Goal: Information Seeking & Learning: Understand process/instructions

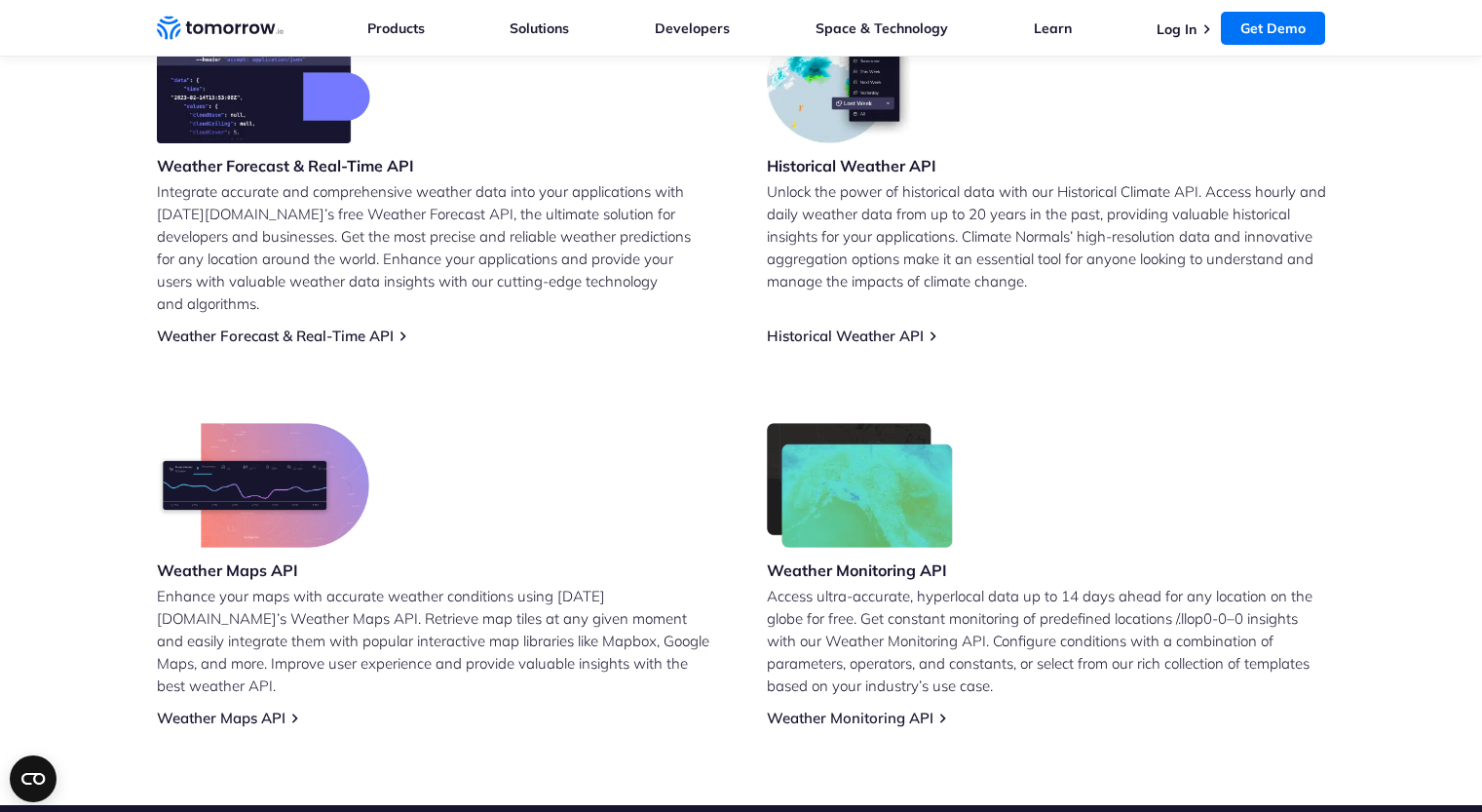
scroll to position [879, 0]
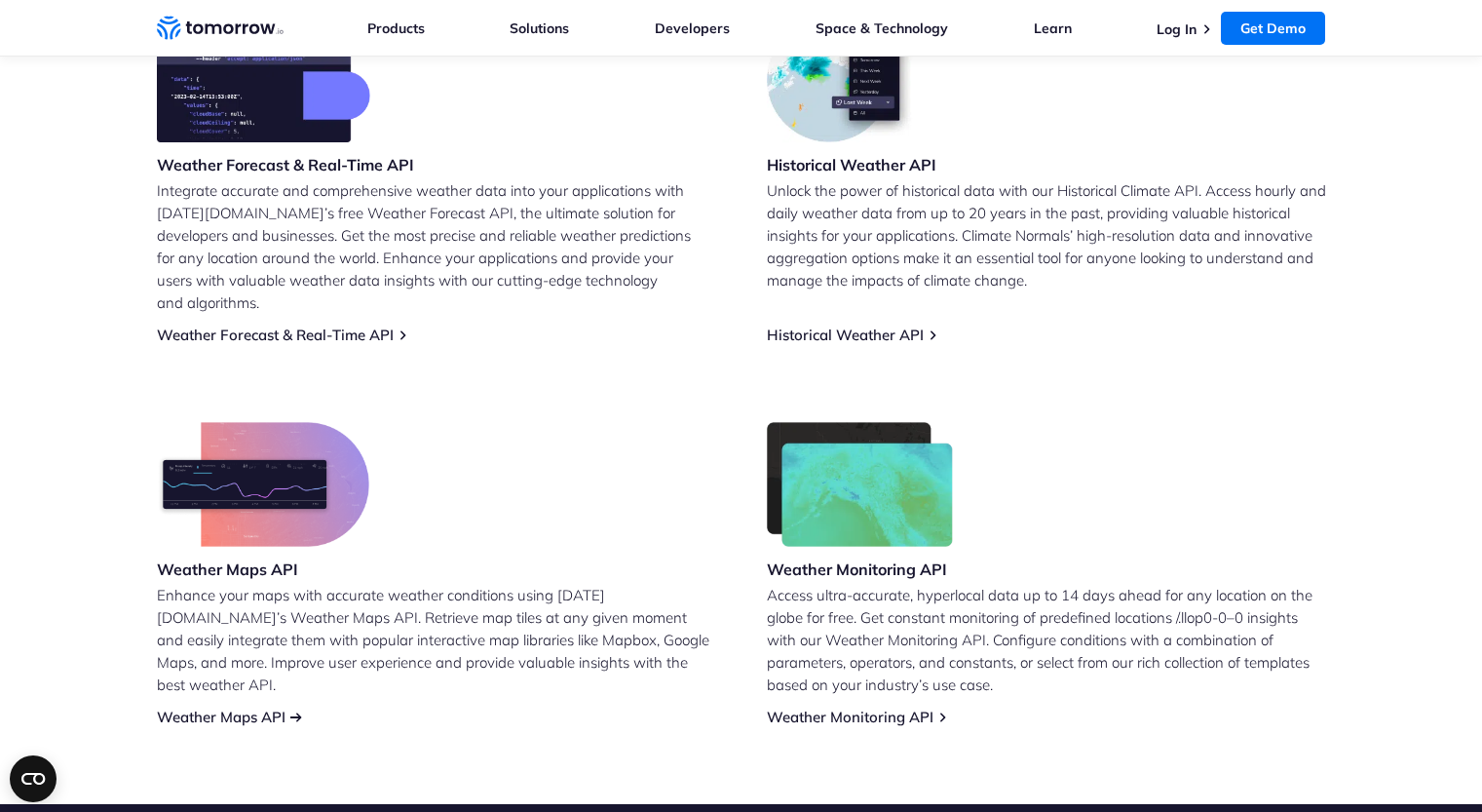
click at [275, 707] on link "Weather Maps API" at bounding box center [220, 716] width 128 height 19
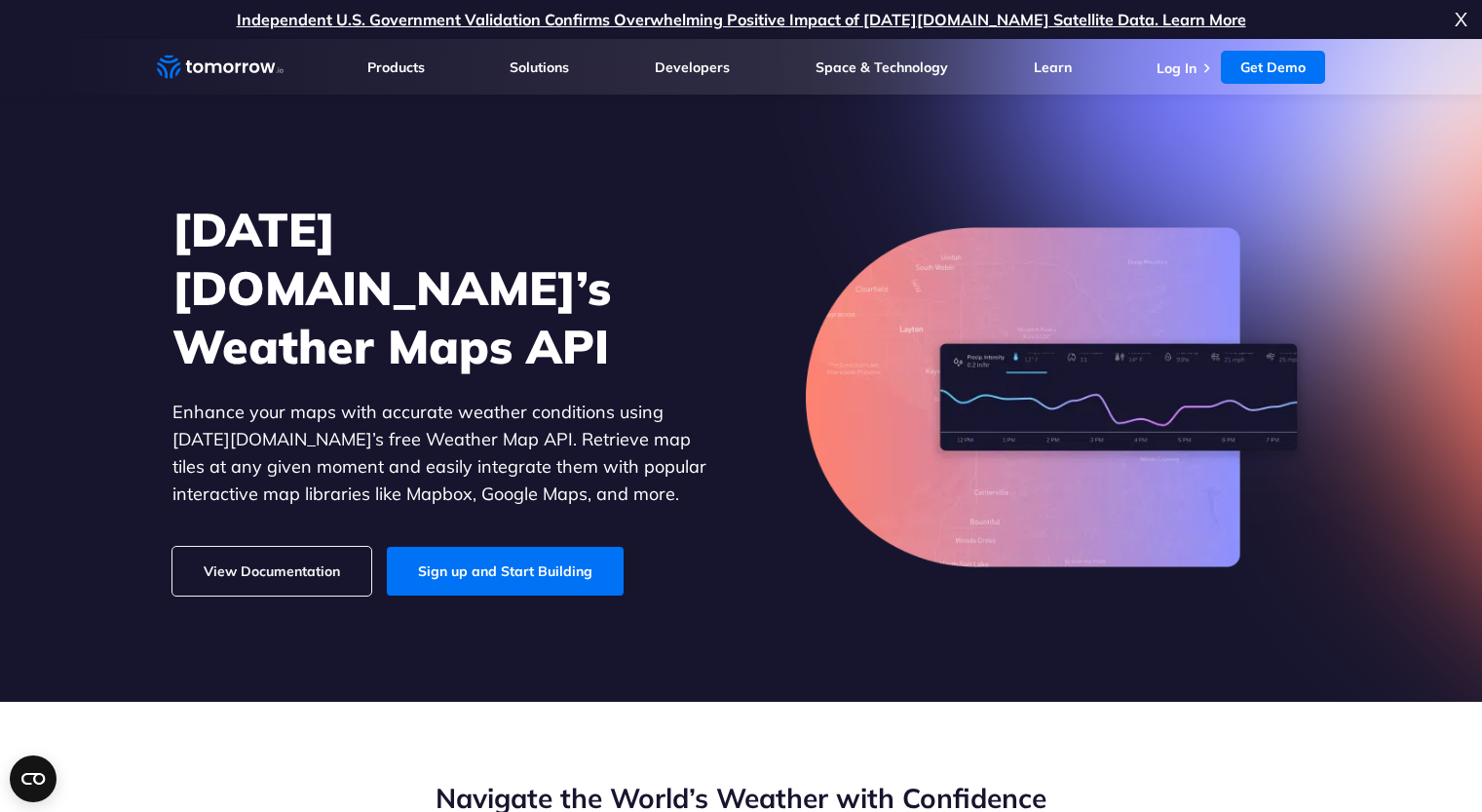
click at [267, 547] on link "View Documentation" at bounding box center [271, 571] width 199 height 49
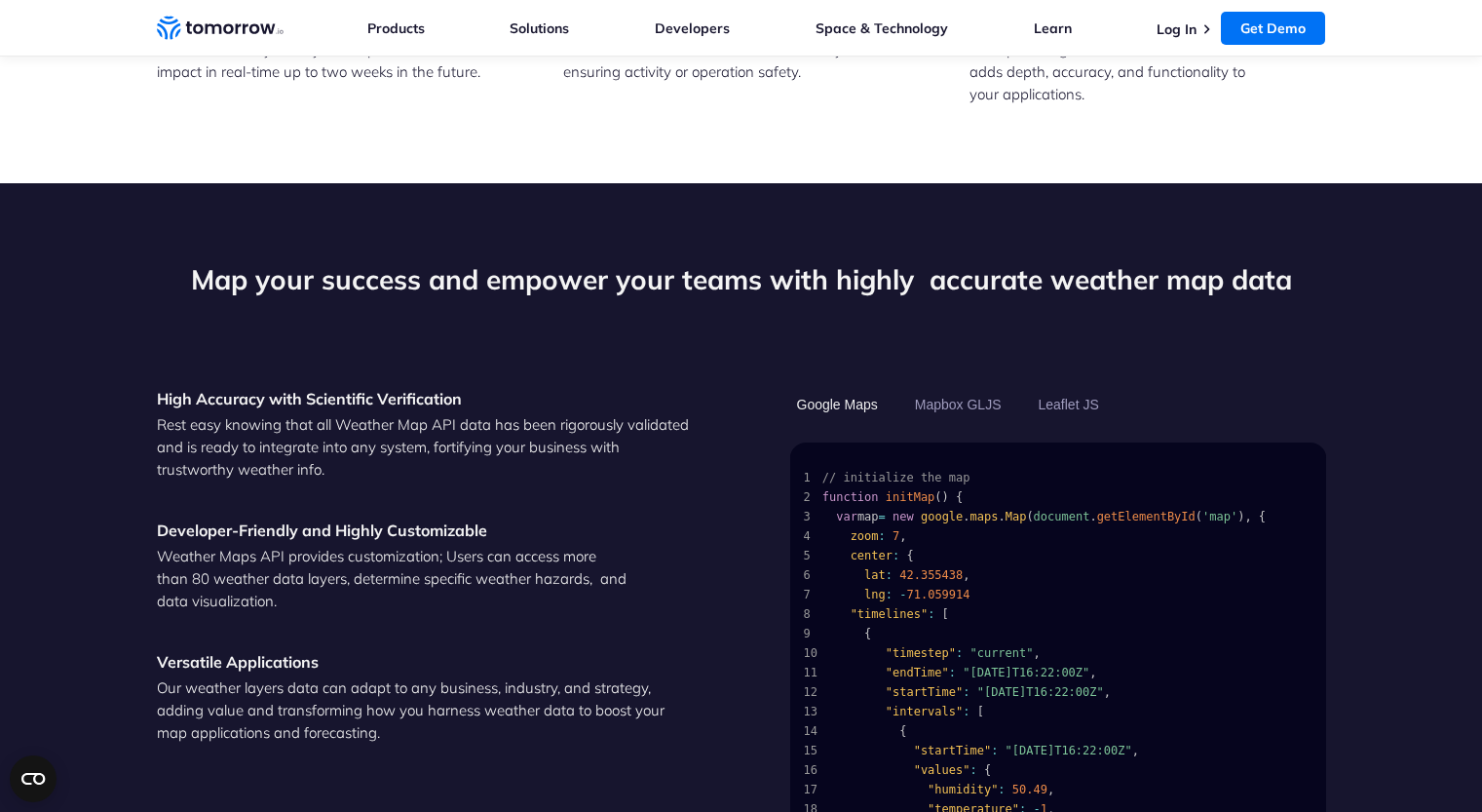
scroll to position [1853, 0]
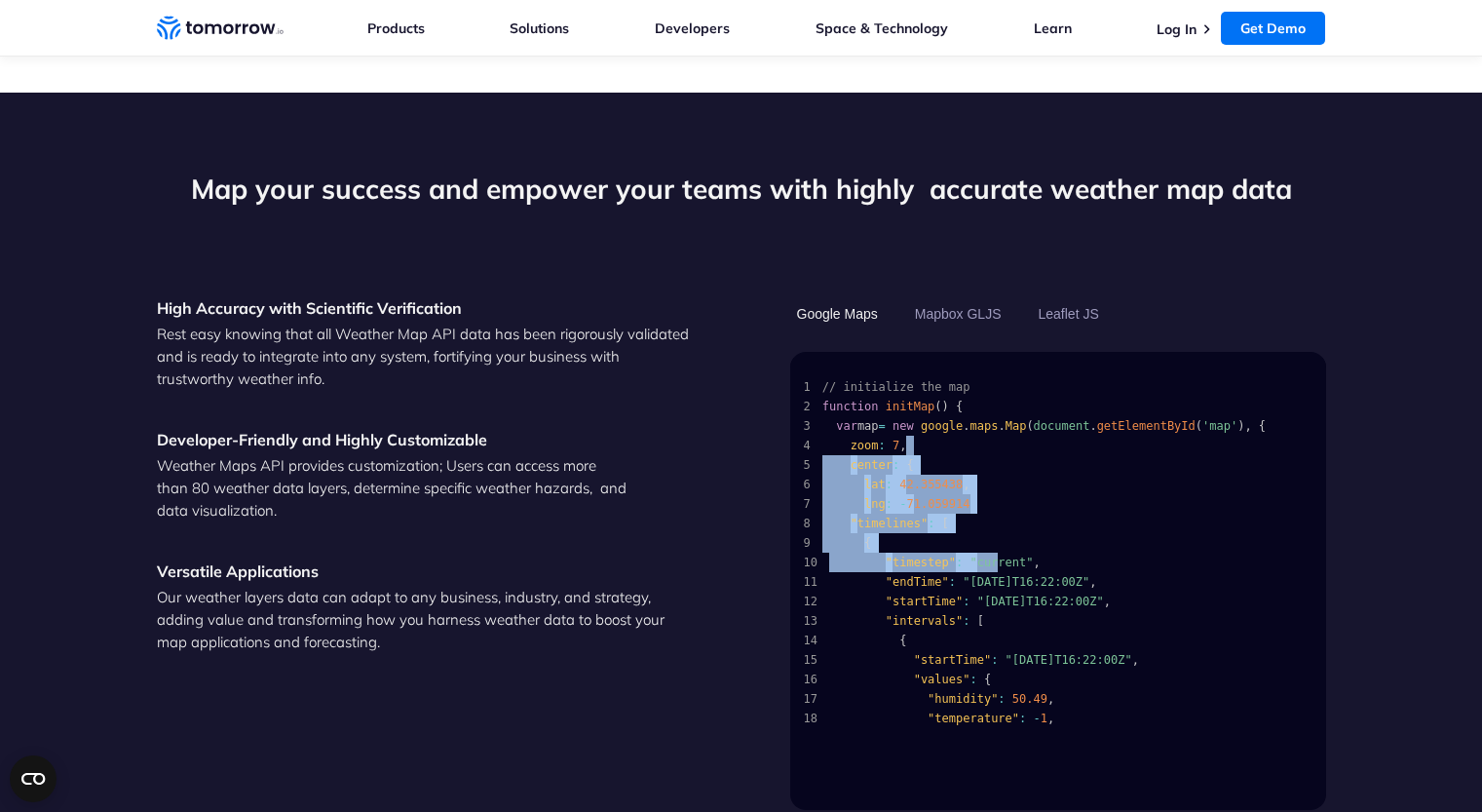
drag, startPoint x: 924, startPoint y: 419, endPoint x: 985, endPoint y: 543, distance: 138.2
click at [985, 543] on code "1 // initialize the map 2 function initMap ( ) { 3 var map = new google . maps …" at bounding box center [1054, 552] width 500 height 352
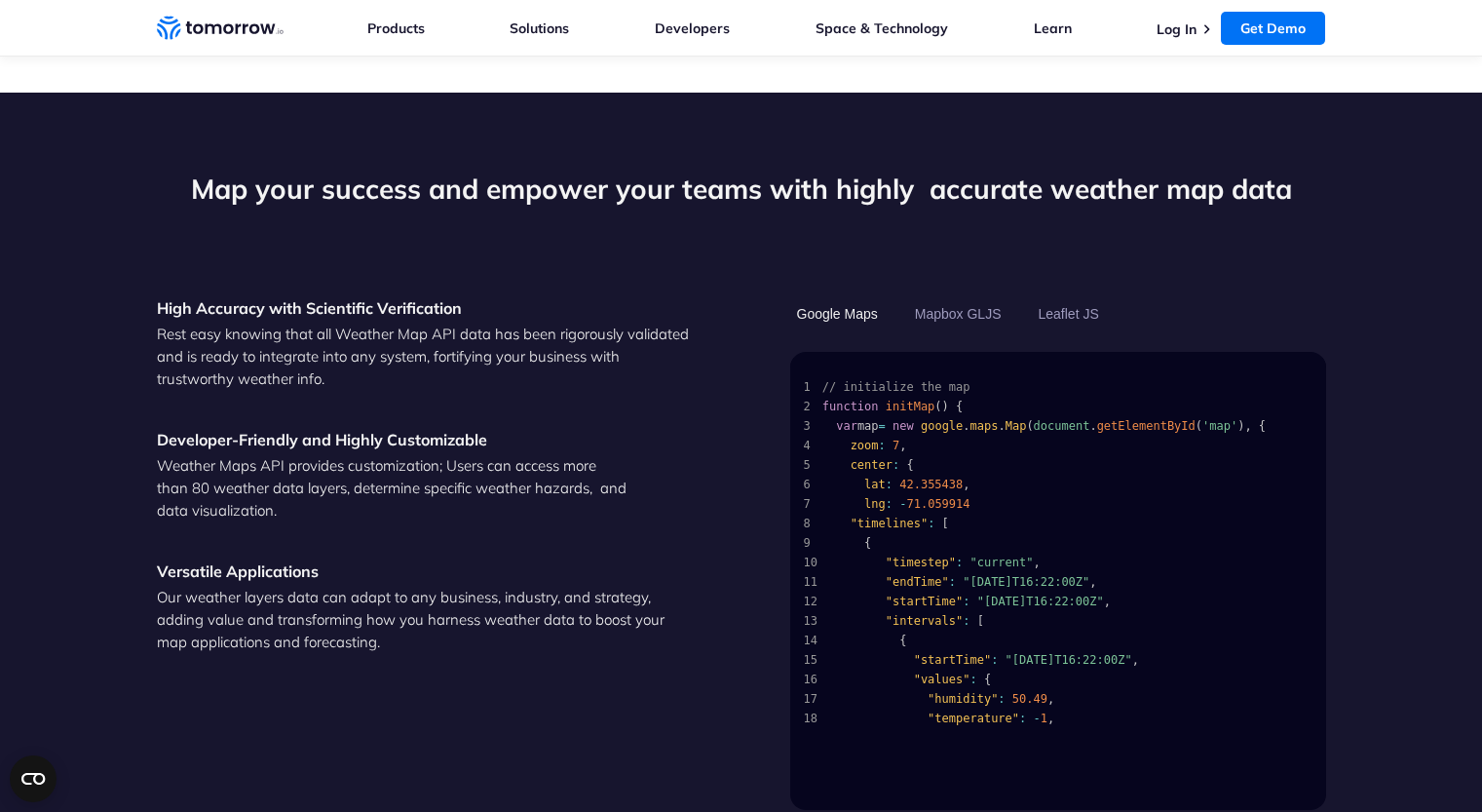
click at [1054, 611] on span "13 "intervals" : [" at bounding box center [1054, 621] width 500 height 20
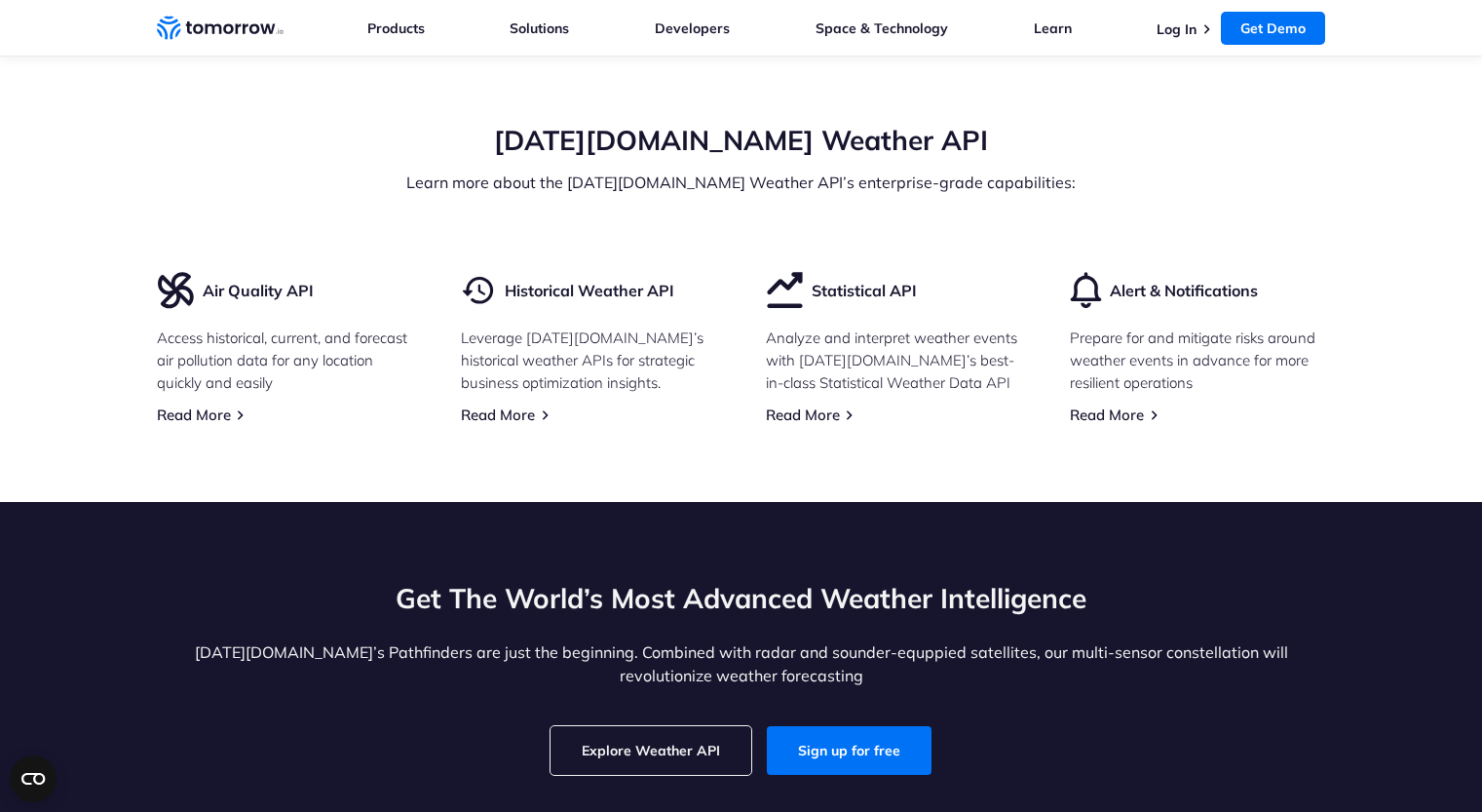
scroll to position [4582, 0]
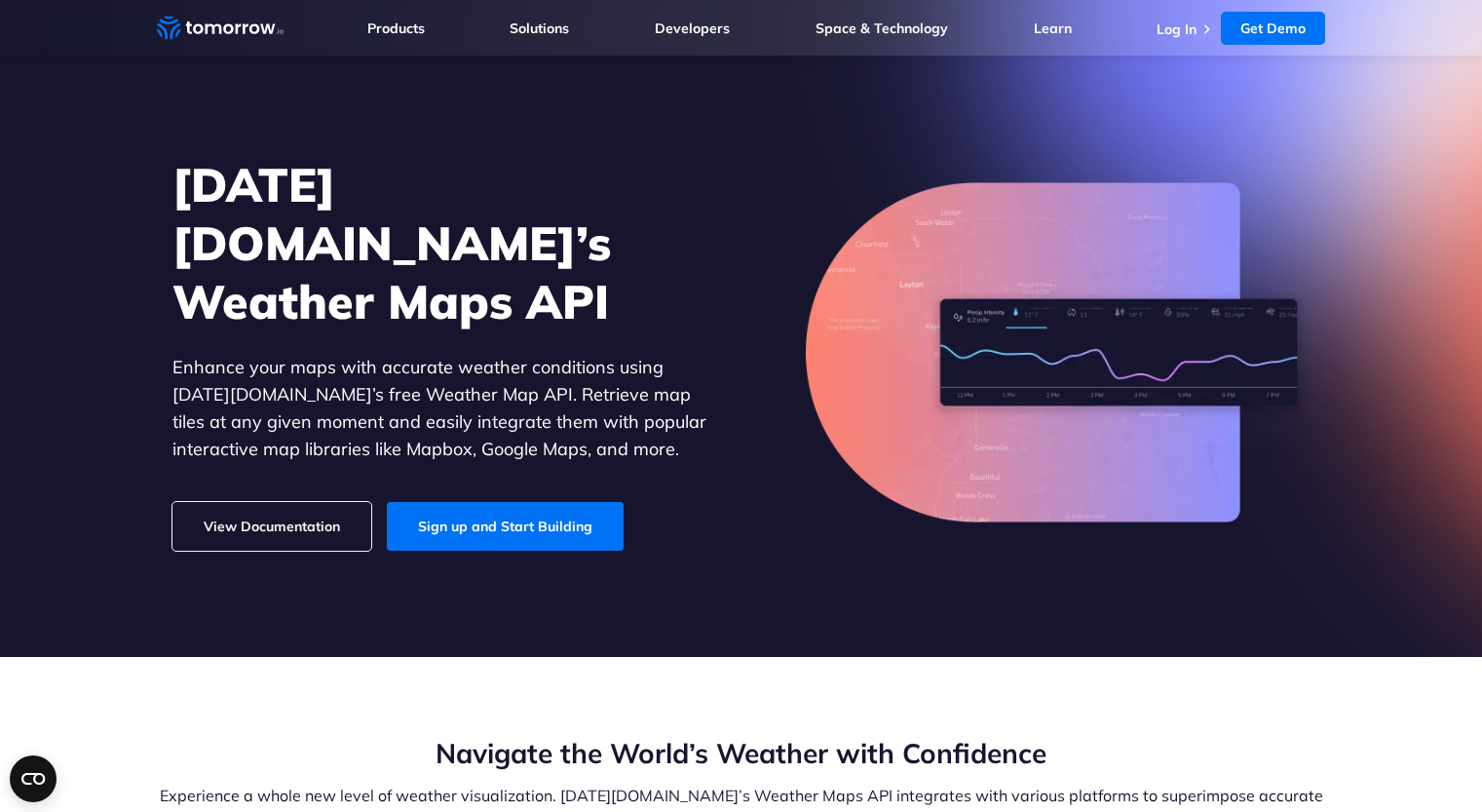
scroll to position [0, 0]
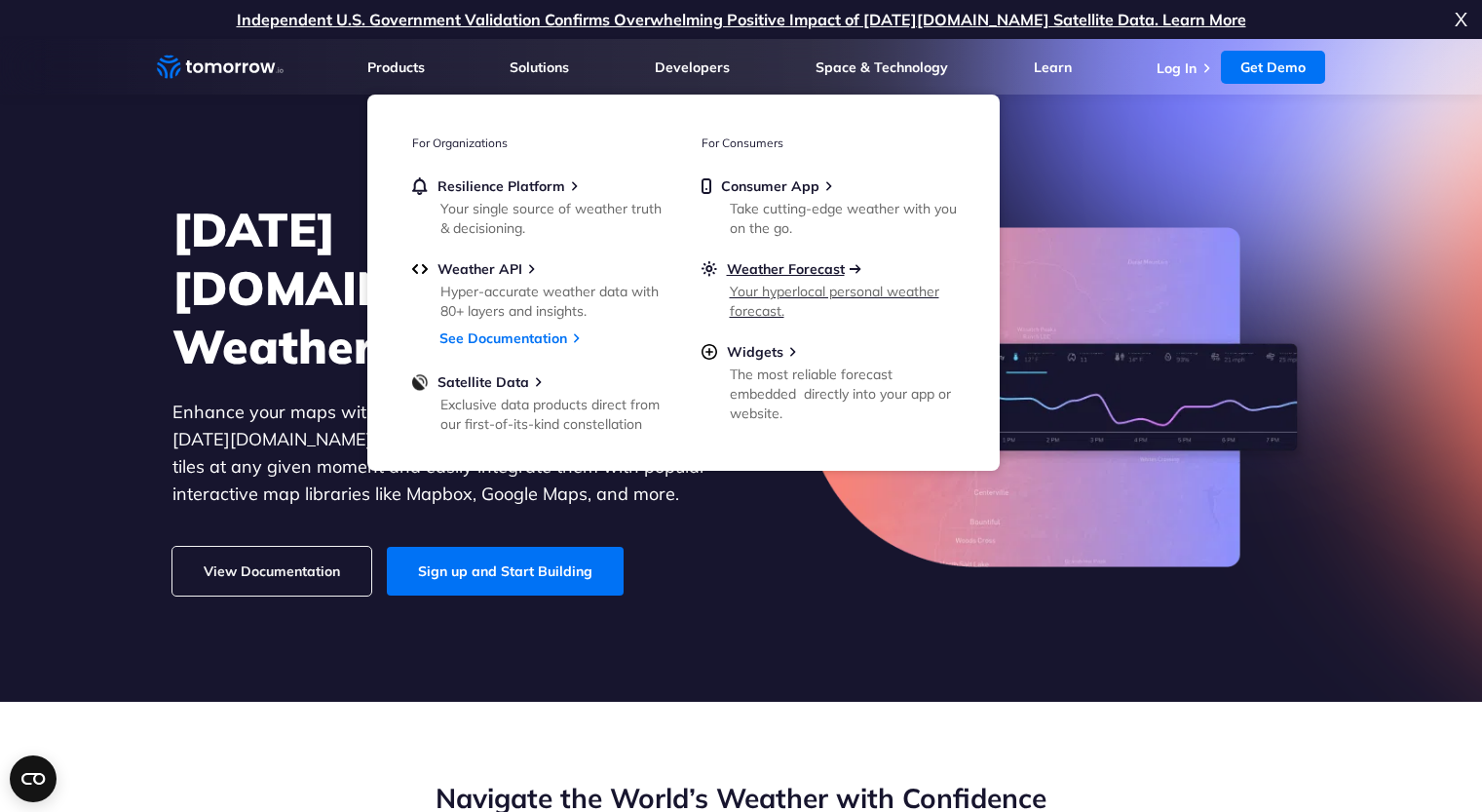
click at [793, 271] on span "Weather Forecast" at bounding box center [786, 269] width 118 height 18
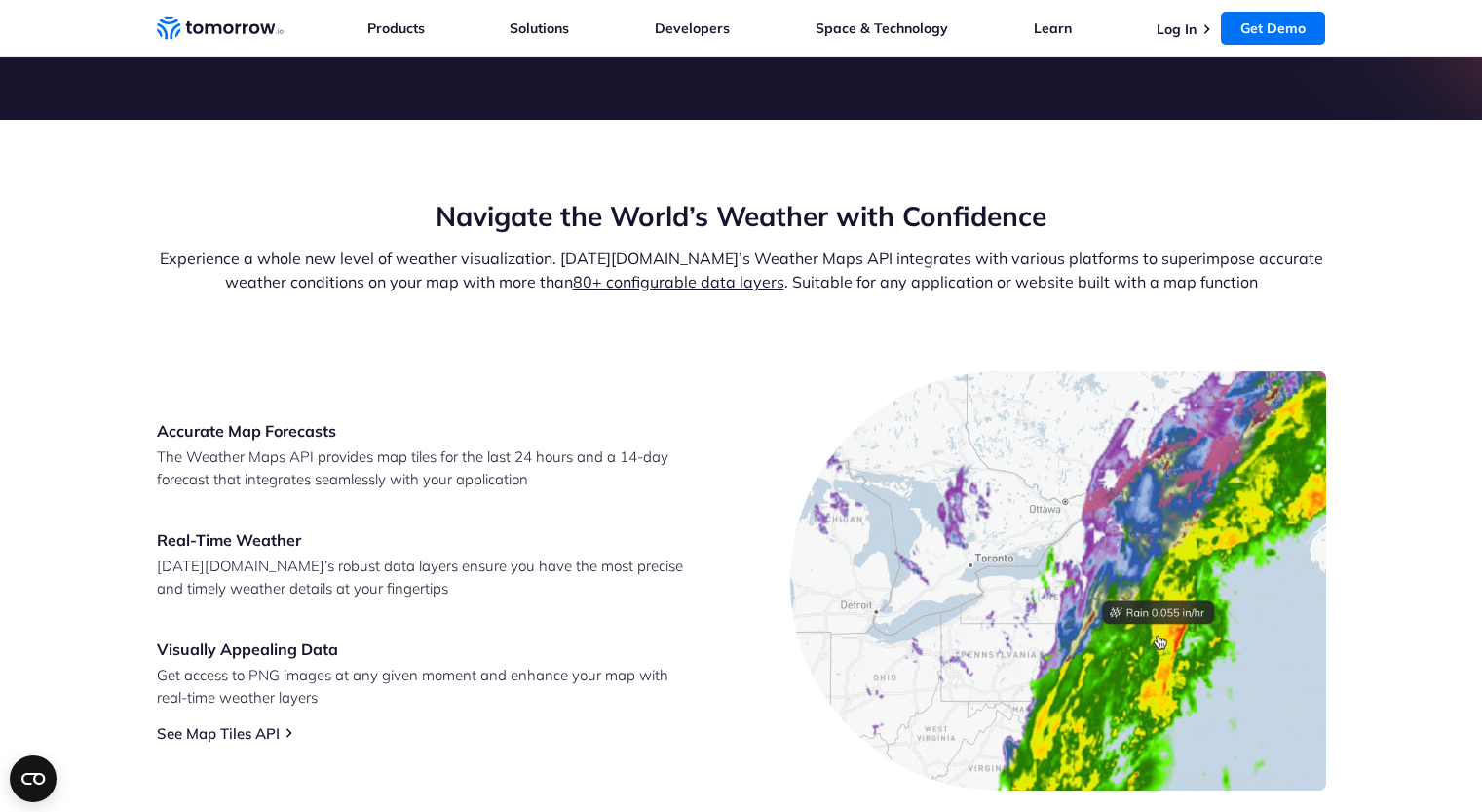
scroll to position [684, 0]
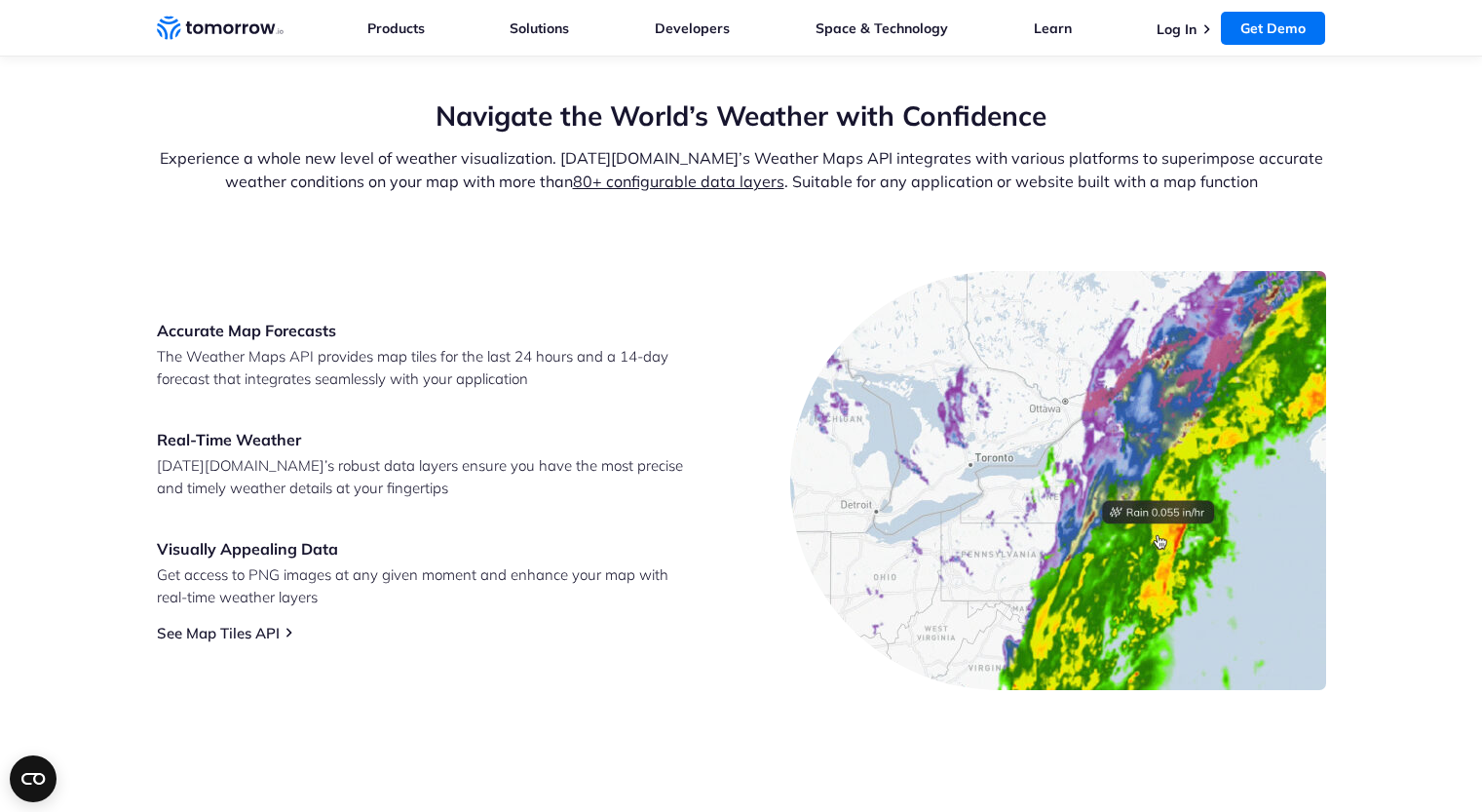
click at [642, 186] on link "80+ configurable data layers" at bounding box center [679, 181] width 212 height 20
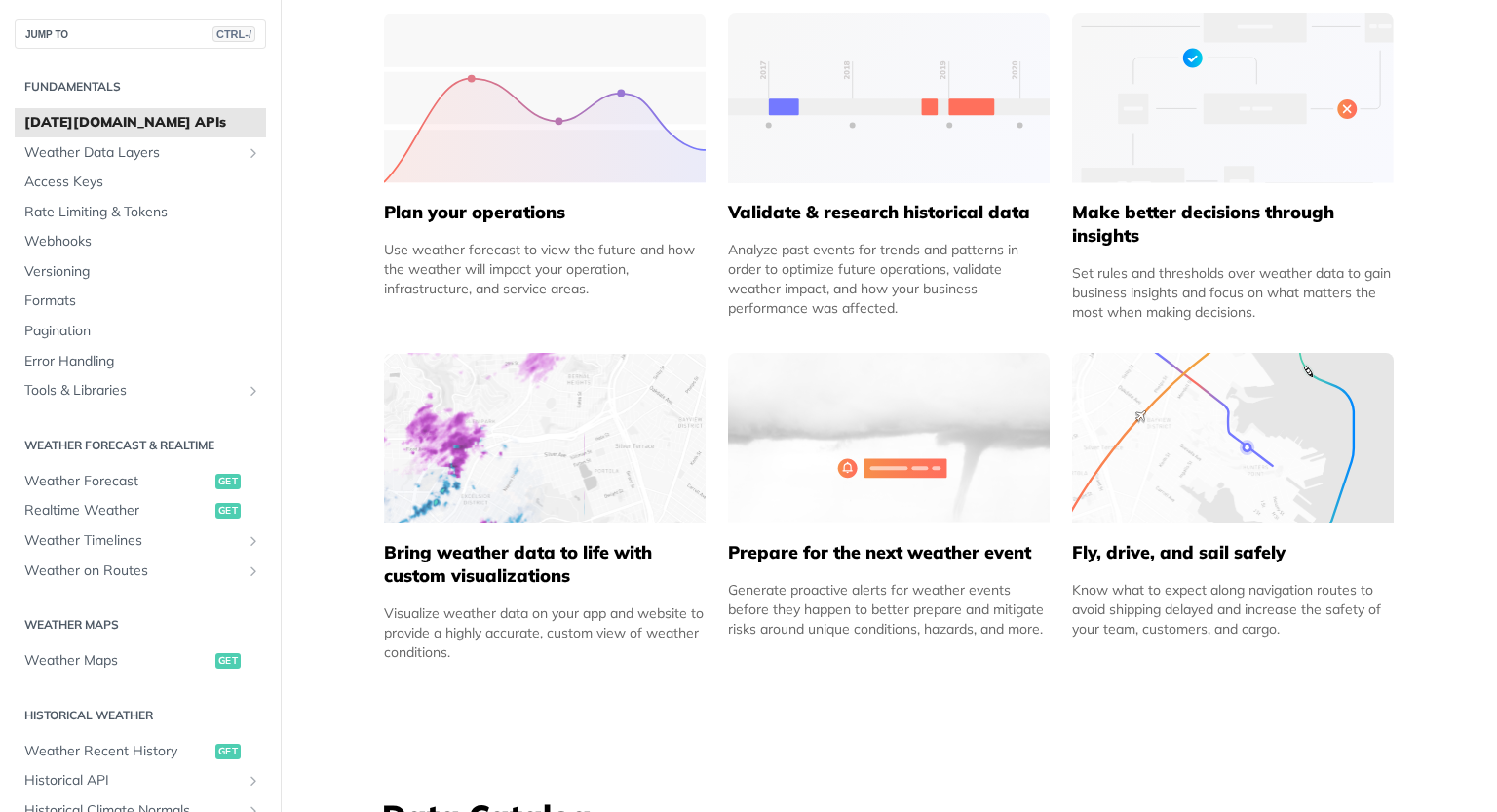
scroll to position [975, 0]
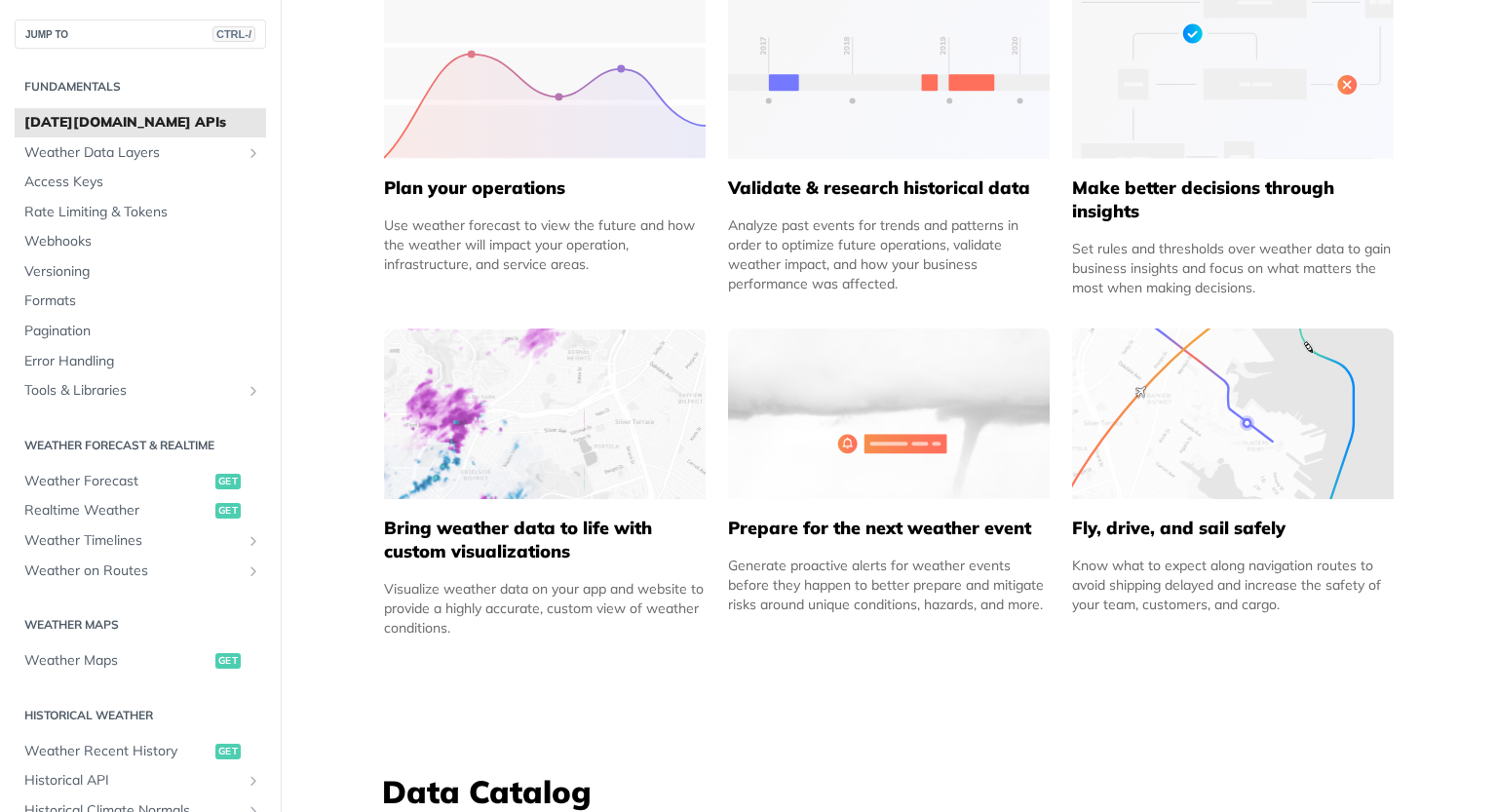
click at [1248, 420] on img at bounding box center [1233, 413] width 321 height 170
click at [1190, 439] on img at bounding box center [1233, 413] width 321 height 170
click at [1125, 471] on img at bounding box center [1233, 413] width 321 height 170
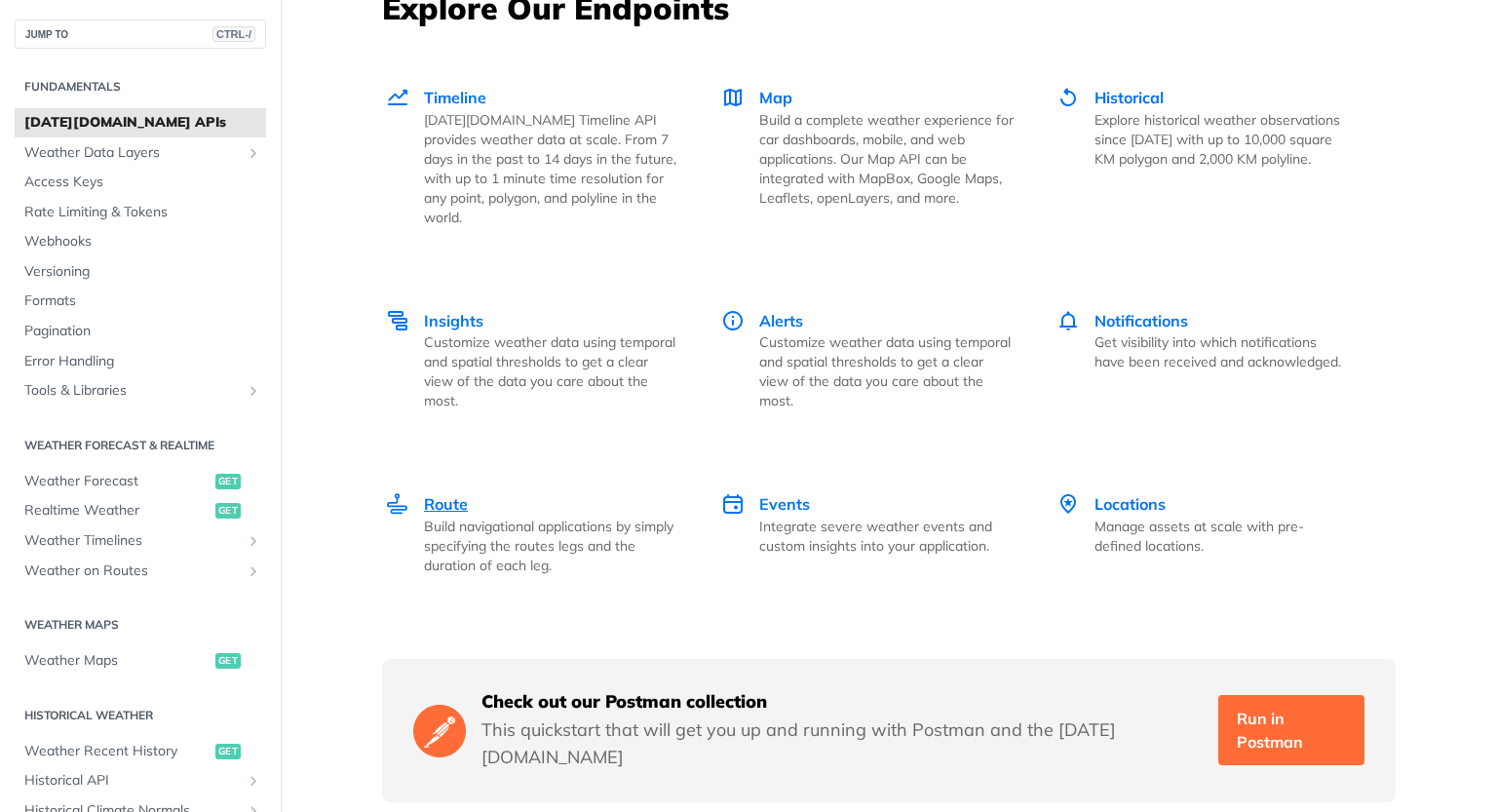
scroll to position [2632, 0]
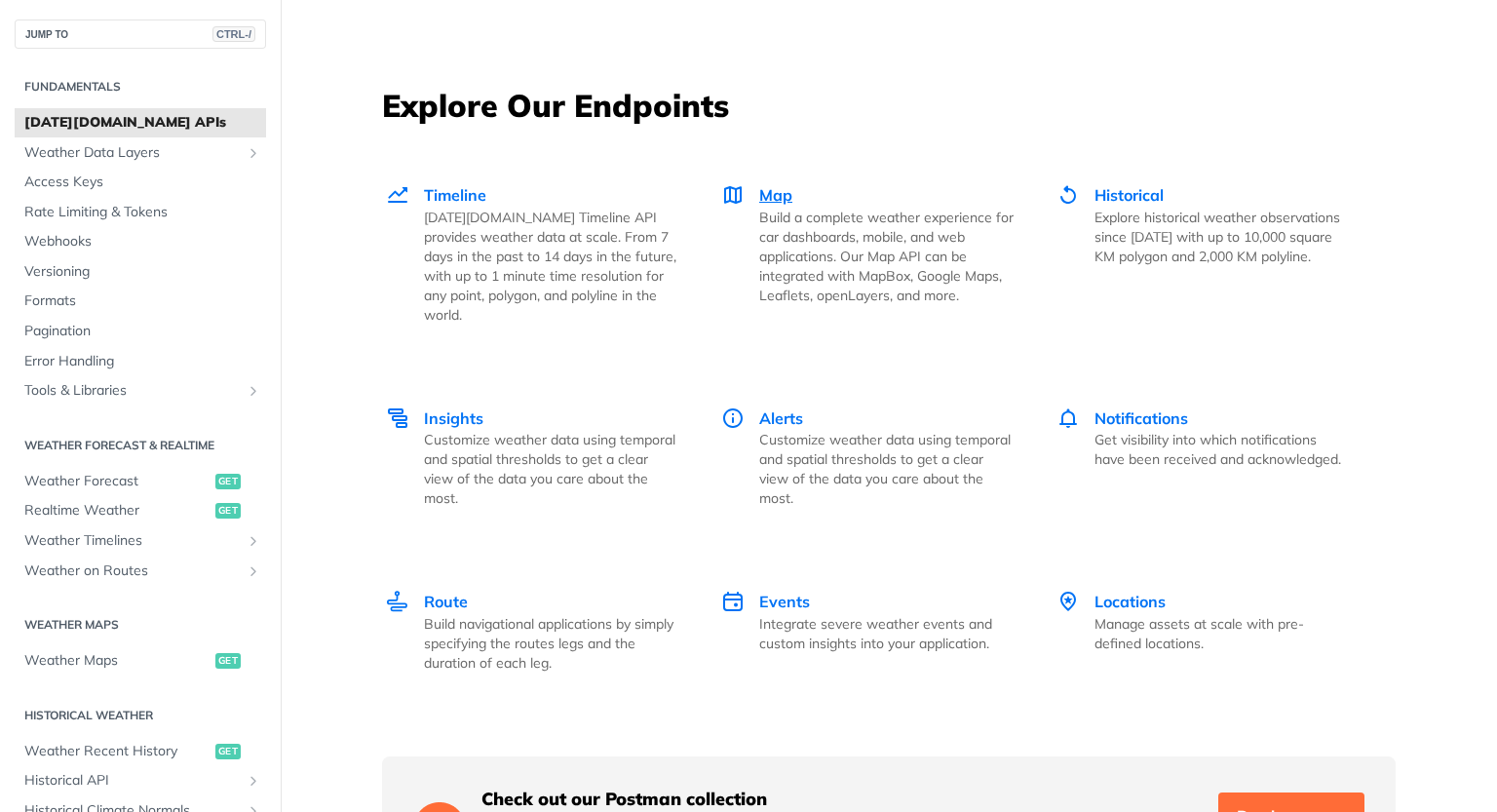
click at [778, 193] on span "Map" at bounding box center [776, 195] width 33 height 20
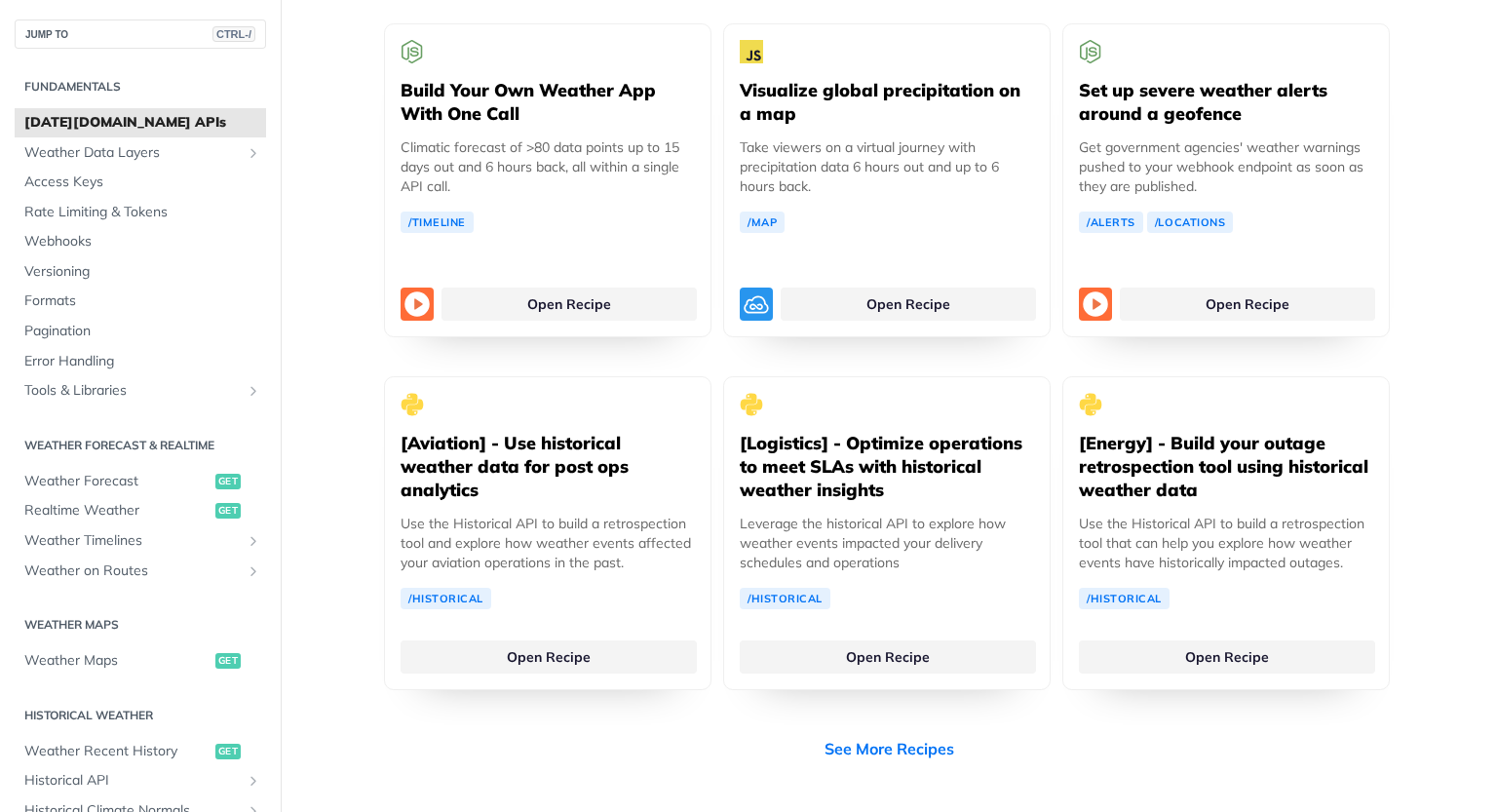
scroll to position [3703, 0]
click at [843, 736] on link "See More Recipes" at bounding box center [890, 747] width 129 height 24
click at [121, 509] on span "Realtime Weather" at bounding box center [118, 510] width 186 height 20
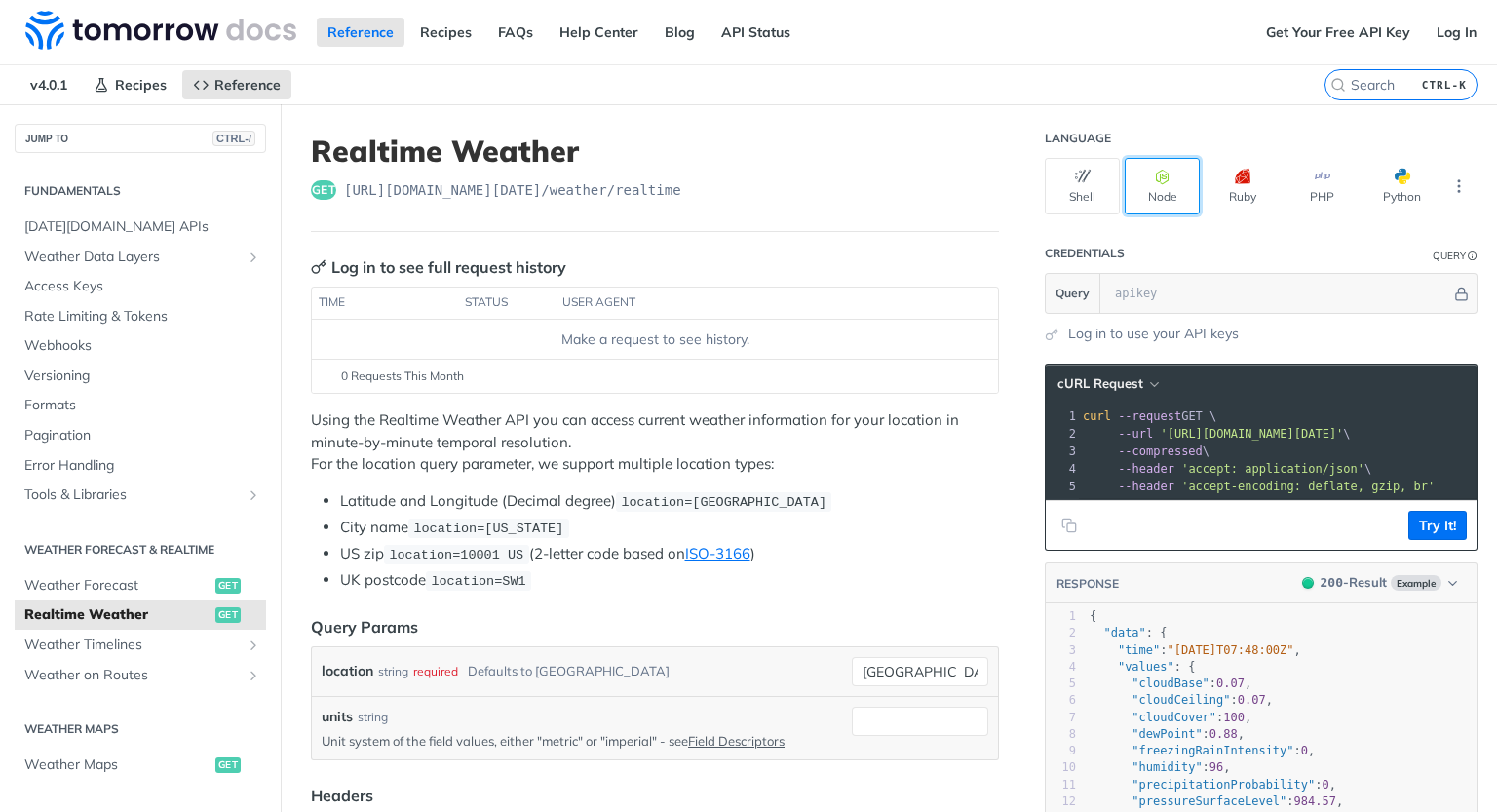
click at [1161, 178] on button "Node" at bounding box center [1162, 186] width 75 height 57
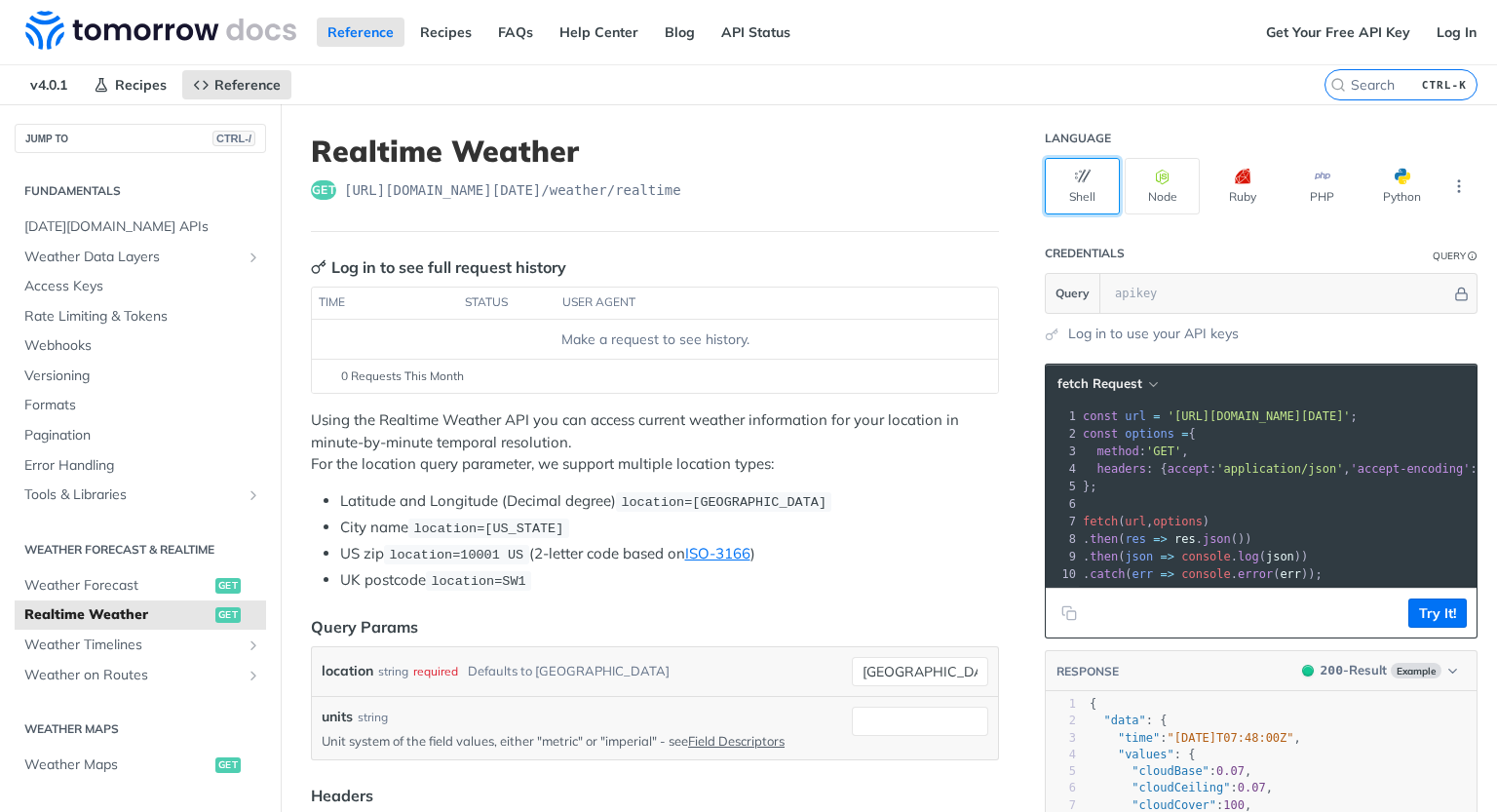
click at [1068, 194] on button "Shell" at bounding box center [1083, 186] width 75 height 57
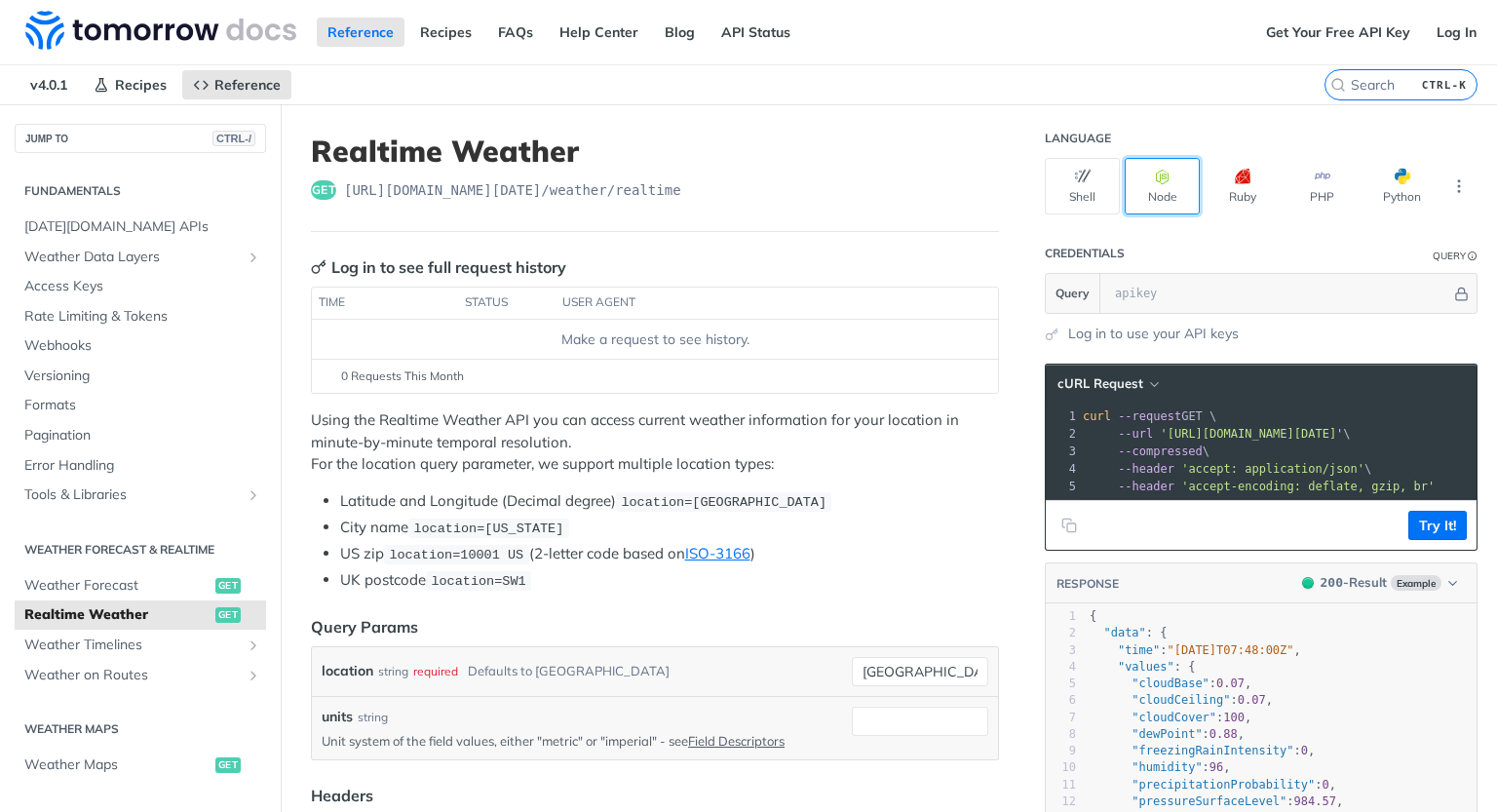
click at [1143, 188] on button "Node" at bounding box center [1162, 186] width 75 height 57
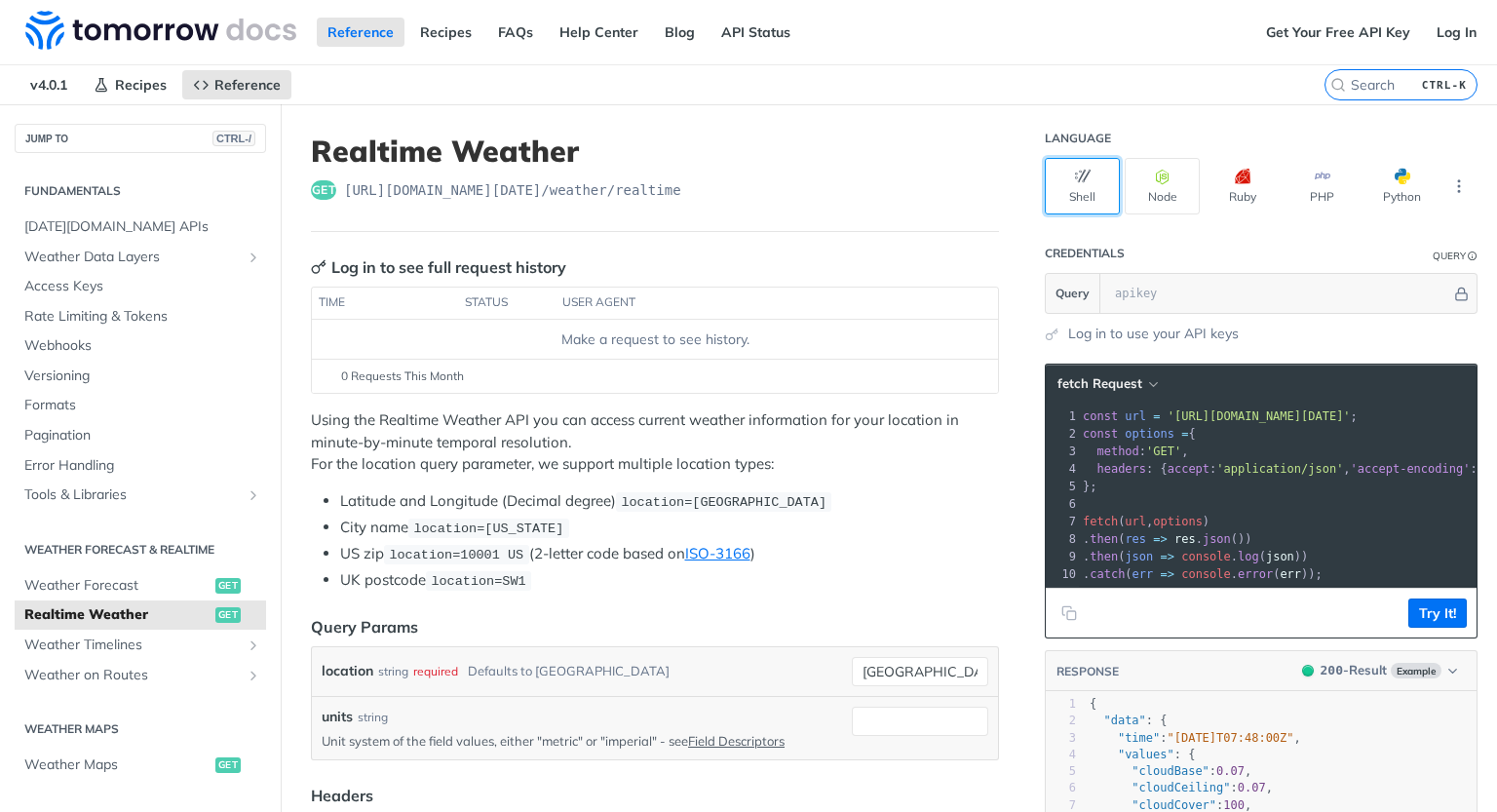
click at [1085, 181] on button "Shell" at bounding box center [1083, 186] width 75 height 57
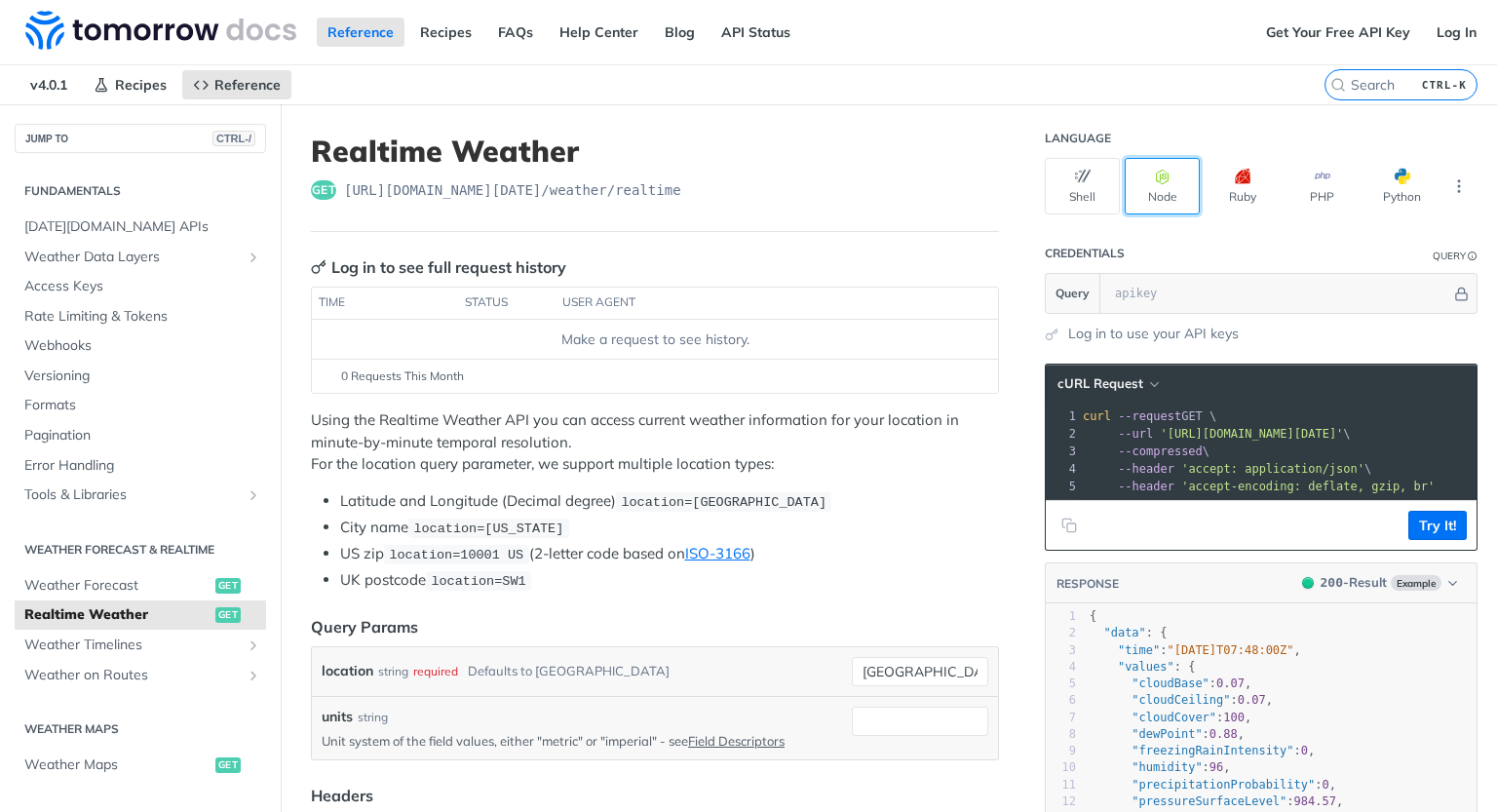
click at [1155, 183] on icon "button" at bounding box center [1163, 176] width 16 height 16
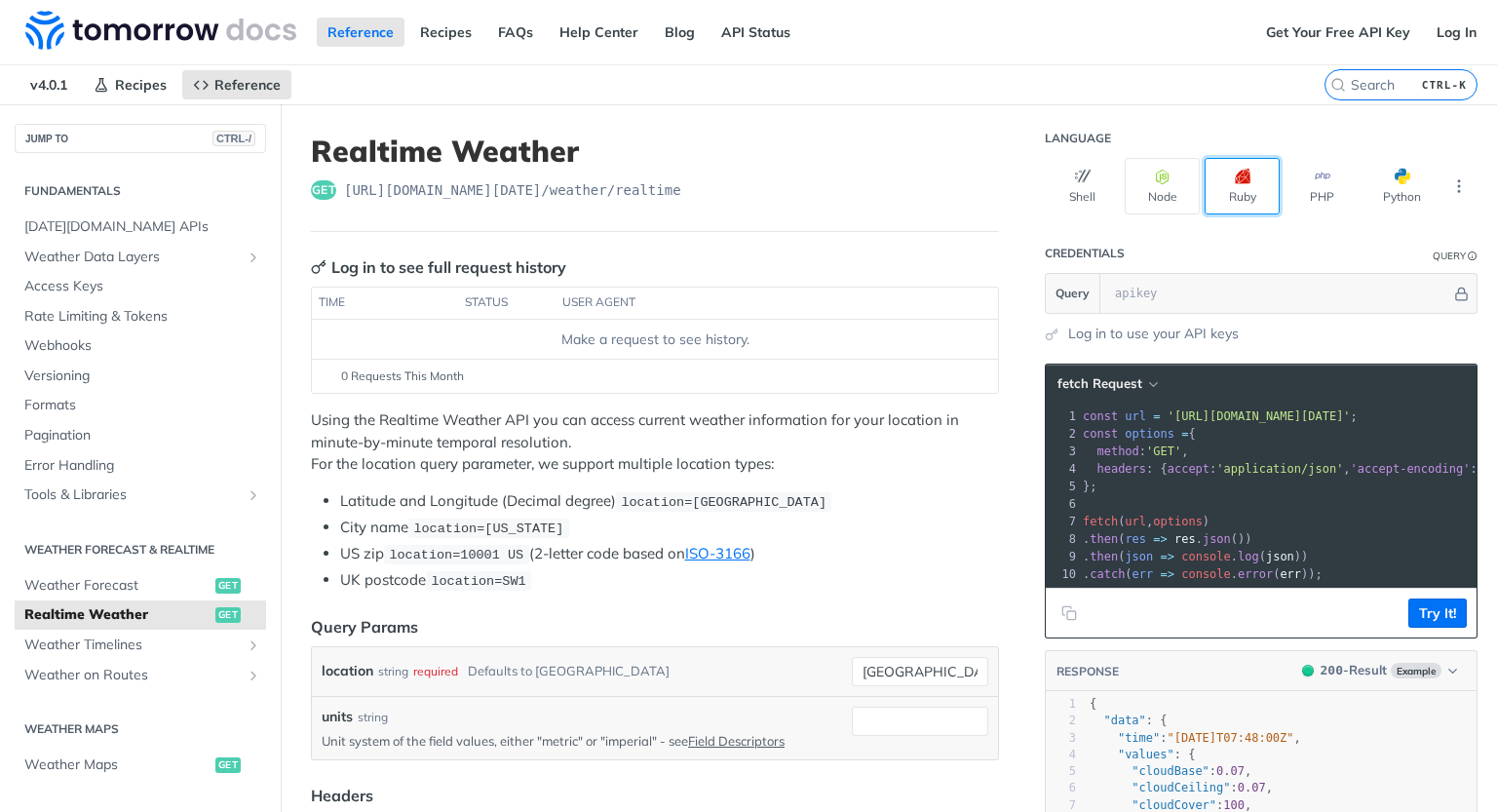
click at [1214, 188] on button "Ruby" at bounding box center [1242, 186] width 75 height 57
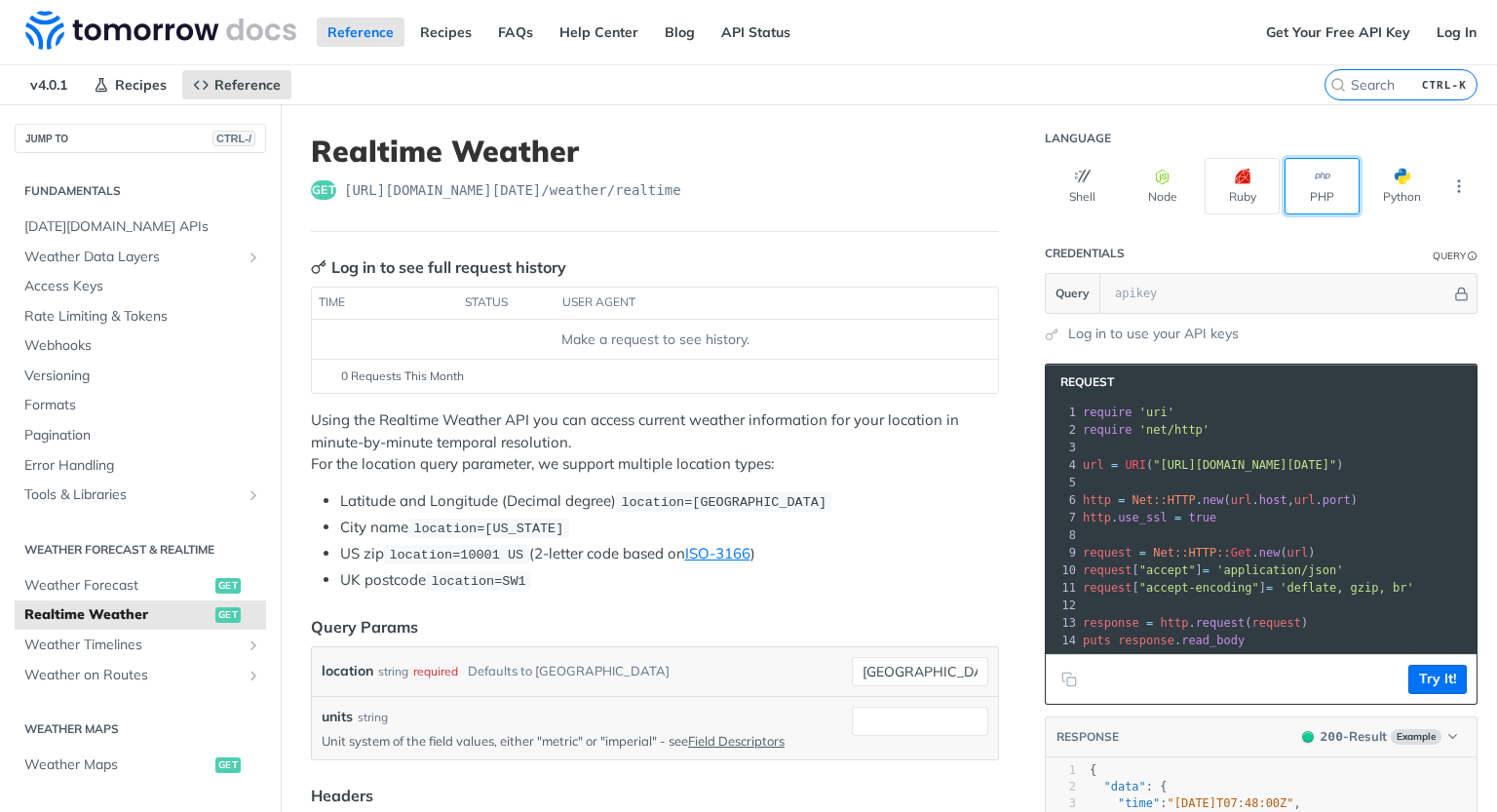
click at [1315, 187] on button "PHP" at bounding box center [1322, 186] width 75 height 57
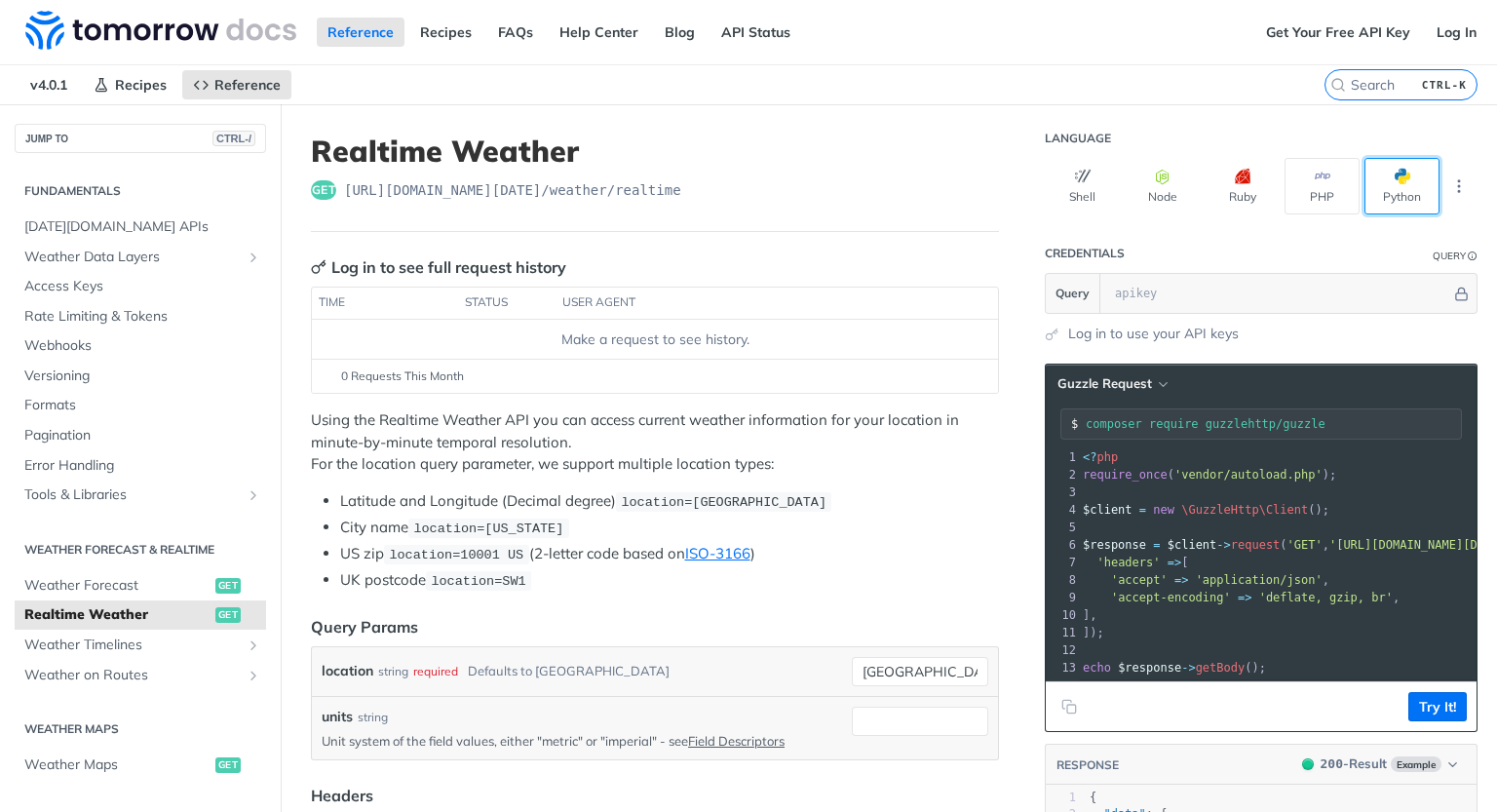
click at [1411, 182] on span "button" at bounding box center [1411, 176] width 0 height 16
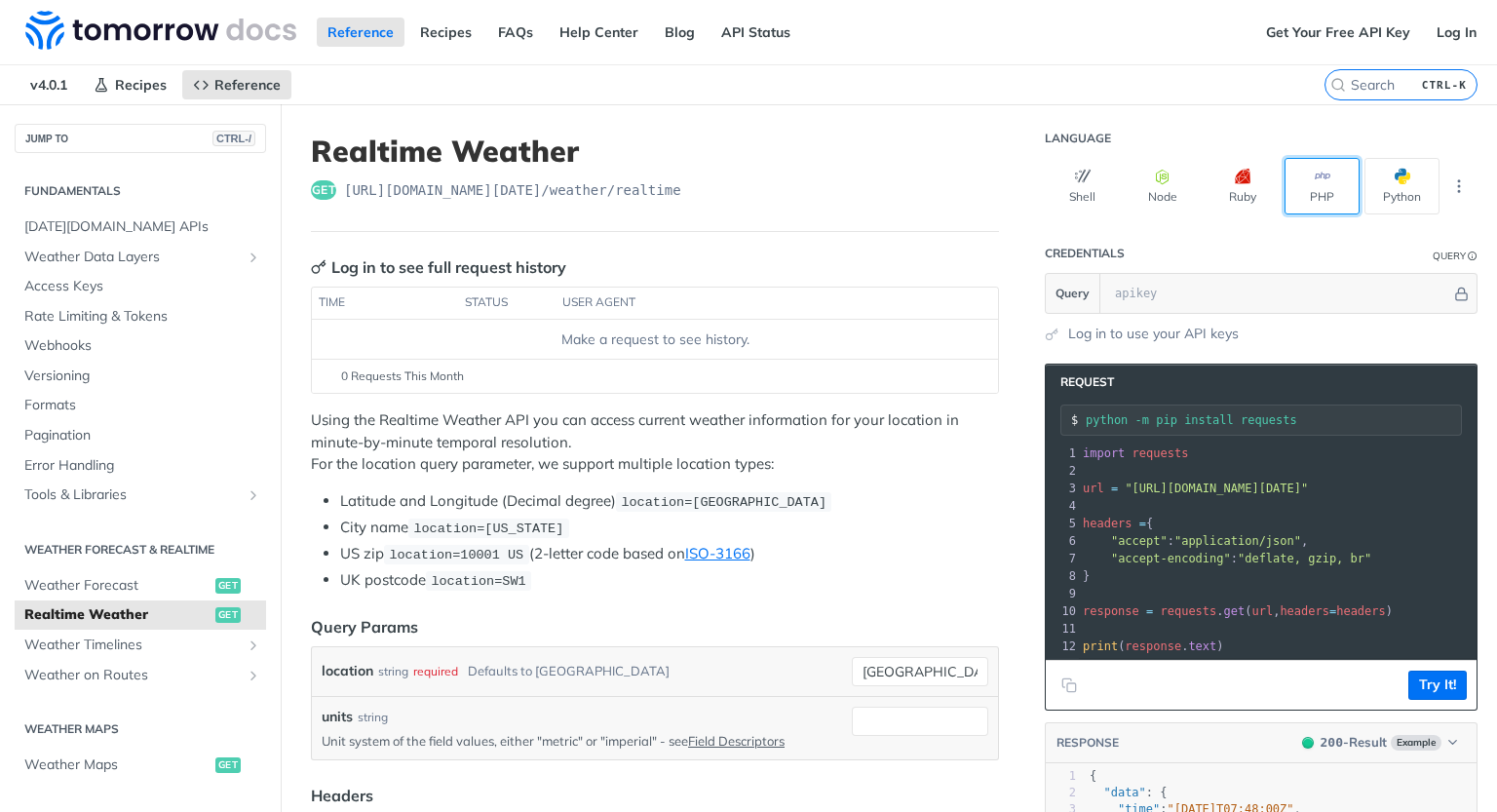
click at [1284, 188] on button "PHP" at bounding box center [1322, 186] width 75 height 57
type input "composer require guzzlehttp/guzzle"
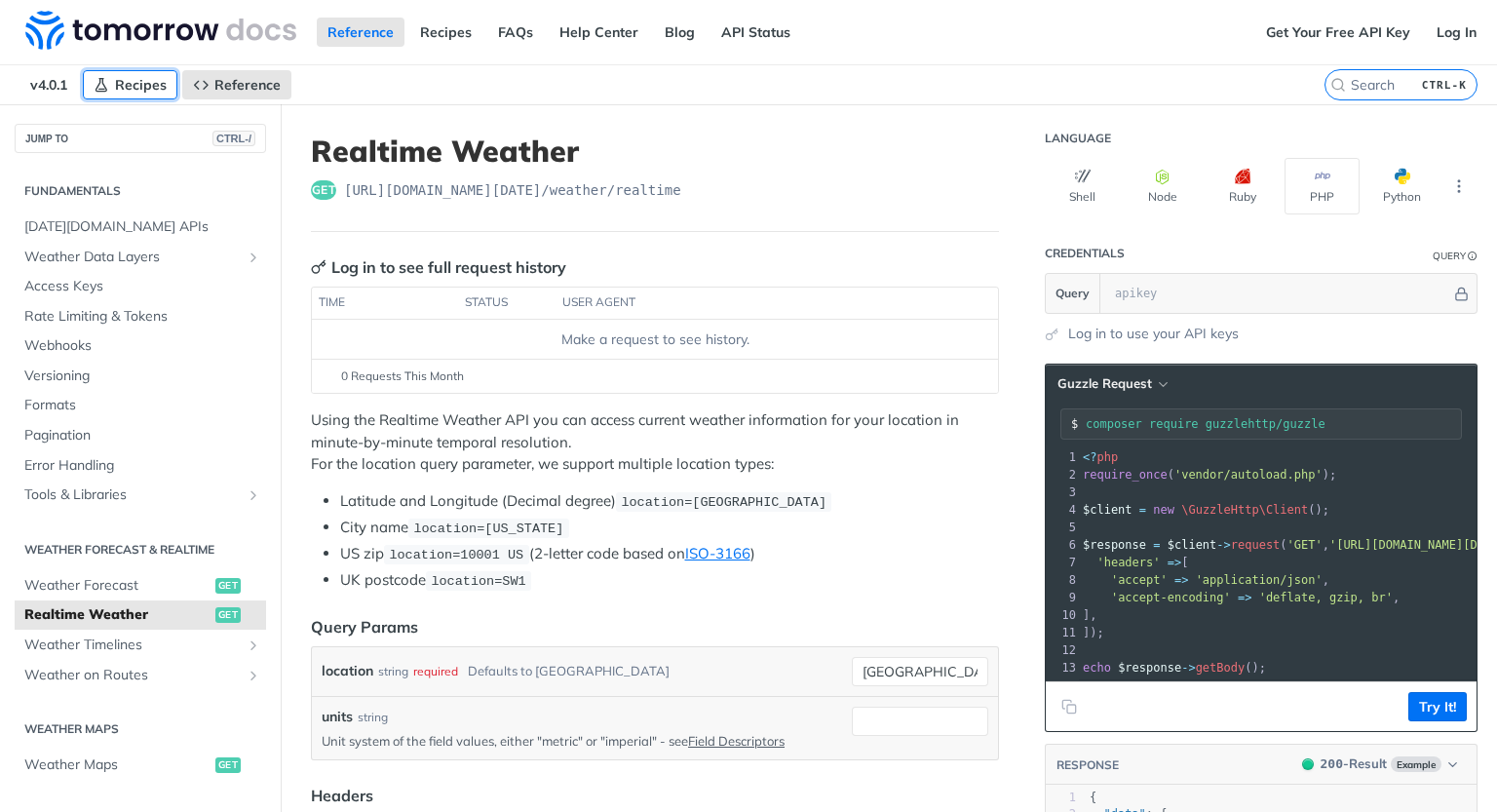
click at [117, 96] on link "Recipes" at bounding box center [130, 85] width 95 height 29
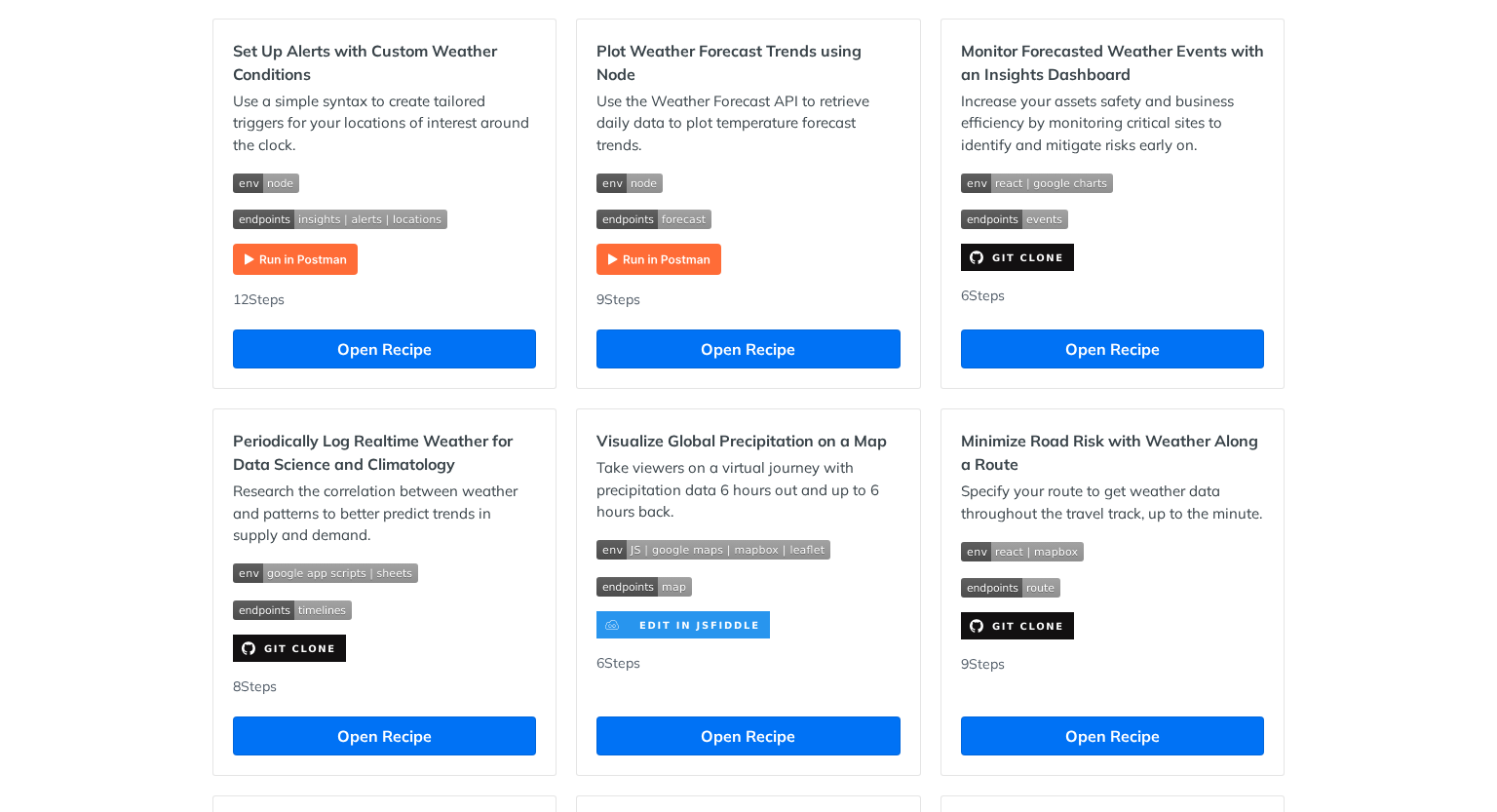
scroll to position [1073, 0]
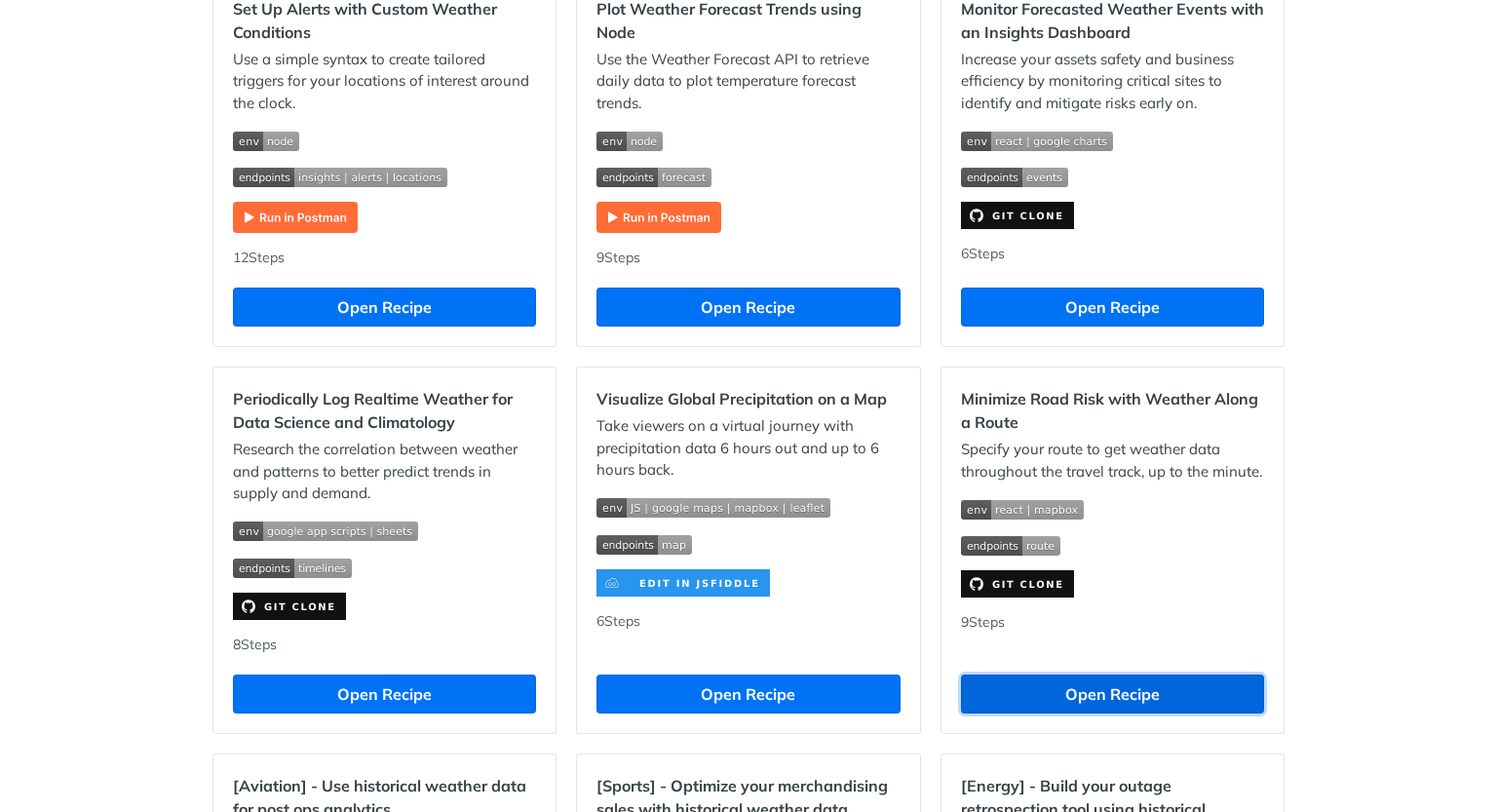
click at [1136, 700] on button "Open Recipe" at bounding box center [1112, 694] width 303 height 39
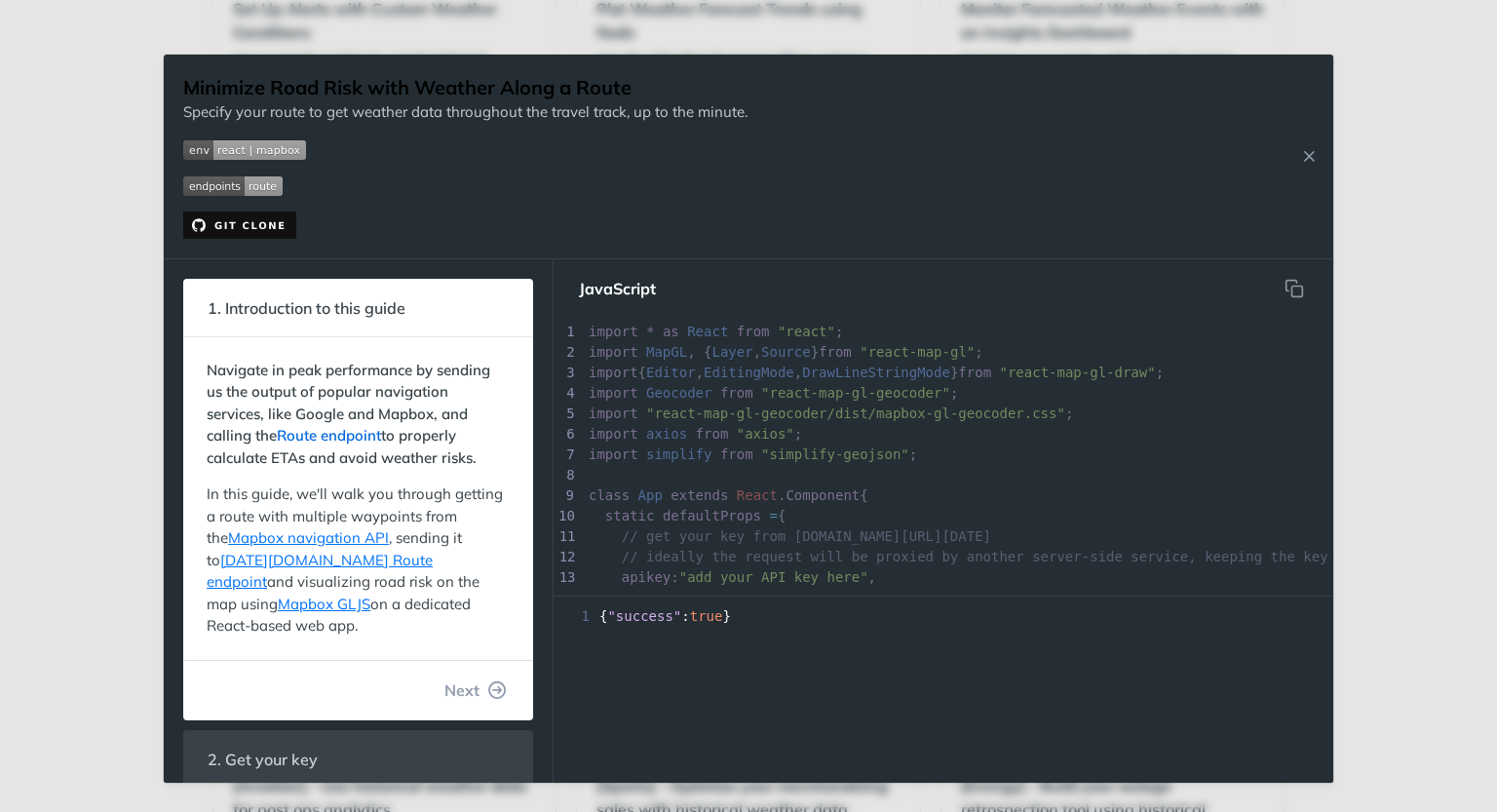
click at [300, 436] on link "Route endpoint" at bounding box center [329, 435] width 104 height 19
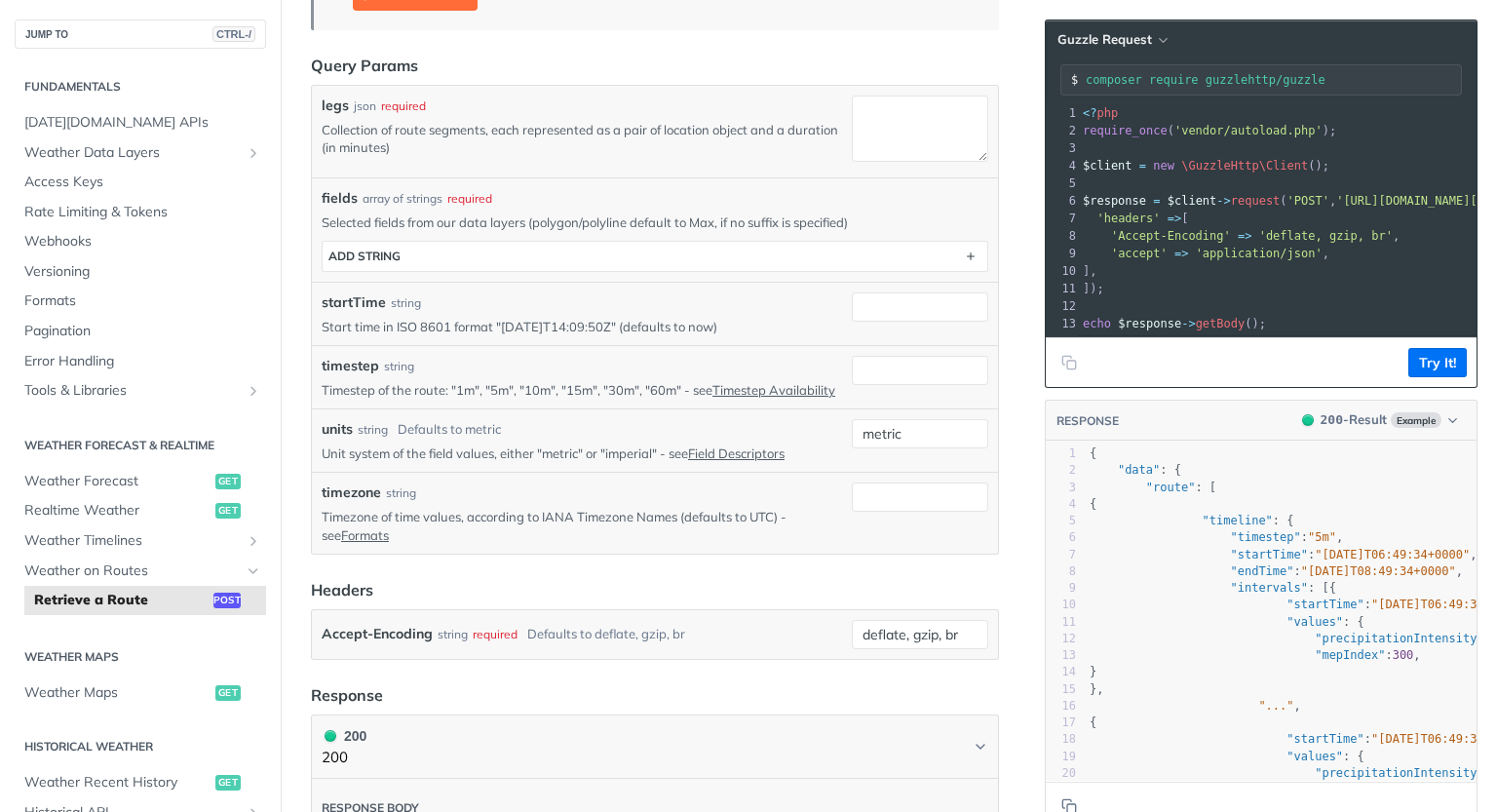
scroll to position [585, 0]
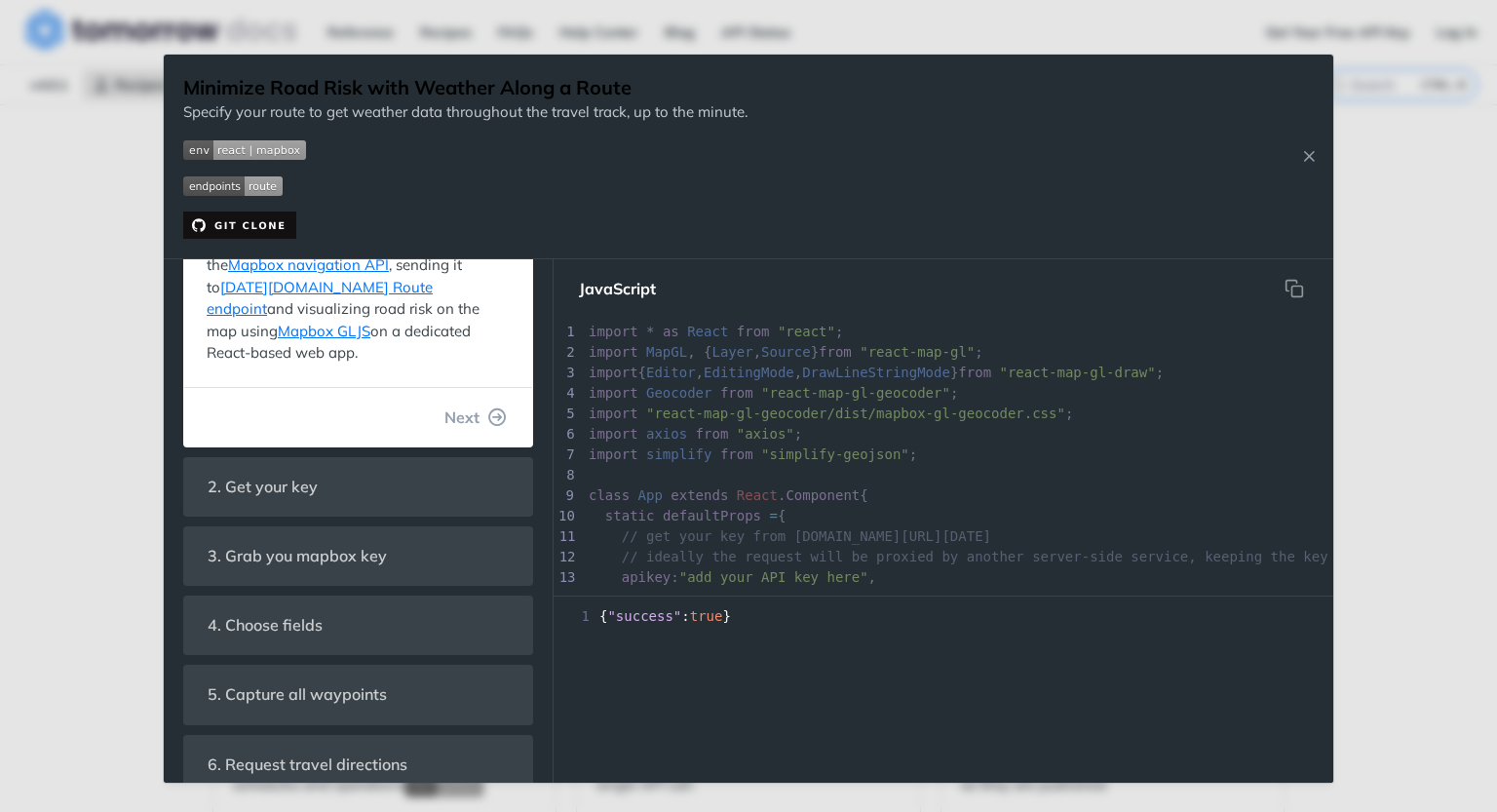
scroll to position [293, 0]
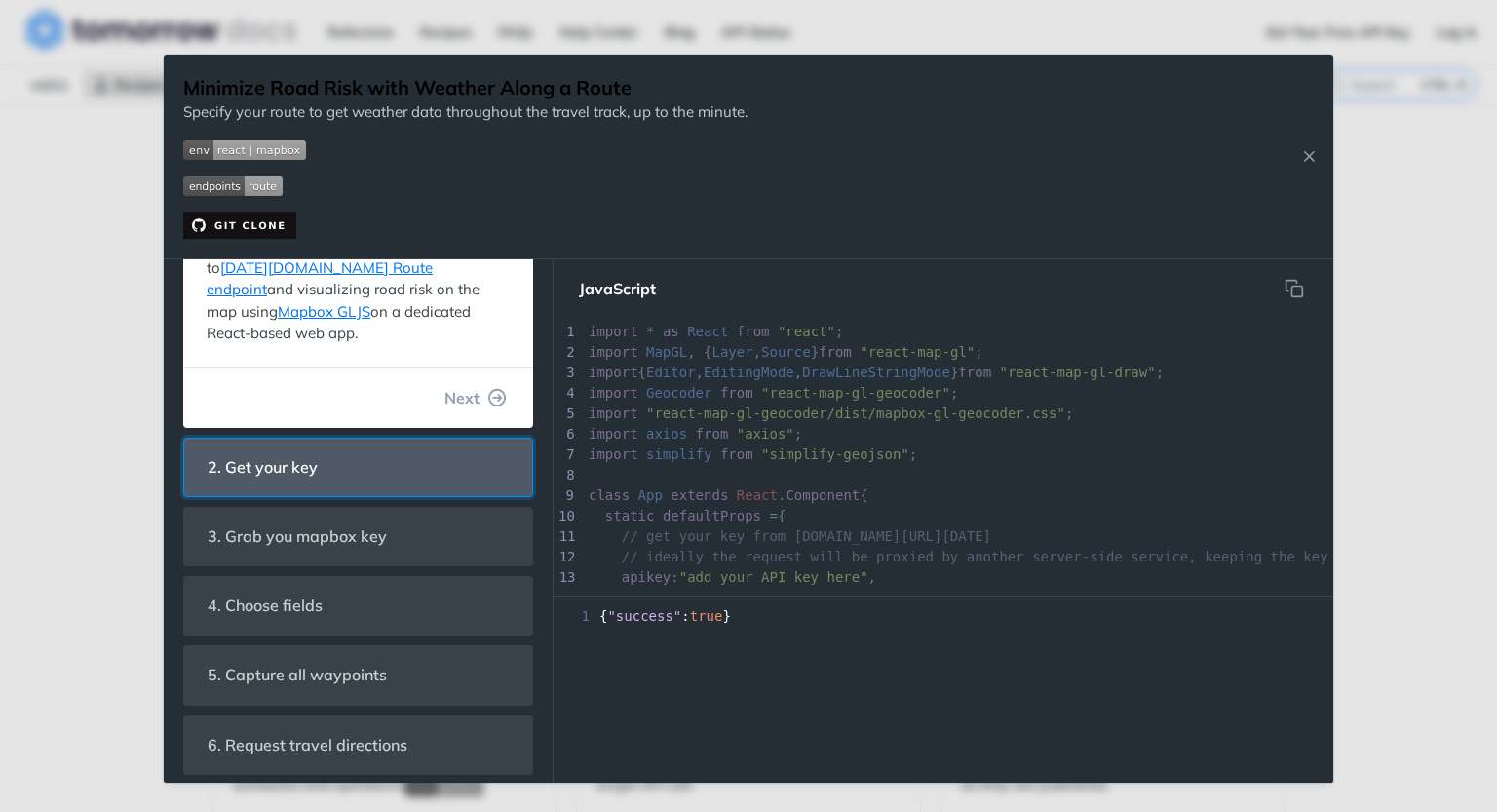
click at [350, 461] on header "2. Get your key" at bounding box center [358, 467] width 348 height 58
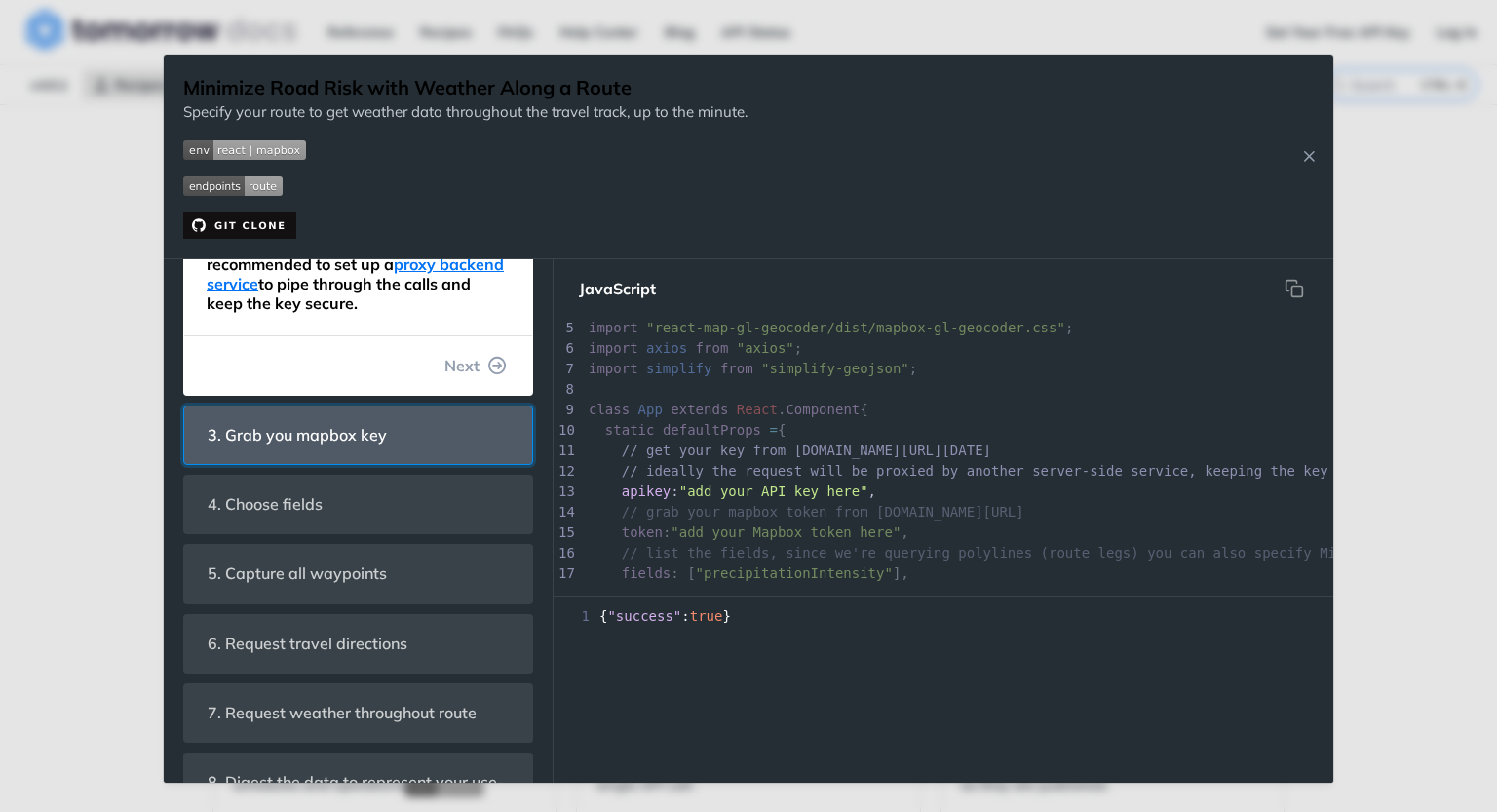
click at [355, 454] on span "3. Grab you mapbox key" at bounding box center [297, 435] width 207 height 38
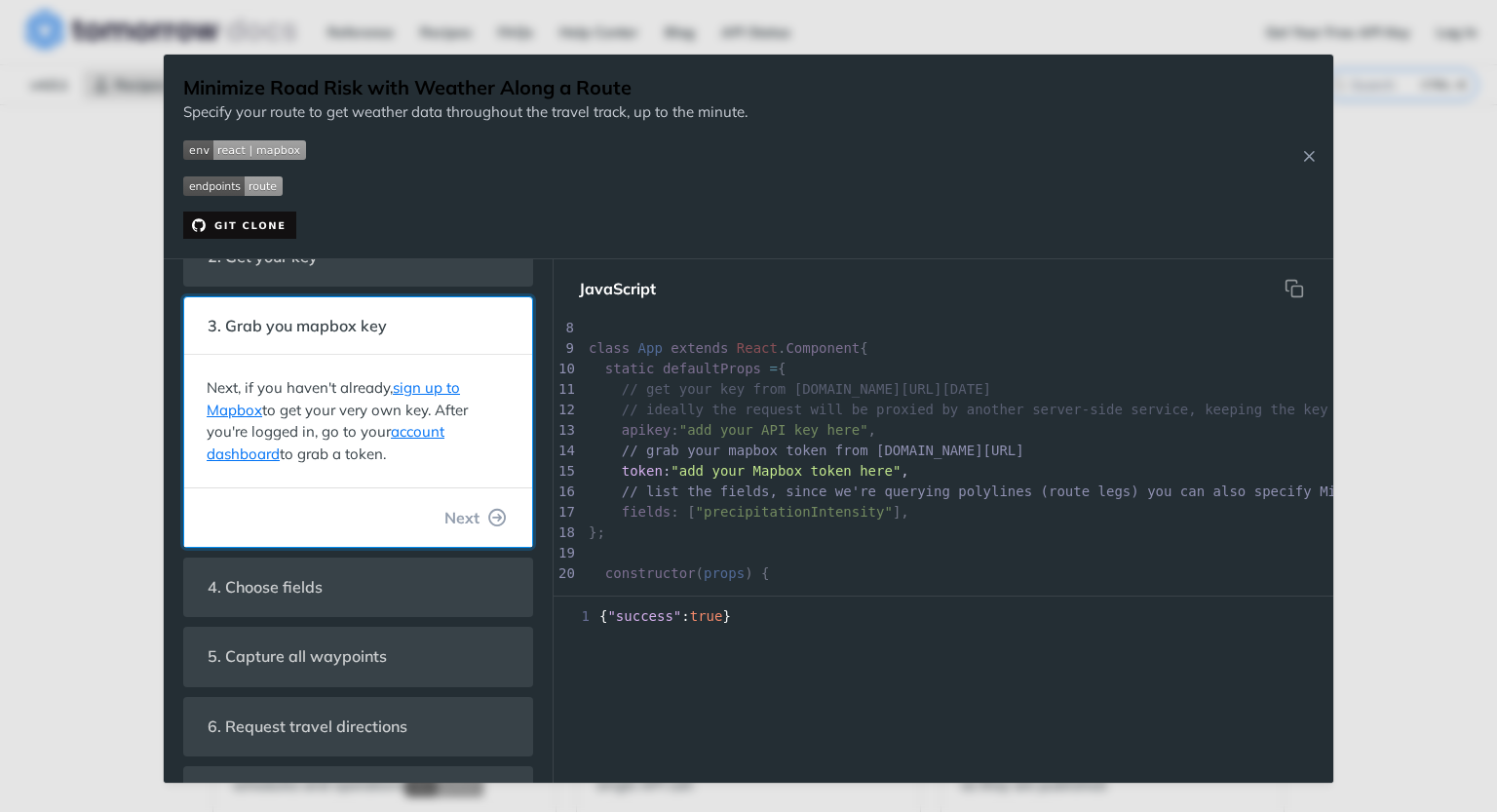
scroll to position [98, 0]
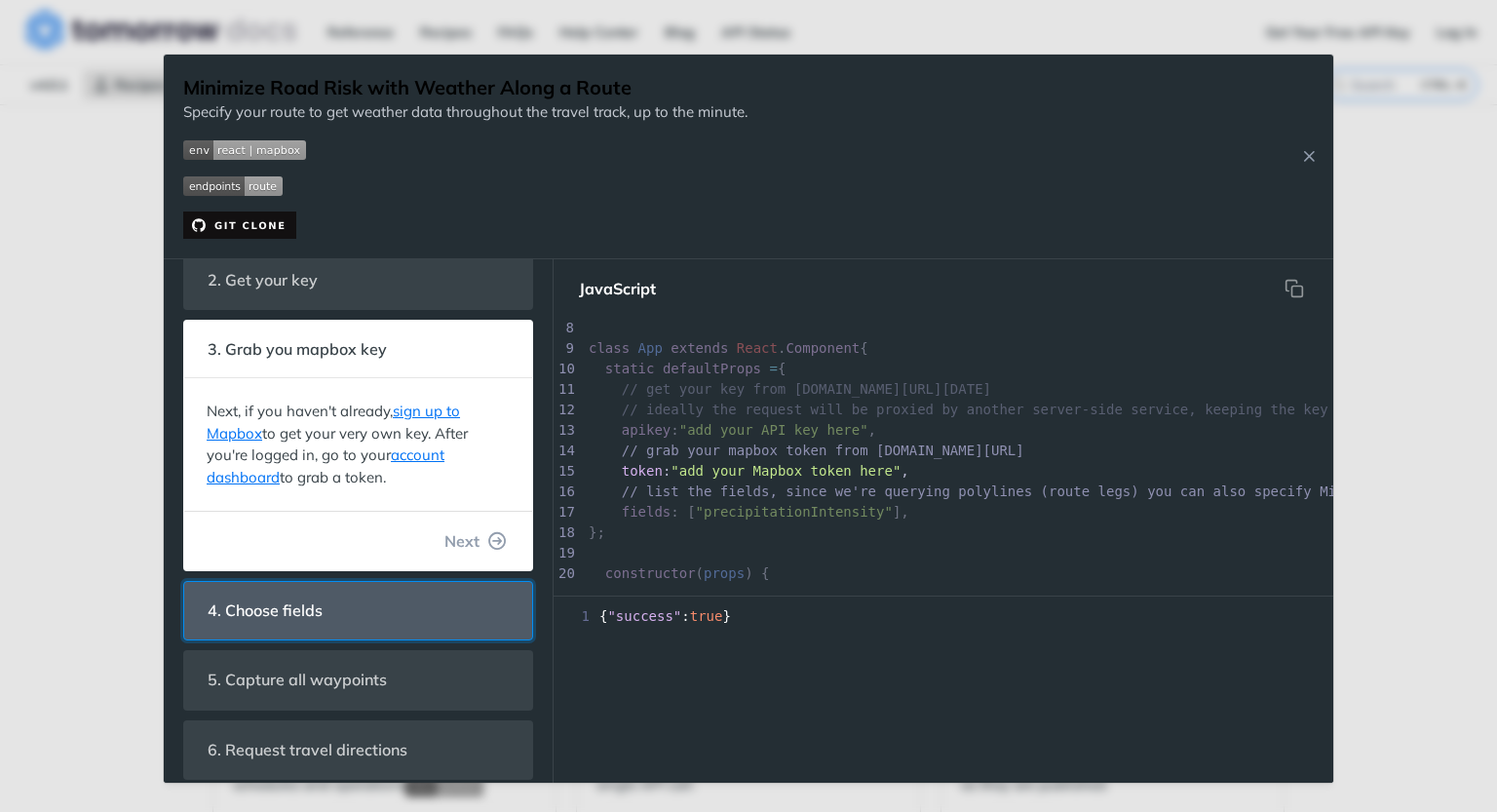
click at [382, 600] on header "4. Choose fields" at bounding box center [358, 610] width 348 height 58
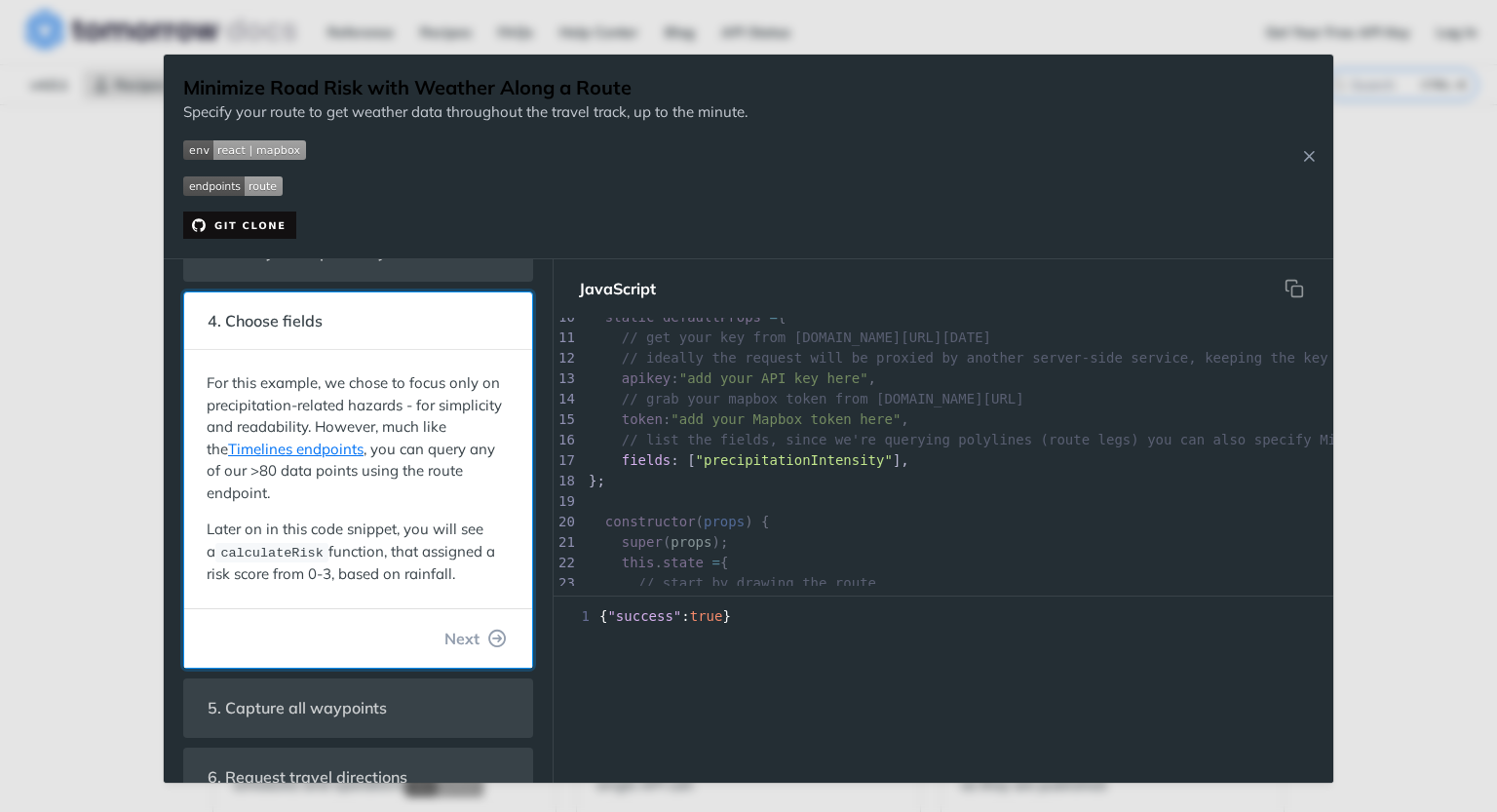
scroll to position [293, 0]
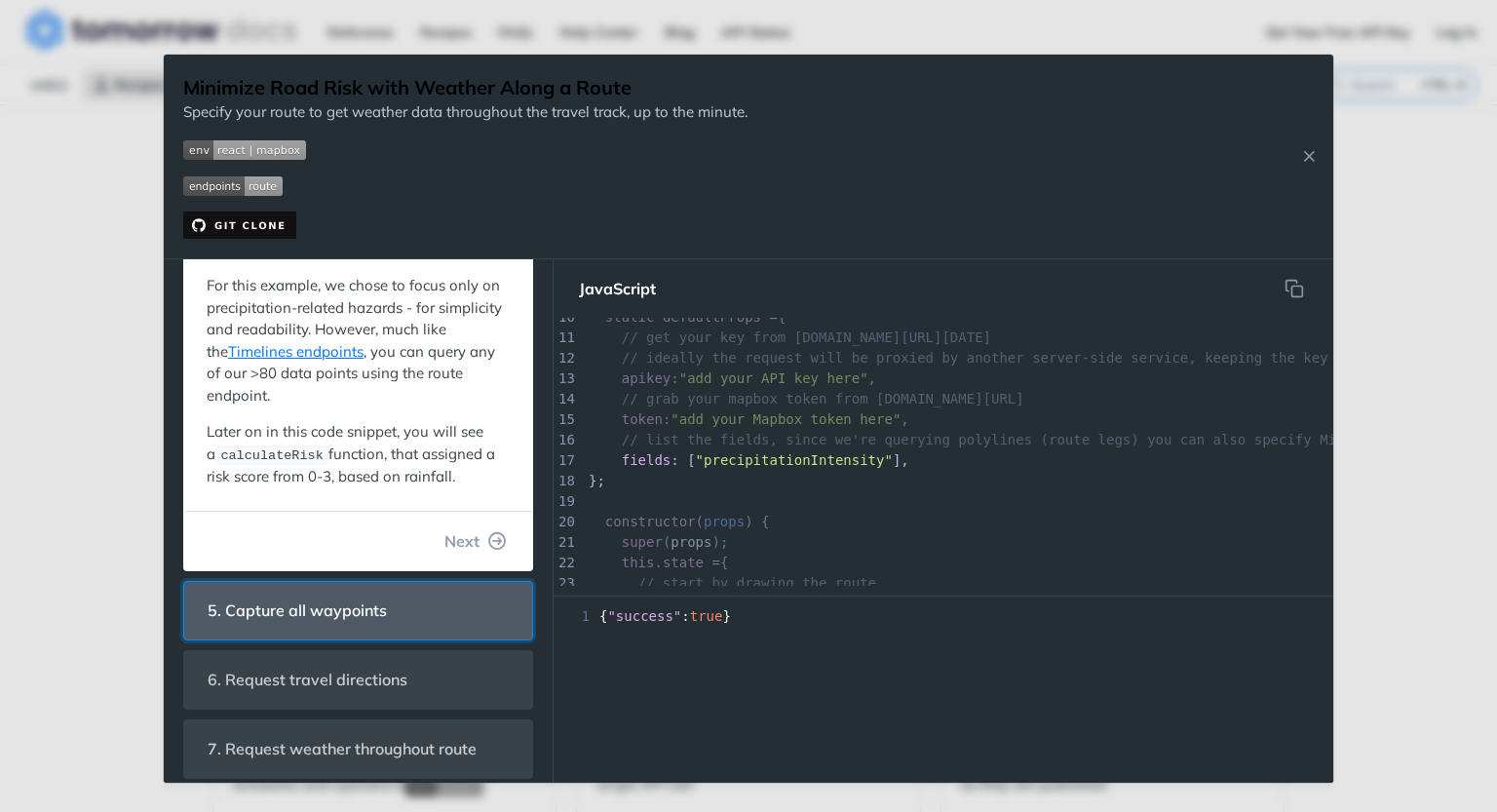
click at [366, 618] on span "5. Capture all waypoints" at bounding box center [297, 610] width 207 height 38
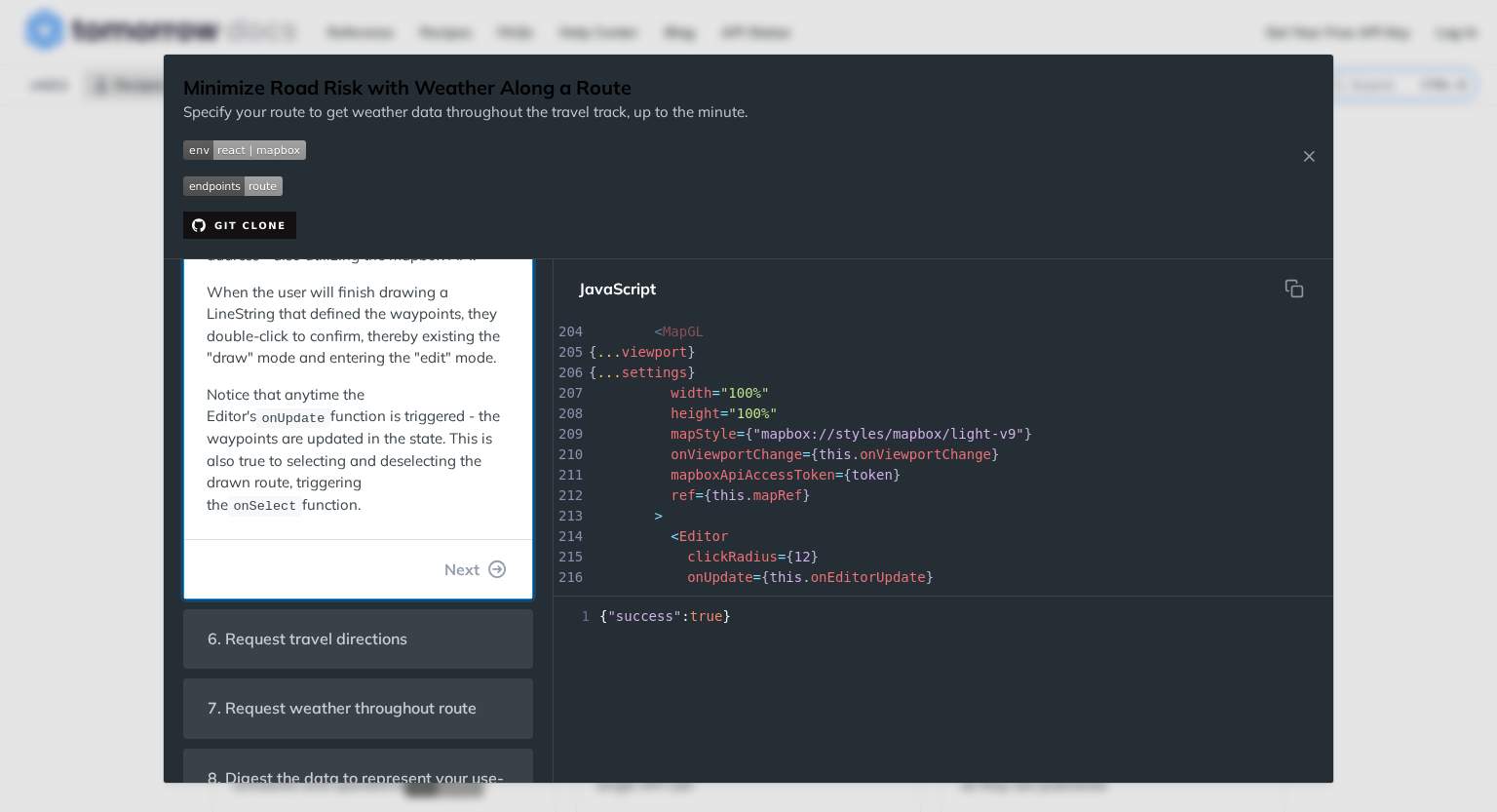
scroll to position [683, 0]
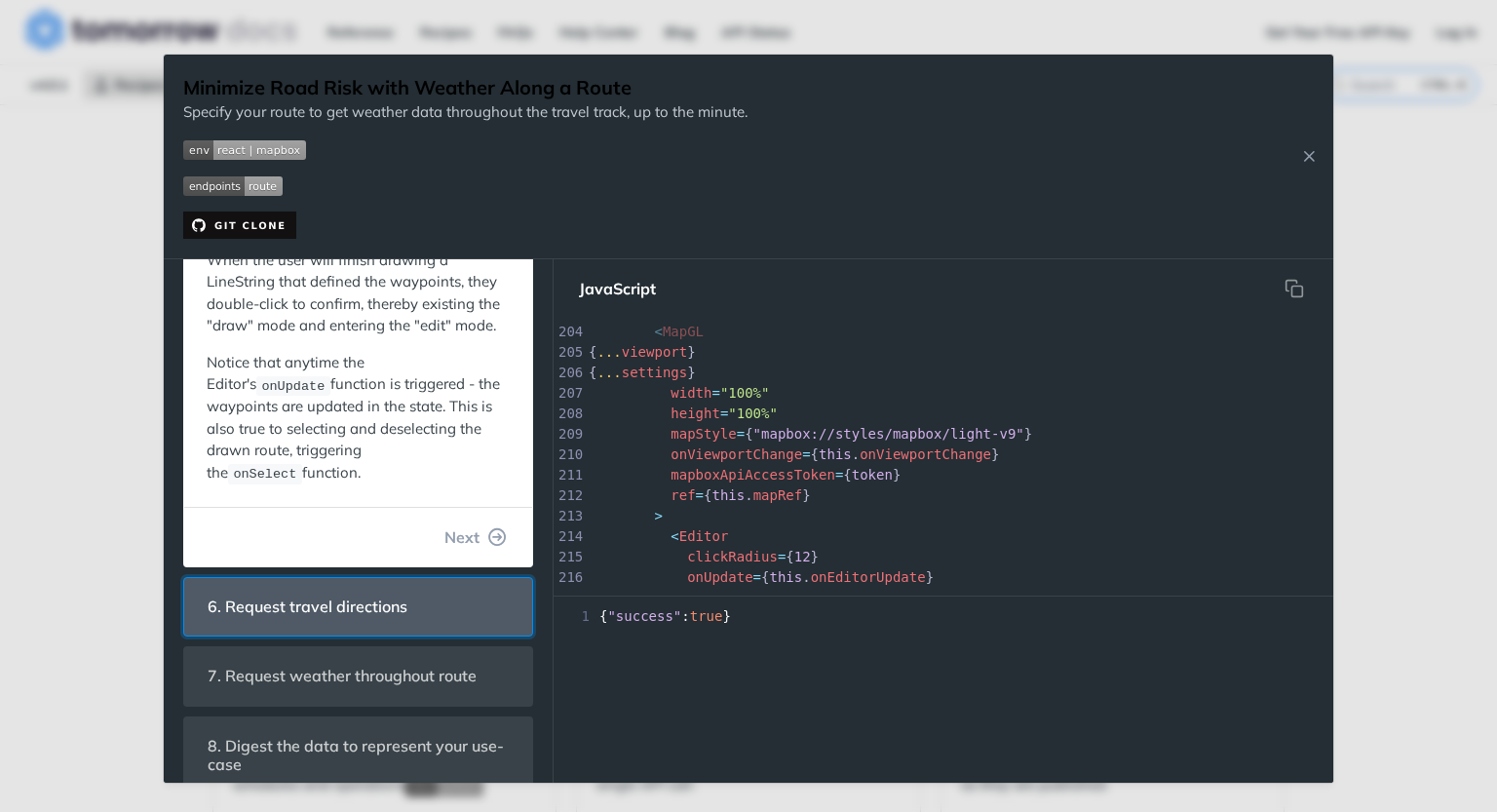
click at [342, 621] on span "6. Request travel directions" at bounding box center [308, 606] width 227 height 38
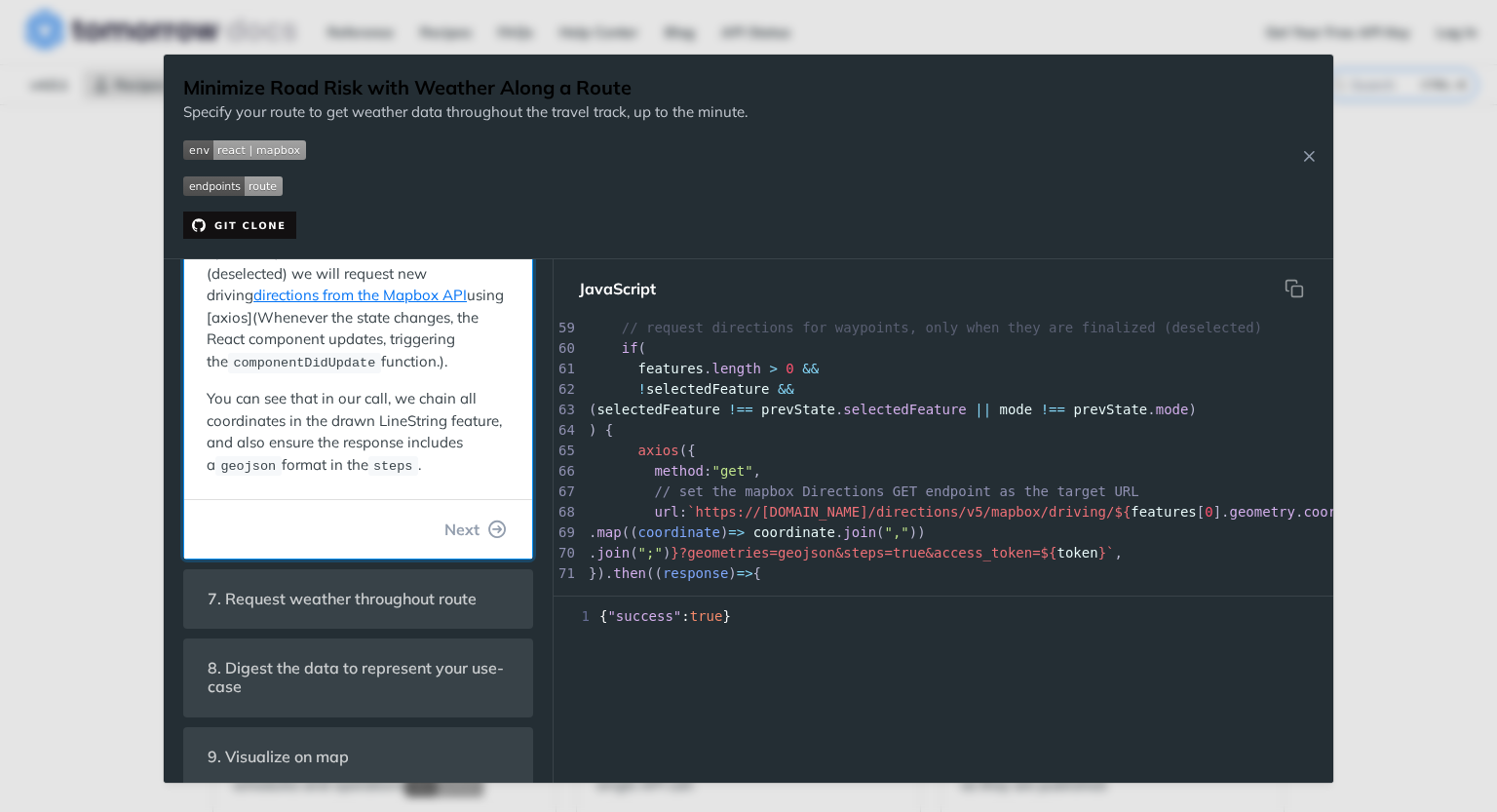
scroll to position [634, 0]
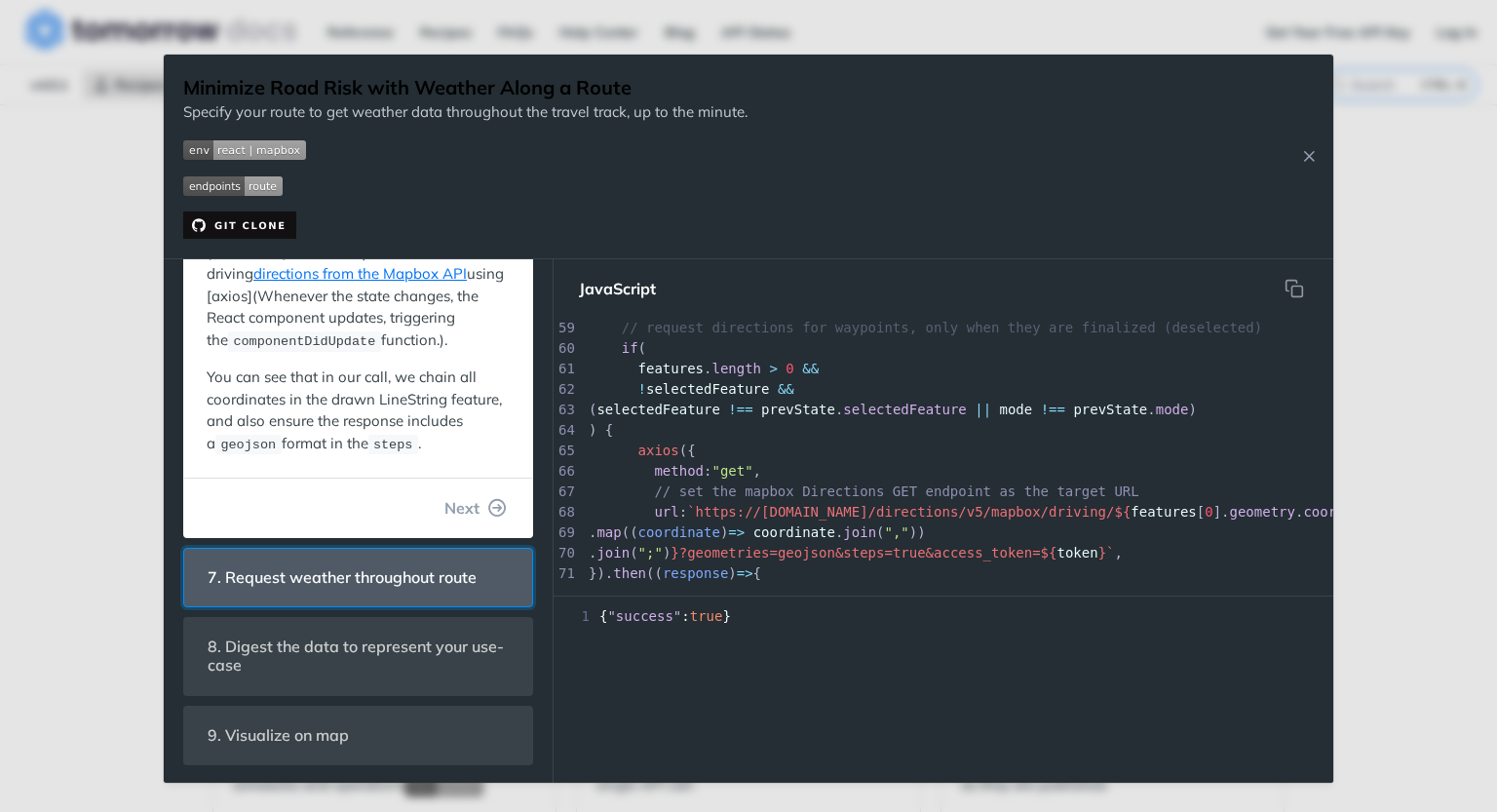
click at [346, 579] on span "7. Request weather throughout route" at bounding box center [342, 577] width 296 height 38
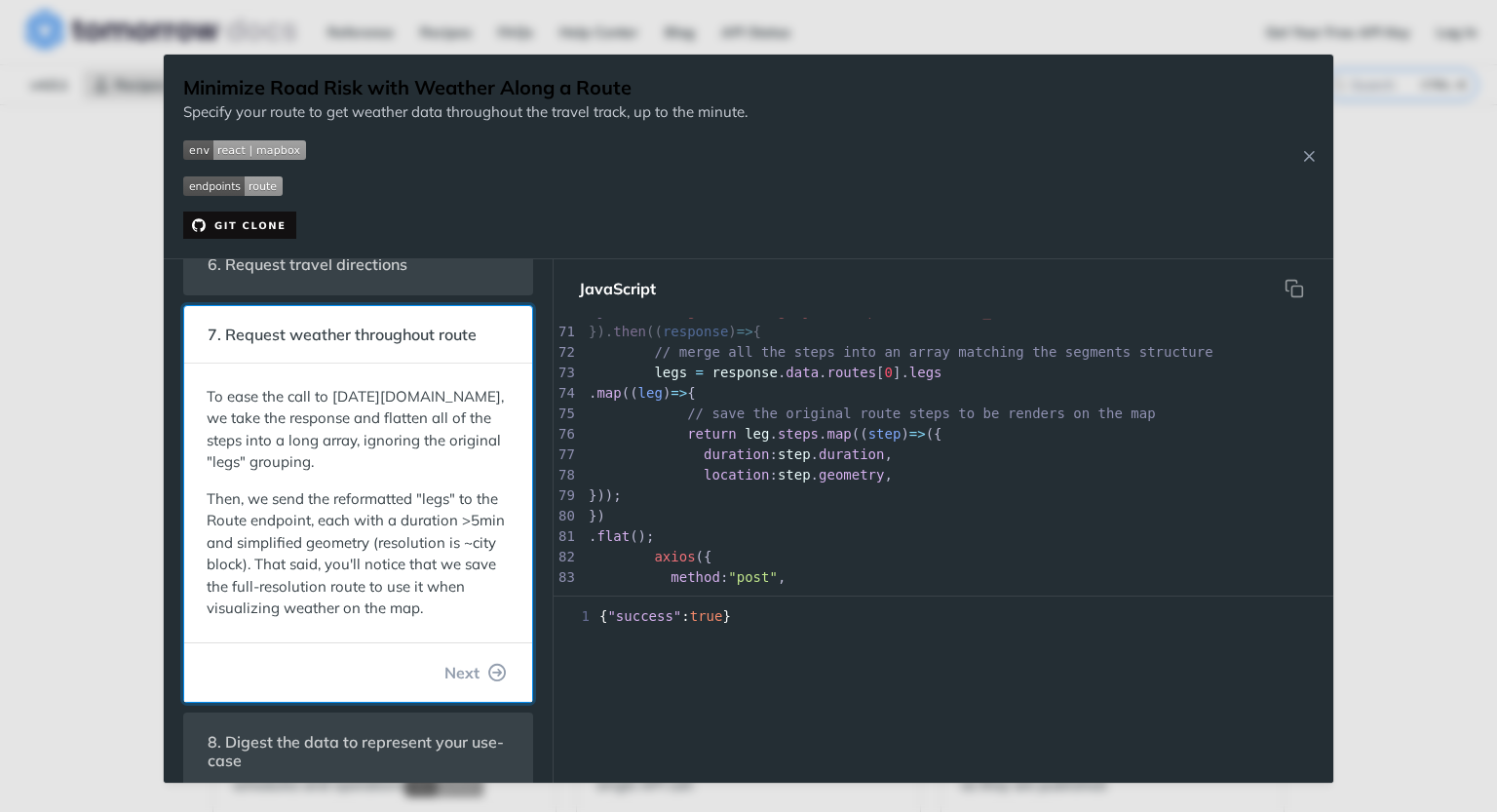
scroll to position [488, 0]
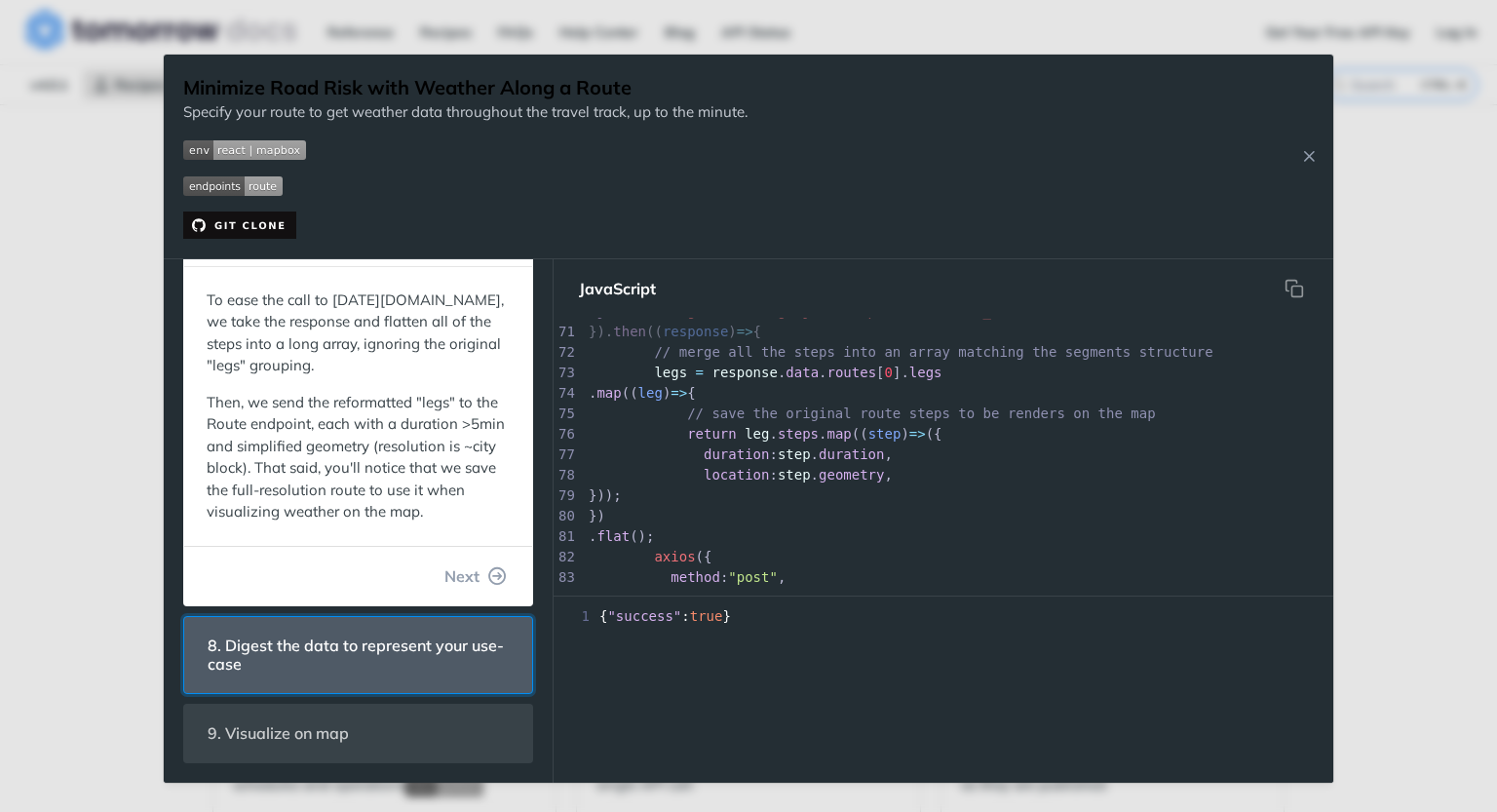
click at [330, 683] on span "8. Digest the data to represent your use-case" at bounding box center [358, 655] width 328 height 57
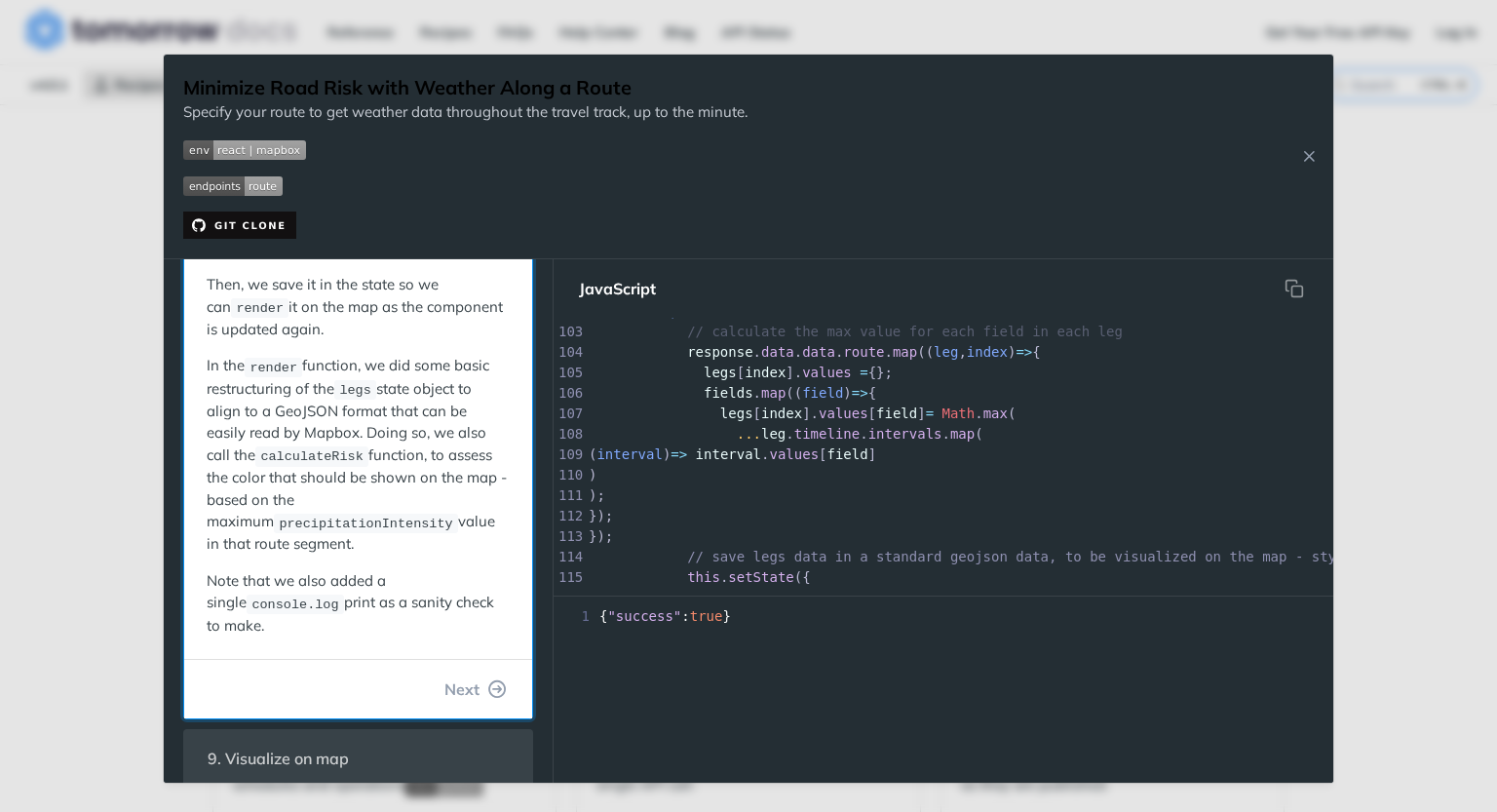
scroll to position [757, 0]
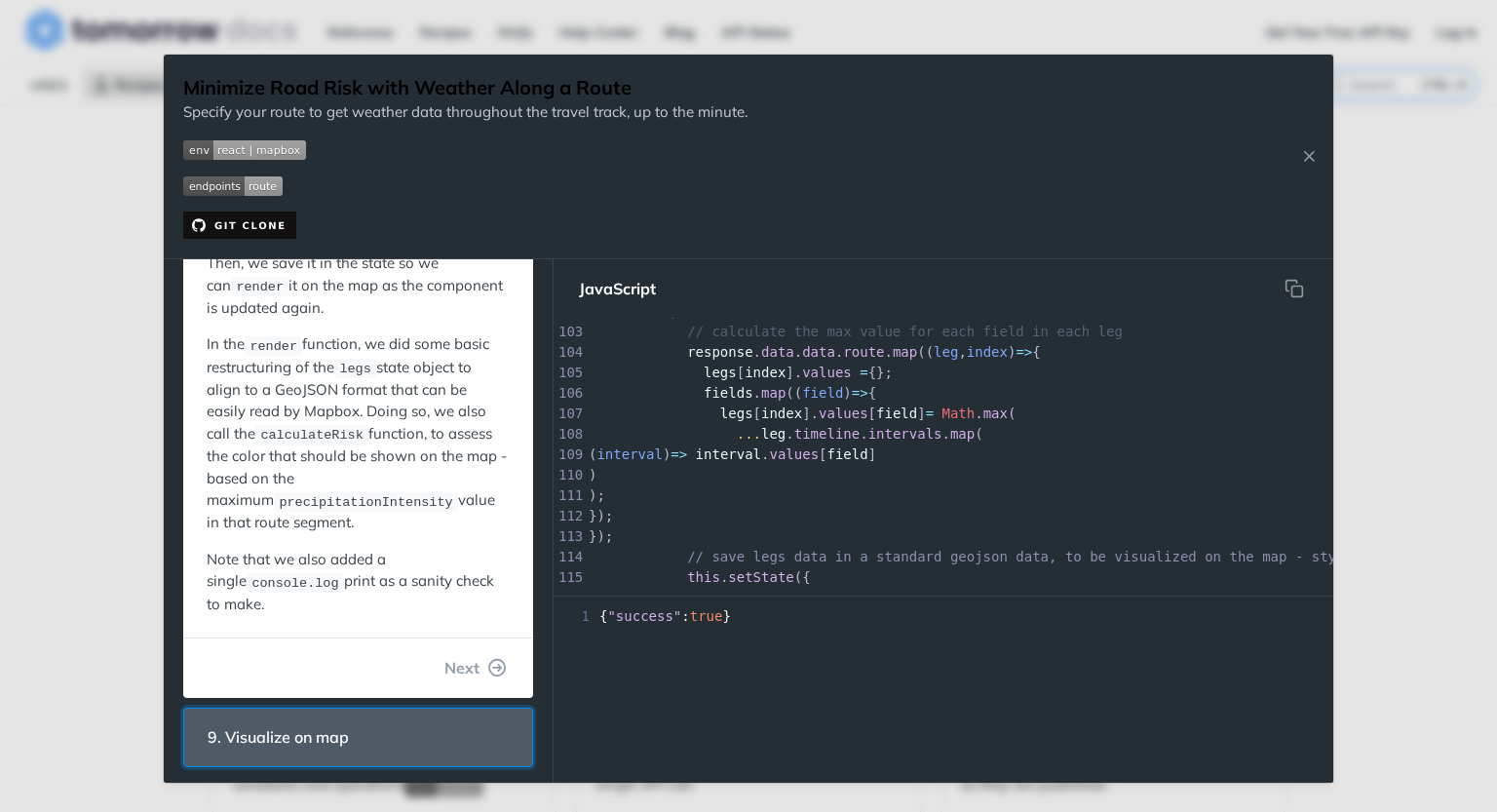
click at [316, 743] on span "9. Visualize on map" at bounding box center [278, 737] width 169 height 38
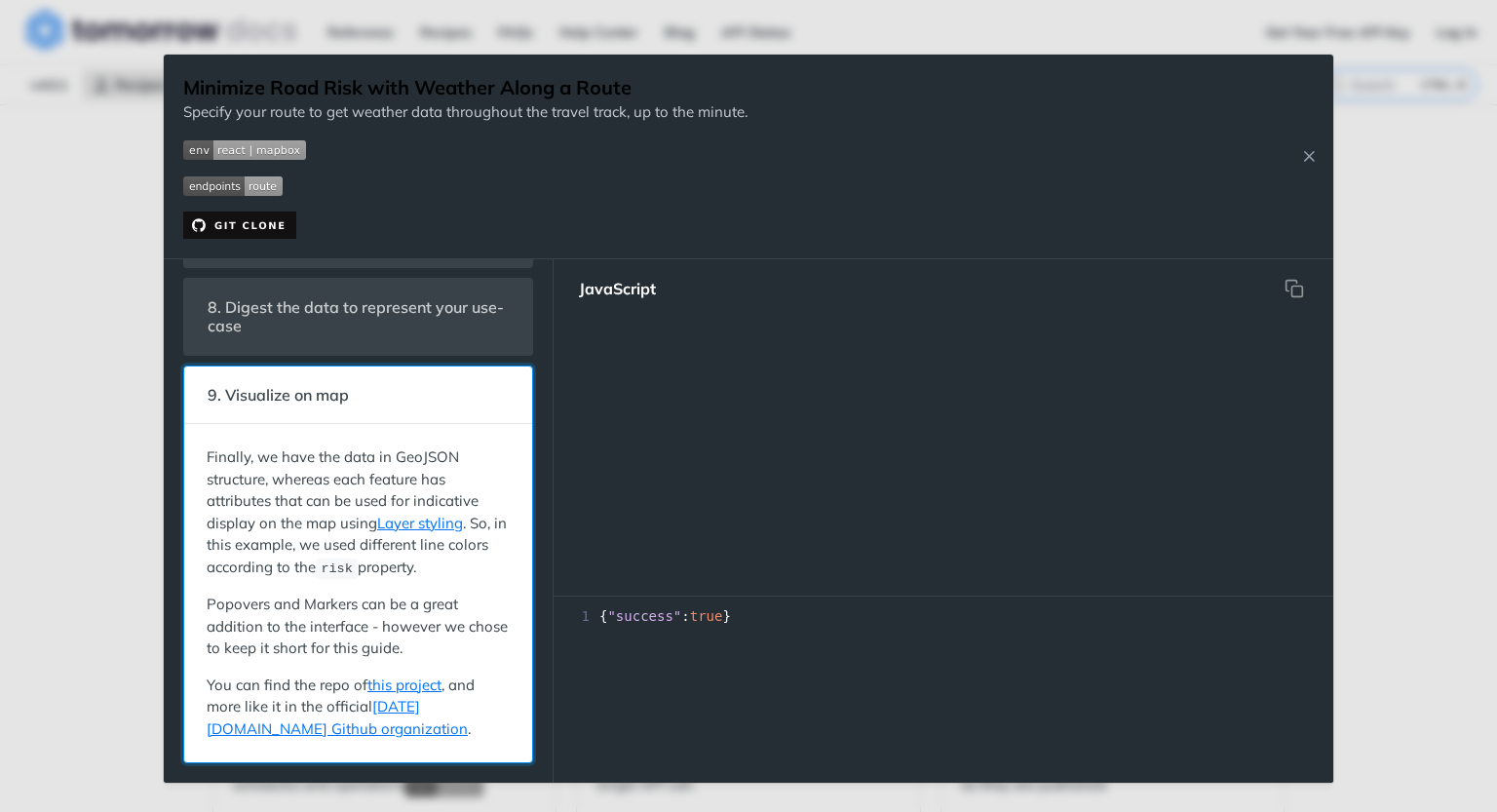
scroll to position [4666, 0]
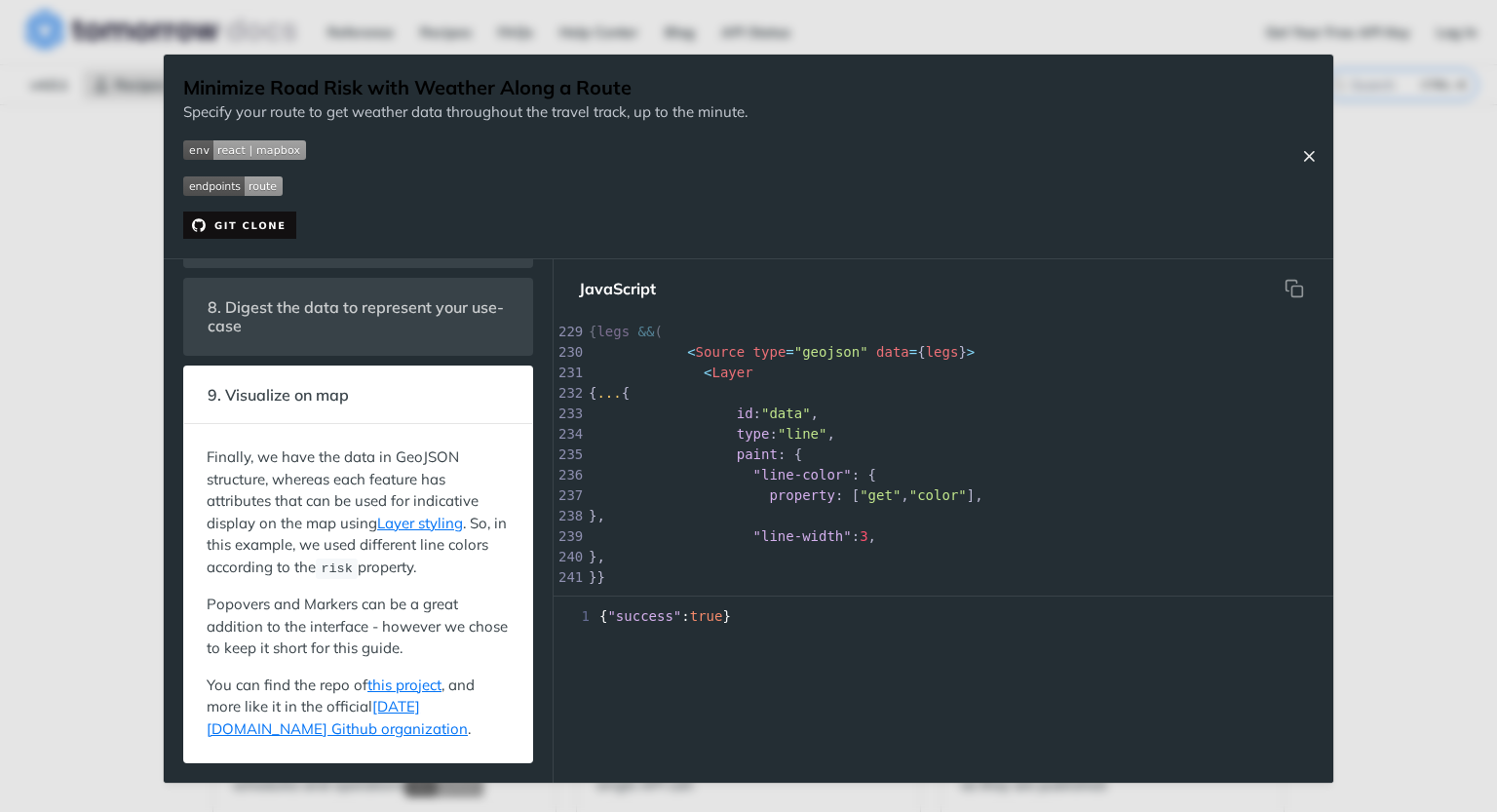
click at [1303, 156] on icon "Close Recipe" at bounding box center [1309, 156] width 18 height 18
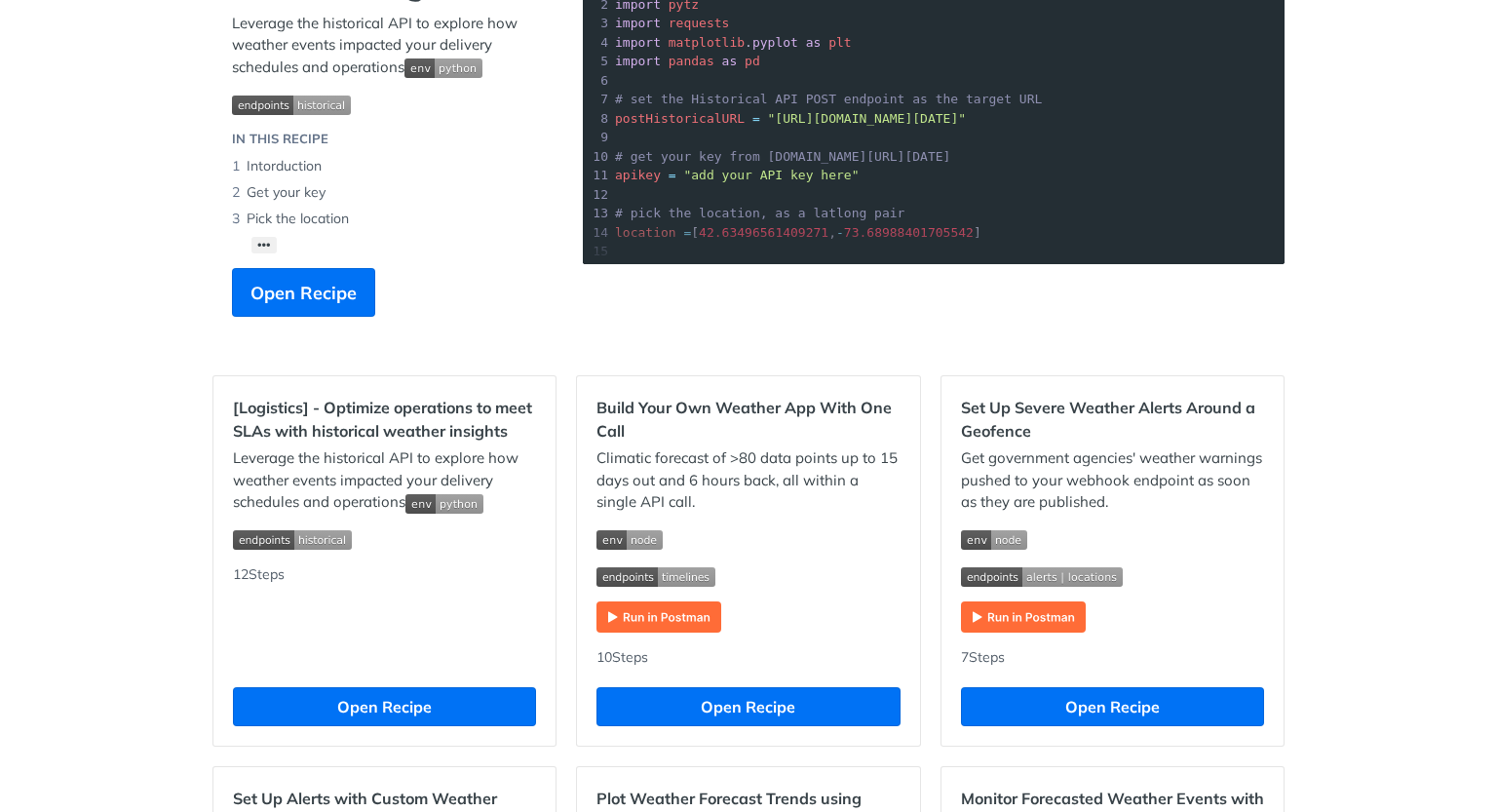
scroll to position [195, 0]
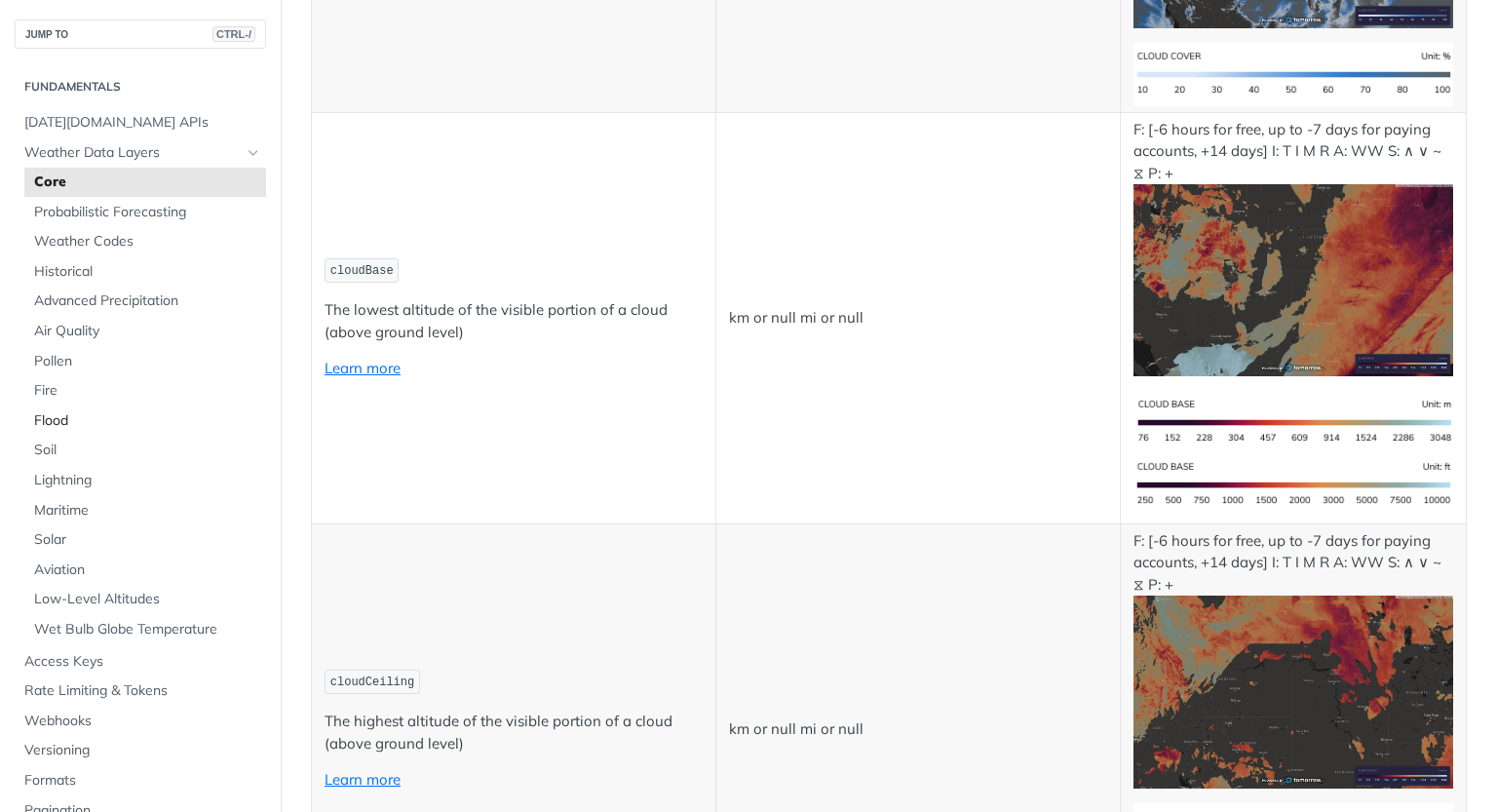
scroll to position [8285, 0]
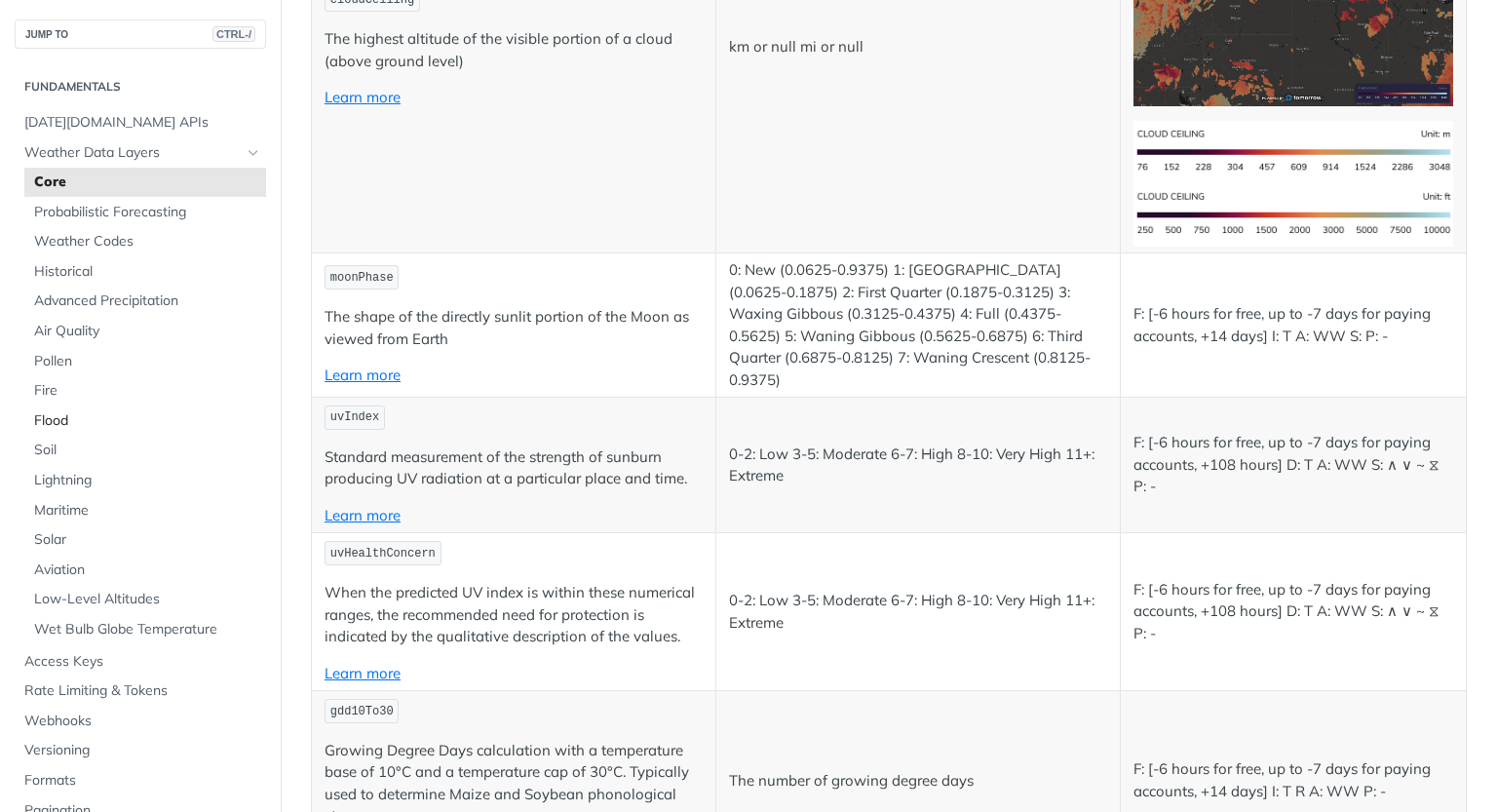
click at [45, 416] on span "Flood" at bounding box center [148, 421] width 227 height 20
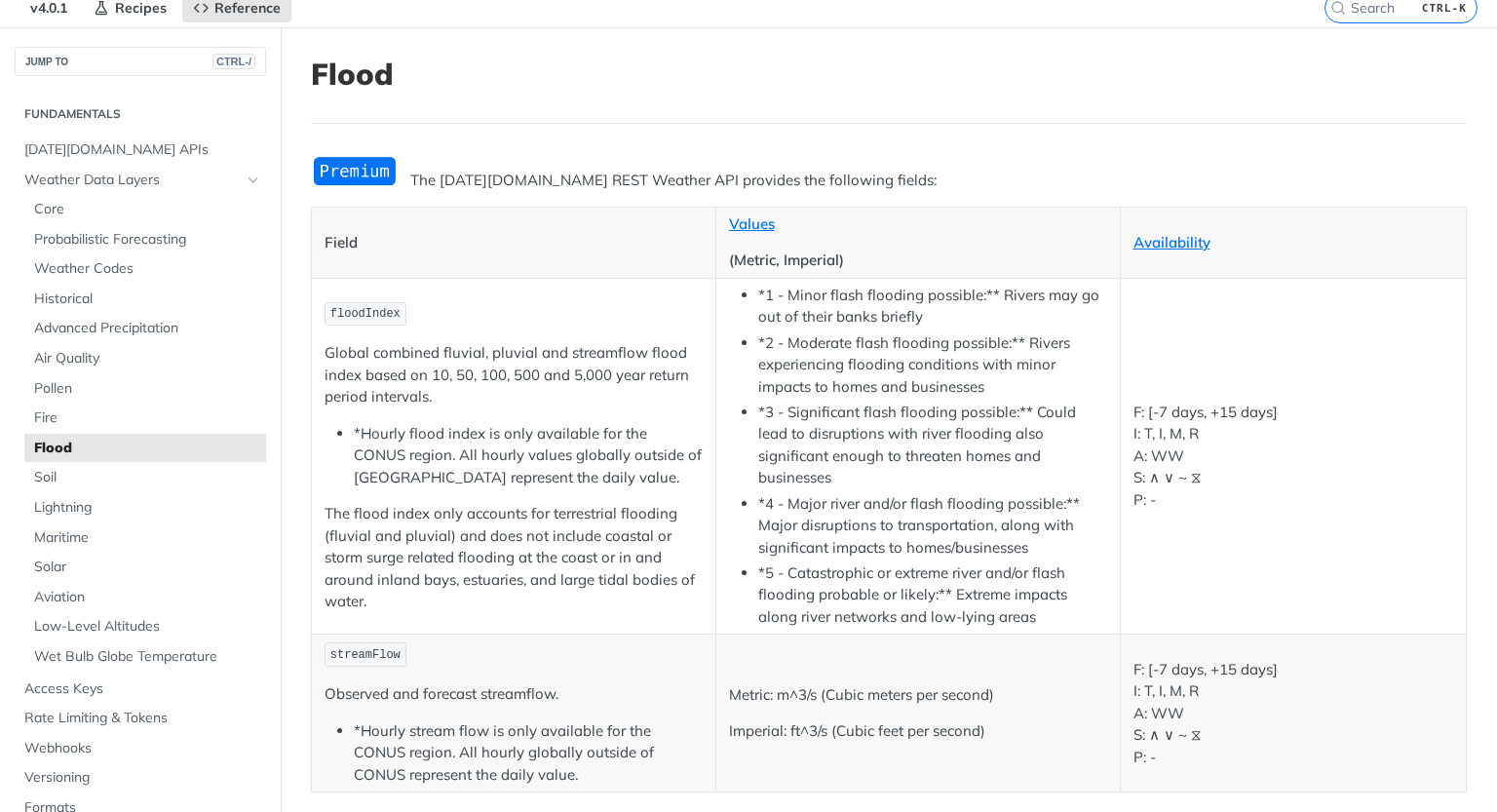
scroll to position [98, 0]
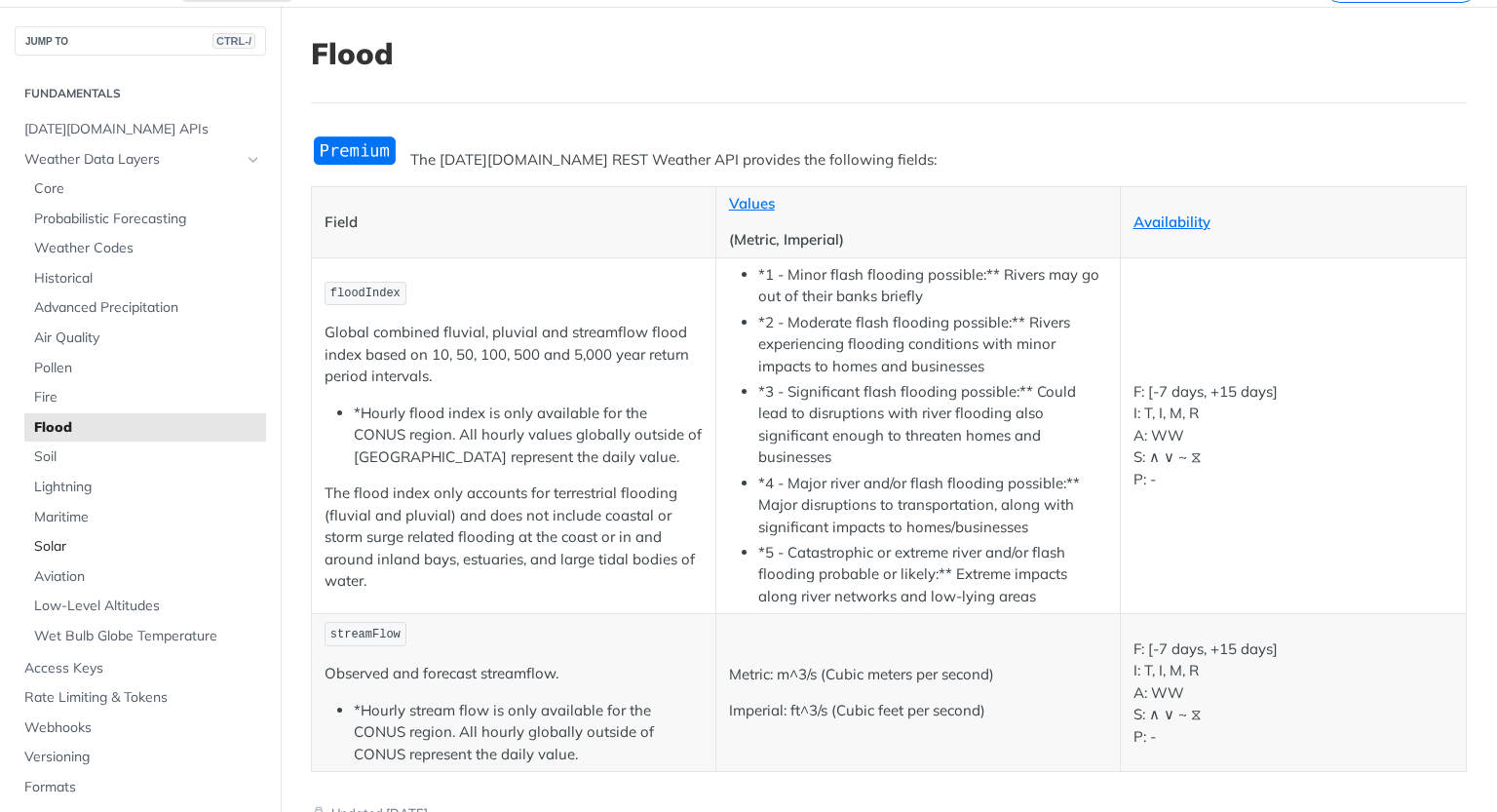
click at [51, 554] on span "Solar" at bounding box center [148, 547] width 227 height 20
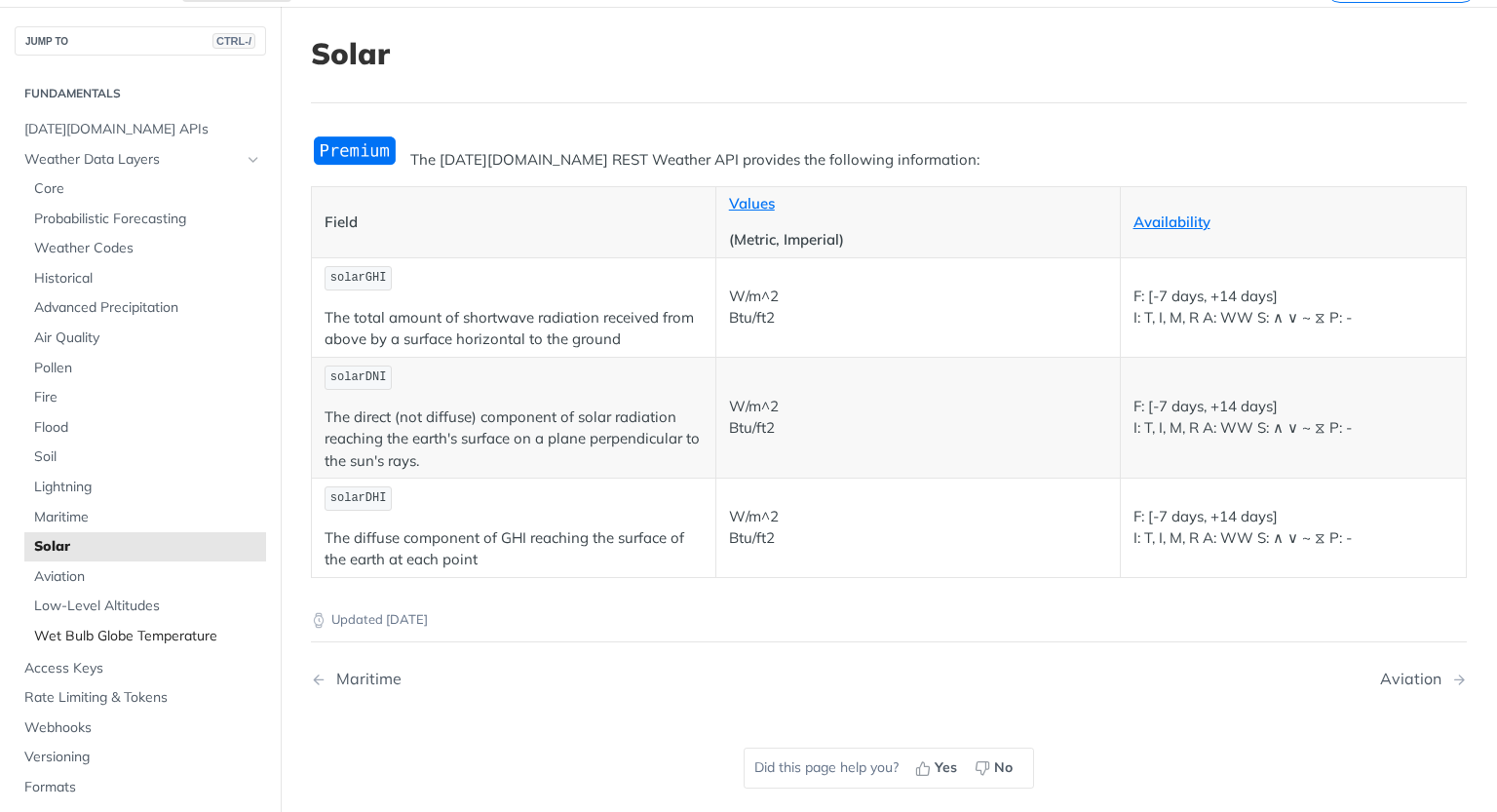
scroll to position [98, 0]
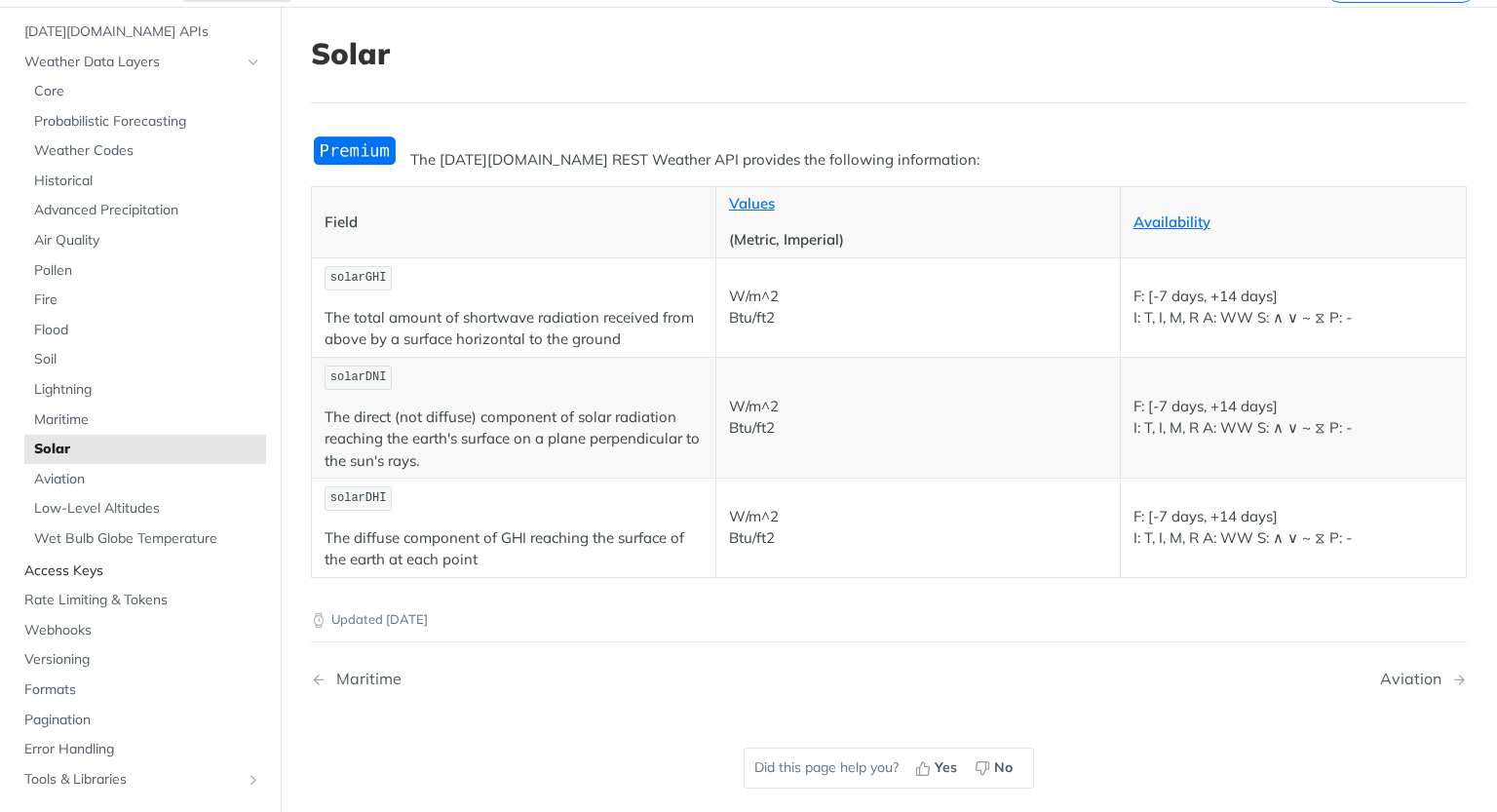
click at [61, 571] on span "Access Keys" at bounding box center [143, 571] width 237 height 20
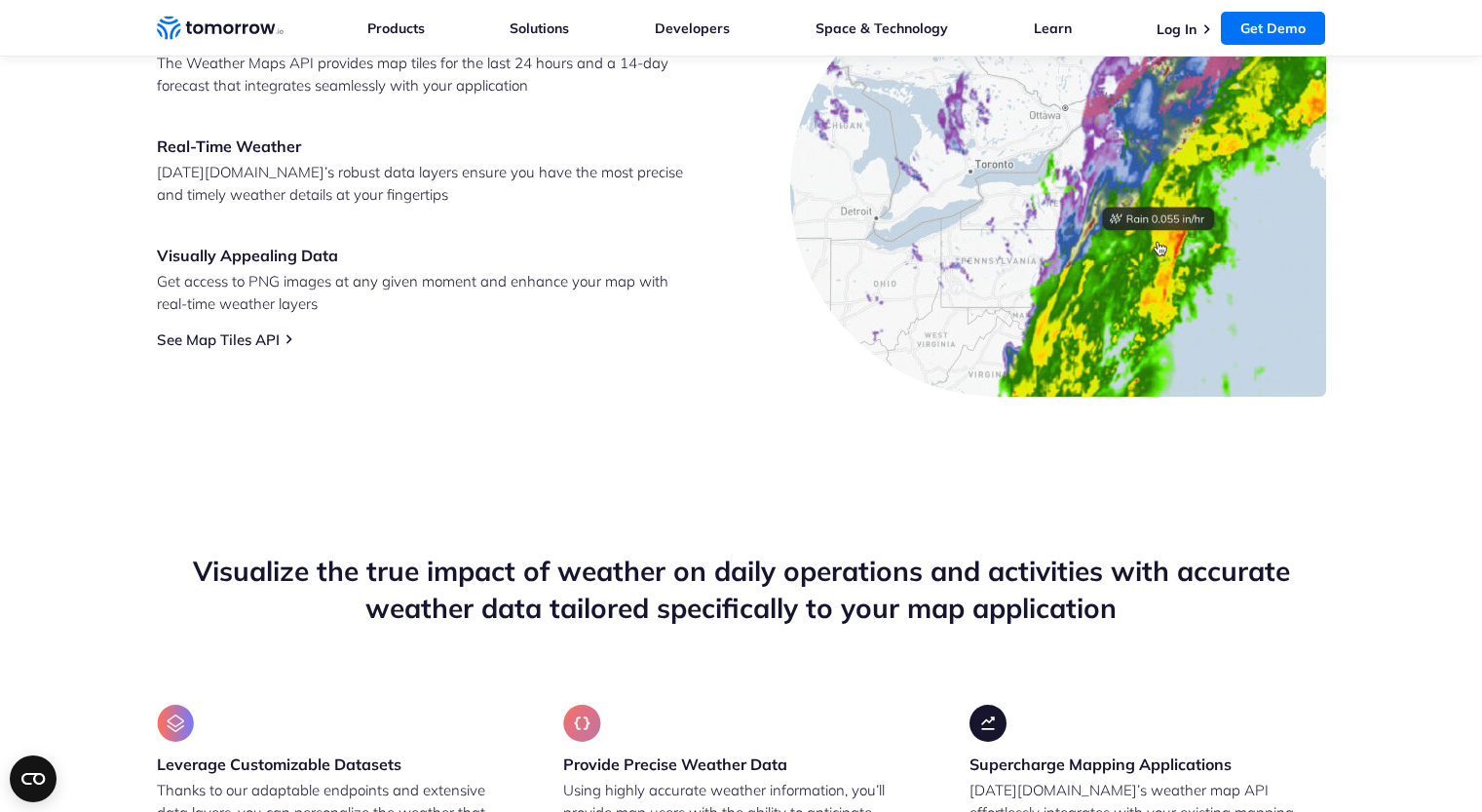
scroll to position [1366, 0]
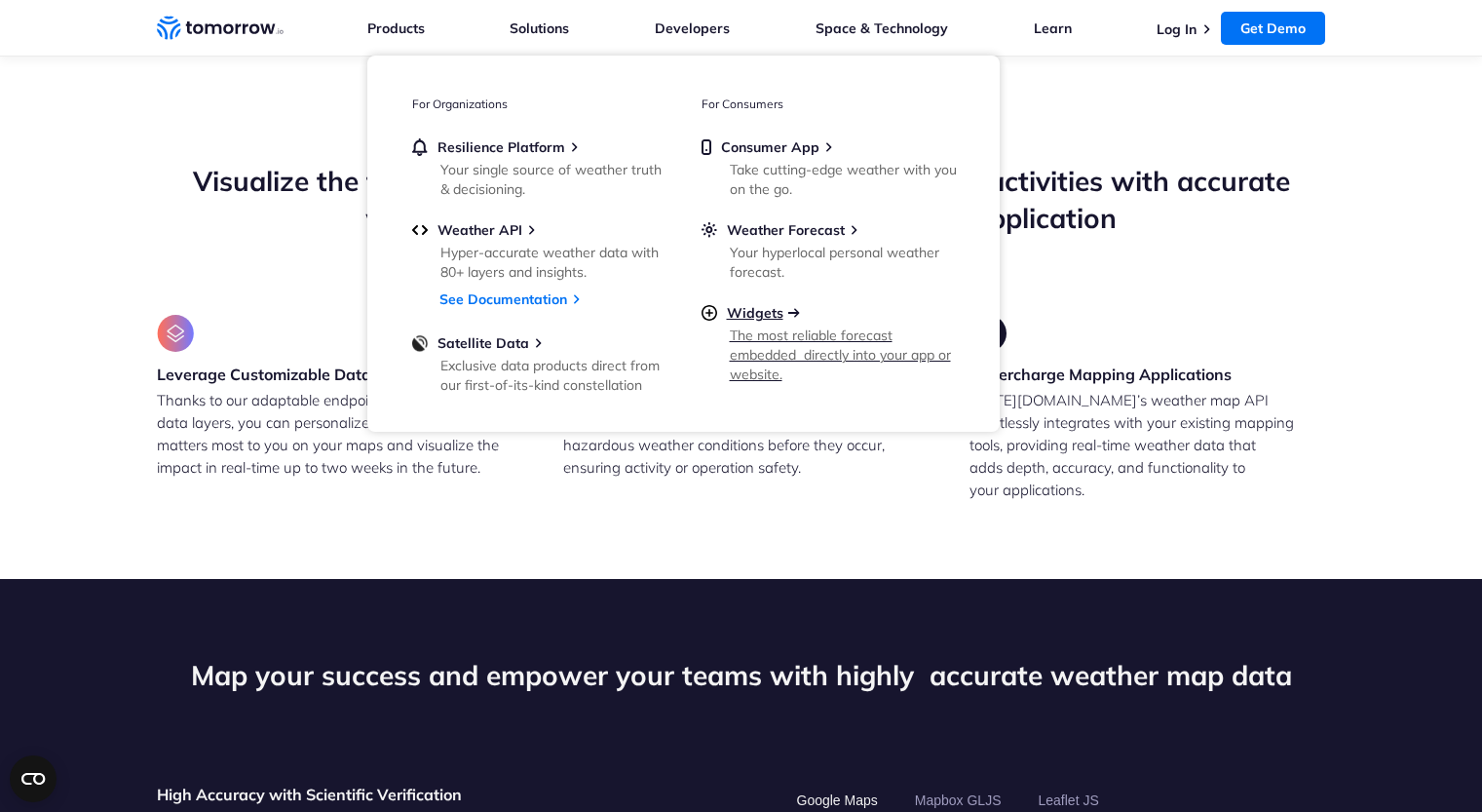
click at [766, 312] on span "Widgets" at bounding box center [755, 312] width 57 height 18
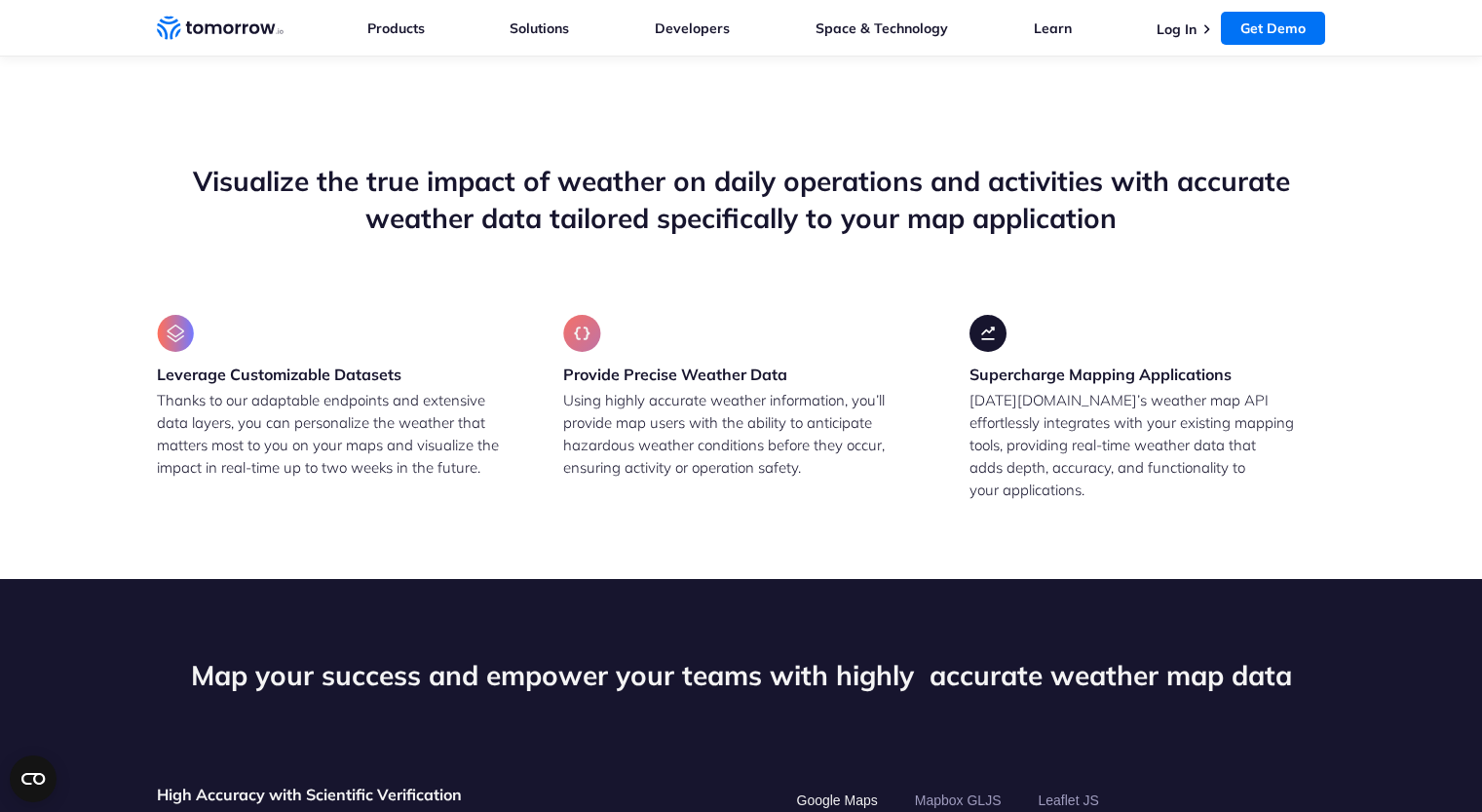
click at [548, 539] on section "Visualize the true impact of weather on daily operations and activities with ac…" at bounding box center [741, 332] width 1482 height 494
drag, startPoint x: 160, startPoint y: 371, endPoint x: 454, endPoint y: 369, distance: 294.0
click at [454, 369] on div "Leverage Customizable Datasets Thanks to our adaptable endpoints and extensive …" at bounding box center [334, 407] width 356 height 186
click at [160, 449] on p "Thanks to our adaptable endpoints and extensive data layers, you can personaliz…" at bounding box center [334, 434] width 356 height 90
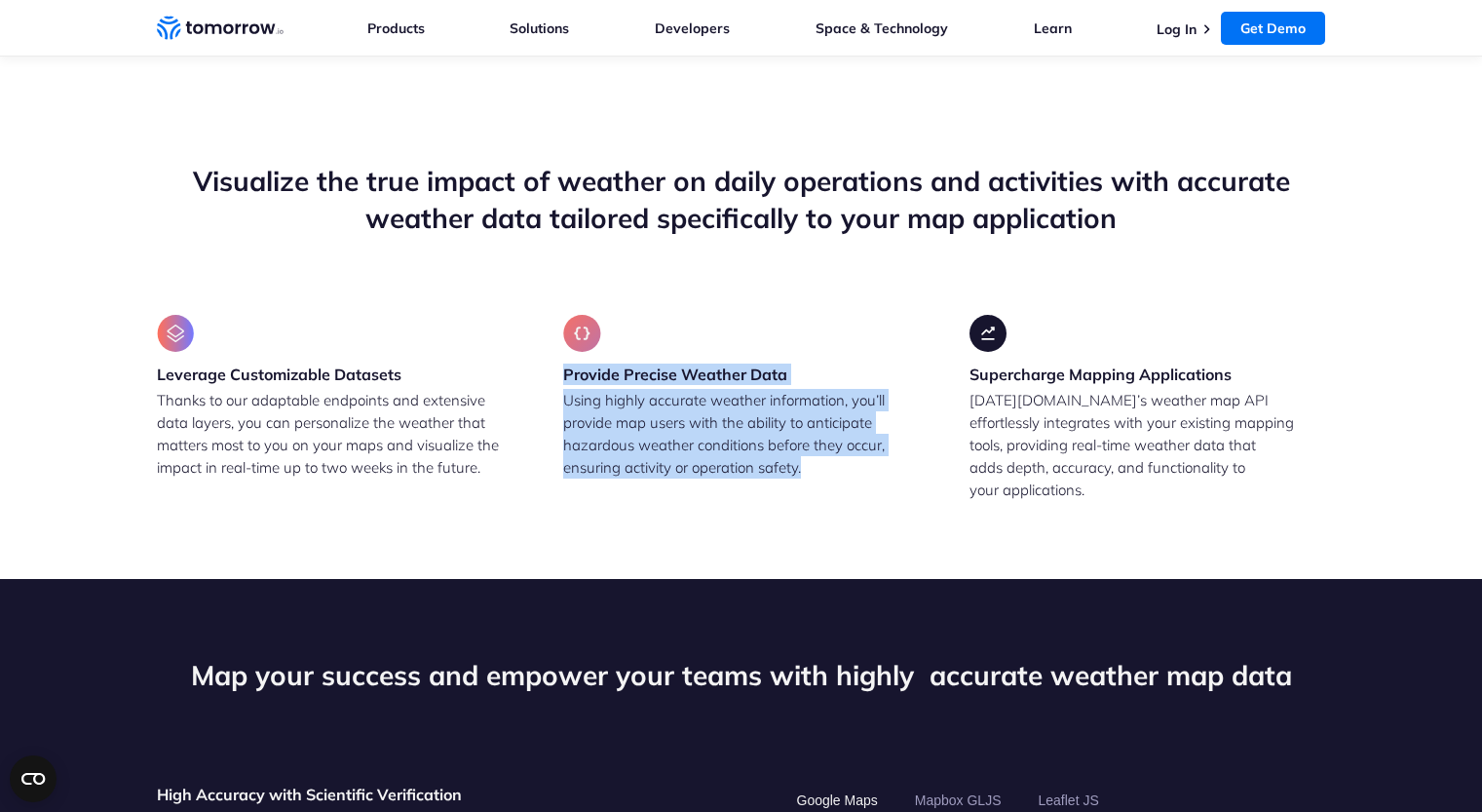
drag, startPoint x: 565, startPoint y: 371, endPoint x: 871, endPoint y: 467, distance: 320.7
click at [871, 467] on div "Provide Precise Weather Data Using highly accurate weather information, you’ll …" at bounding box center [741, 407] width 356 height 186
click at [708, 471] on p "Using highly accurate weather information, you’ll provide map users with the ab…" at bounding box center [741, 434] width 356 height 90
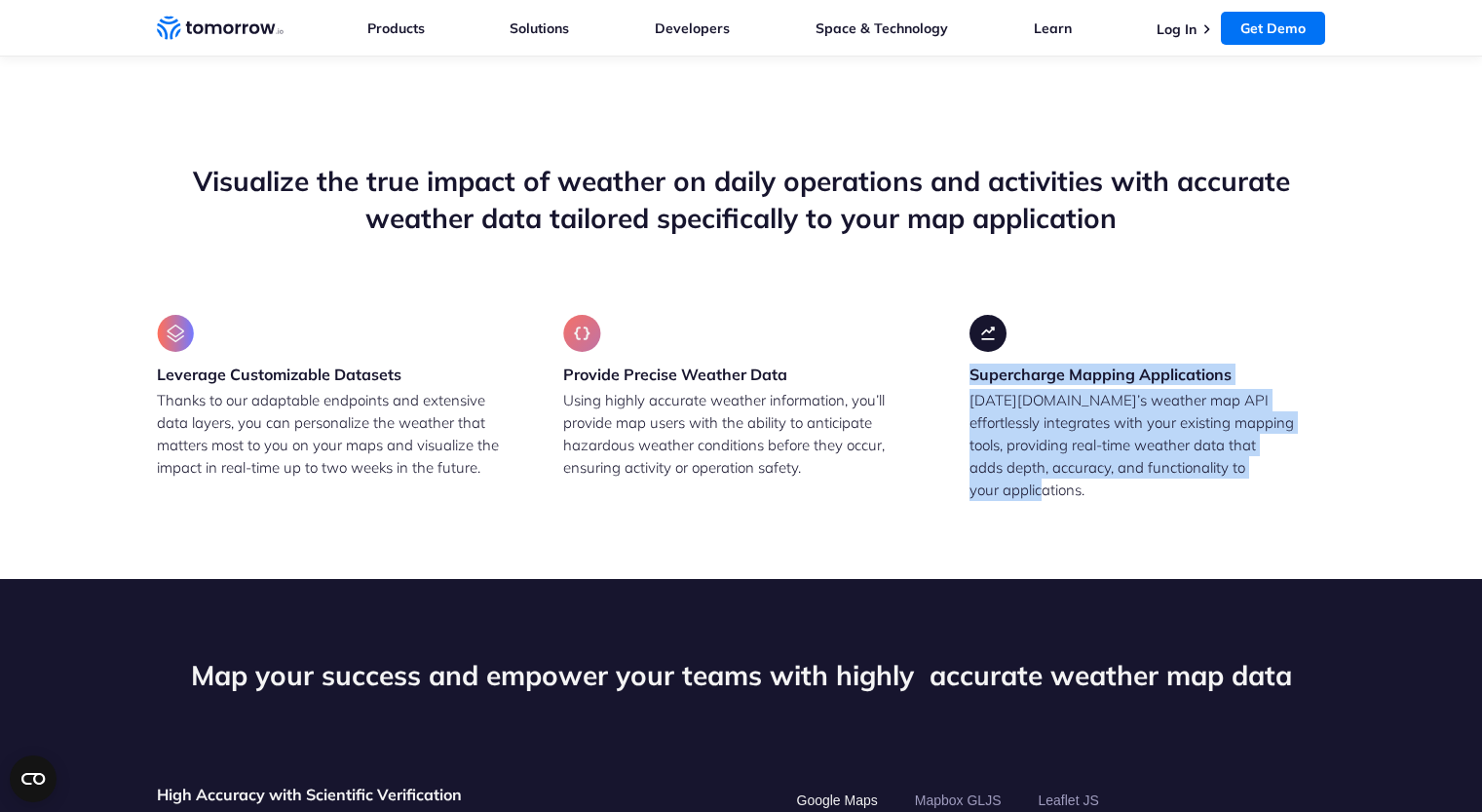
drag, startPoint x: 967, startPoint y: 375, endPoint x: 1262, endPoint y: 462, distance: 307.6
click at [1262, 462] on div "Leverage Customizable Datasets Thanks to our adaptable endpoints and extensive …" at bounding box center [741, 407] width 1170 height 186
click at [1091, 432] on p "[DATE][DOMAIN_NAME]’s weather map API effortlessly integrates with your existin…" at bounding box center [1147, 445] width 356 height 112
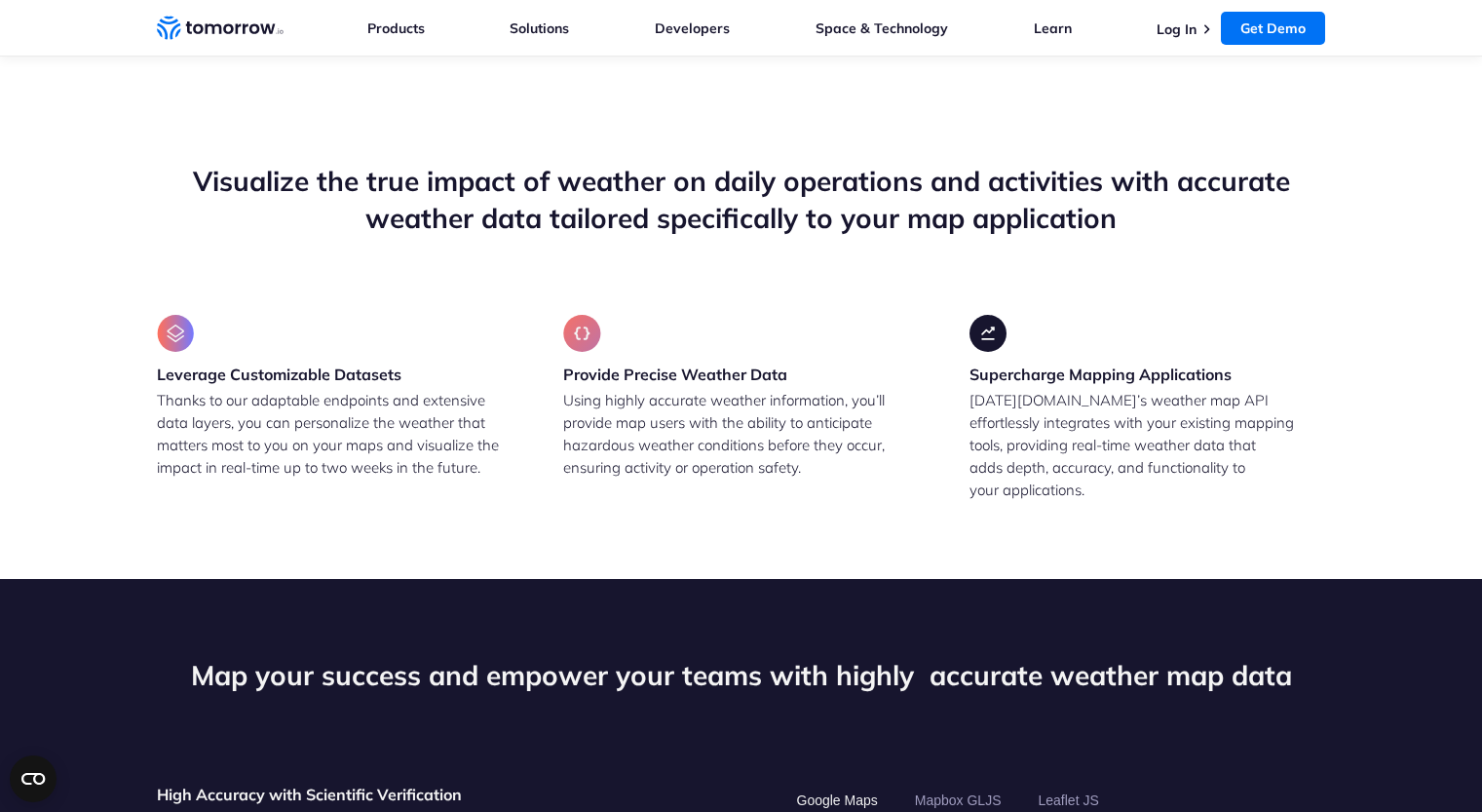
click at [738, 416] on p "Using highly accurate weather information, you’ll provide map users with the ab…" at bounding box center [741, 434] width 356 height 90
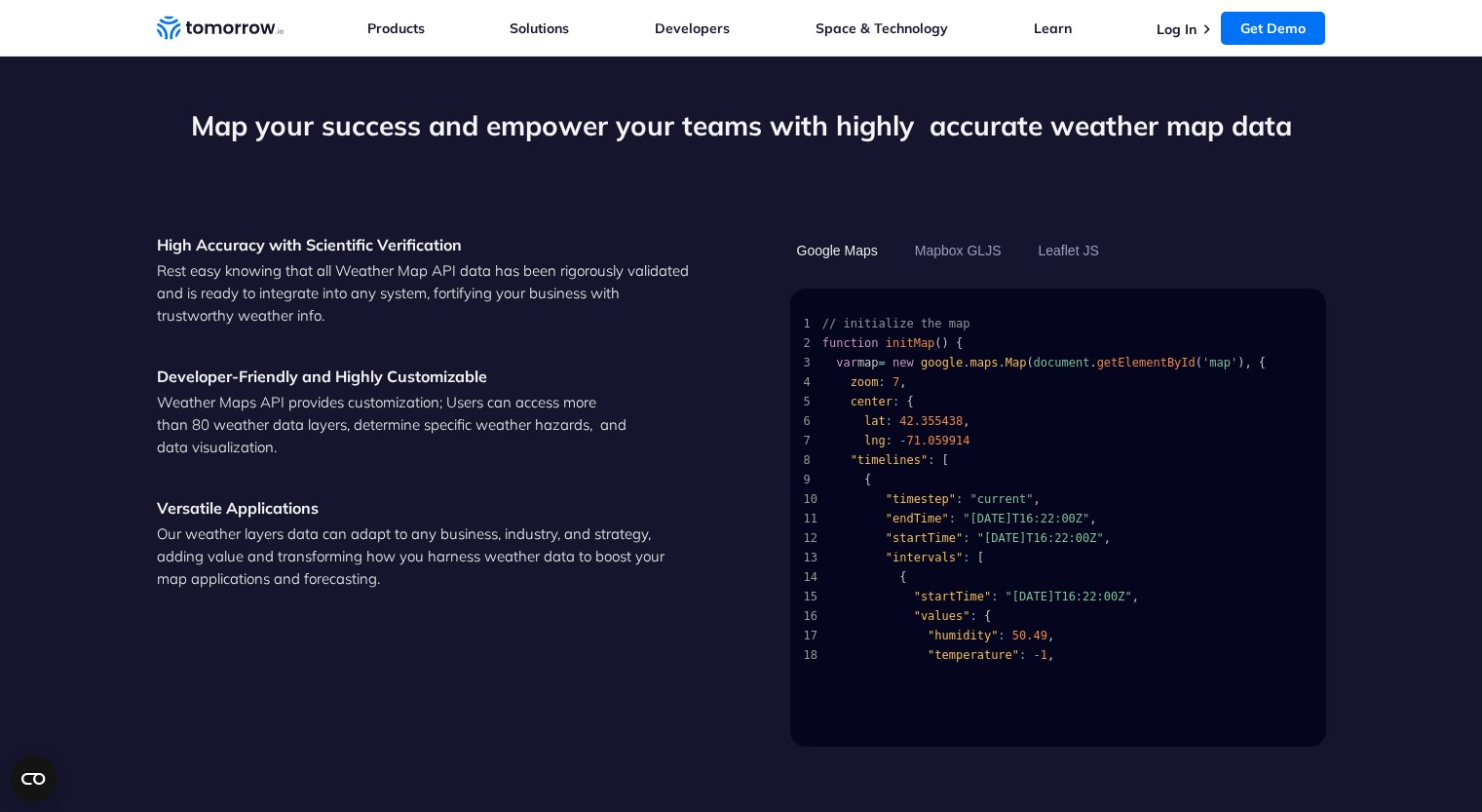
scroll to position [1951, 0]
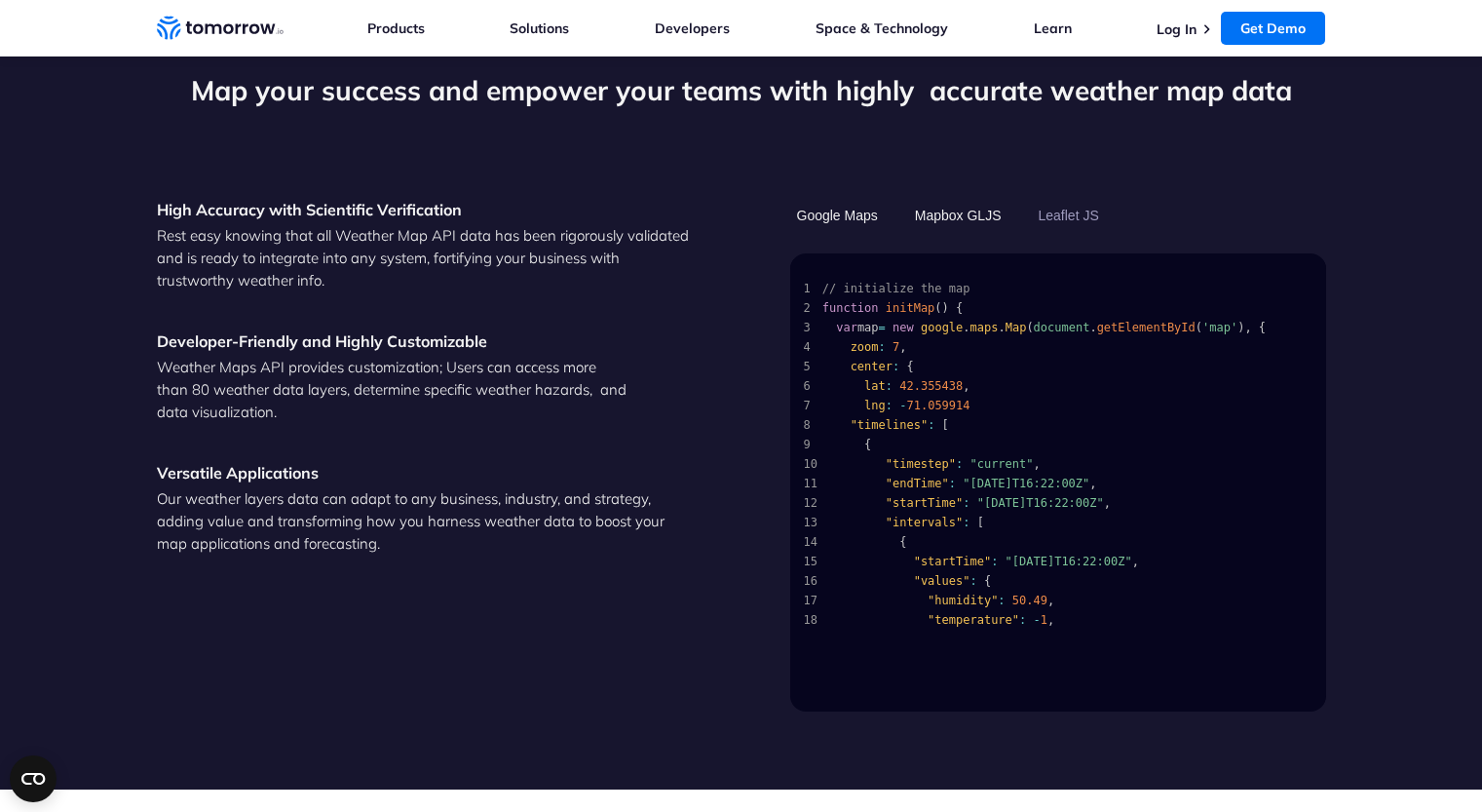
click at [970, 199] on button "Mapbox GLJS" at bounding box center [958, 215] width 100 height 33
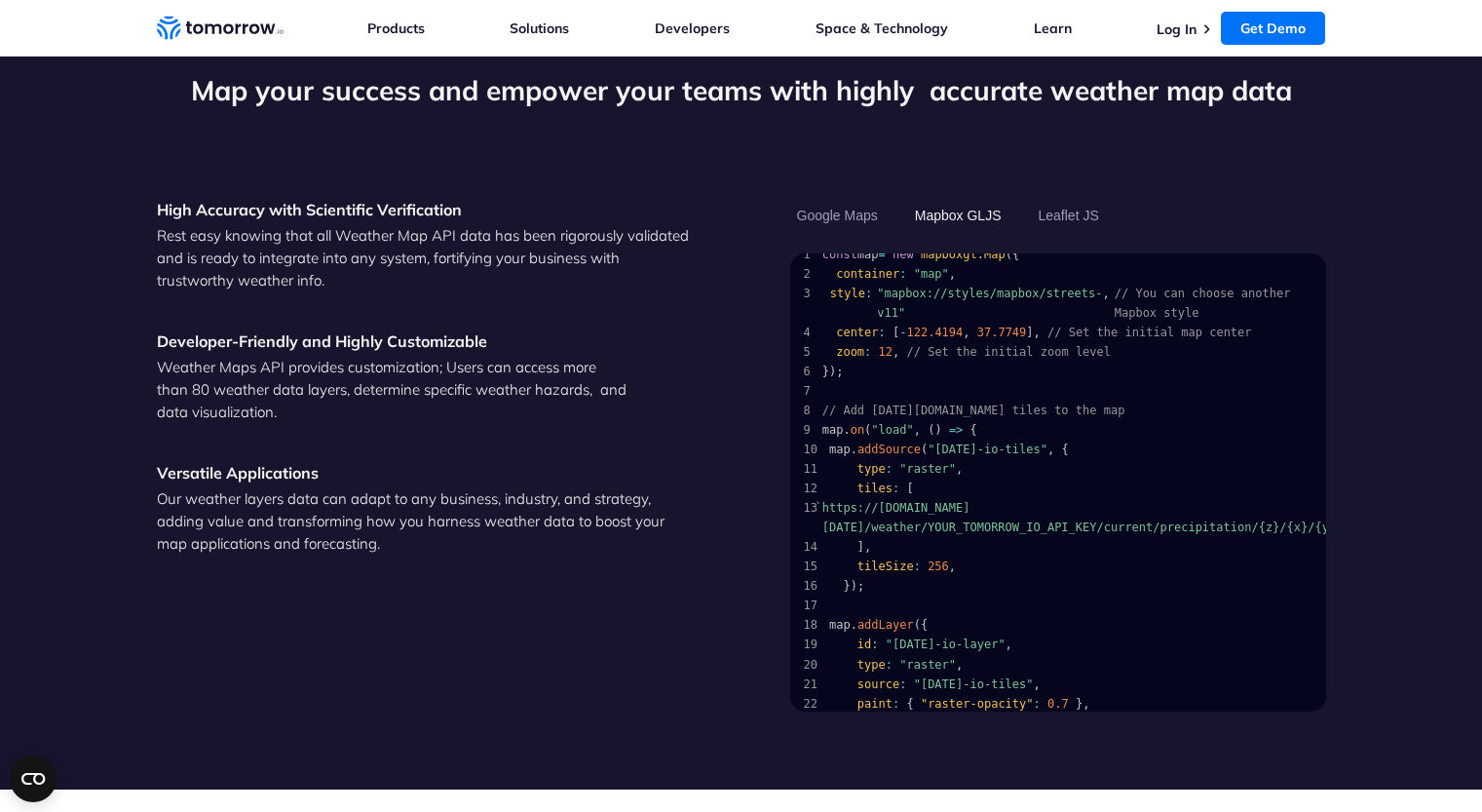
scroll to position [0, 0]
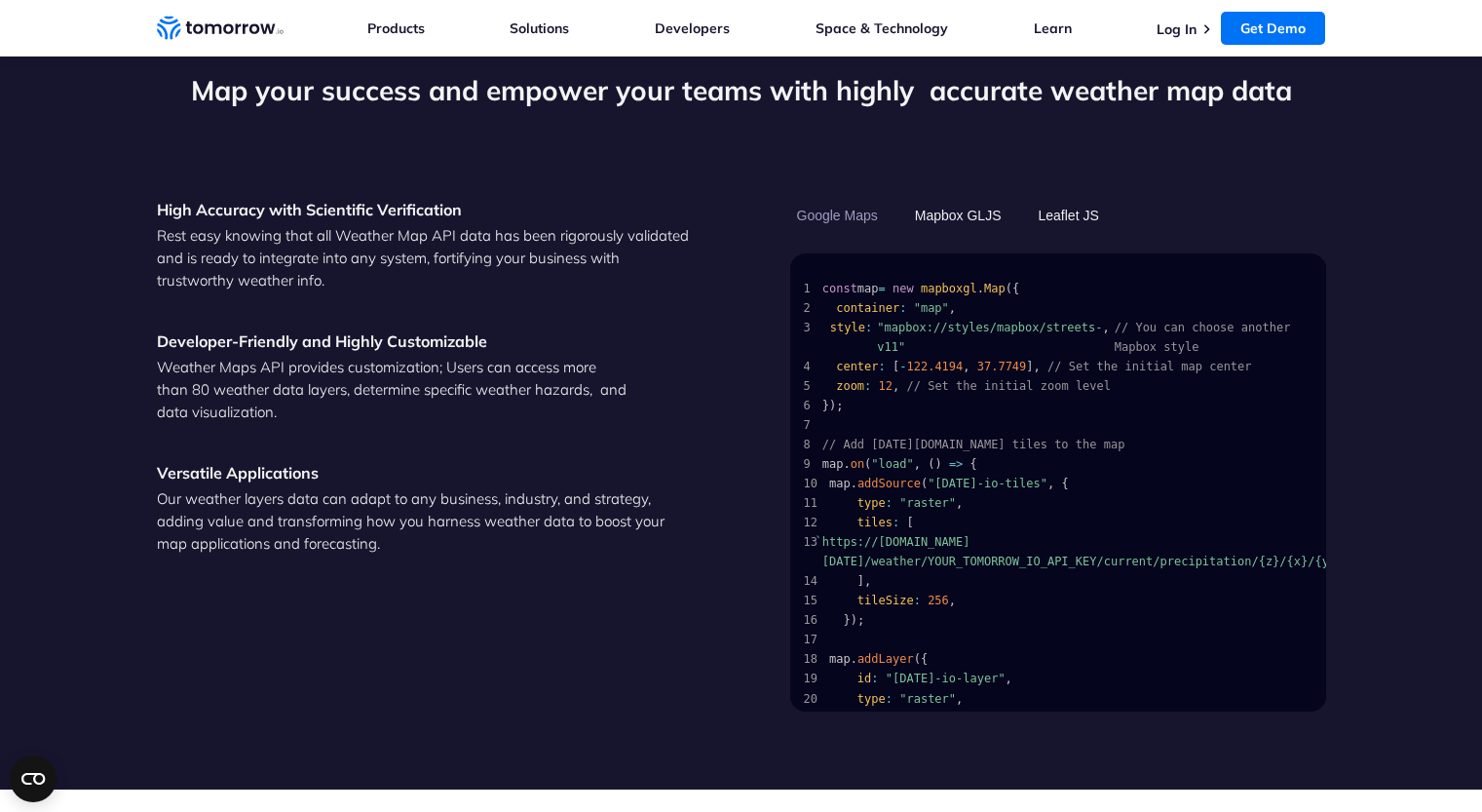
click at [1072, 199] on button "Leaflet JS" at bounding box center [1070, 215] width 74 height 33
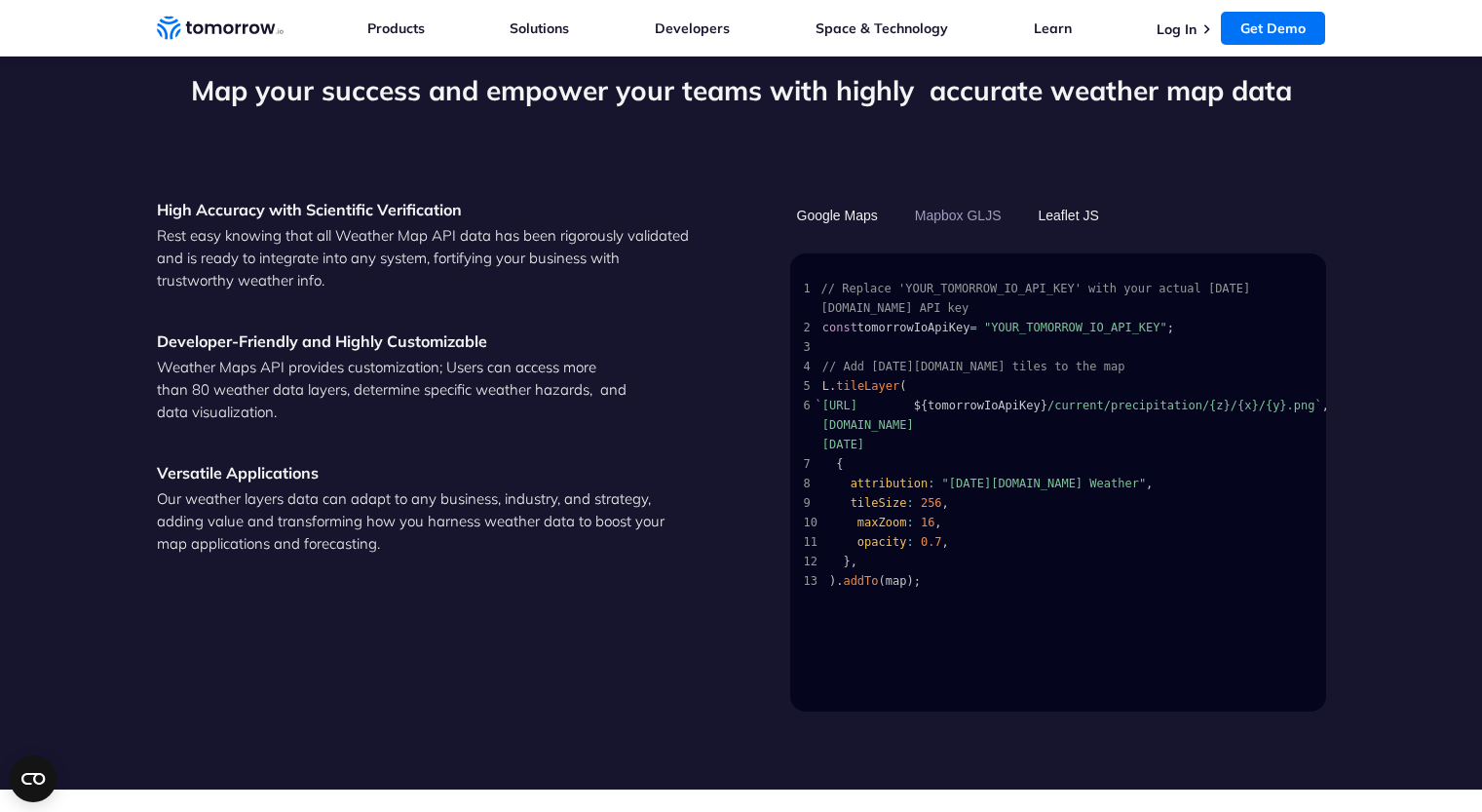
click at [849, 199] on button "Google Maps" at bounding box center [837, 215] width 95 height 33
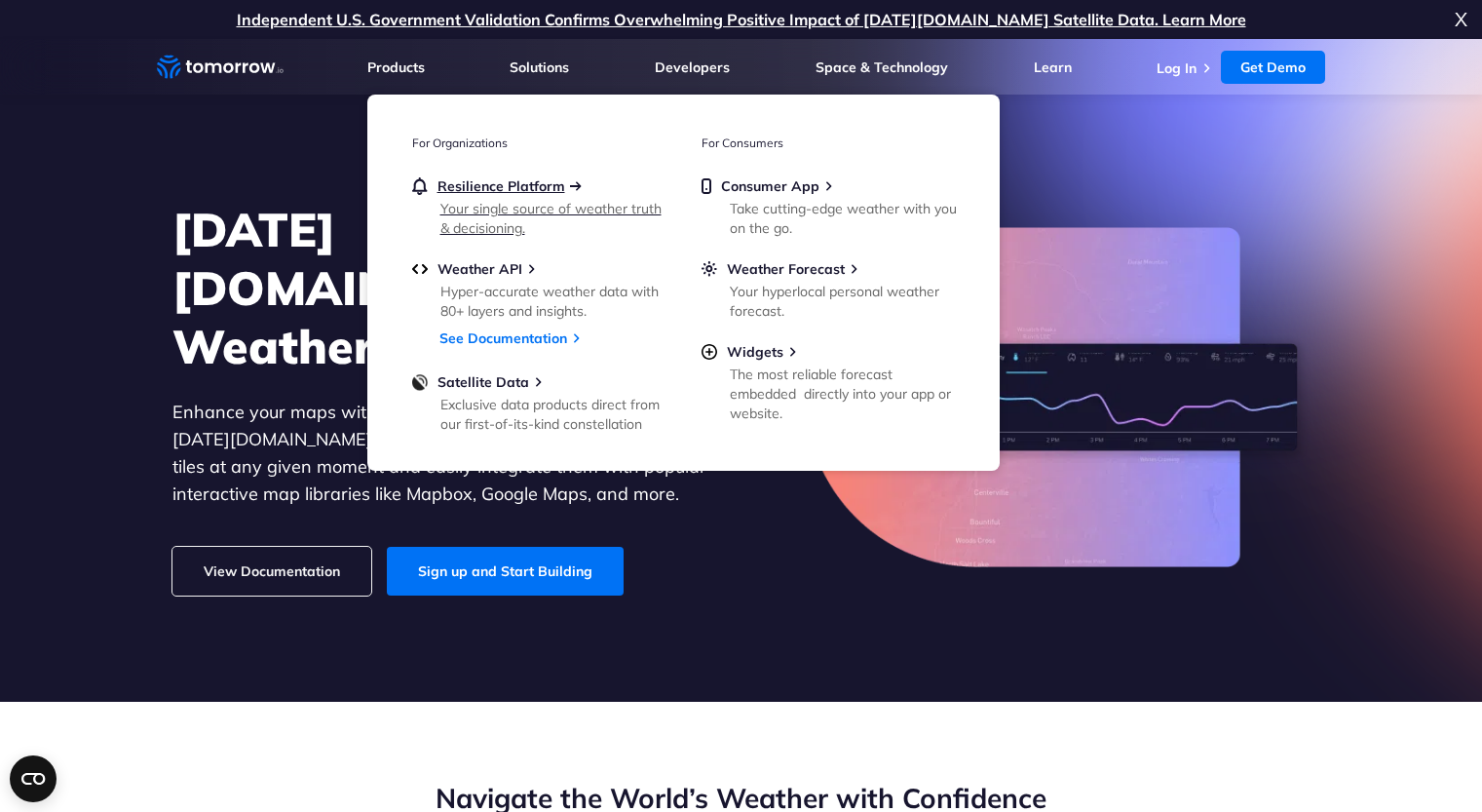
click at [511, 177] on span "Resilience Platform" at bounding box center [502, 186] width 127 height 18
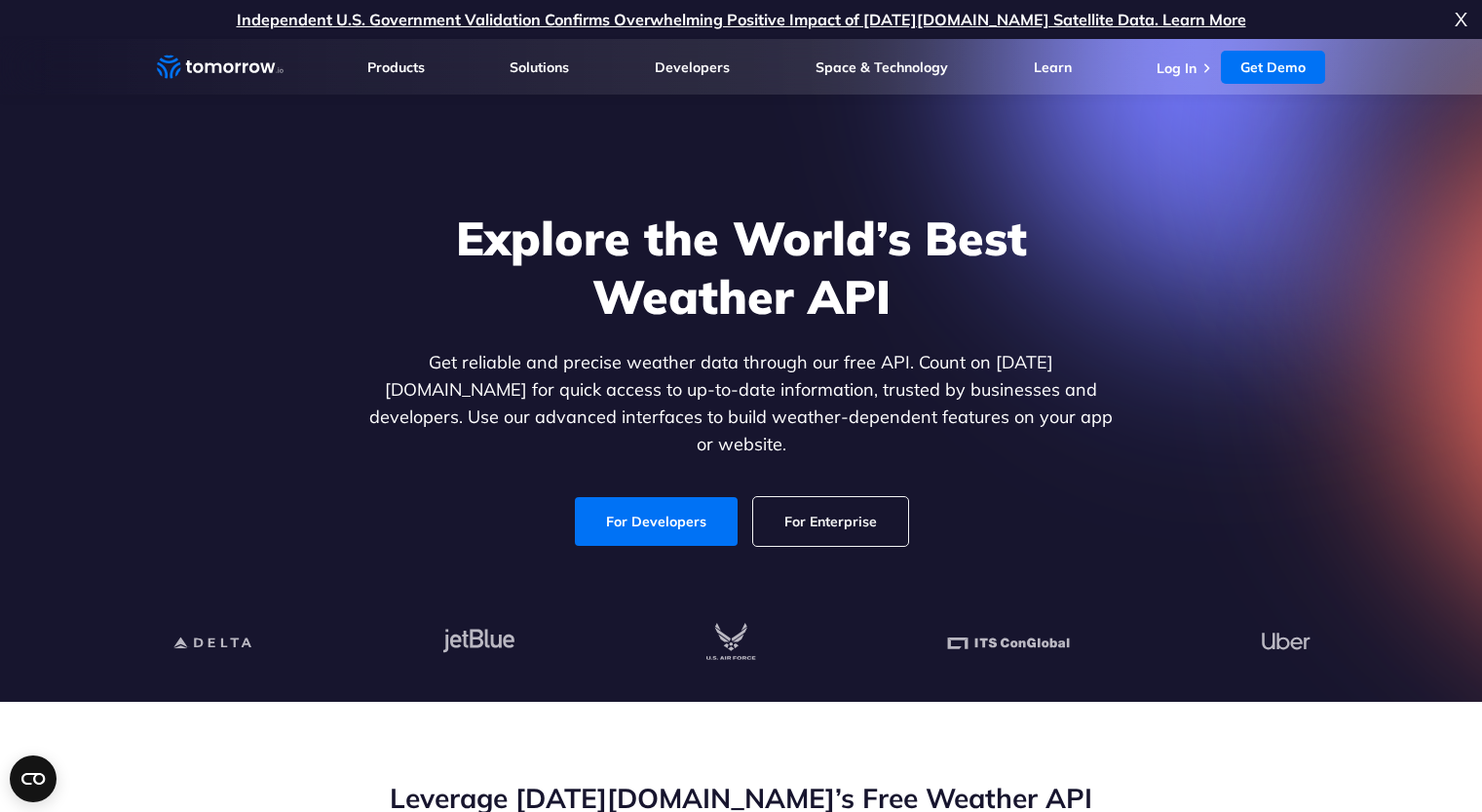
click at [808, 497] on link "For Enterprise" at bounding box center [831, 521] width 155 height 49
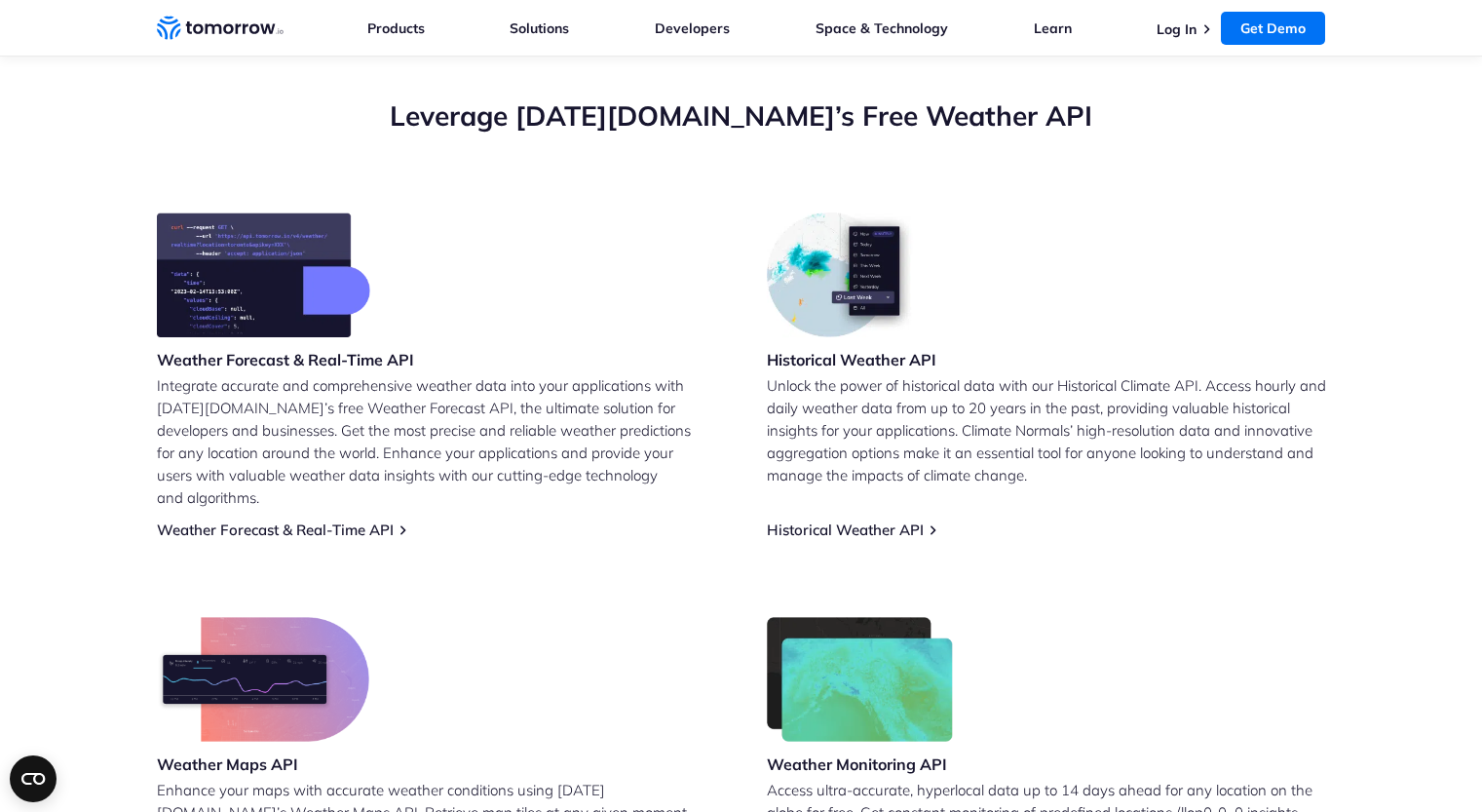
scroll to position [976, 0]
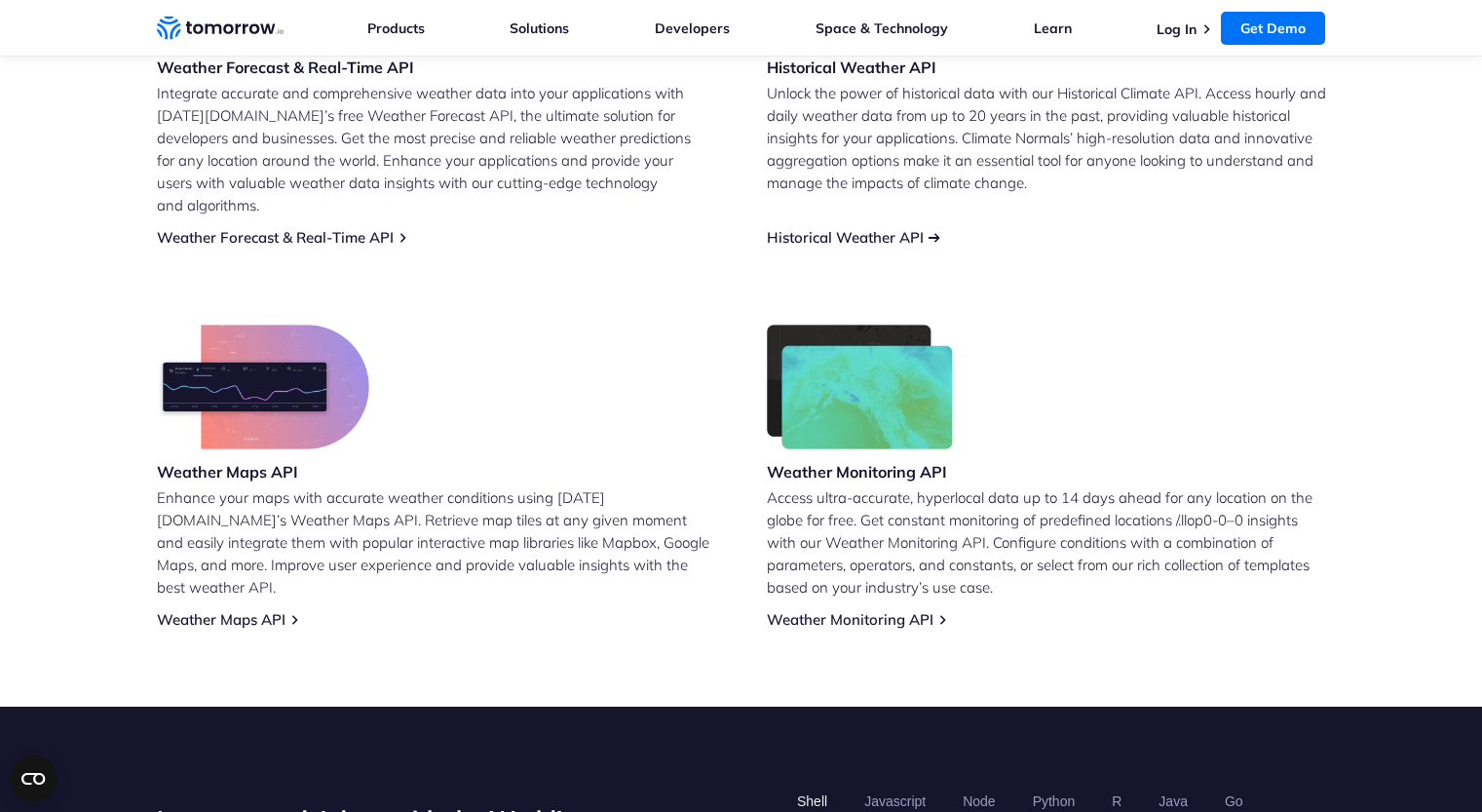
click at [820, 228] on link "Historical Weather API" at bounding box center [845, 237] width 157 height 19
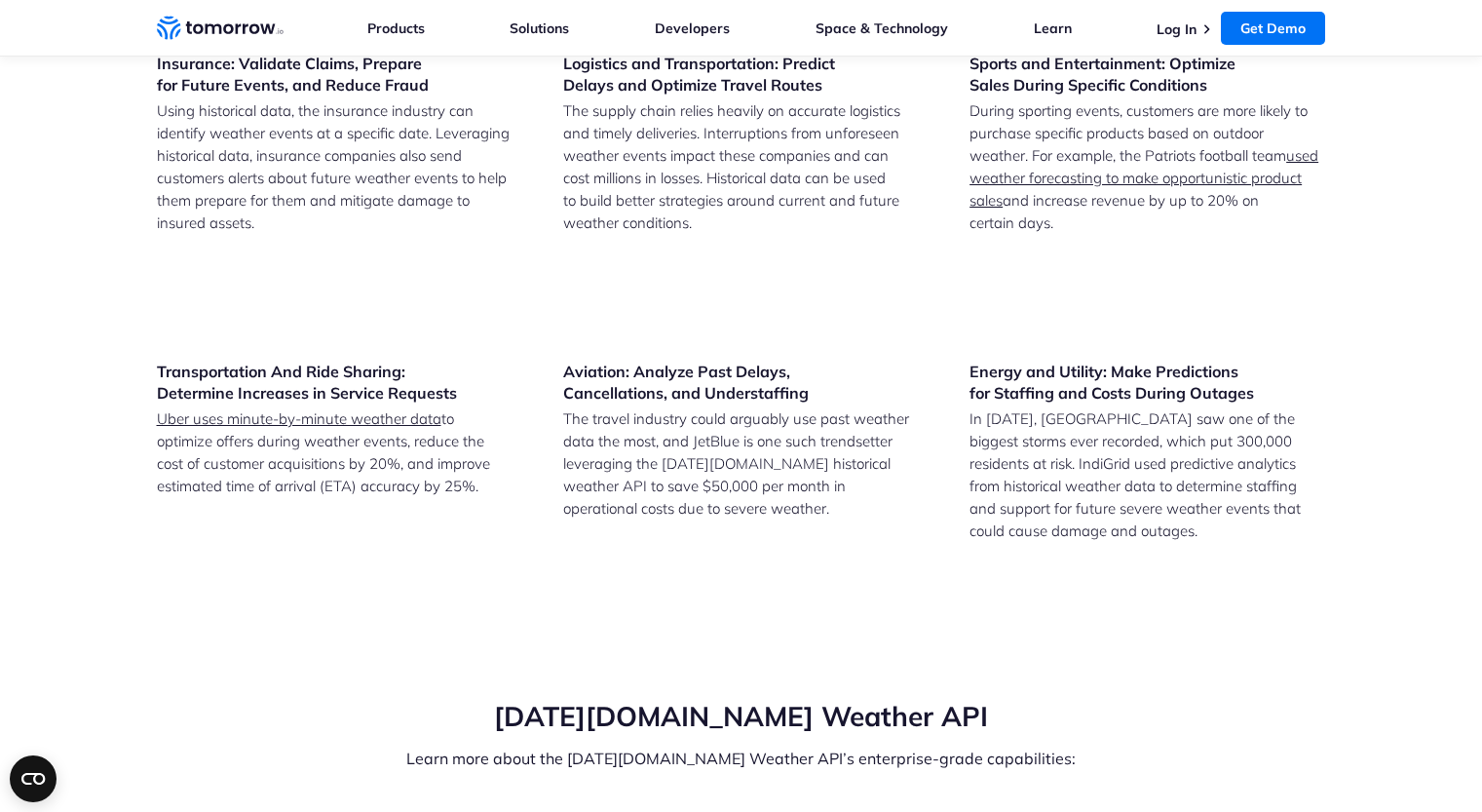
scroll to position [4387, 0]
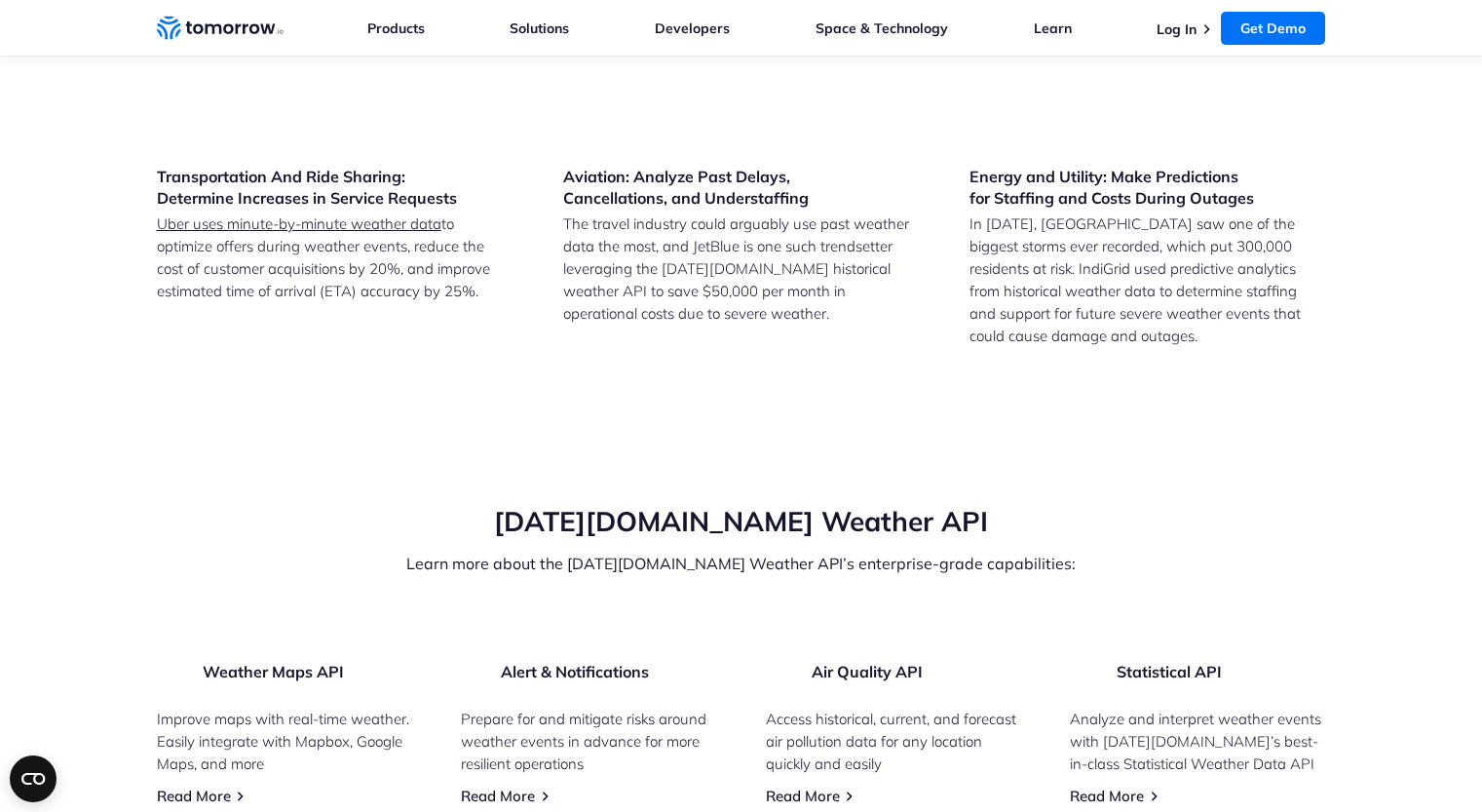
click at [0, 0] on input "Mumbai" at bounding box center [0, 0] width 0 height 0
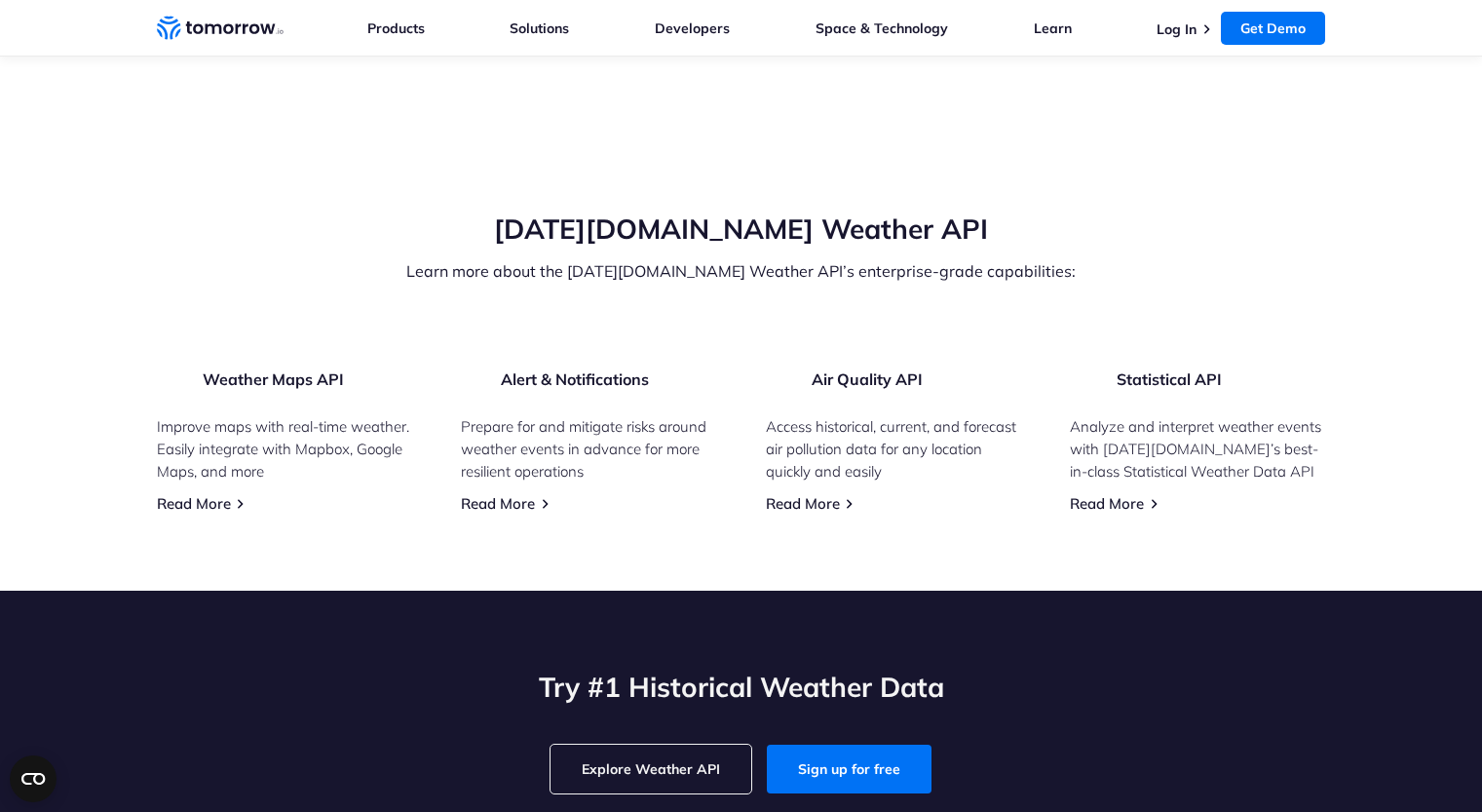
scroll to position [4192, 0]
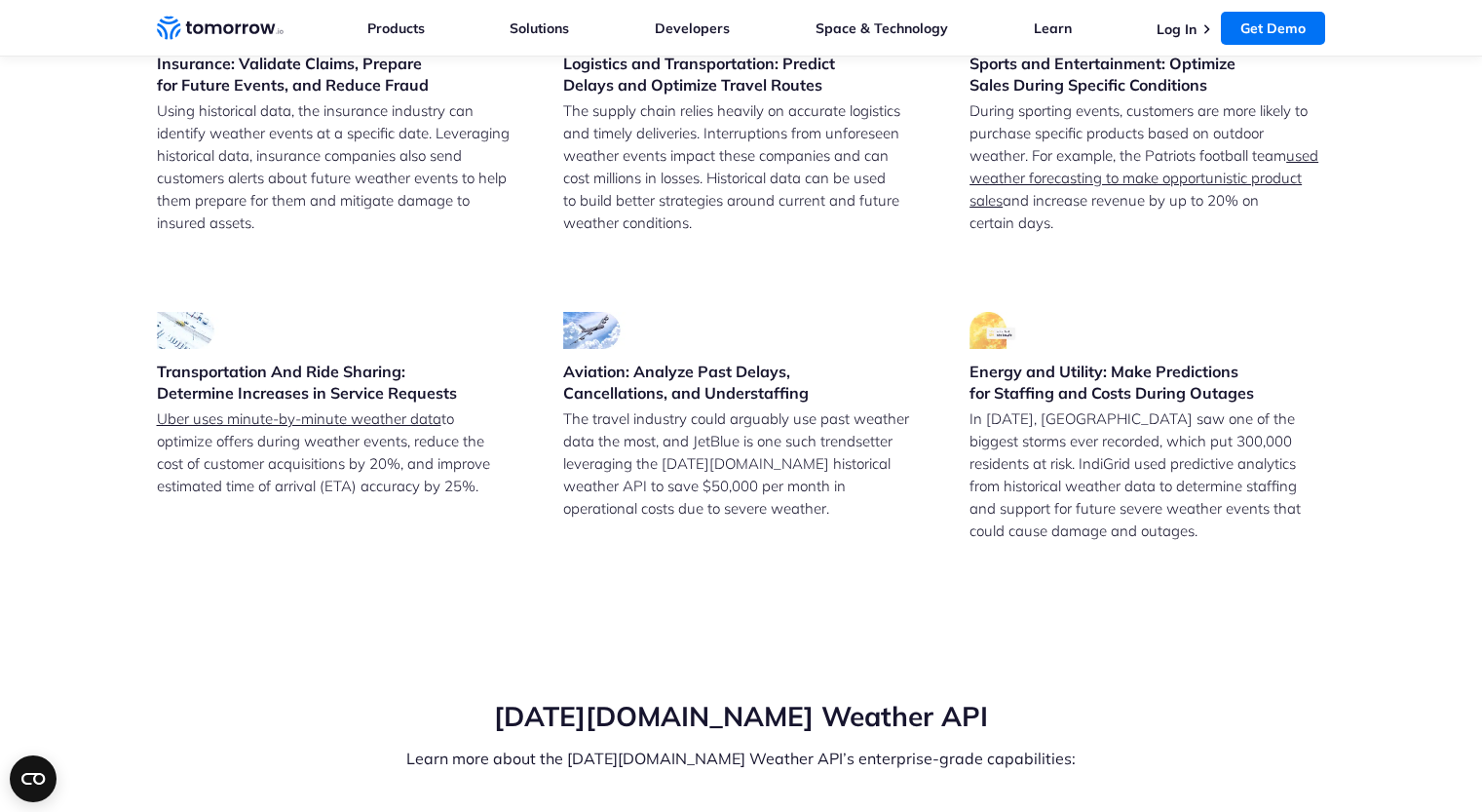
click at [762, 152] on label "2020" at bounding box center [837, 134] width 189 height 35
click at [0, 0] on input "2020" at bounding box center [0, 0] width 0 height 0
click at [976, 222] on label "August" at bounding box center [1029, 205] width 189 height 35
click at [0, 0] on input "August" at bounding box center [0, 0] width 0 height 0
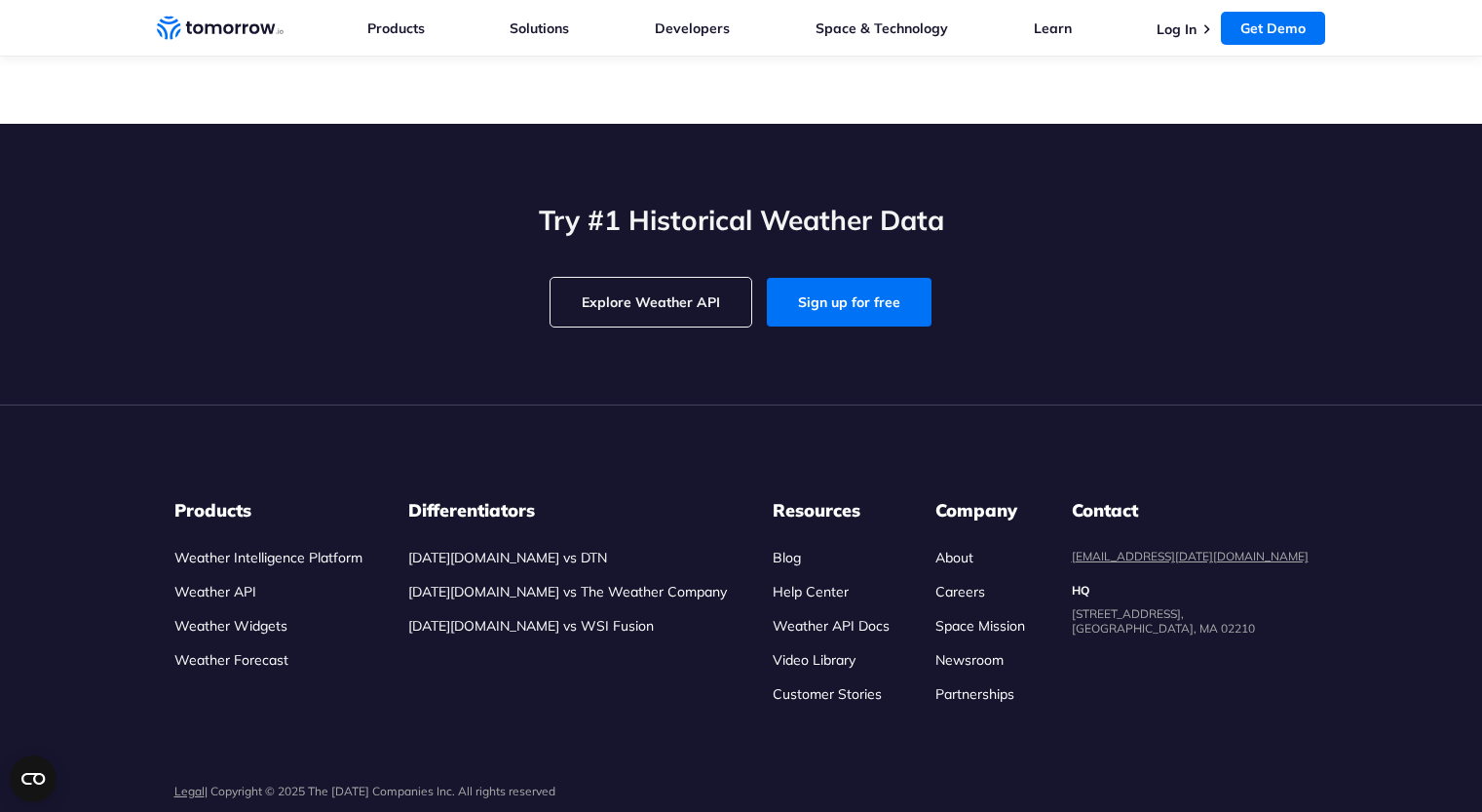
scroll to position [5167, 0]
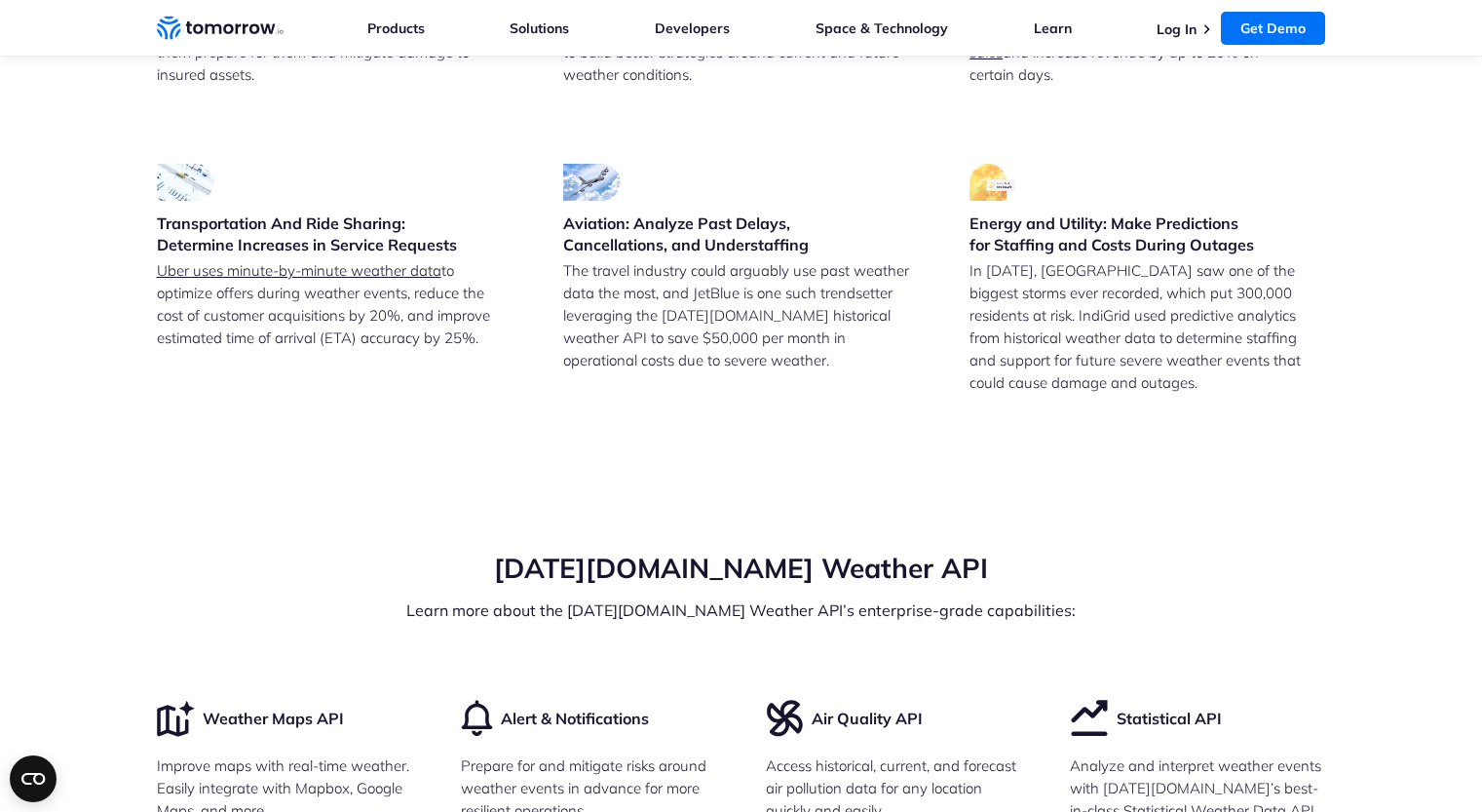
scroll to position [4289, 0]
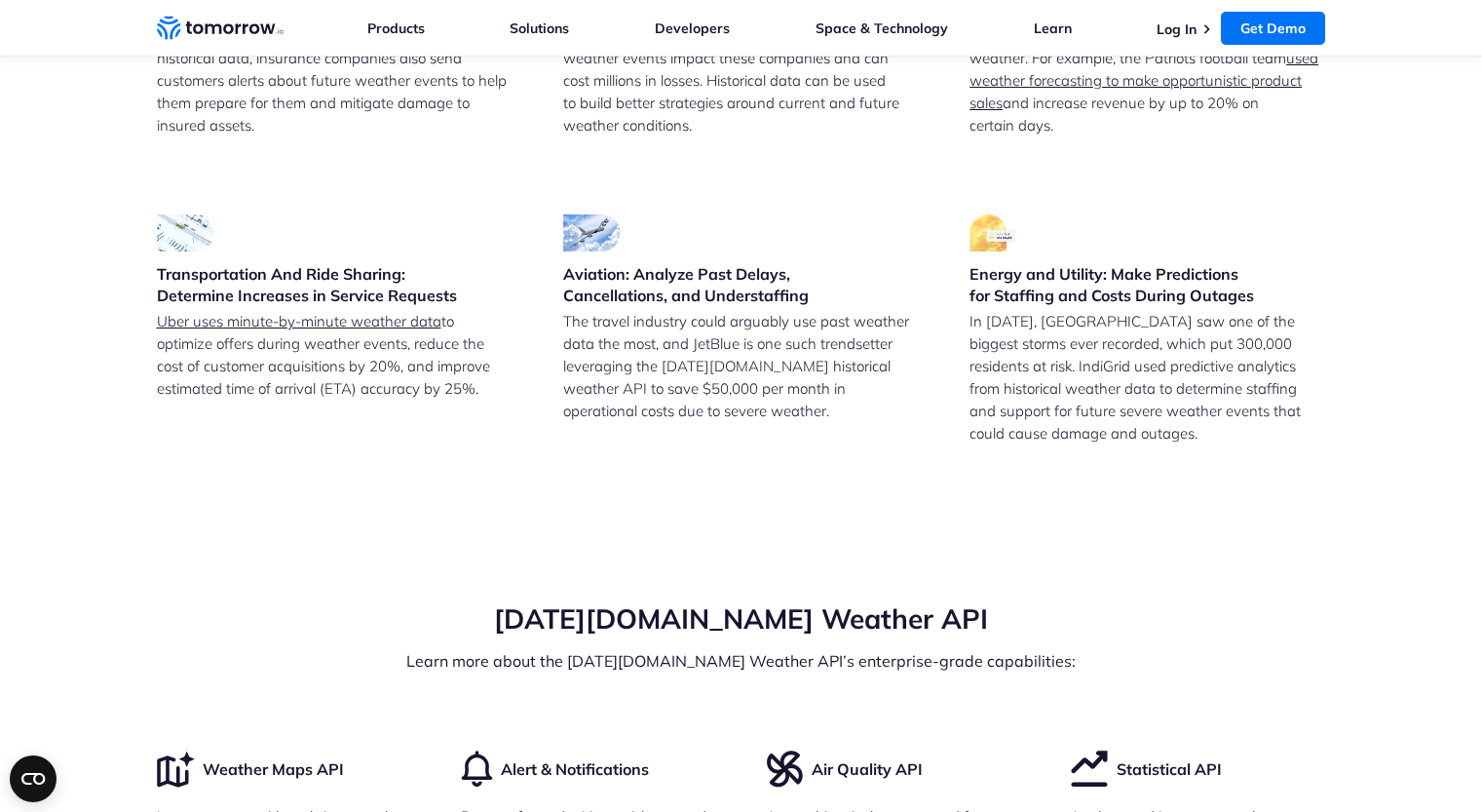
click at [0, 0] on input "Imperial" at bounding box center [0, 0] width 0 height 0
click at [0, 0] on input "Metric" at bounding box center [0, 0] width 0 height 0
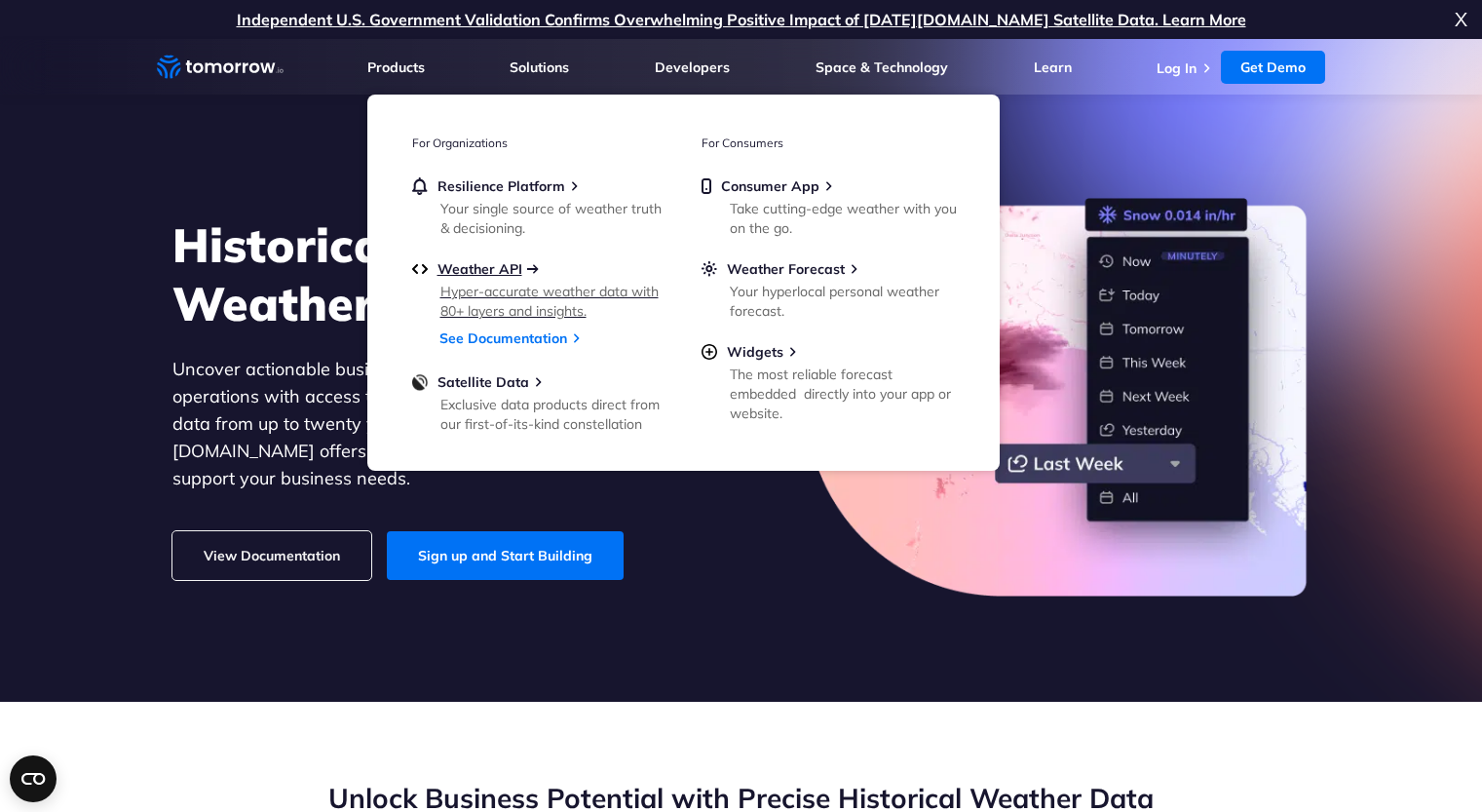
click at [468, 271] on span "Weather API" at bounding box center [480, 269] width 85 height 18
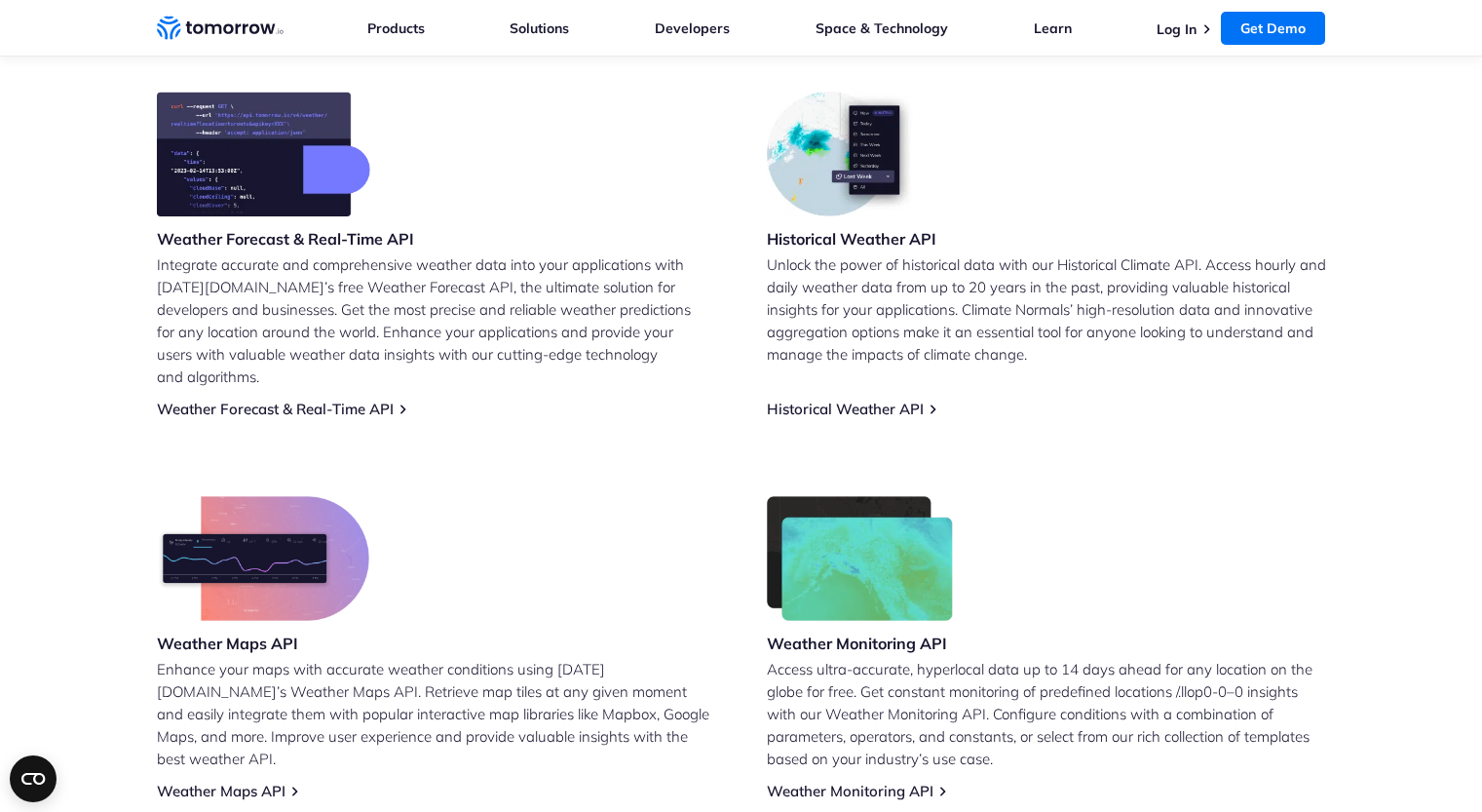
scroll to position [781, 0]
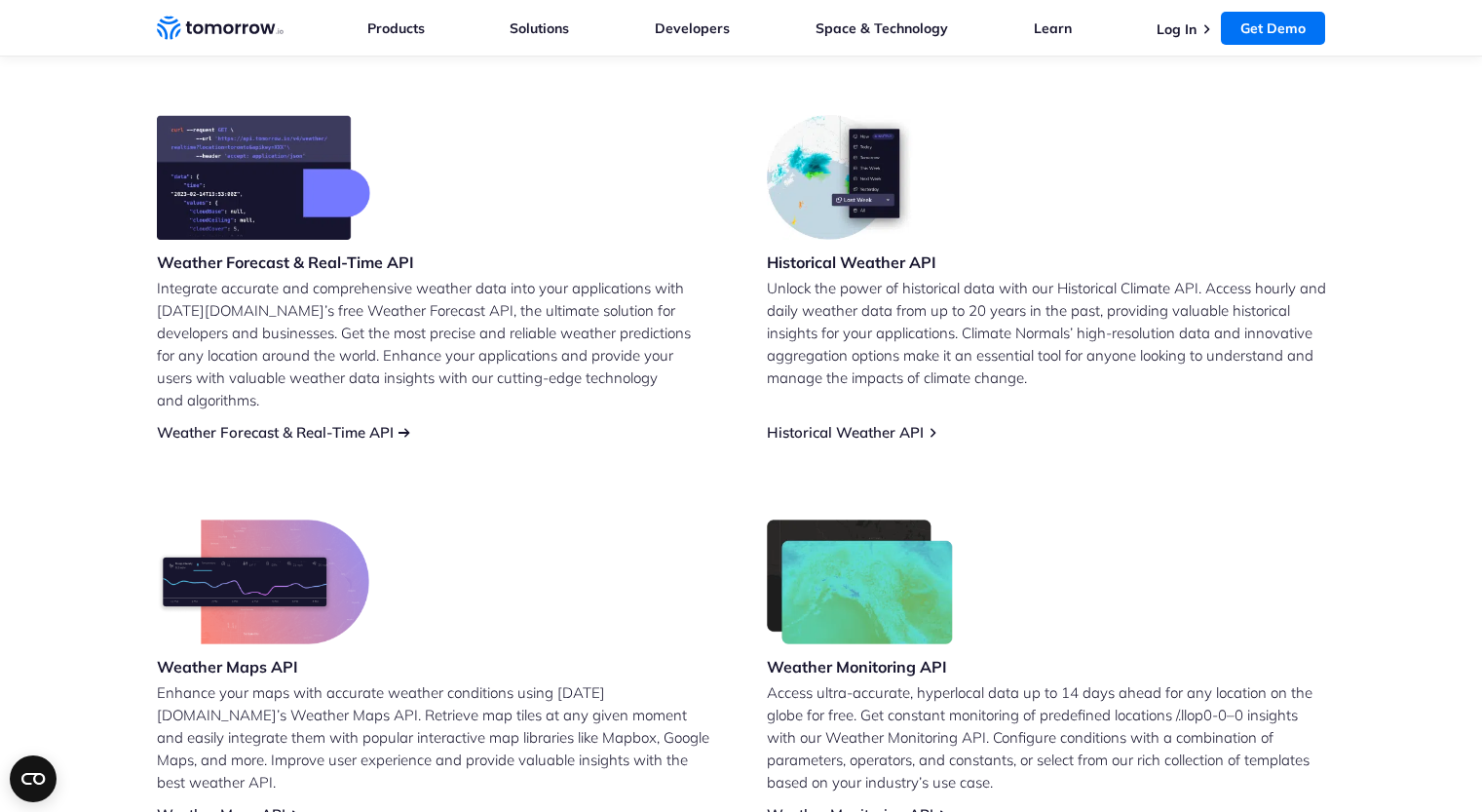
click at [230, 423] on link "Weather Forecast & Real-Time API" at bounding box center [275, 432] width 237 height 19
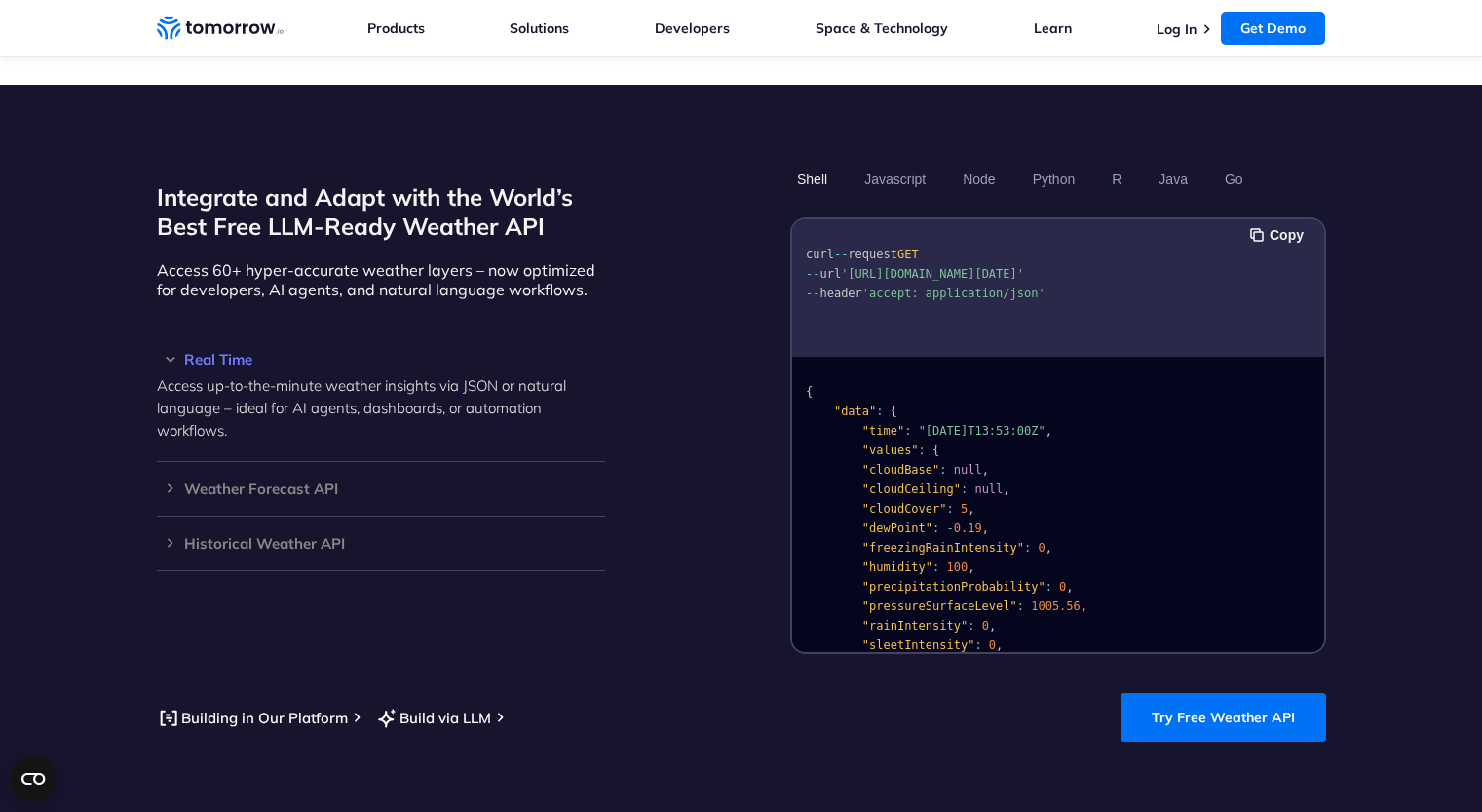
scroll to position [1560, 0]
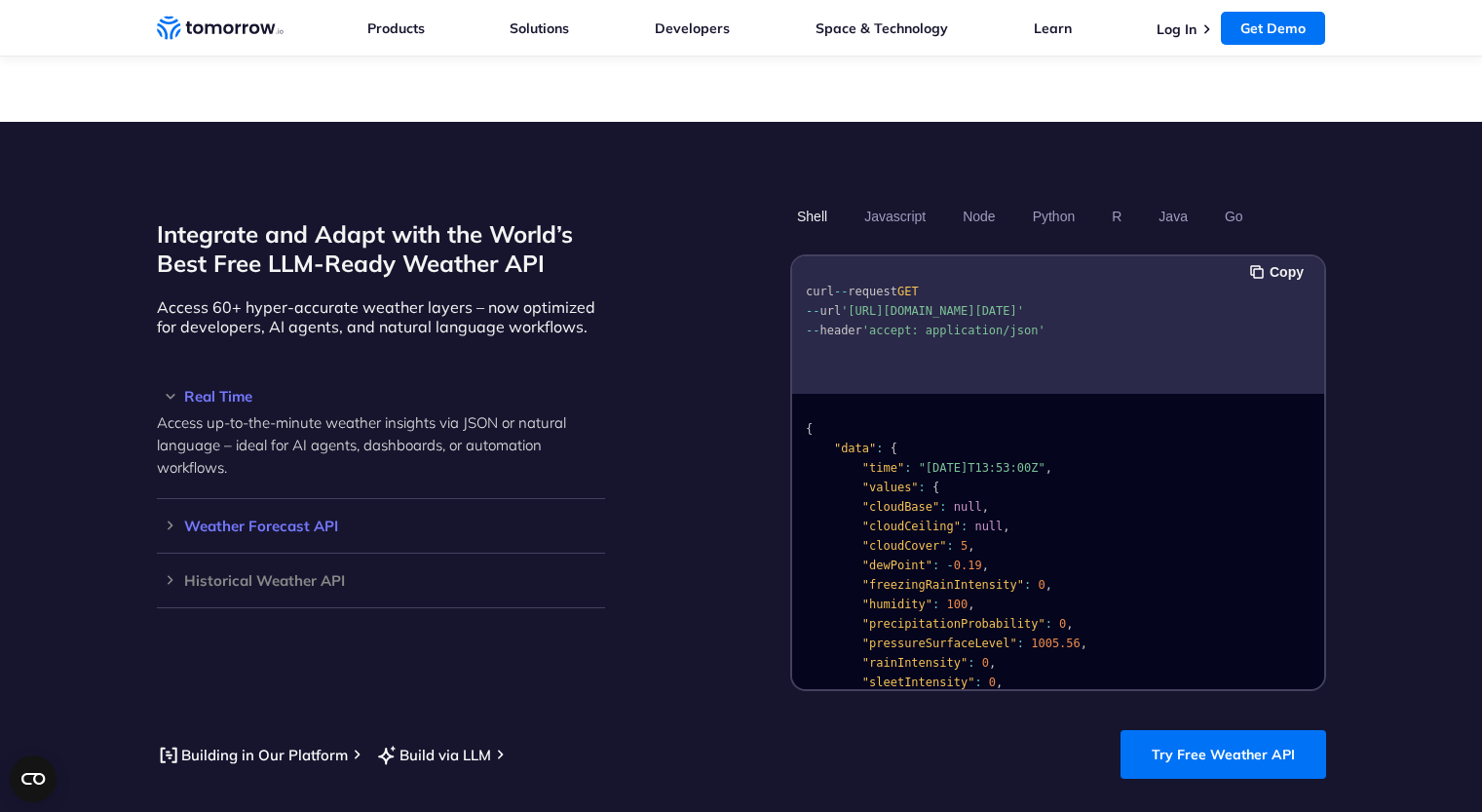
click at [169, 518] on h3 "Weather Forecast API" at bounding box center [381, 525] width 449 height 15
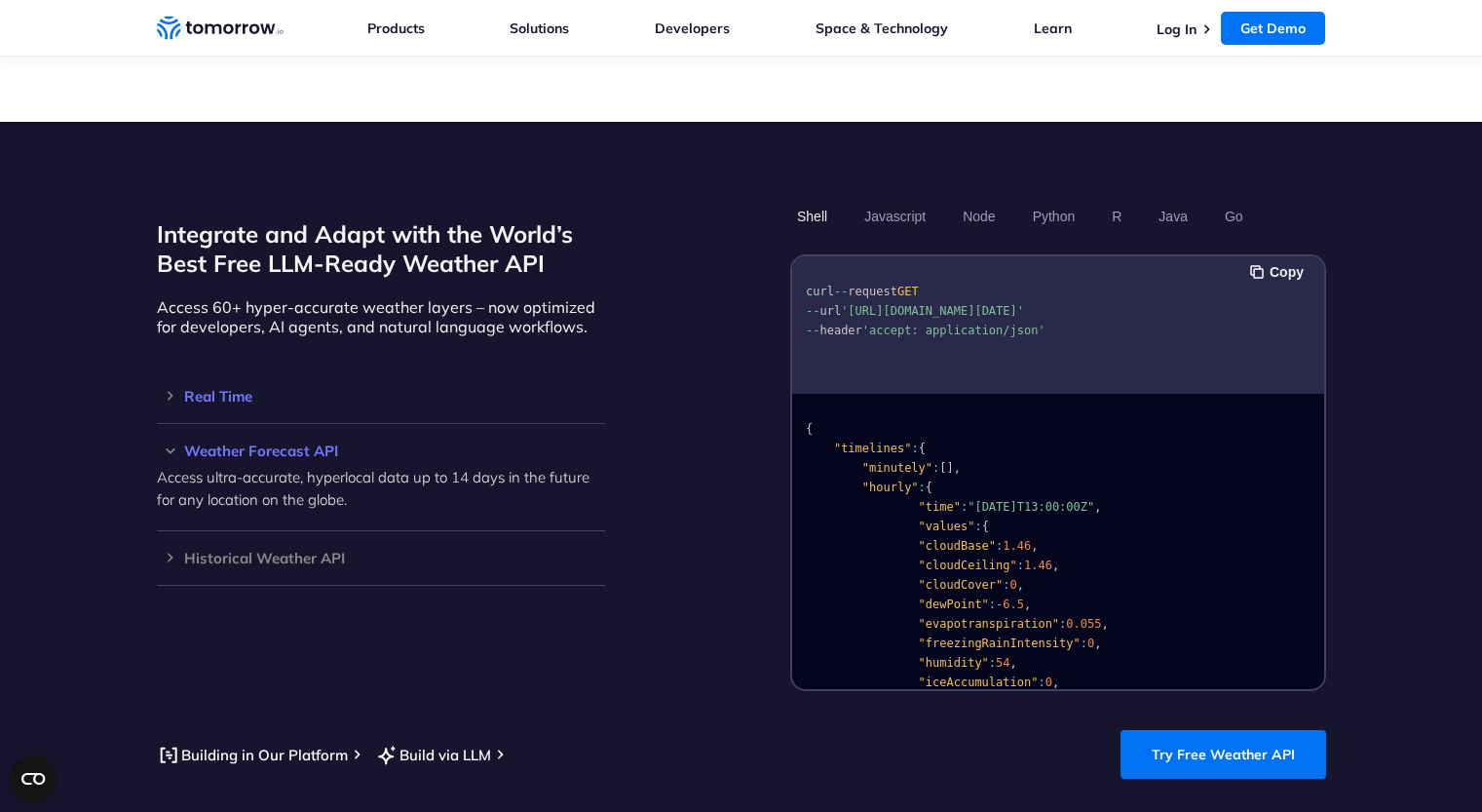
click at [168, 389] on h3 "Real Time" at bounding box center [381, 396] width 449 height 15
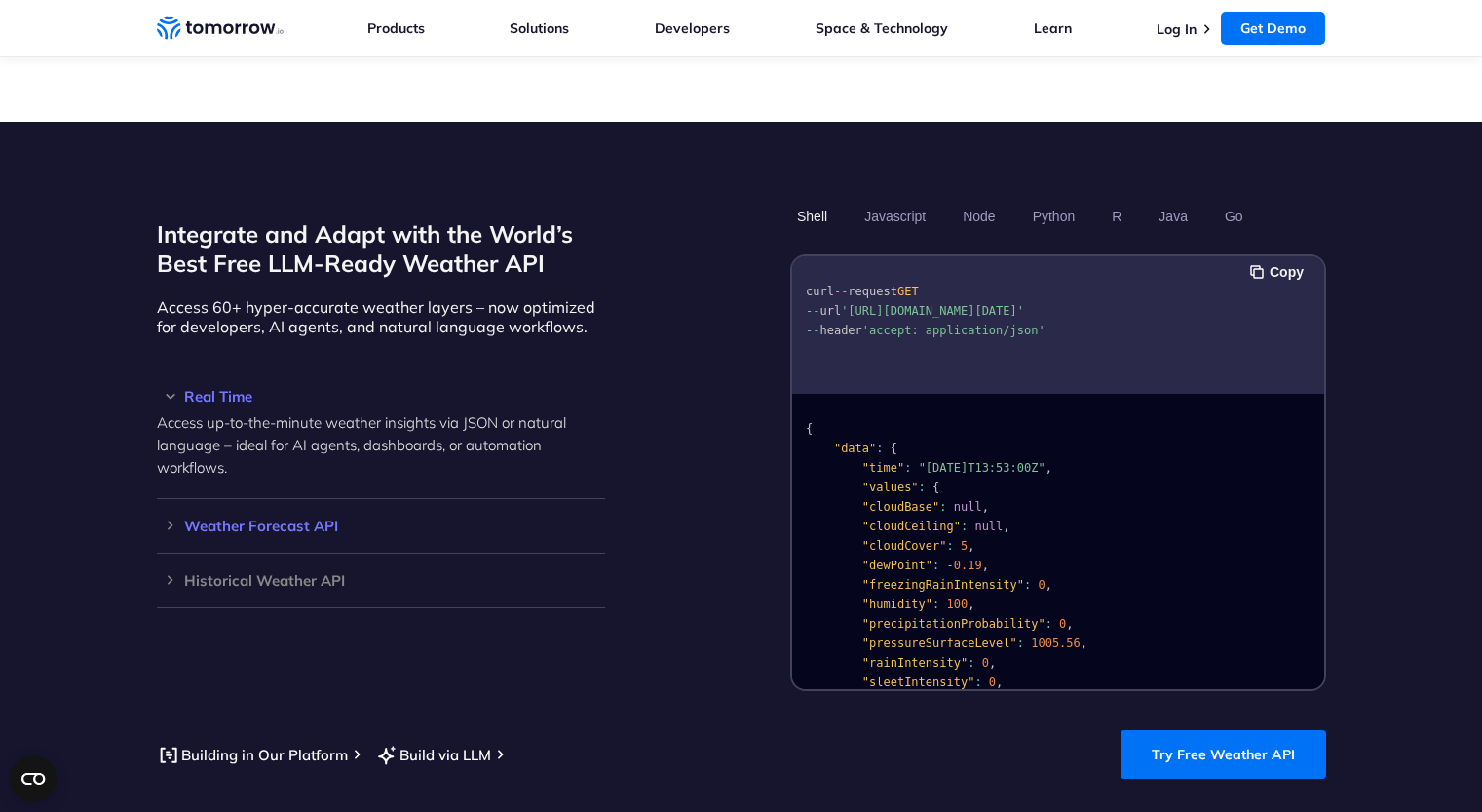
click at [167, 518] on h3 "Weather Forecast API" at bounding box center [381, 525] width 449 height 15
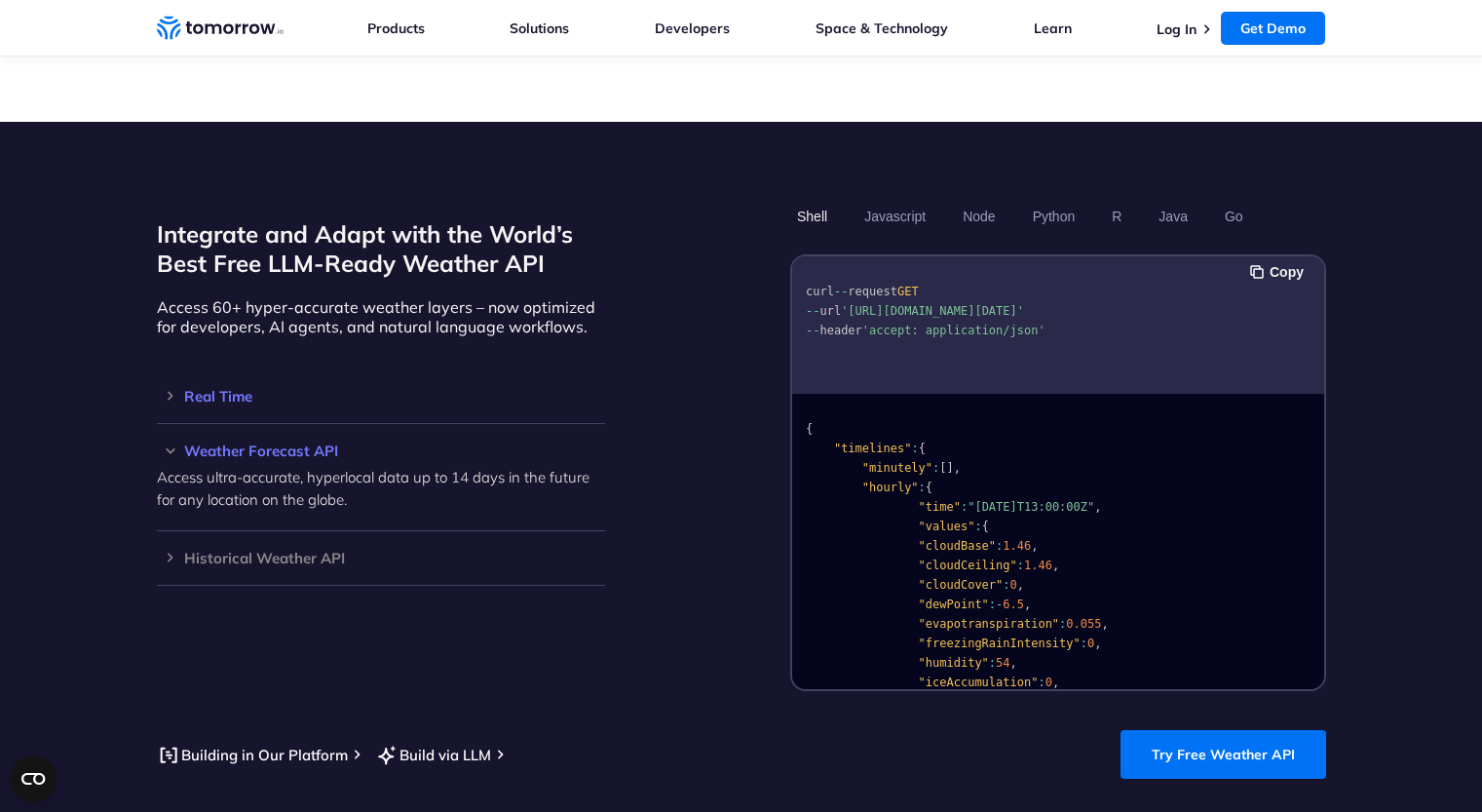
click at [164, 389] on h3 "Real Time" at bounding box center [381, 396] width 449 height 15
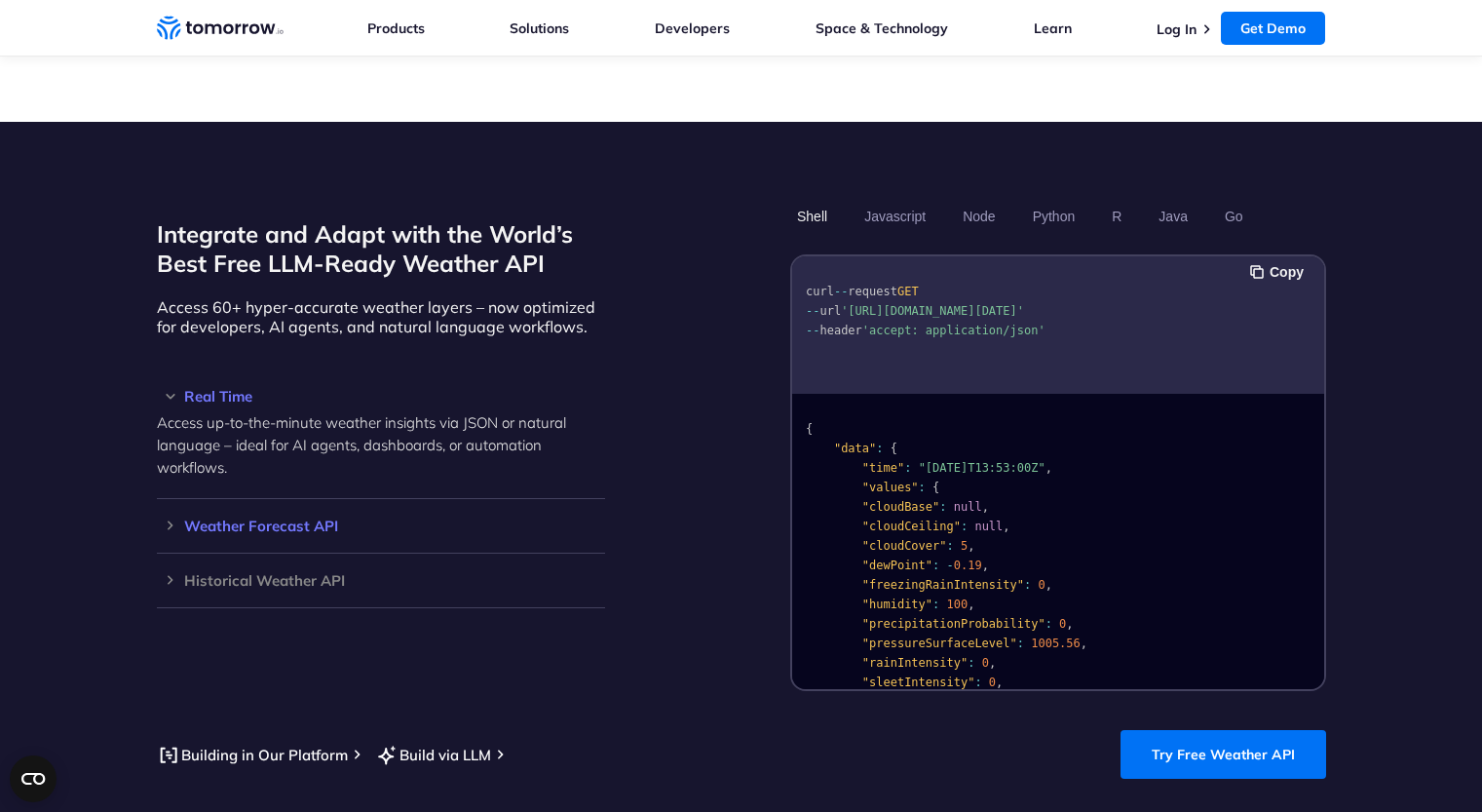
click at [170, 499] on div "Weather Forecast API Access ultra-accurate, hyperlocal data up to 14 days in th…" at bounding box center [381, 526] width 449 height 55
click at [175, 518] on h3 "Weather Forecast API" at bounding box center [381, 525] width 449 height 15
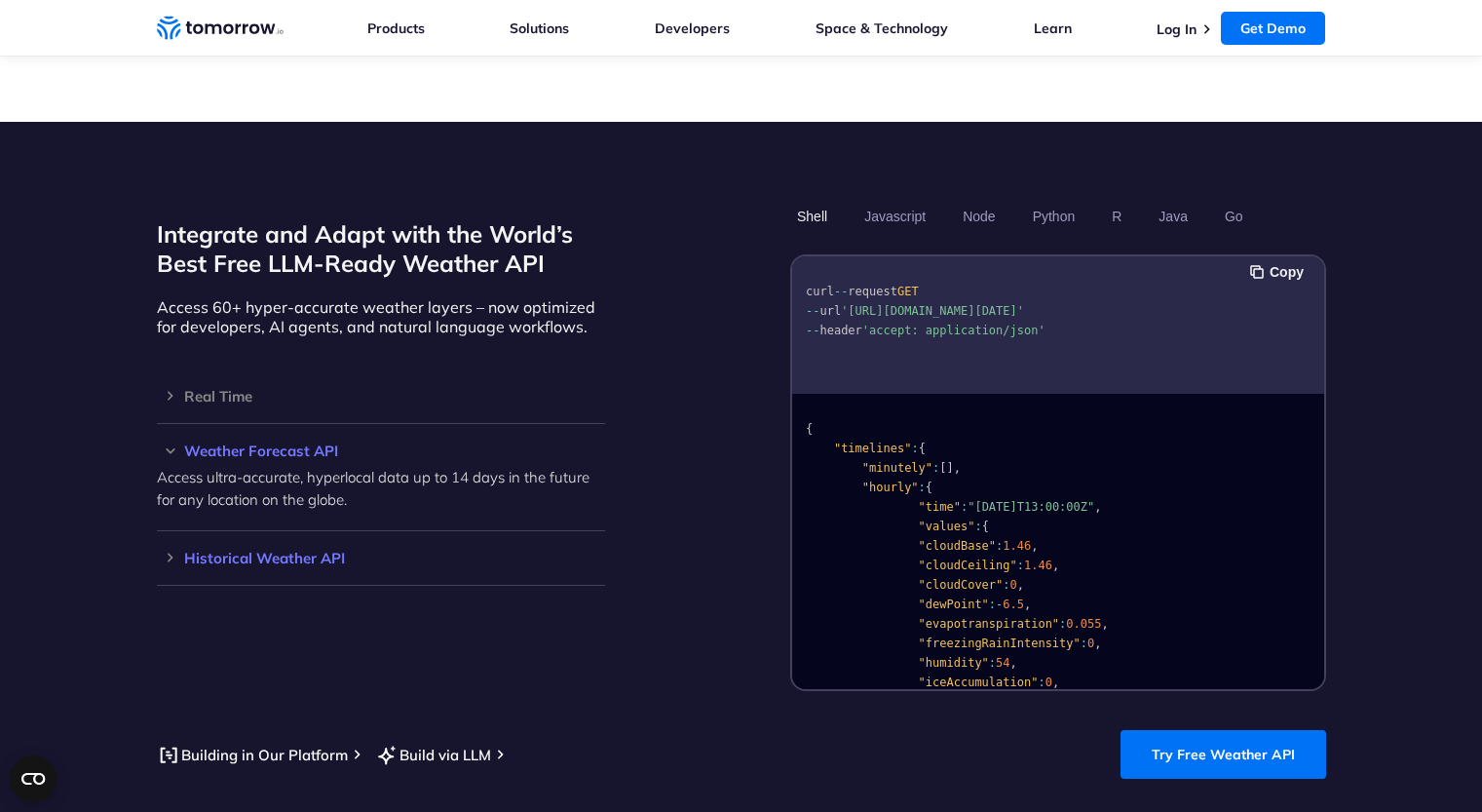
click at [167, 550] on h3 "Historical Weather API" at bounding box center [381, 557] width 449 height 15
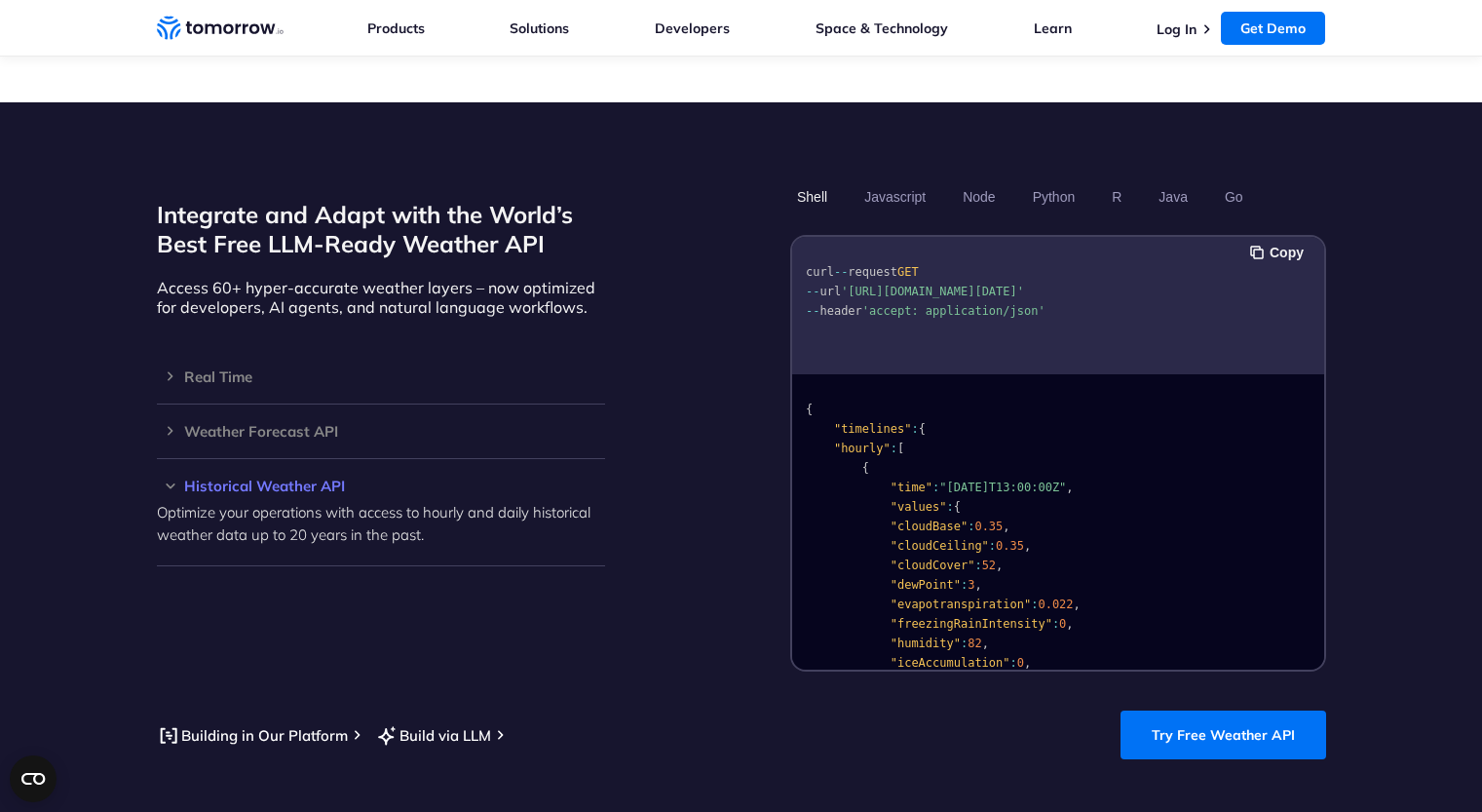
scroll to position [1755, 0]
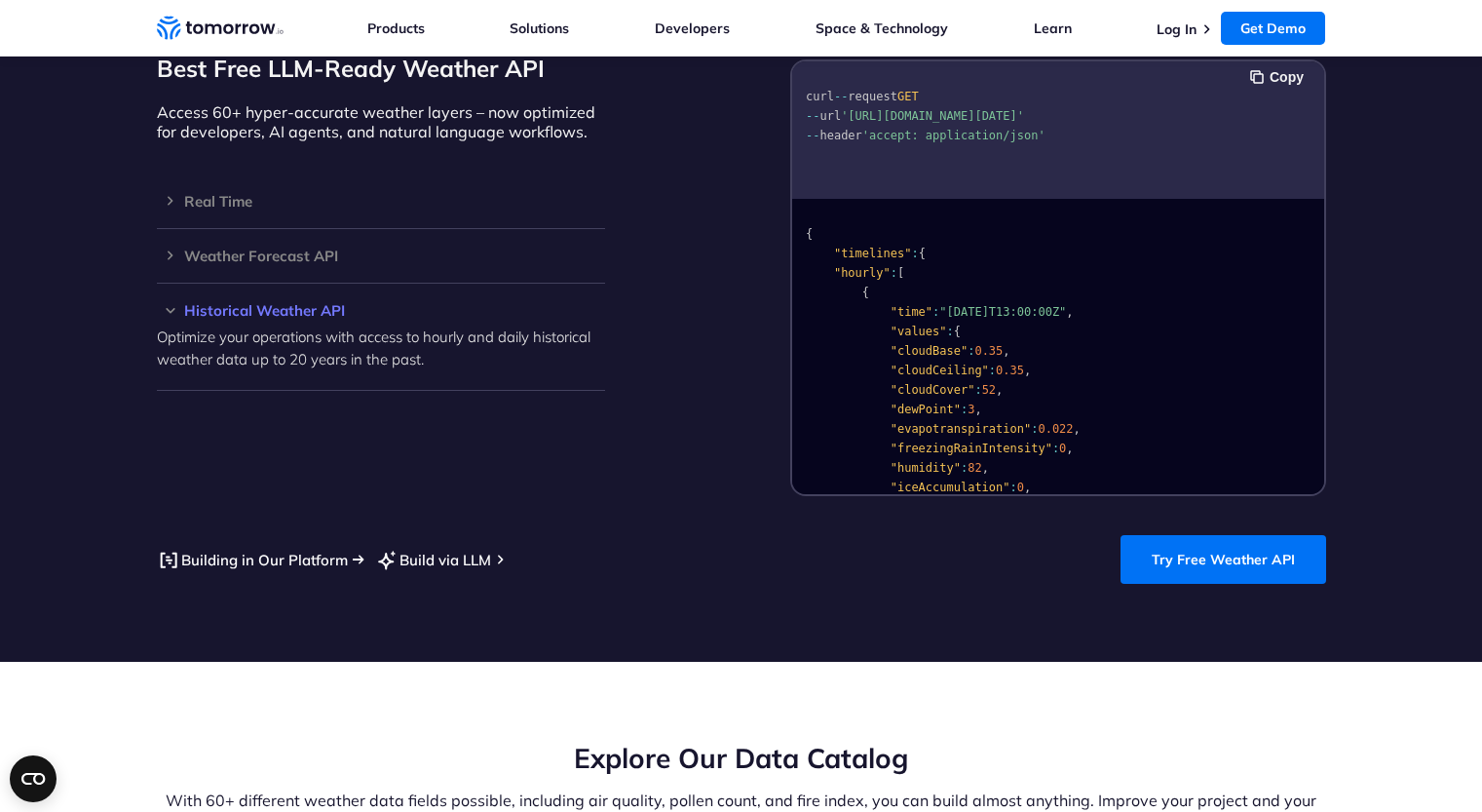
click at [285, 548] on link "Building in Our Platform" at bounding box center [252, 559] width 191 height 24
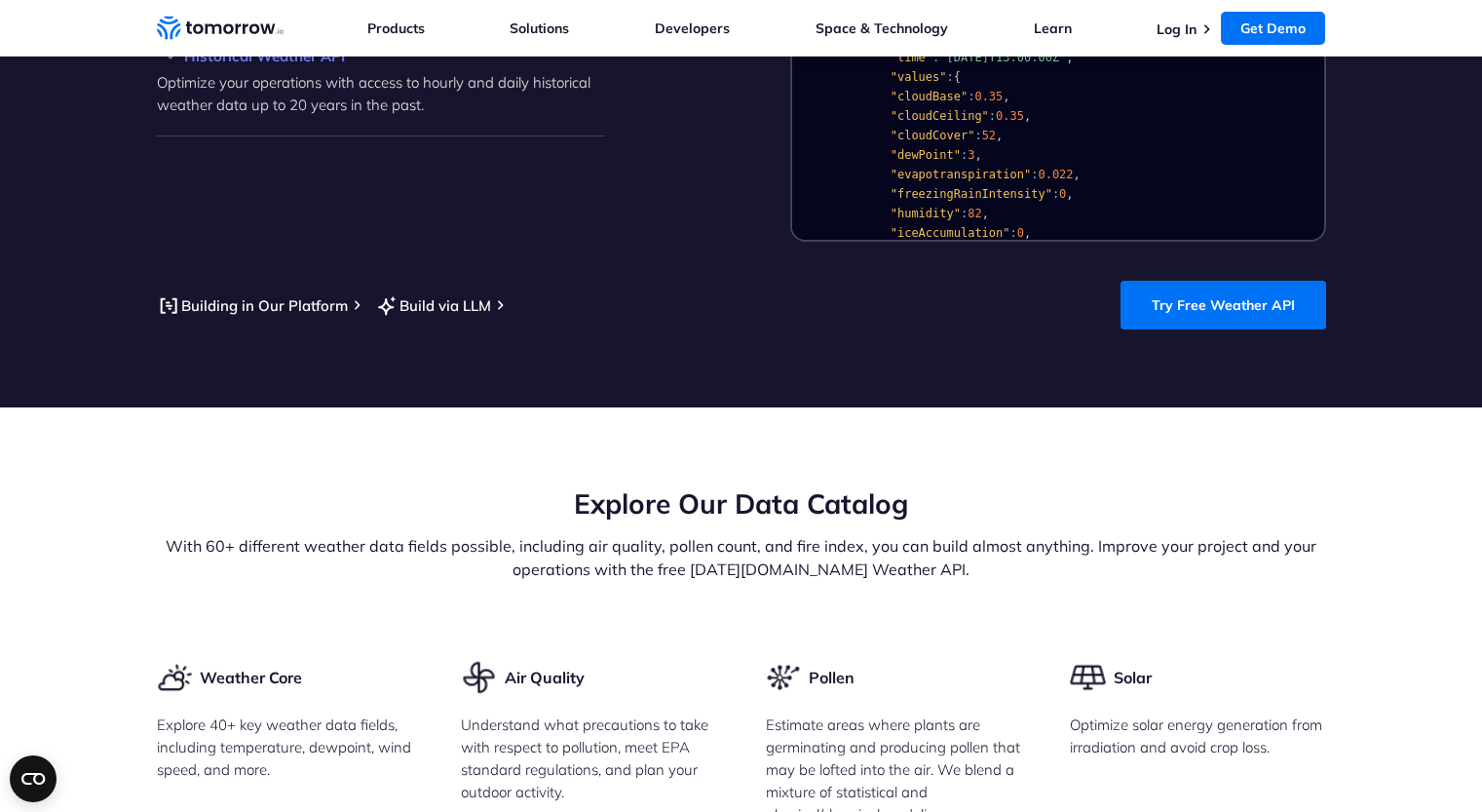
scroll to position [2145, 0]
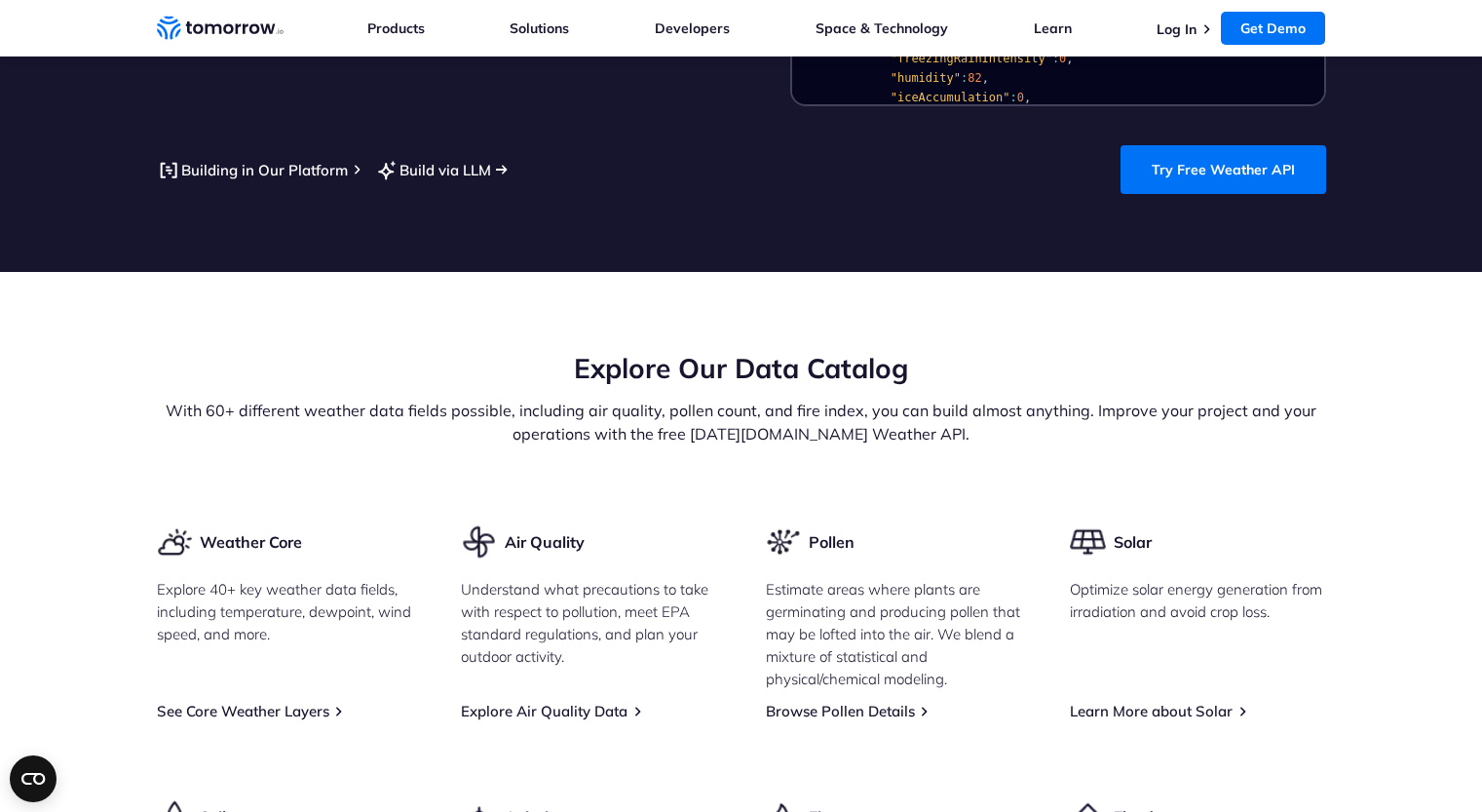
click at [454, 158] on link "Build via LLM" at bounding box center [433, 169] width 116 height 24
click at [721, 491] on div "Explore Our Data Catalog With 60+ different weather data fields possible, inclu…" at bounding box center [741, 436] width 1170 height 173
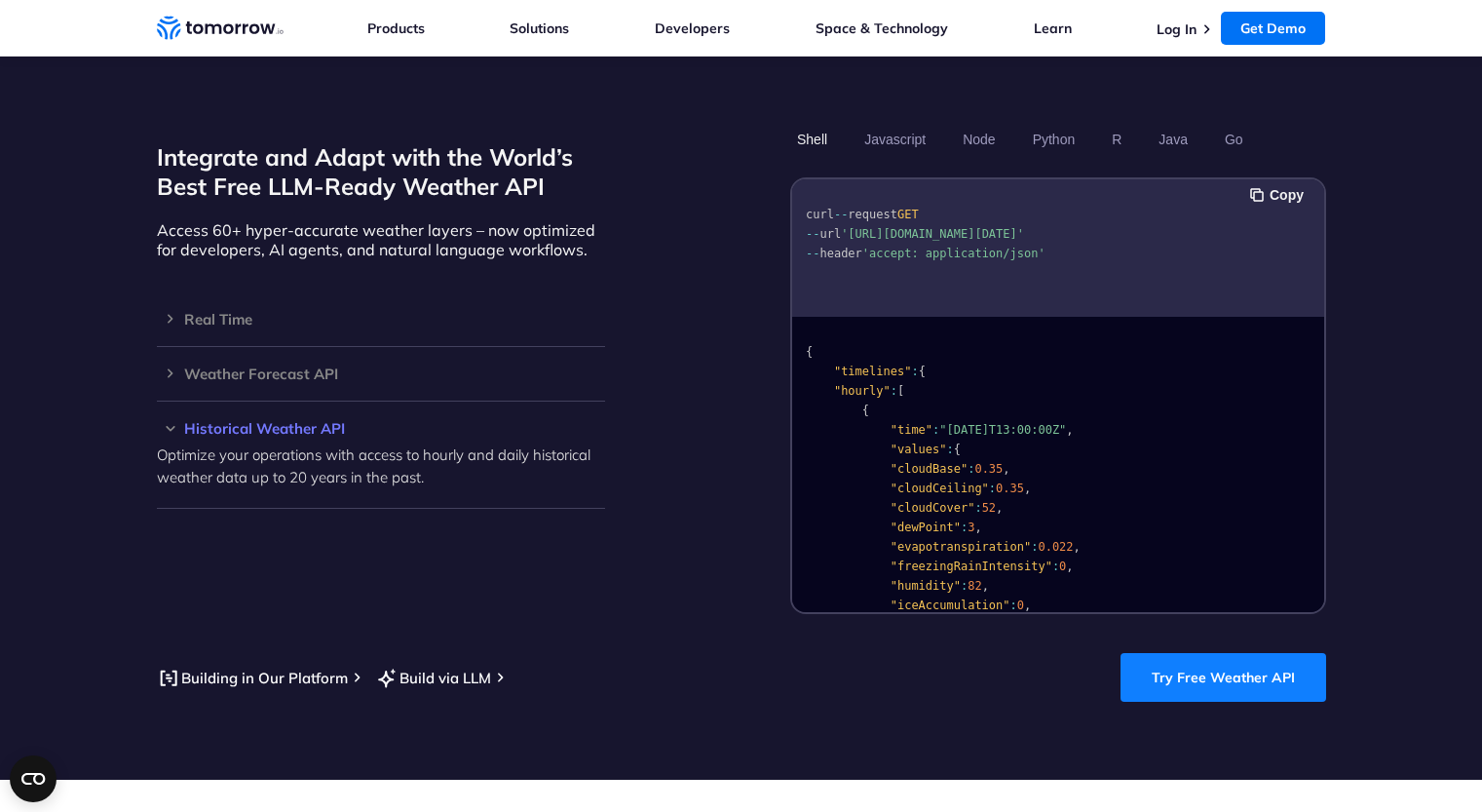
scroll to position [1658, 0]
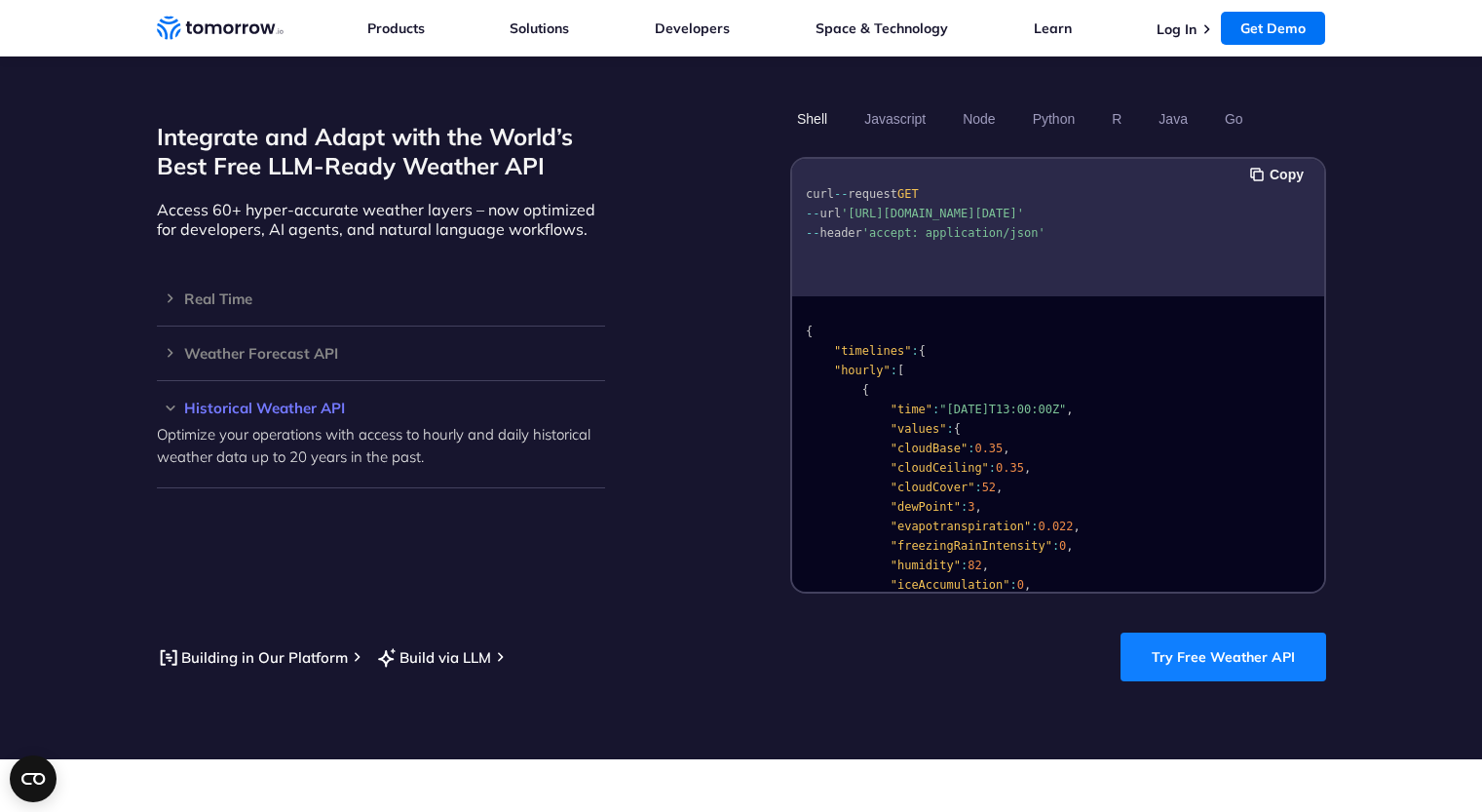
click at [1214, 639] on link "Try Free Weather API" at bounding box center [1223, 657] width 206 height 49
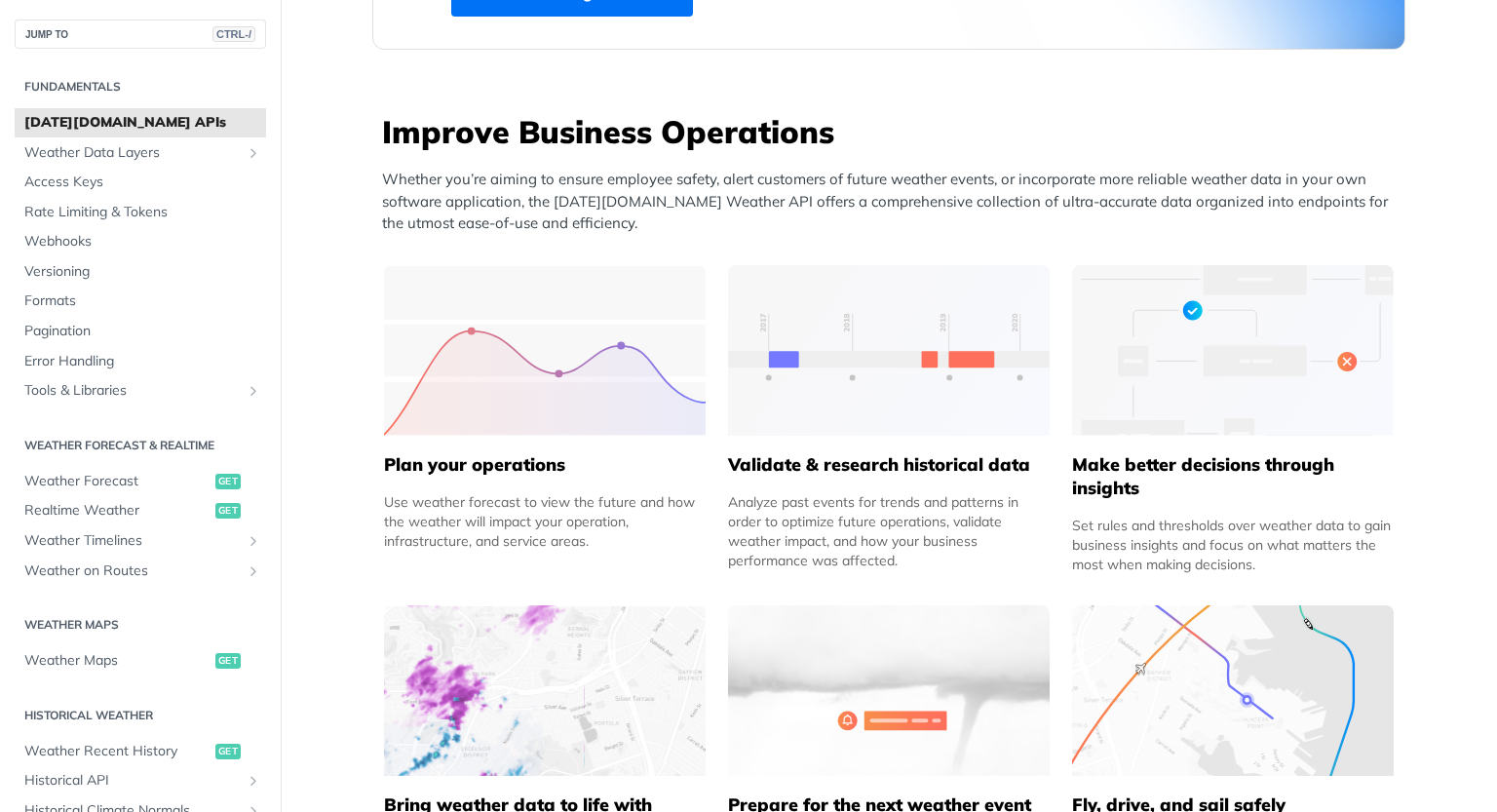
scroll to position [390, 0]
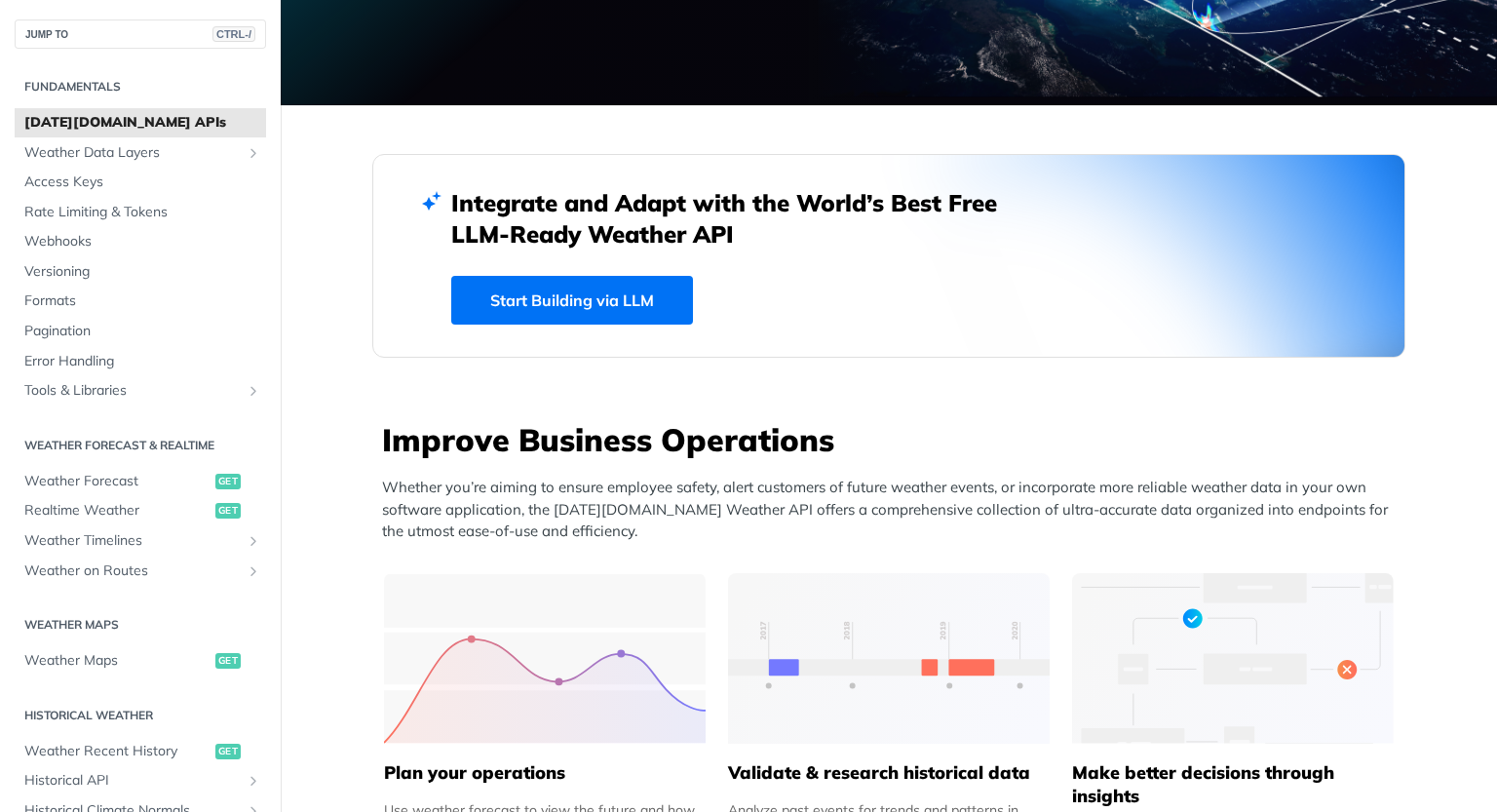
click at [563, 302] on link "Start Building via LLM" at bounding box center [572, 301] width 242 height 49
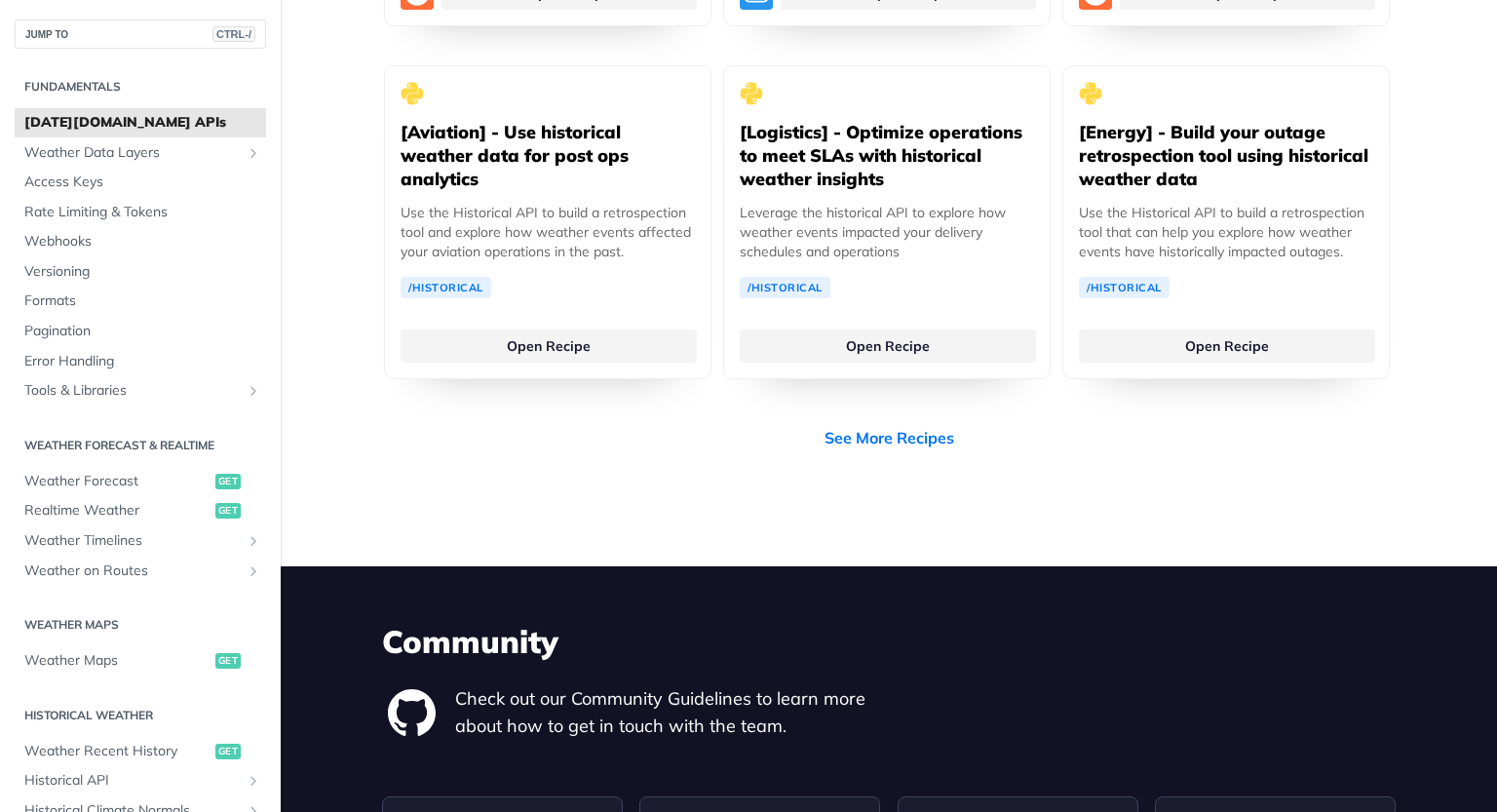
scroll to position [3429, 0]
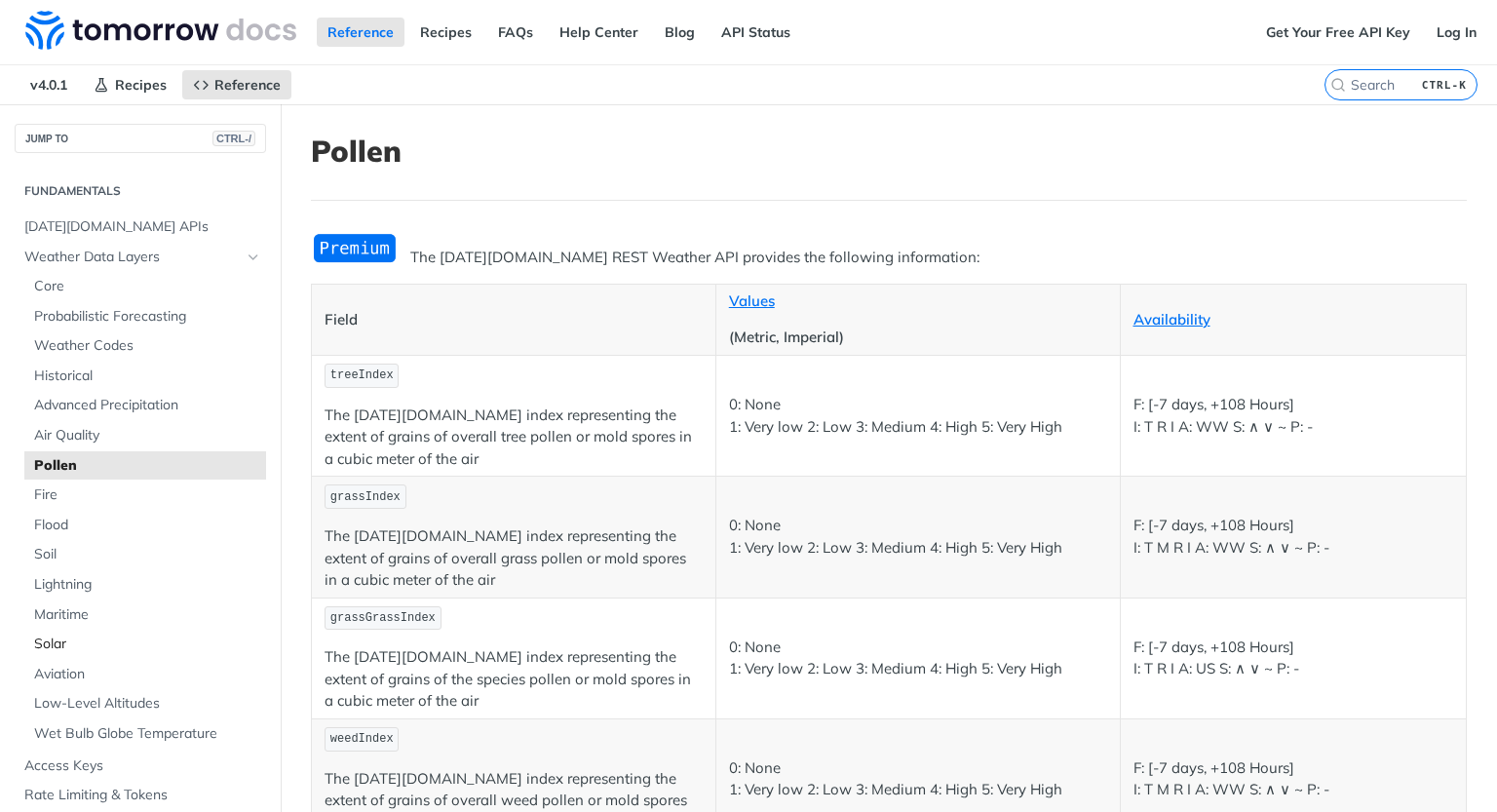
click at [58, 645] on span "Solar" at bounding box center [148, 645] width 227 height 20
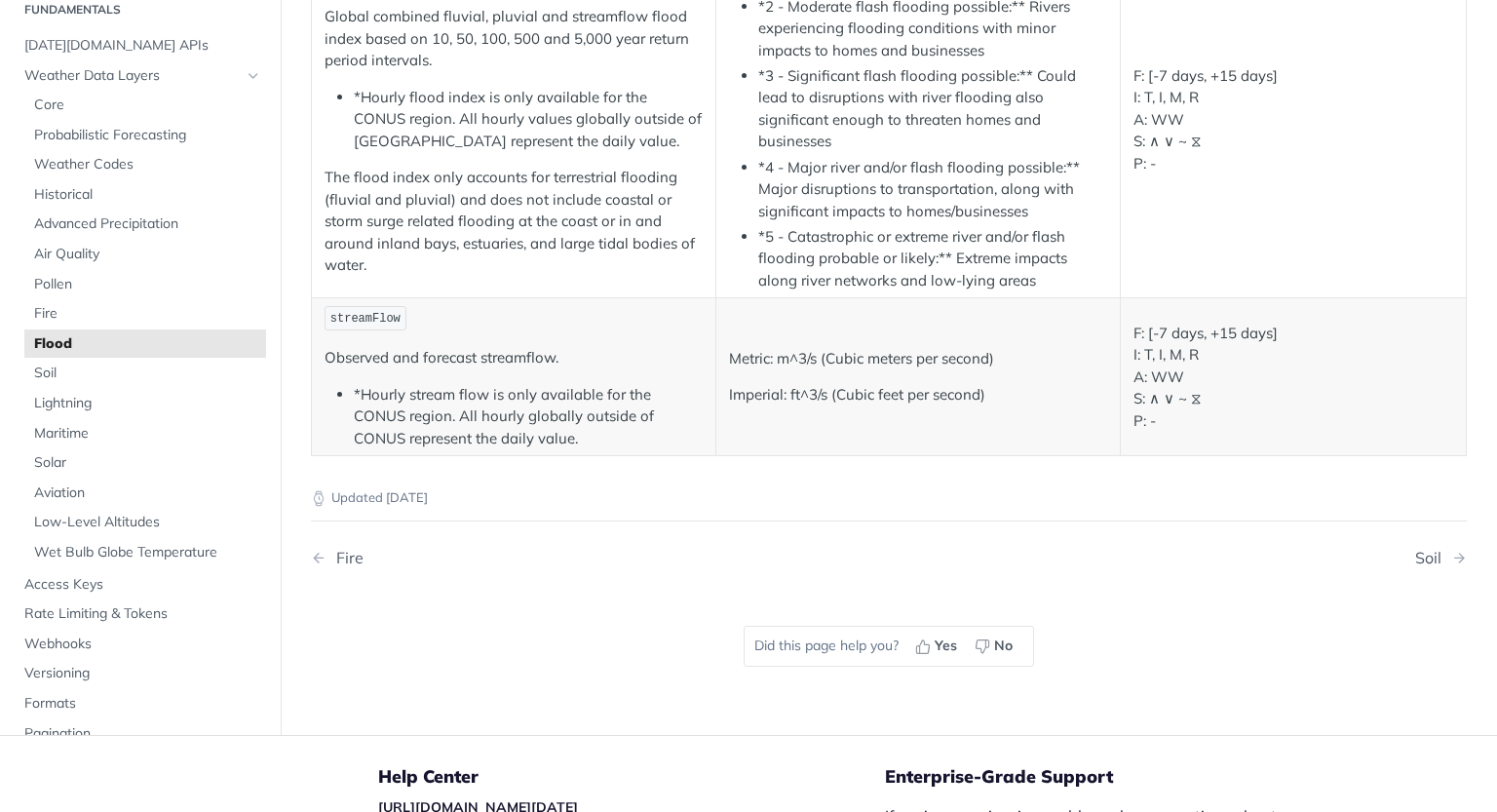
scroll to position [390, 0]
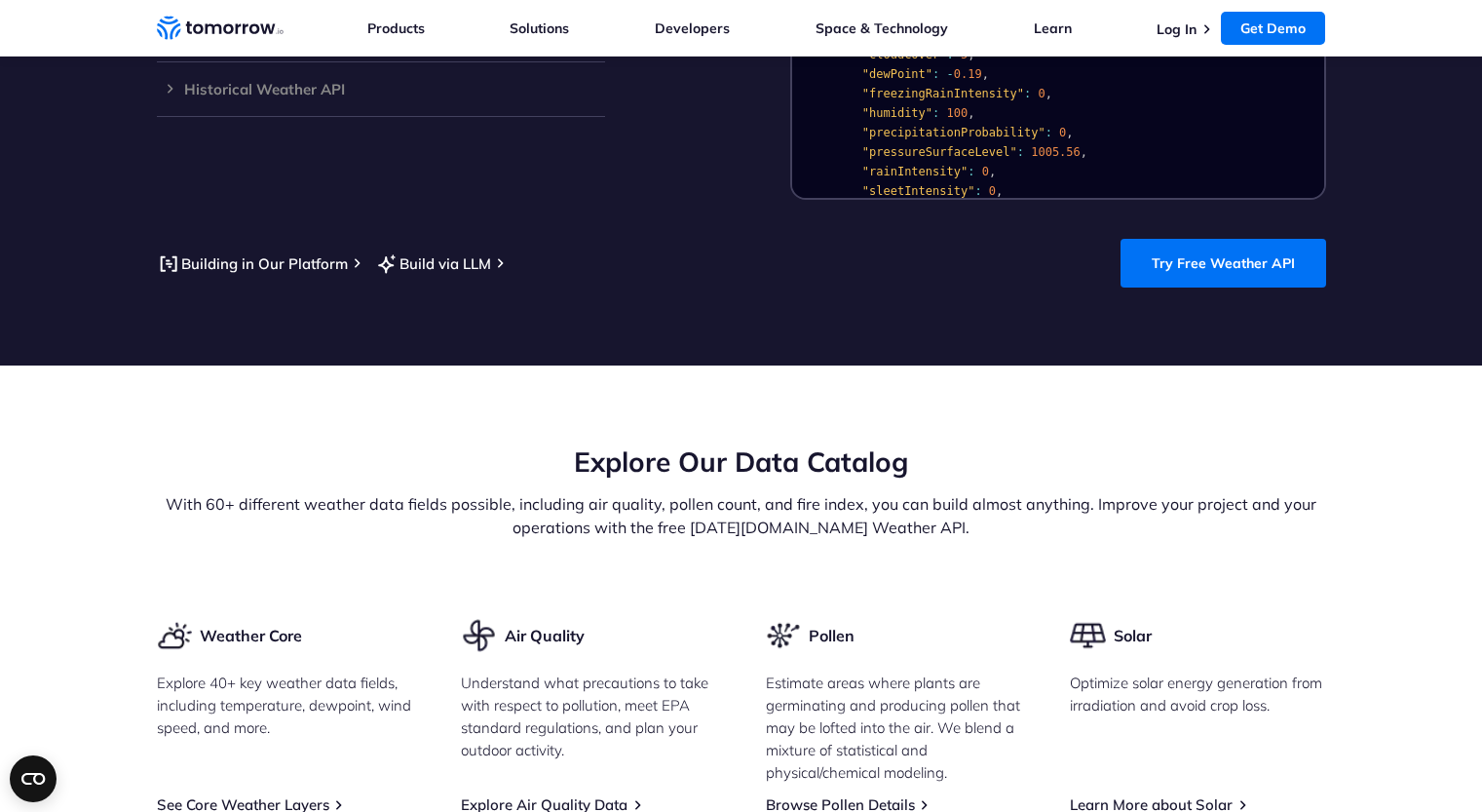
scroll to position [2146, 0]
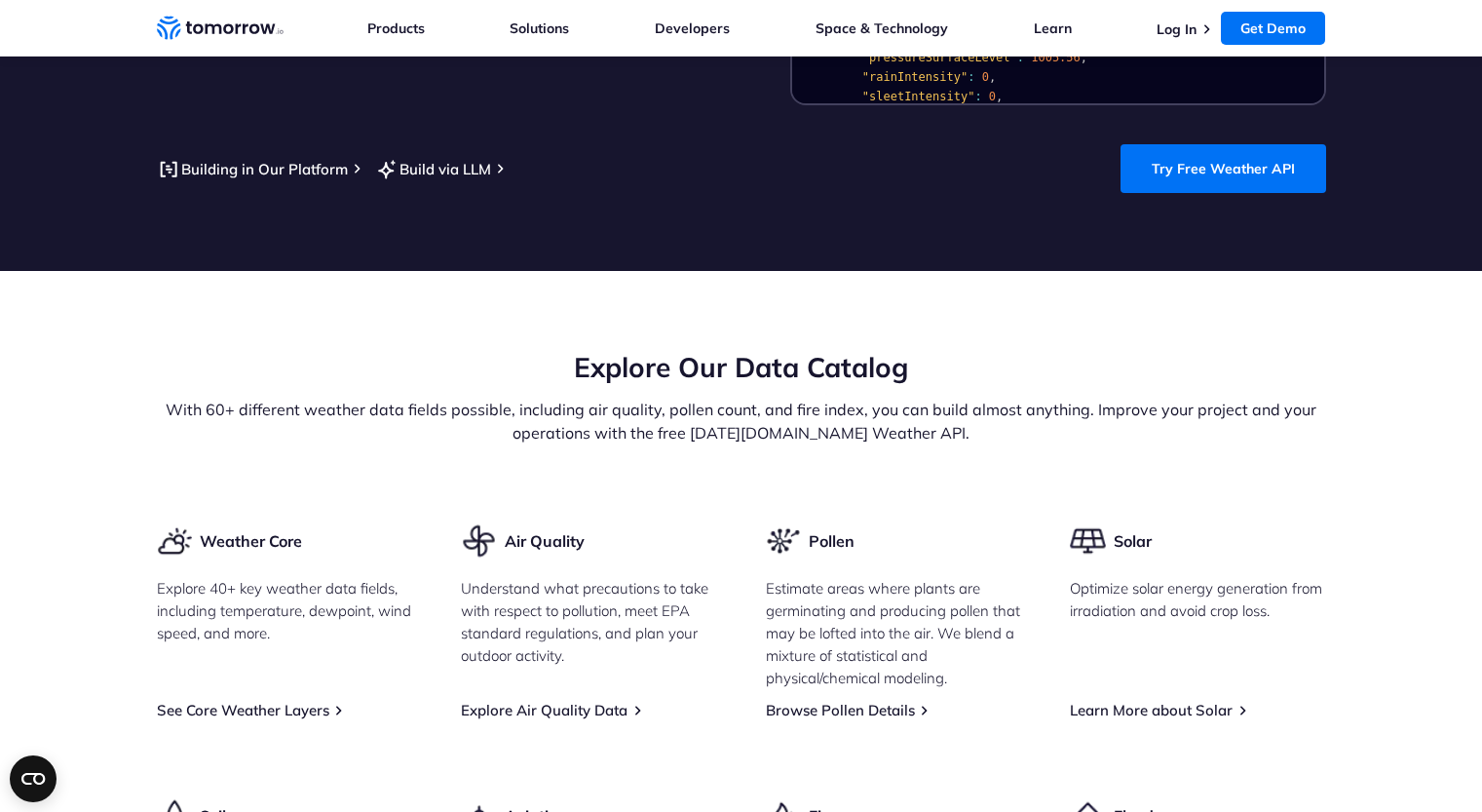
drag, startPoint x: 462, startPoint y: 298, endPoint x: 444, endPoint y: 292, distance: 19.0
click at [462, 298] on section "Explore Our Data Catalog With 60+ different weather data fields possible, inclu…" at bounding box center [741, 824] width 1482 height 1106
click at [111, 457] on section "Explore Our Data Catalog With 60+ different weather data fields possible, inclu…" at bounding box center [741, 824] width 1482 height 1106
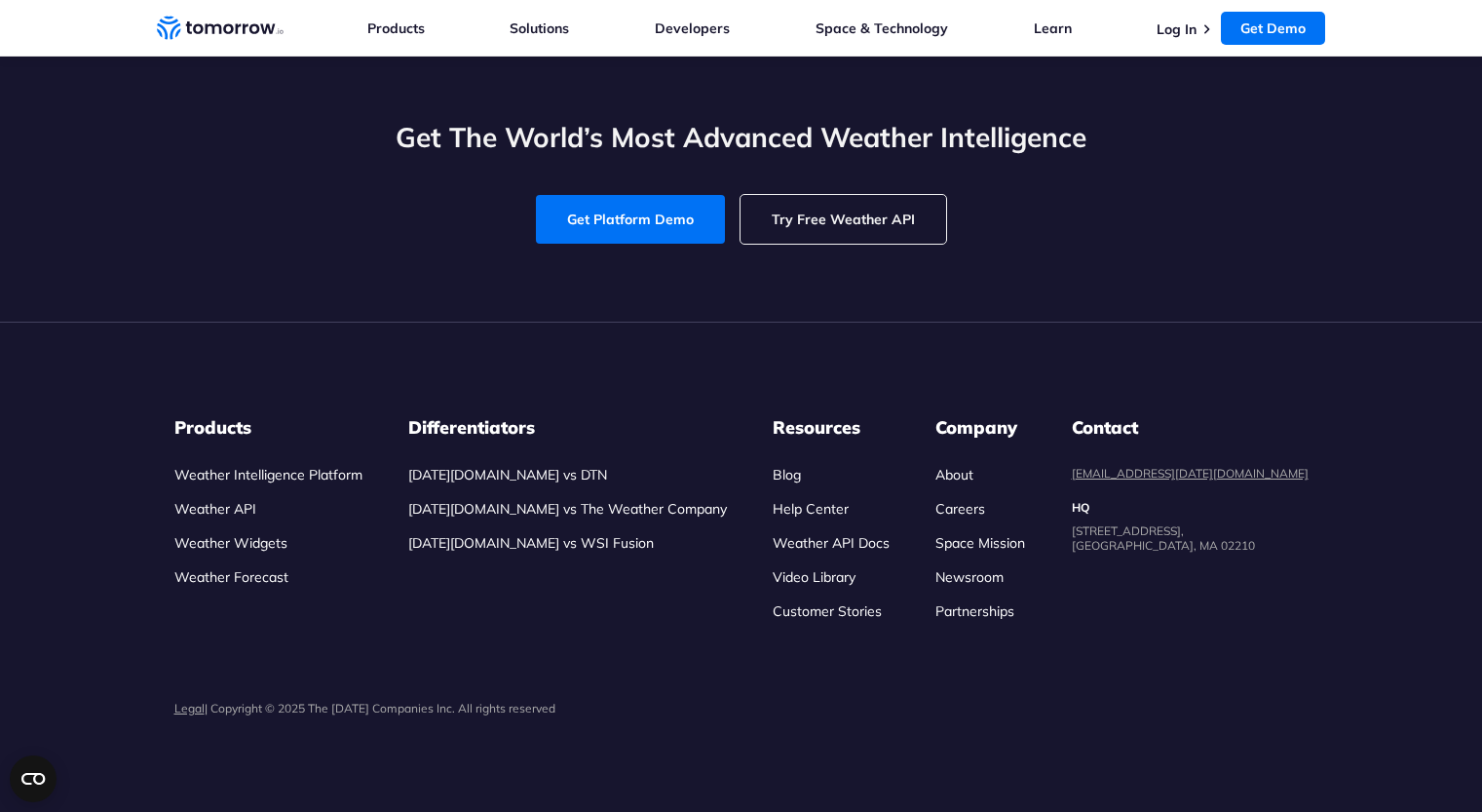
scroll to position [8578, 0]
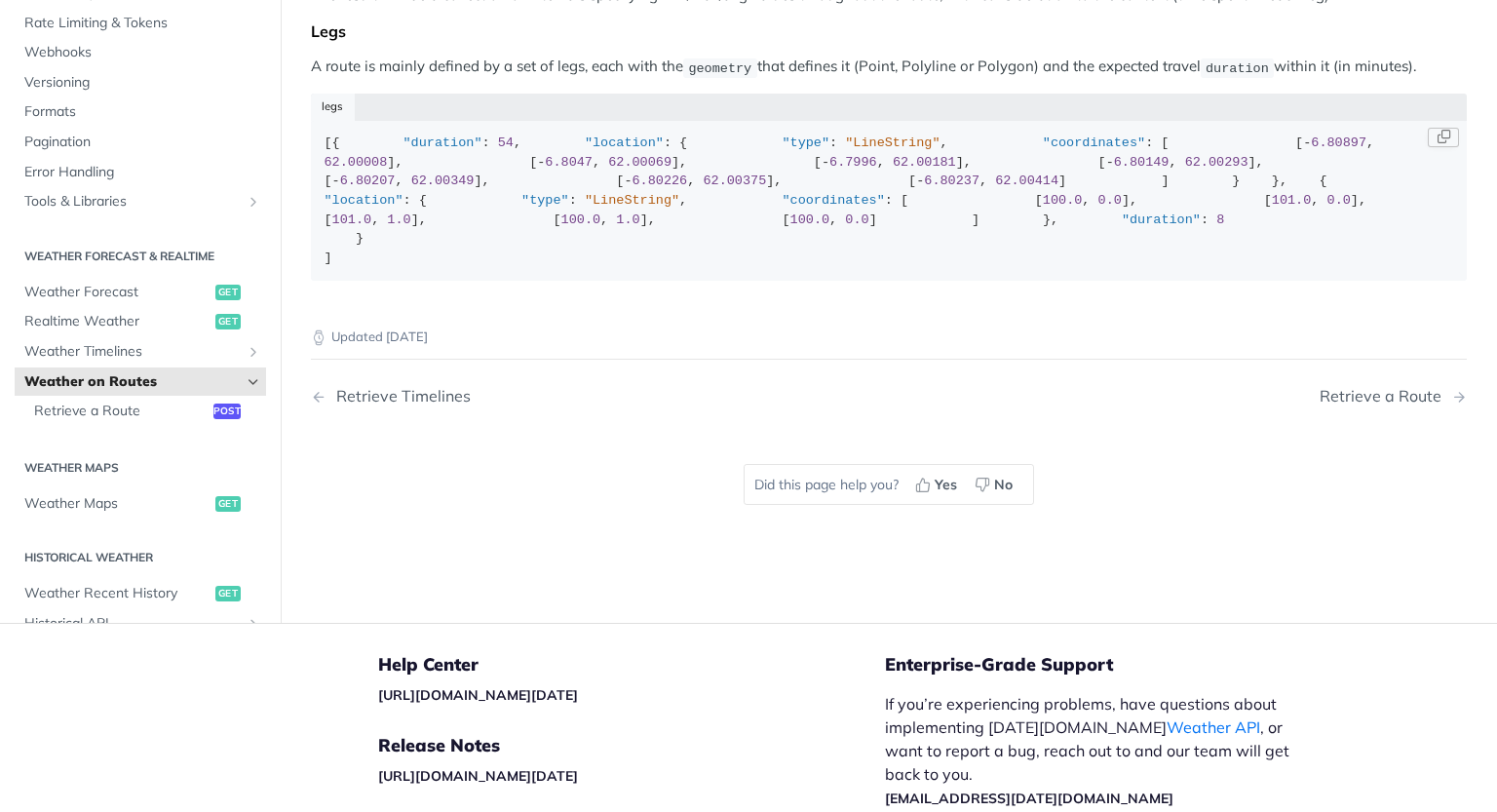
scroll to position [293, 0]
click at [116, 422] on span "Retrieve a Route" at bounding box center [121, 412] width 174 height 20
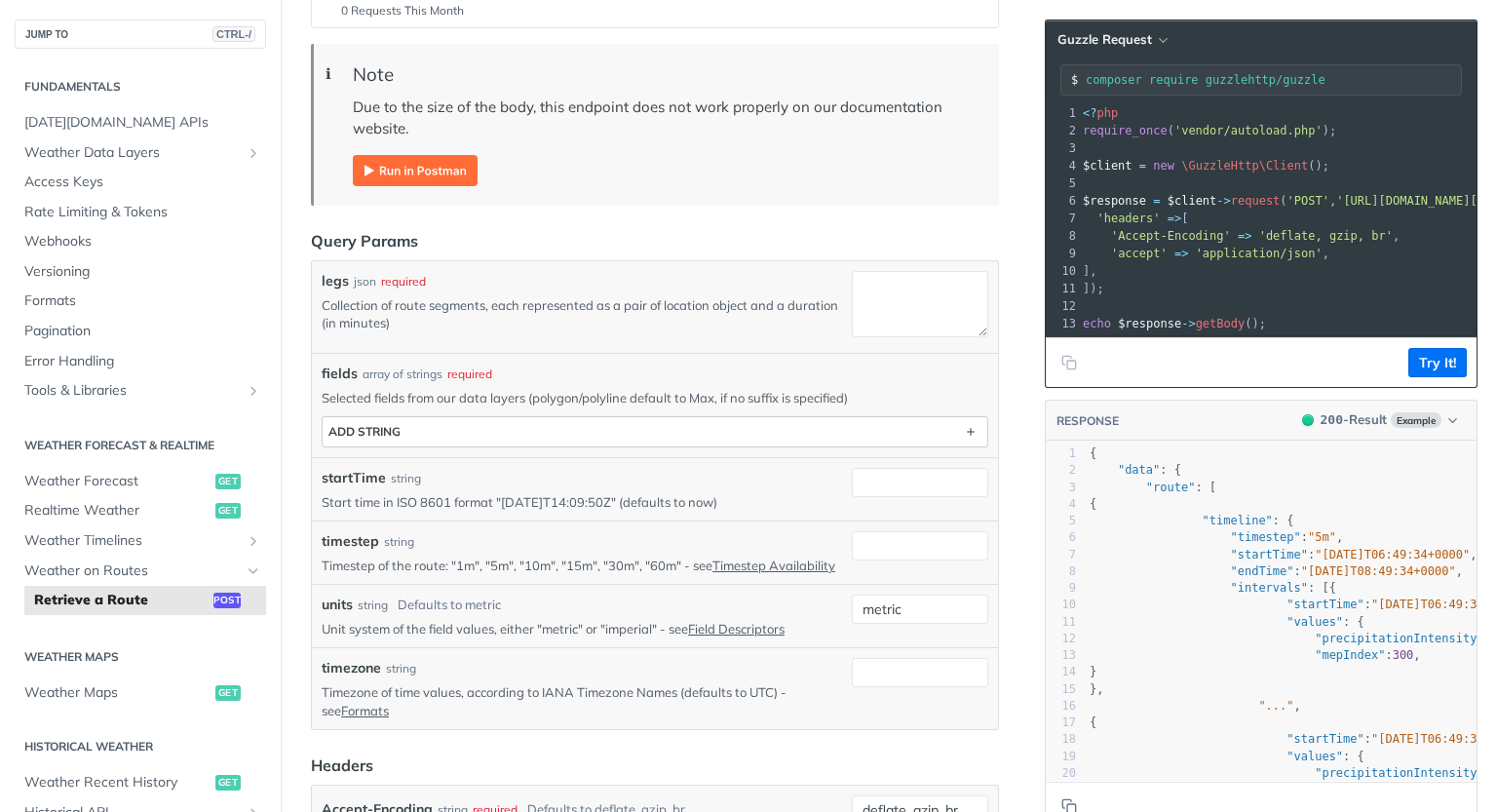
scroll to position [390, 0]
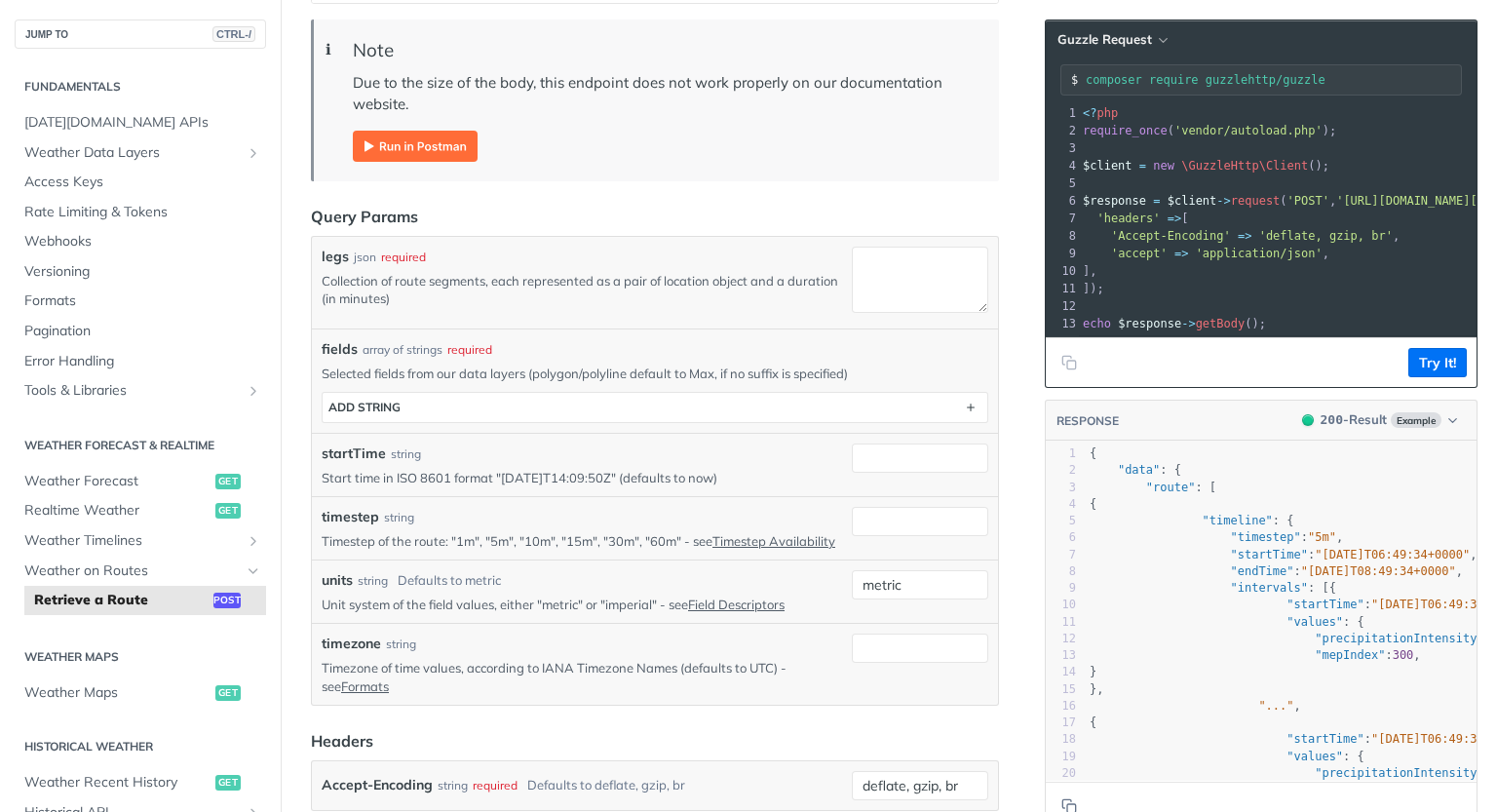
click at [370, 151] on img "Expand image" at bounding box center [414, 146] width 124 height 31
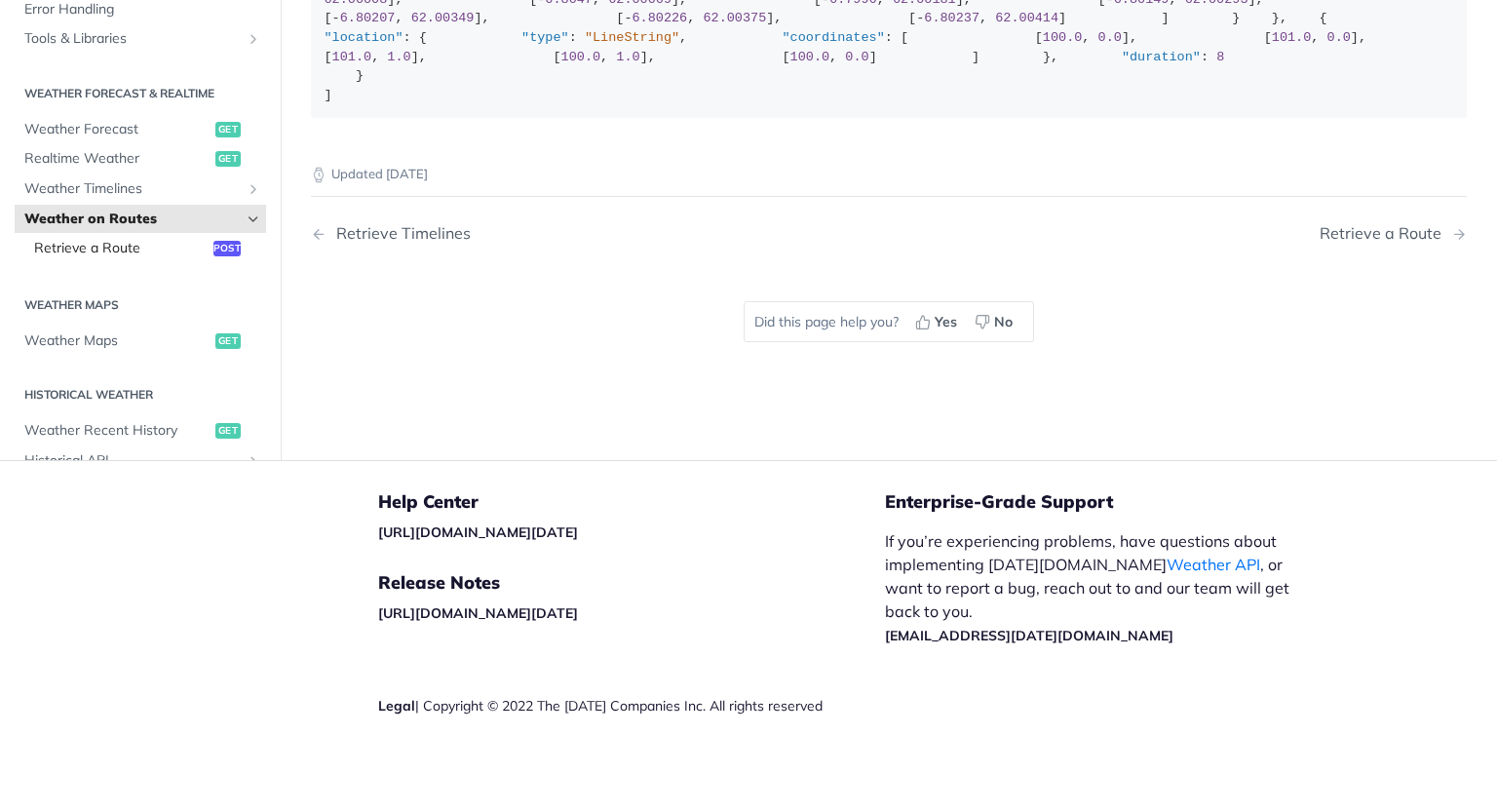
click at [102, 259] on span "Retrieve a Route" at bounding box center [121, 249] width 174 height 20
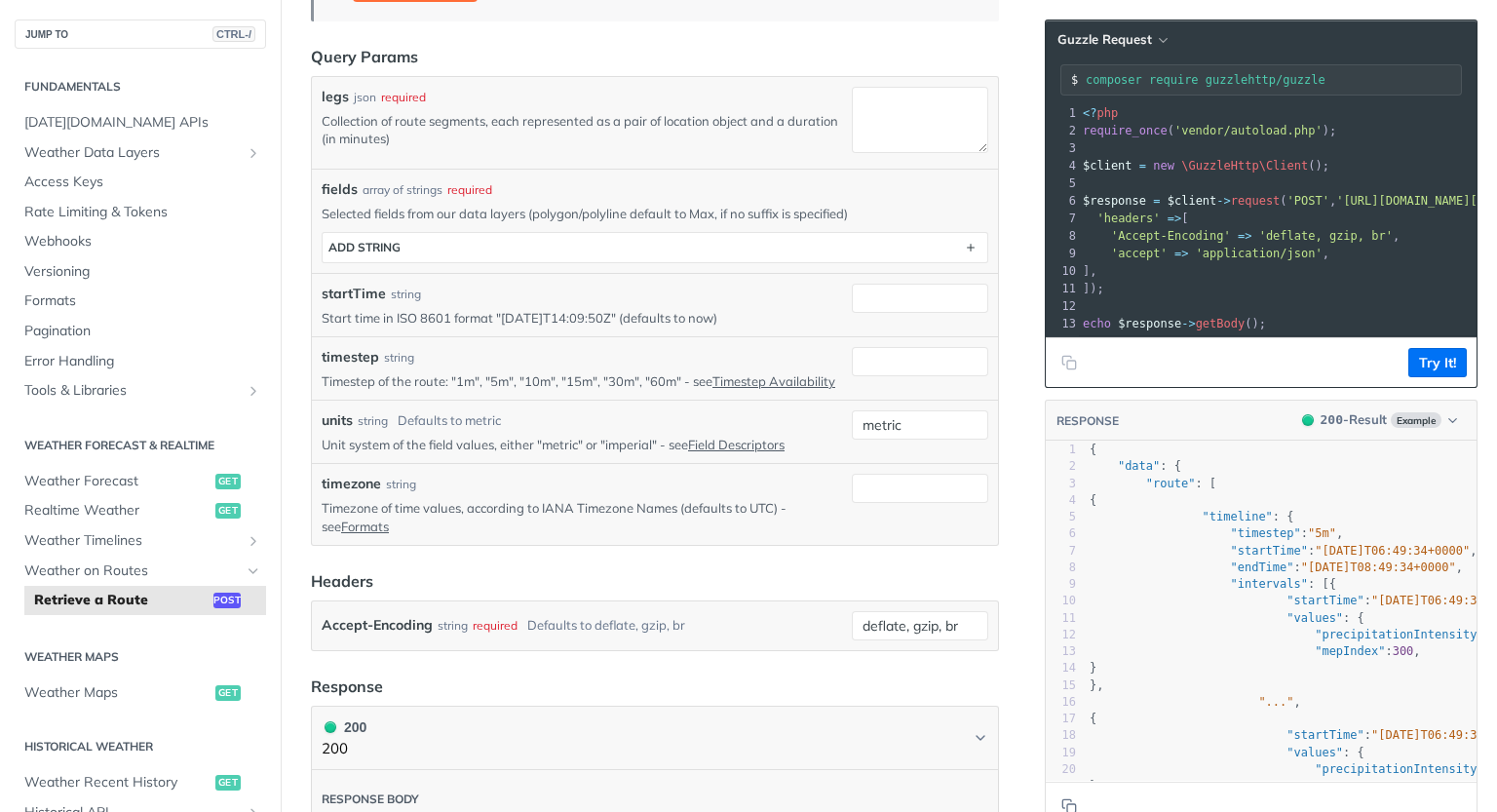
scroll to position [1, 0]
click at [1446, 428] on icon "button" at bounding box center [1453, 420] width 15 height 15
click at [1011, 436] on article "Retrieve a Route post https://api.tomorrow.io/v4 /route Log in to see full requ…" at bounding box center [655, 351] width 748 height 1593
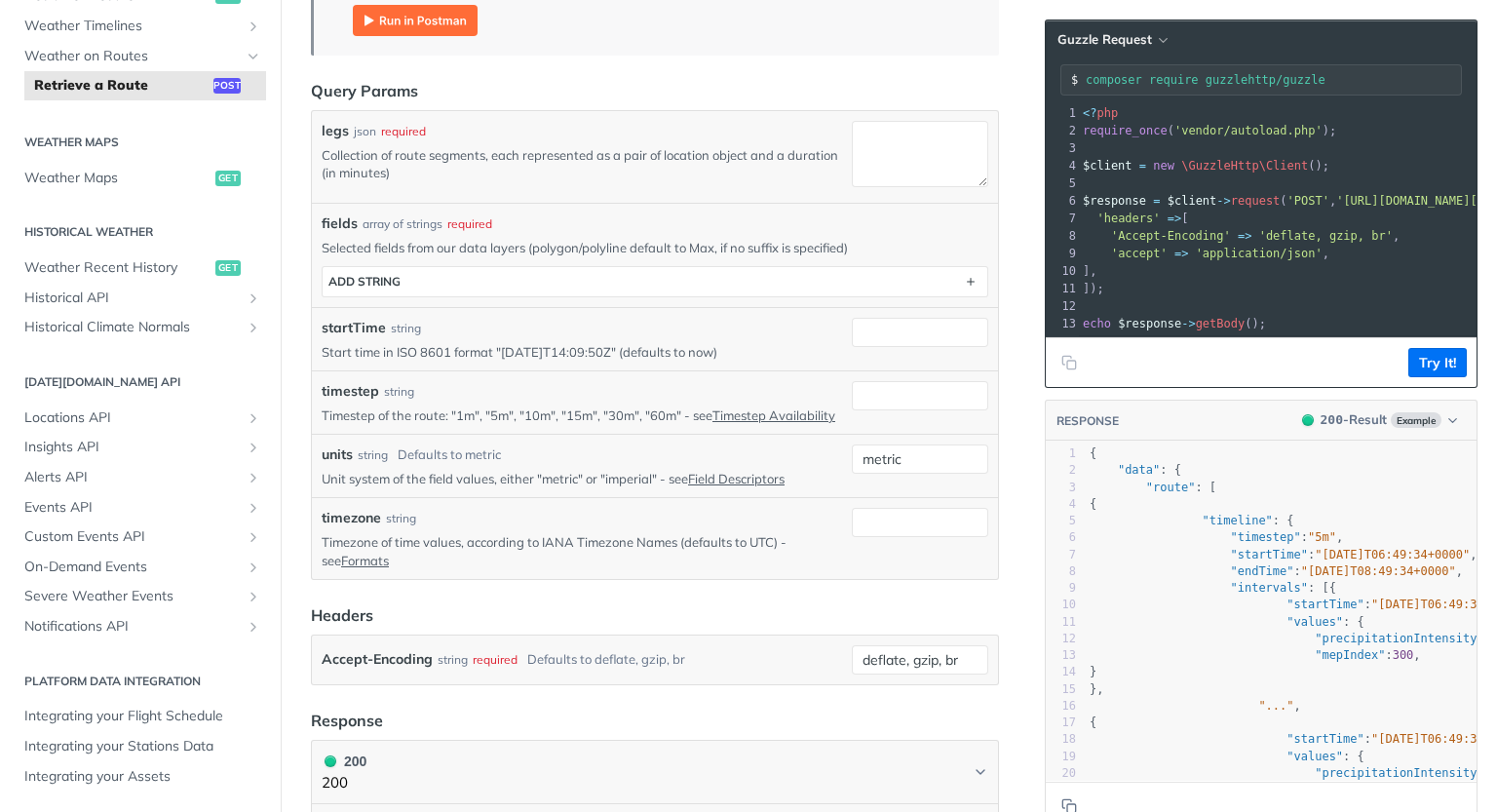
scroll to position [0, 0]
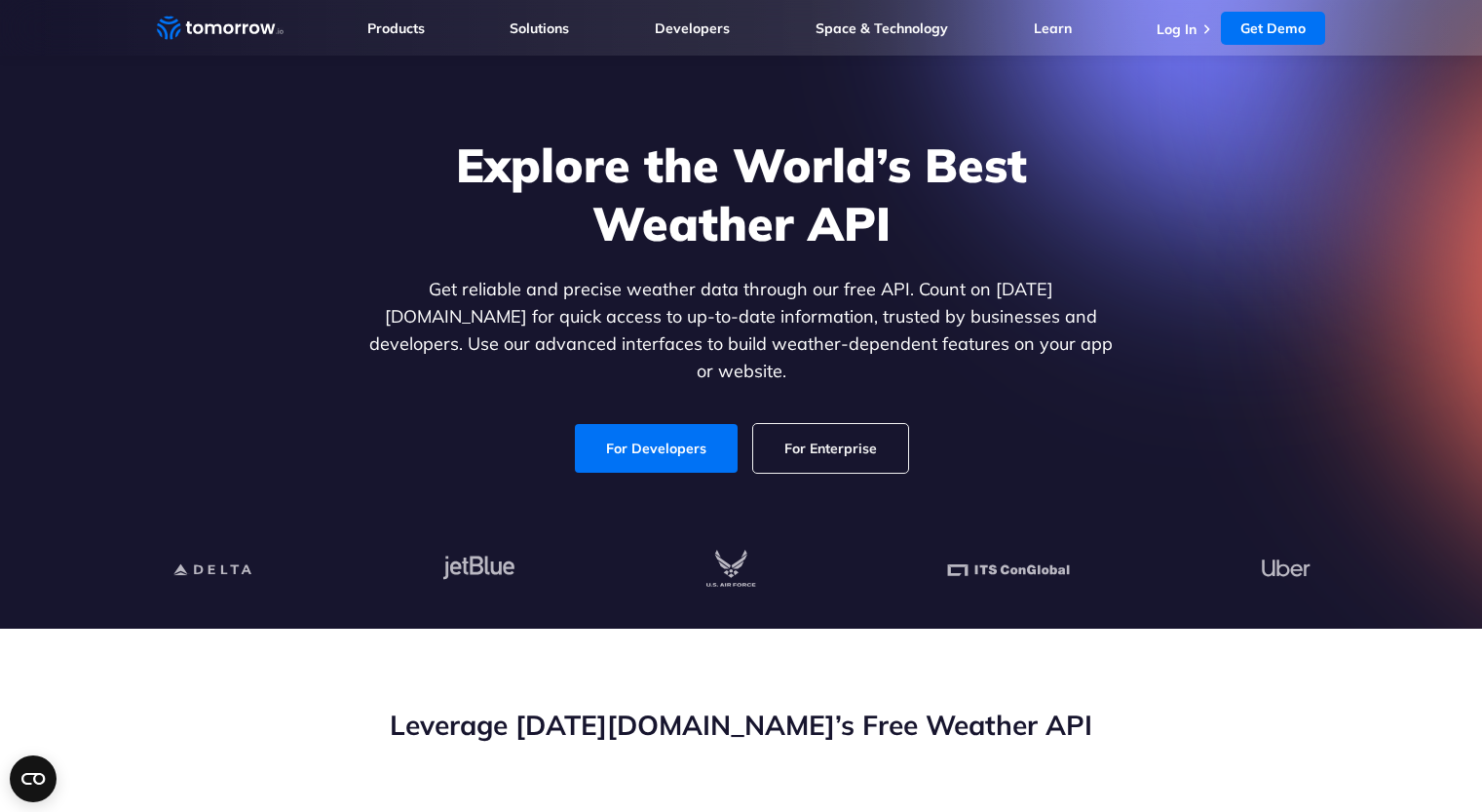
scroll to position [98, 0]
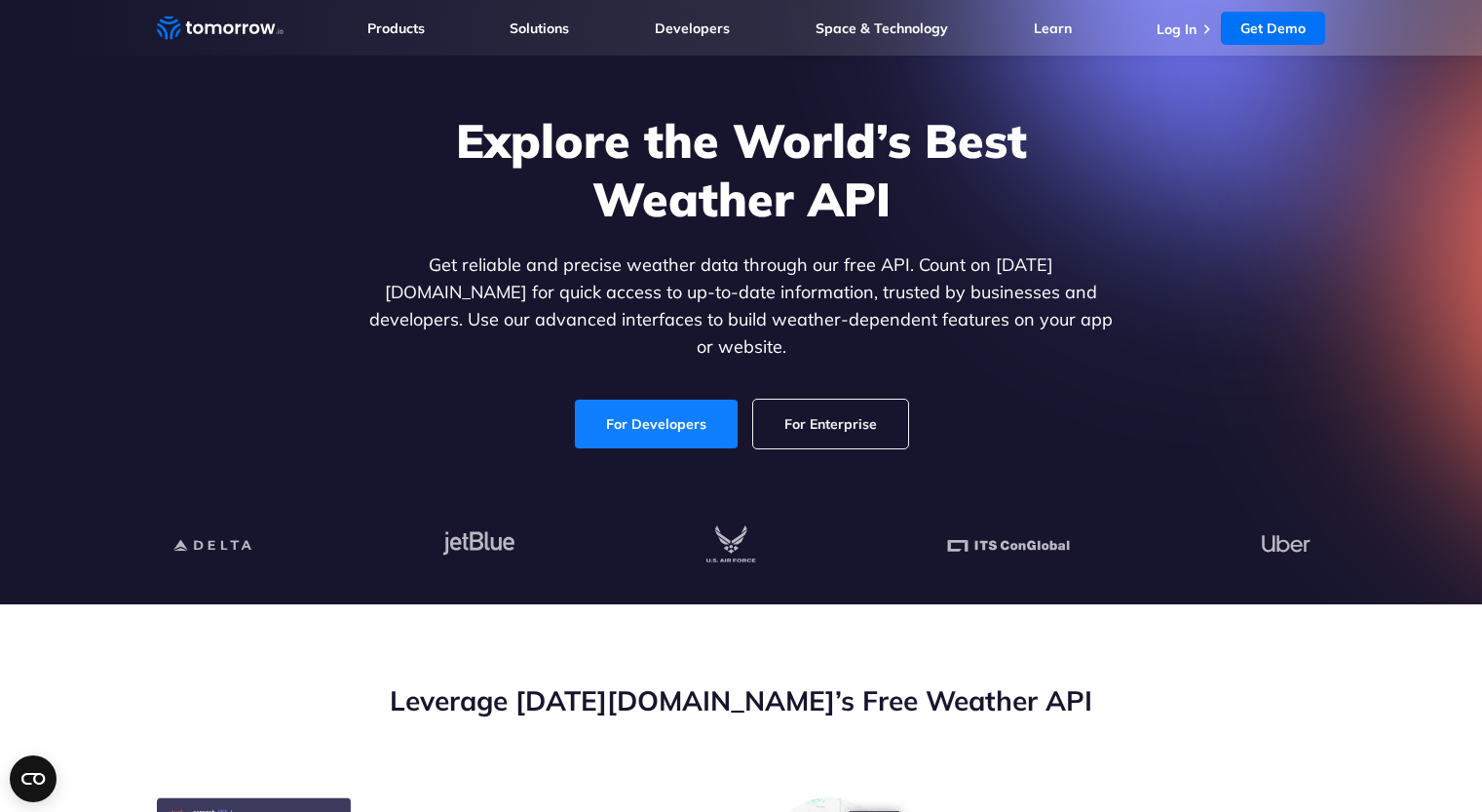
click at [660, 400] on link "For Developers" at bounding box center [656, 424] width 163 height 49
click at [842, 400] on link "For Enterprise" at bounding box center [831, 424] width 155 height 49
drag, startPoint x: 396, startPoint y: 659, endPoint x: 407, endPoint y: 669, distance: 14.9
click at [635, 400] on link "For Developers" at bounding box center [656, 424] width 163 height 49
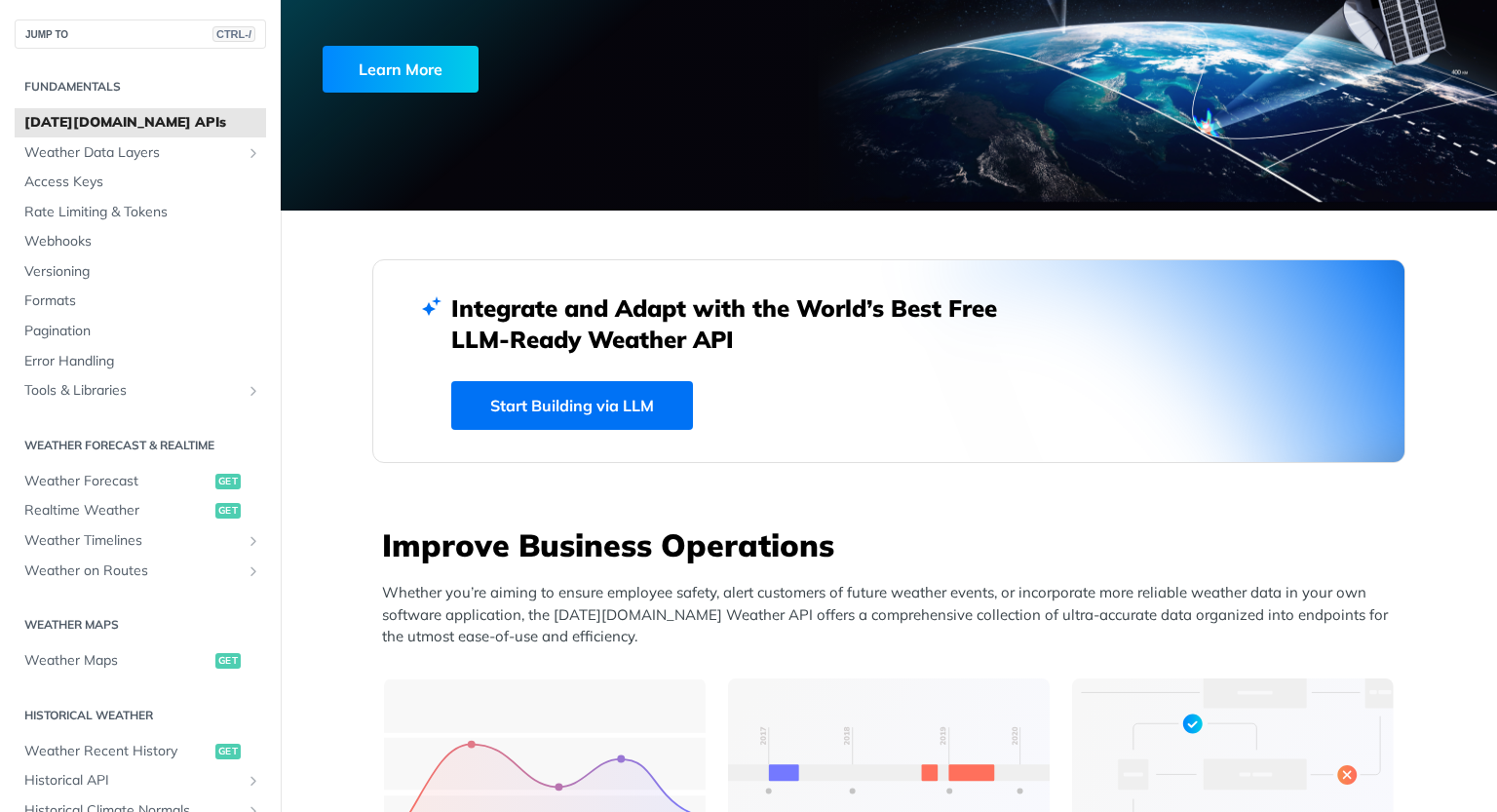
scroll to position [293, 0]
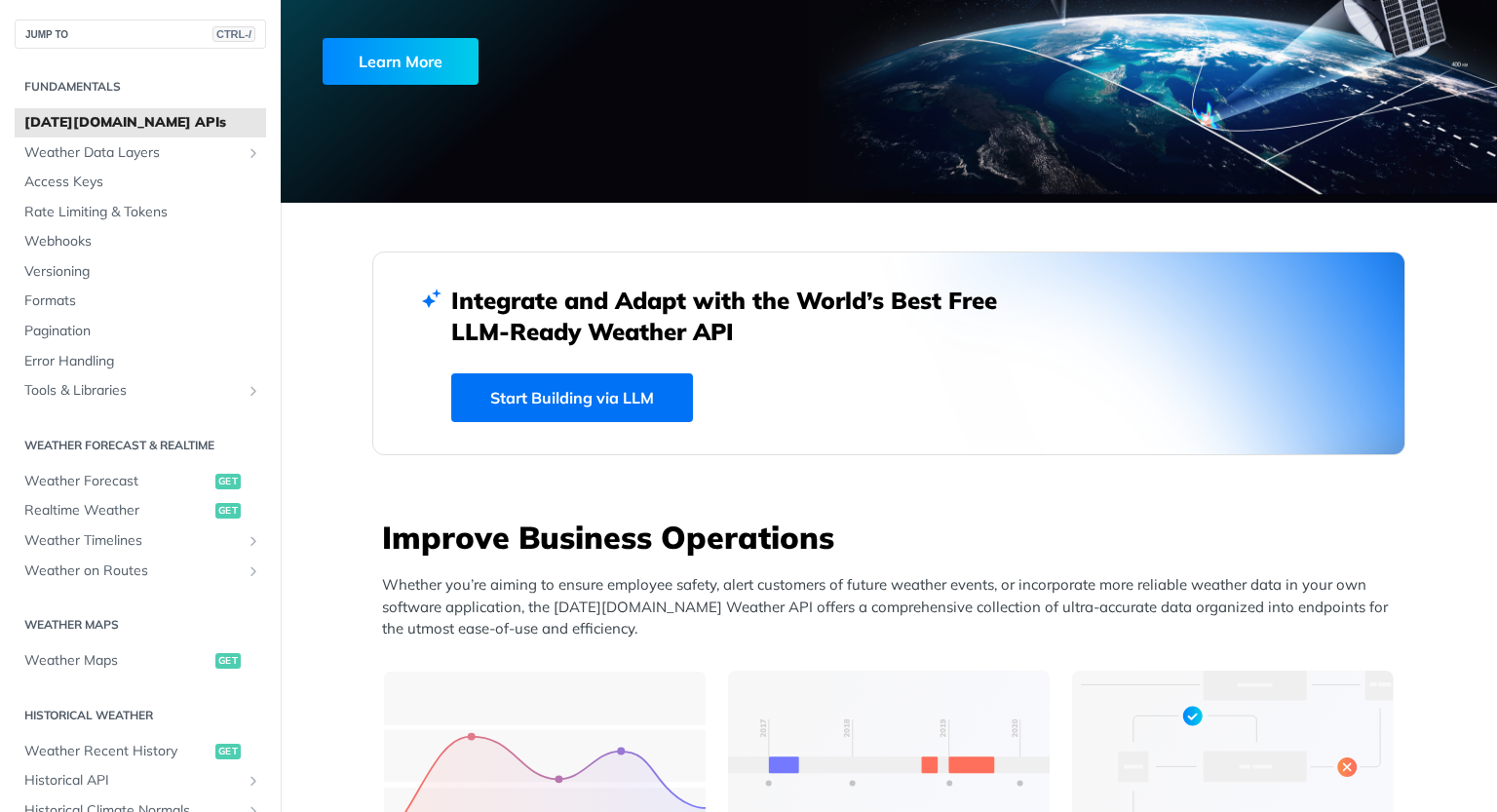
click at [560, 389] on link "Start Building via LLM" at bounding box center [572, 398] width 242 height 49
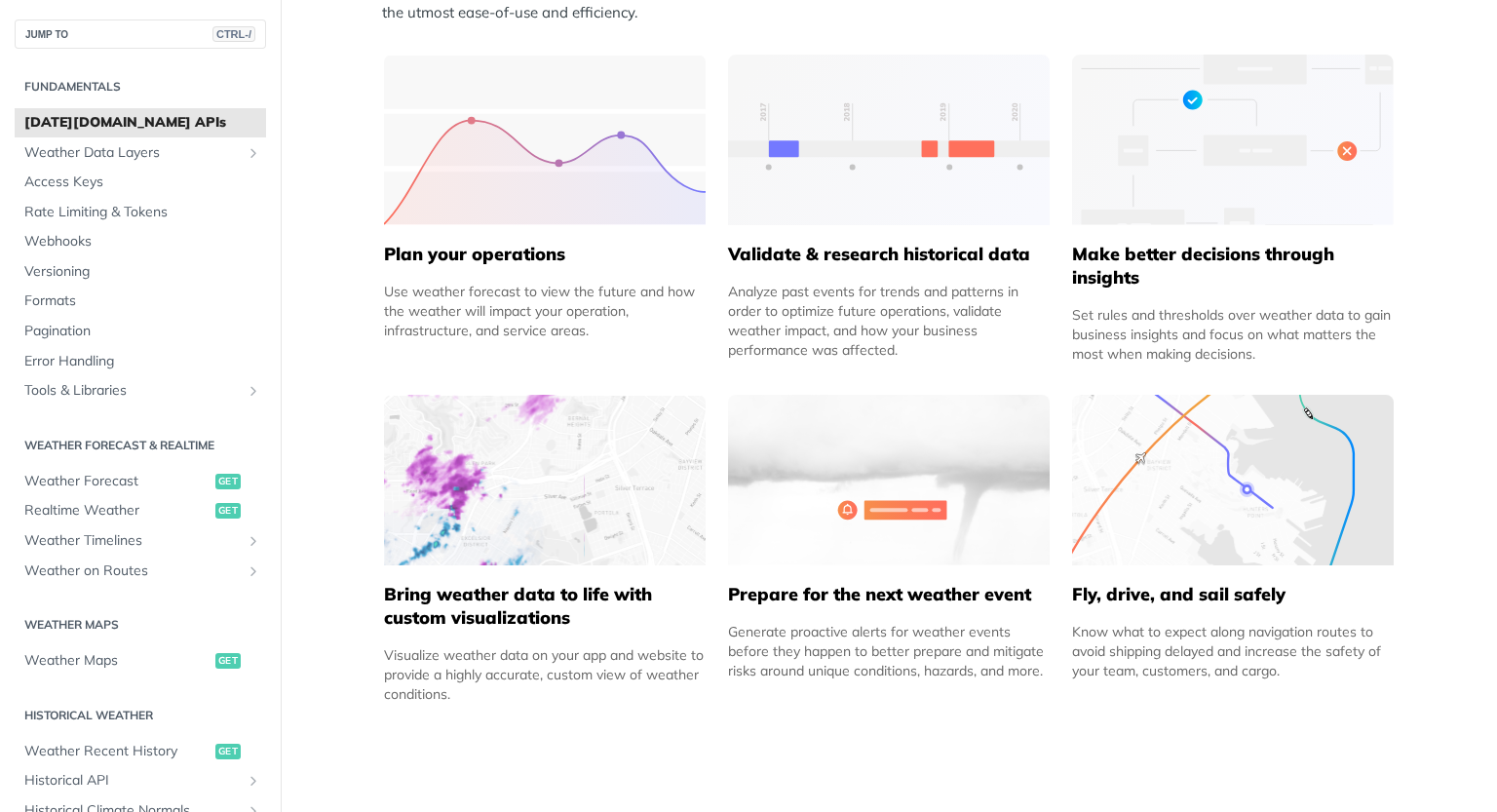
scroll to position [0, 0]
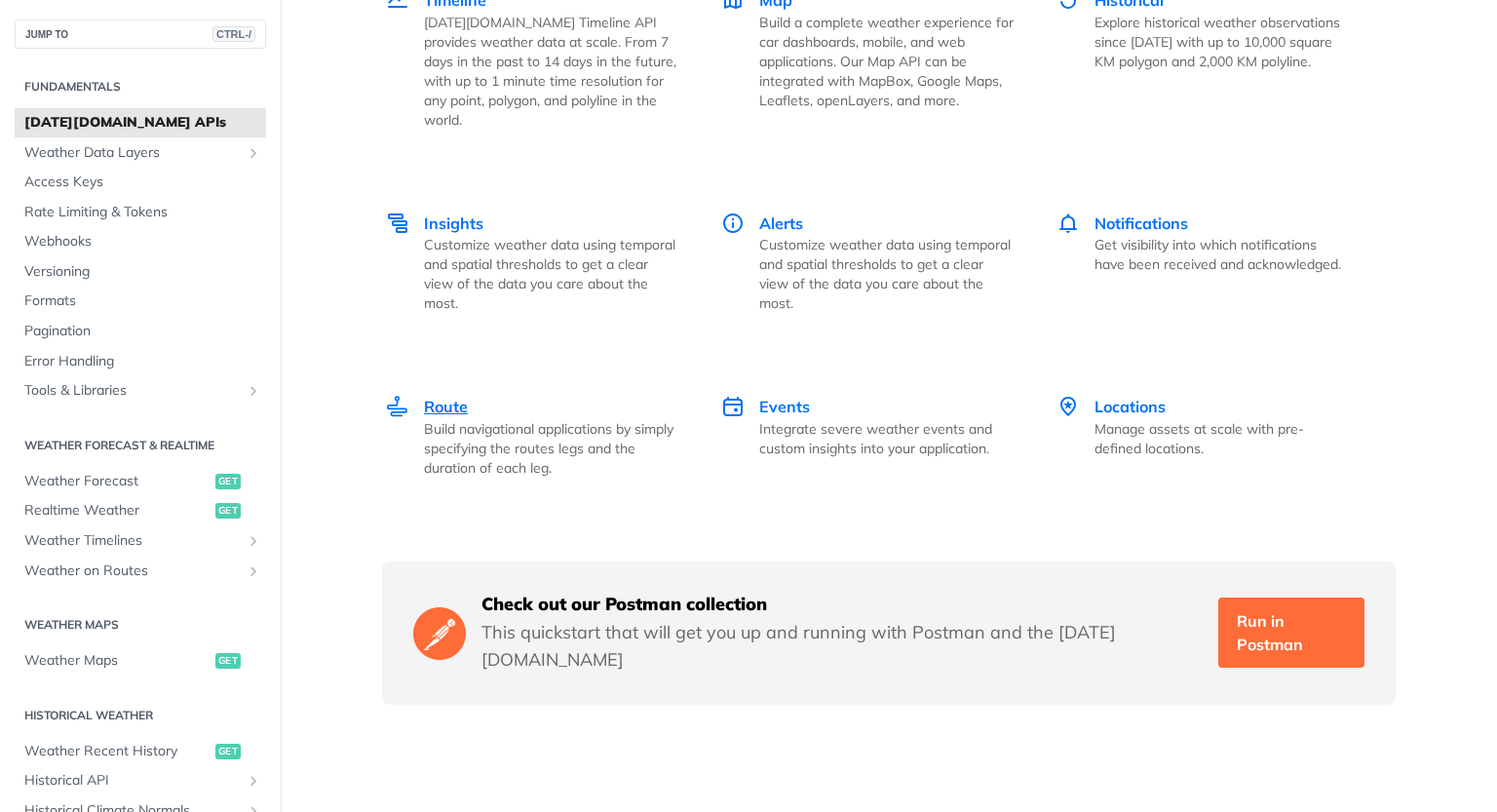
scroll to position [2632, 0]
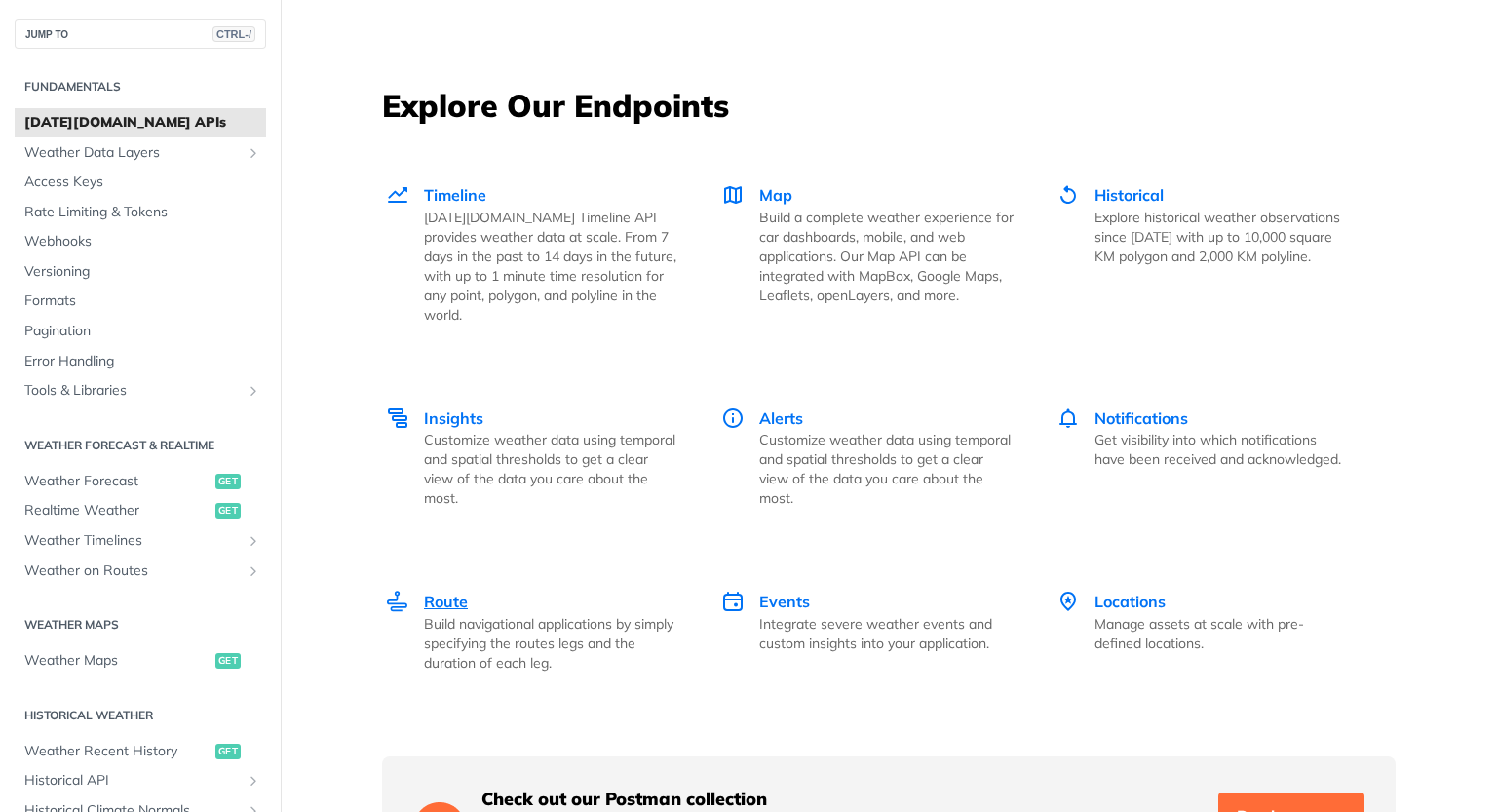
click at [435, 592] on span "Route" at bounding box center [446, 601] width 44 height 20
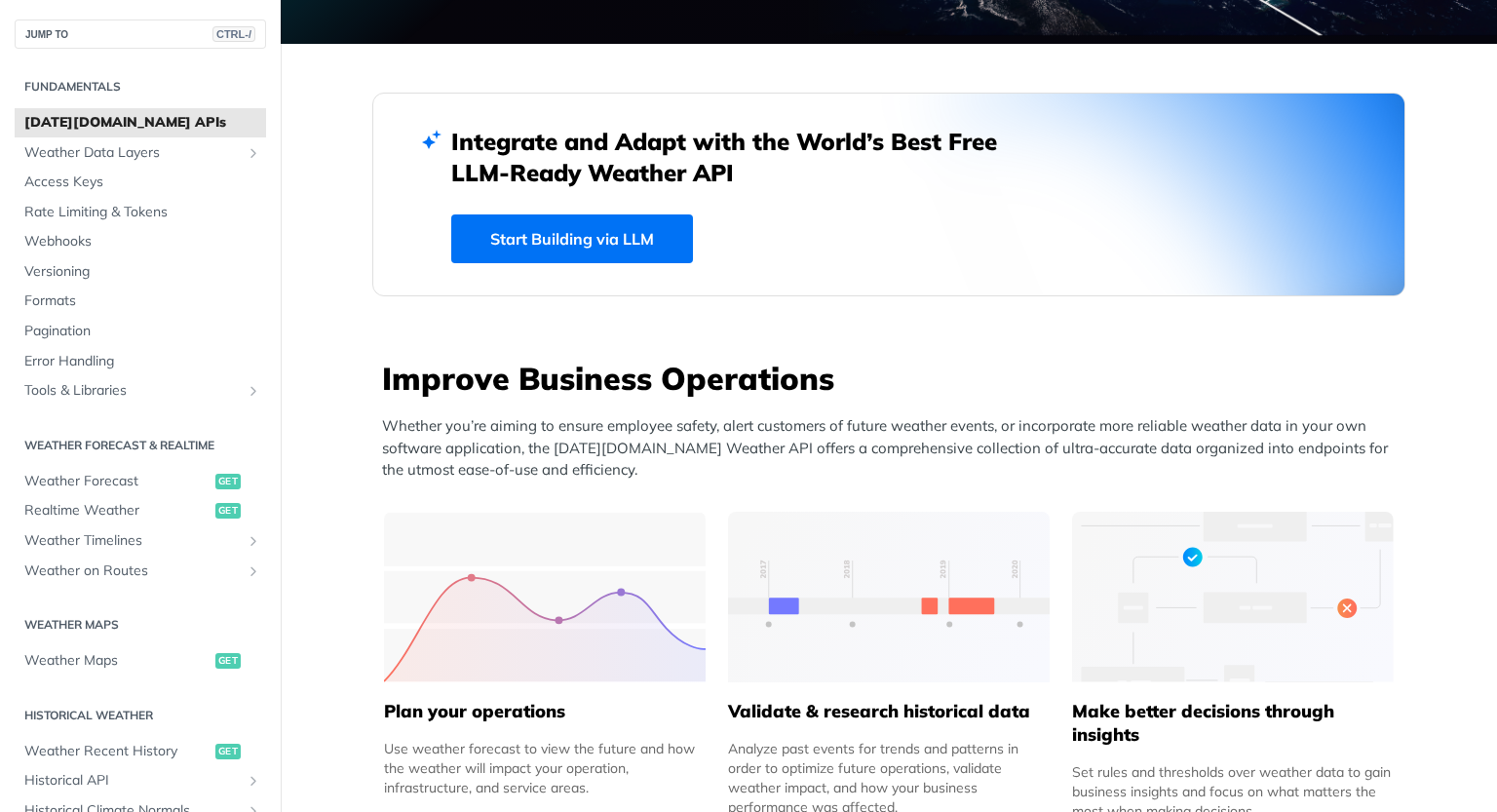
scroll to position [488, 0]
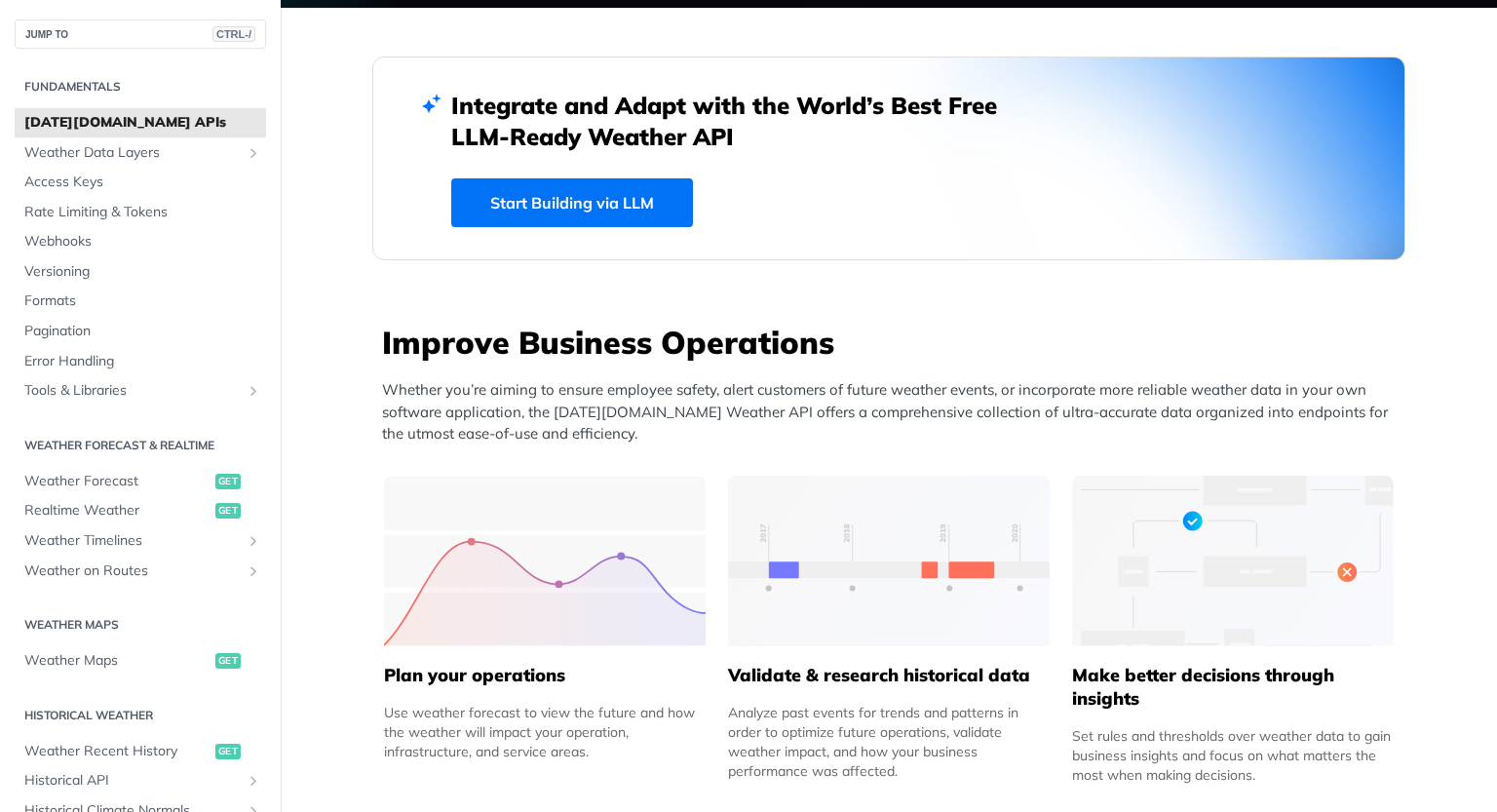
click at [837, 409] on p "Whether you’re aiming to ensure employee safety, alert customers of future weat…" at bounding box center [893, 412] width 1024 height 67
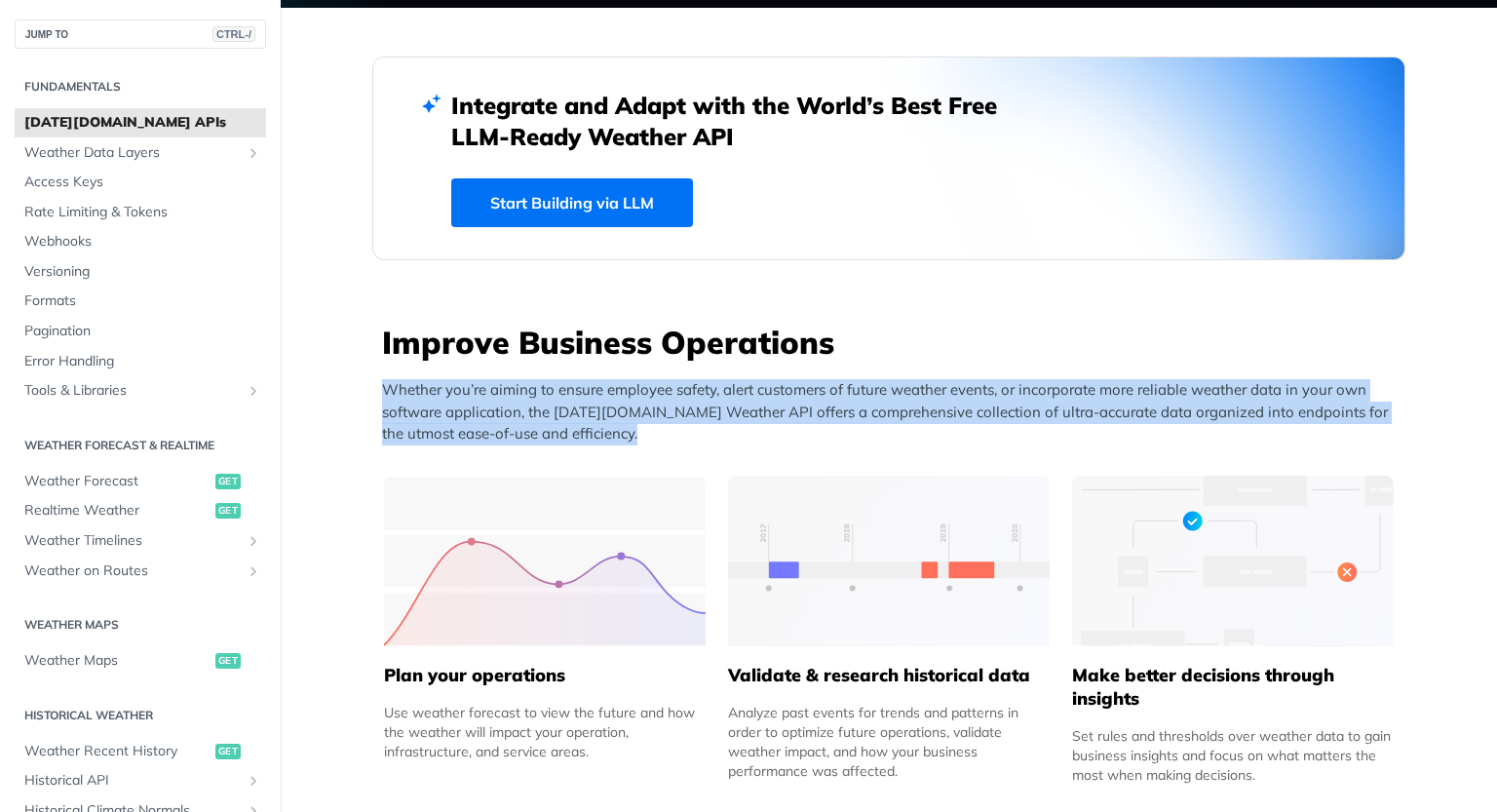
click at [837, 409] on p "Whether you’re aiming to ensure employee safety, alert customers of future weat…" at bounding box center [893, 412] width 1024 height 67
click at [824, 394] on p "Whether you’re aiming to ensure employee safety, alert customers of future weat…" at bounding box center [893, 412] width 1024 height 67
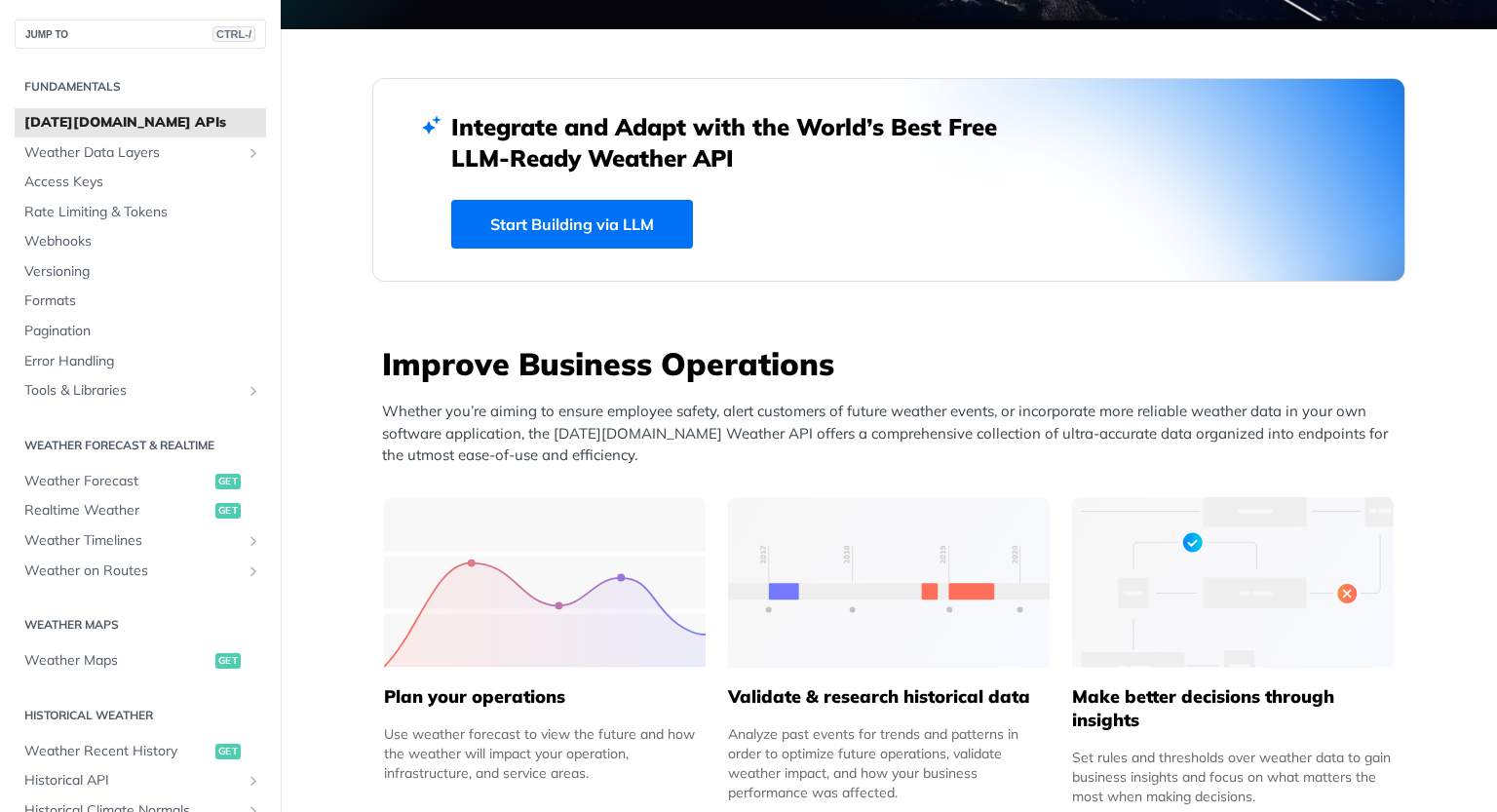
scroll to position [293, 0]
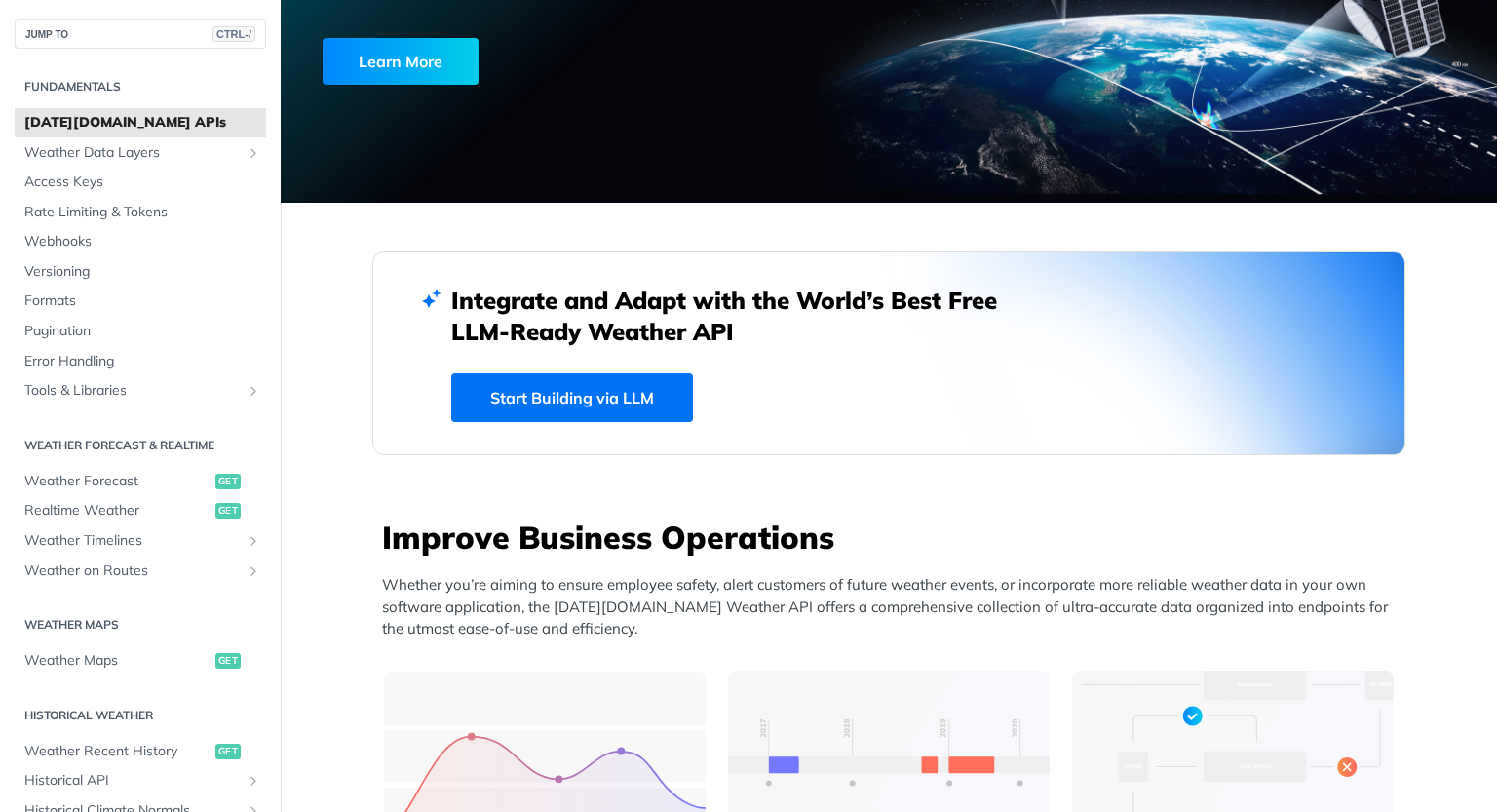
click at [632, 406] on link "Start Building via LLM" at bounding box center [572, 398] width 242 height 49
